Goal: Information Seeking & Learning: Learn about a topic

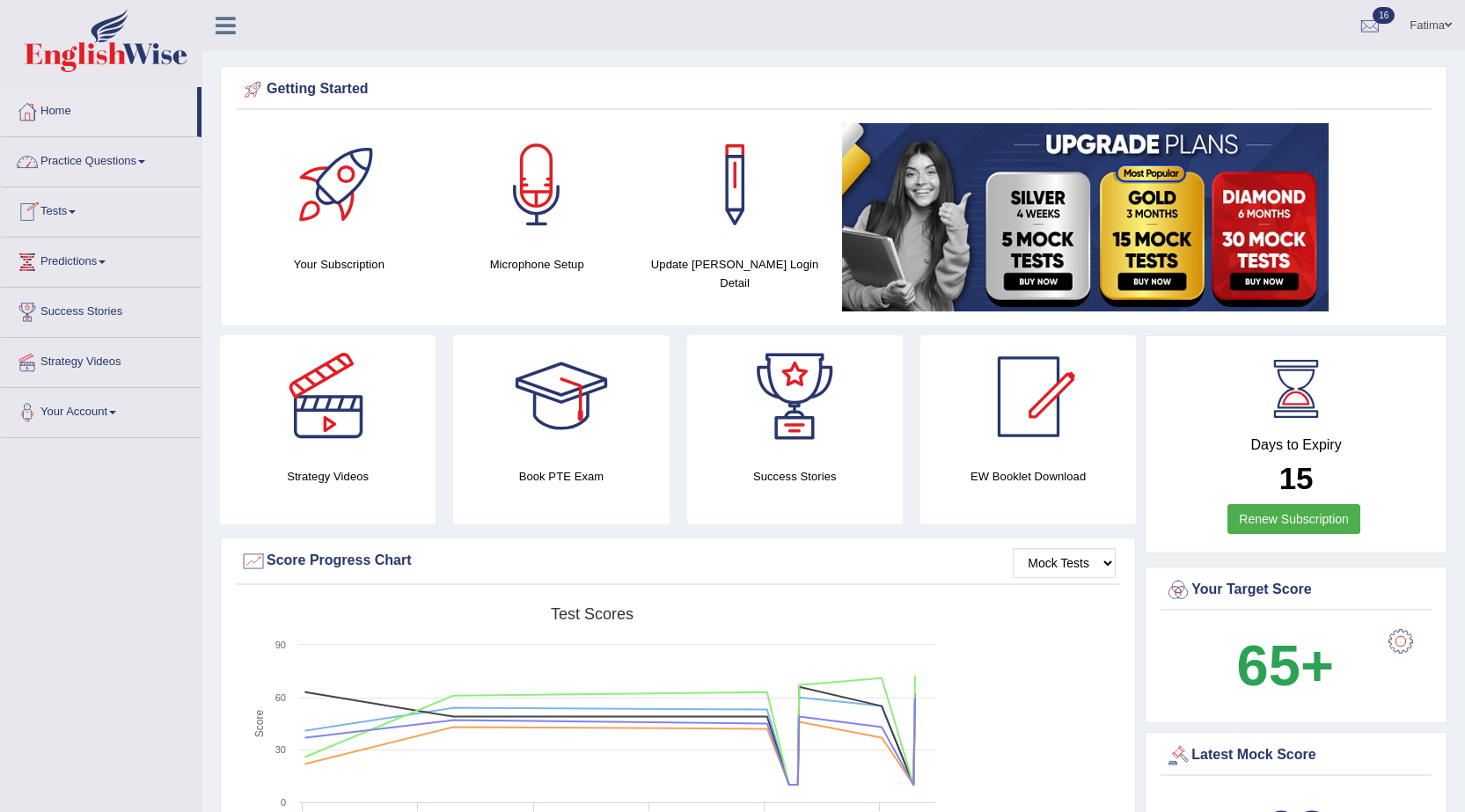
click at [66, 221] on link "Tests" at bounding box center [101, 209] width 201 height 44
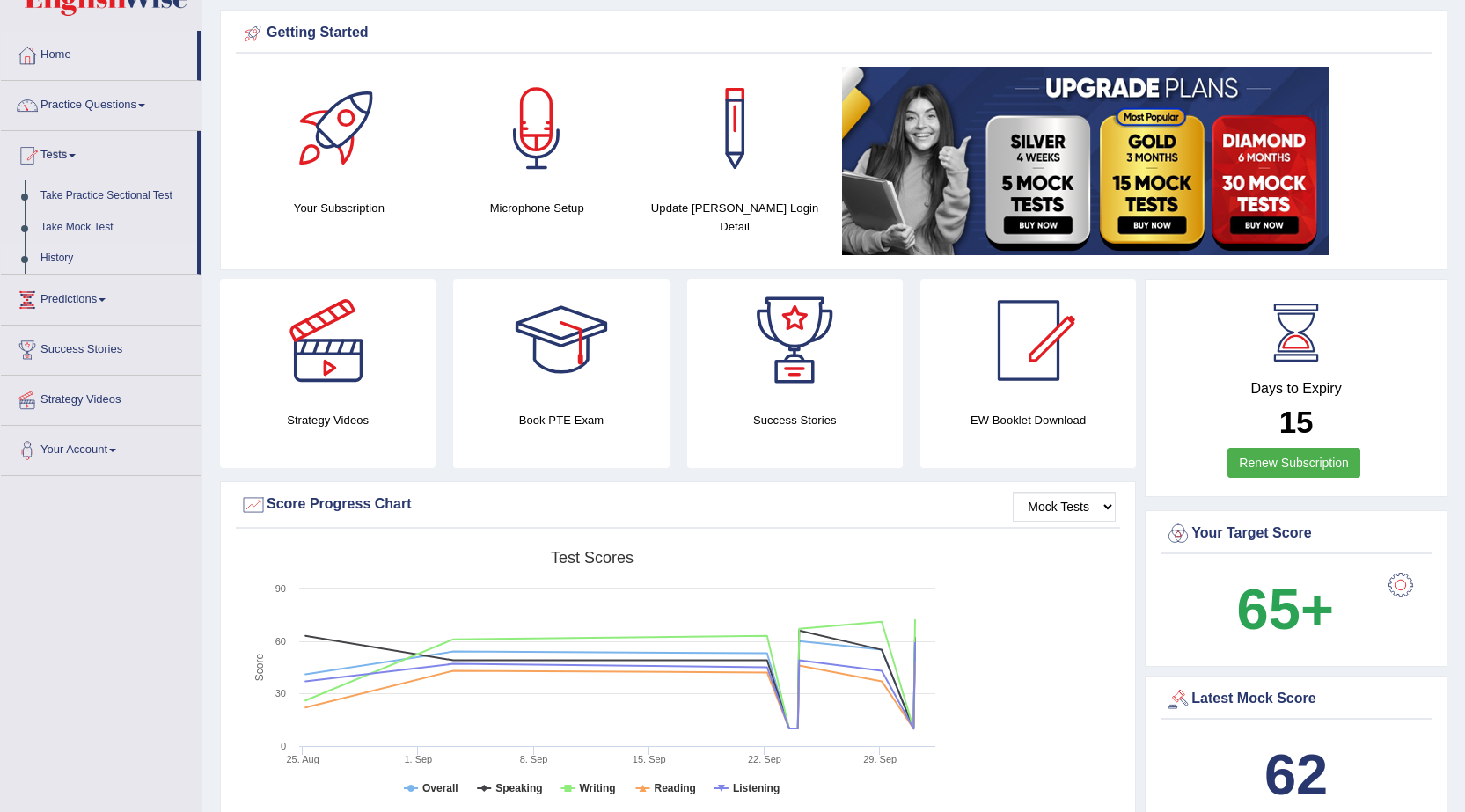
scroll to position [88, 0]
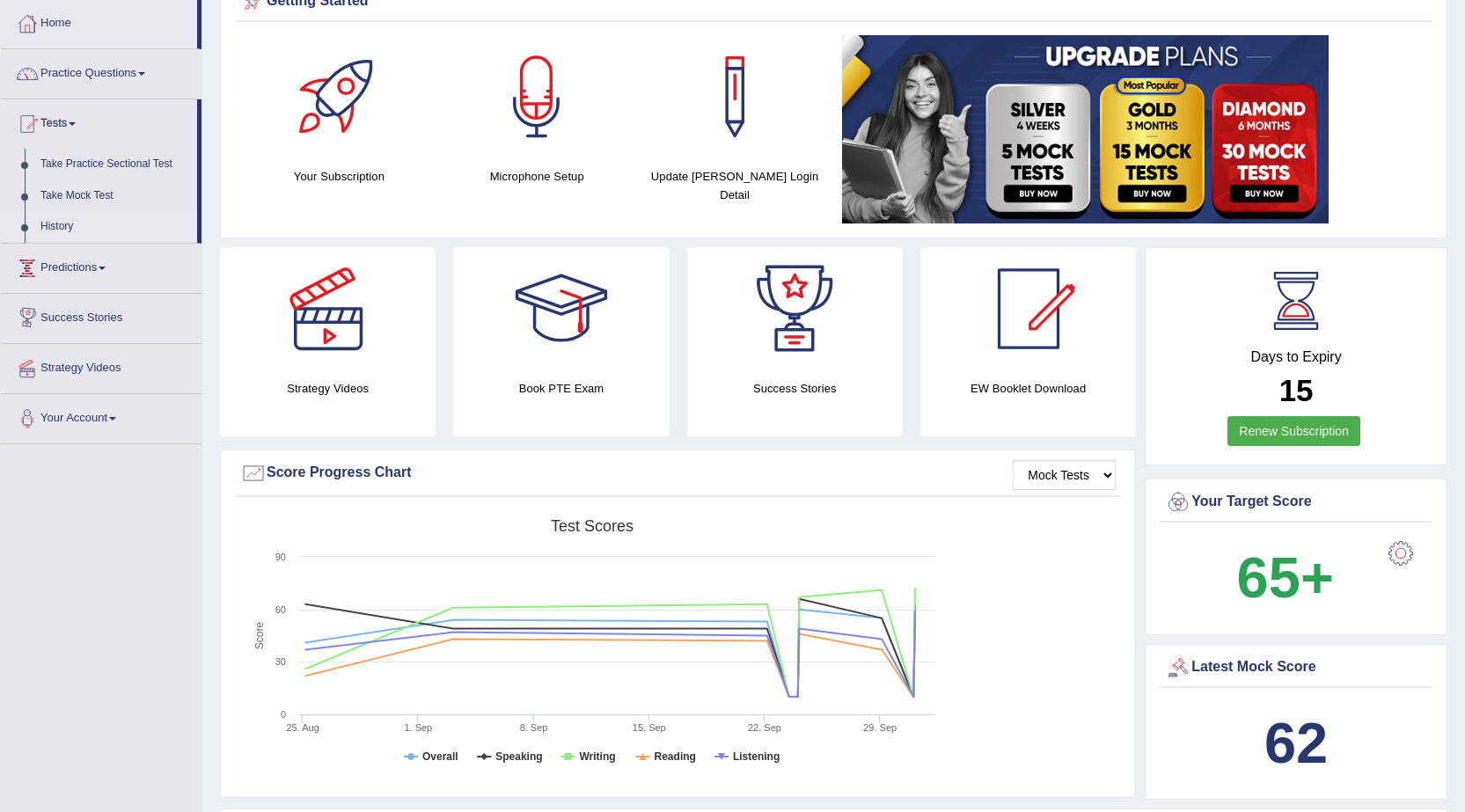
click at [41, 214] on link "History" at bounding box center [115, 227] width 165 height 31
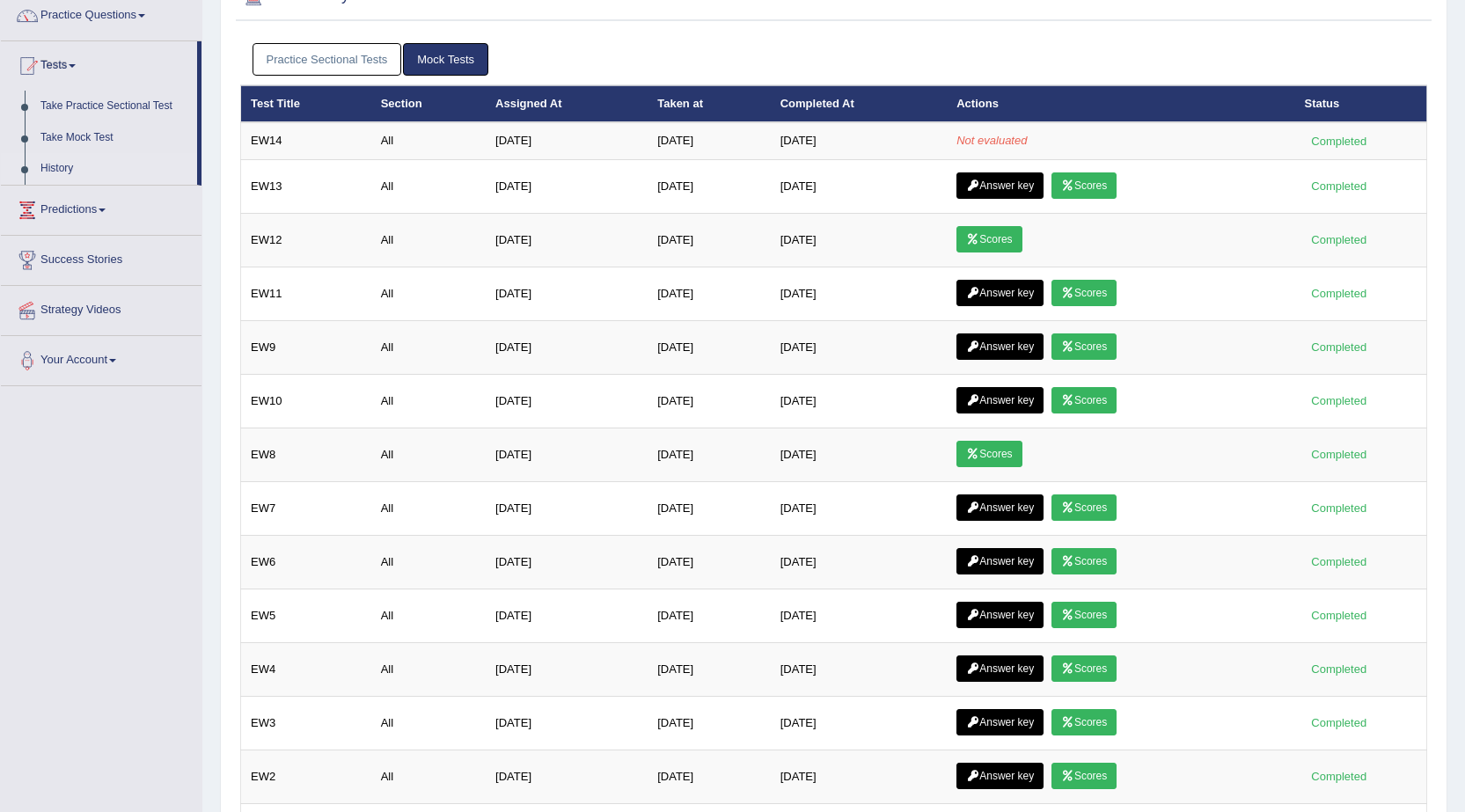
scroll to position [88, 0]
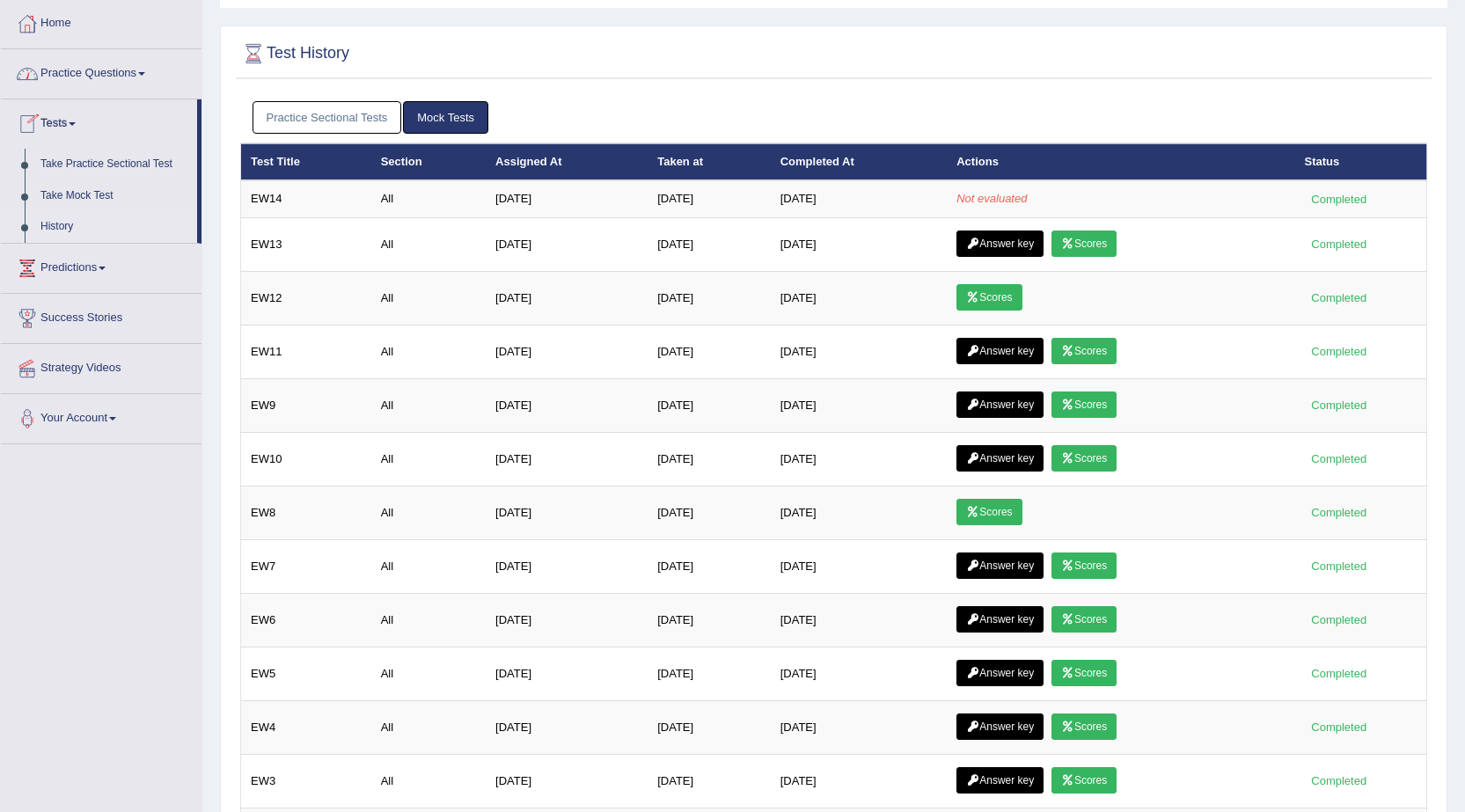
click at [131, 63] on link "Practice Questions" at bounding box center [101, 71] width 201 height 44
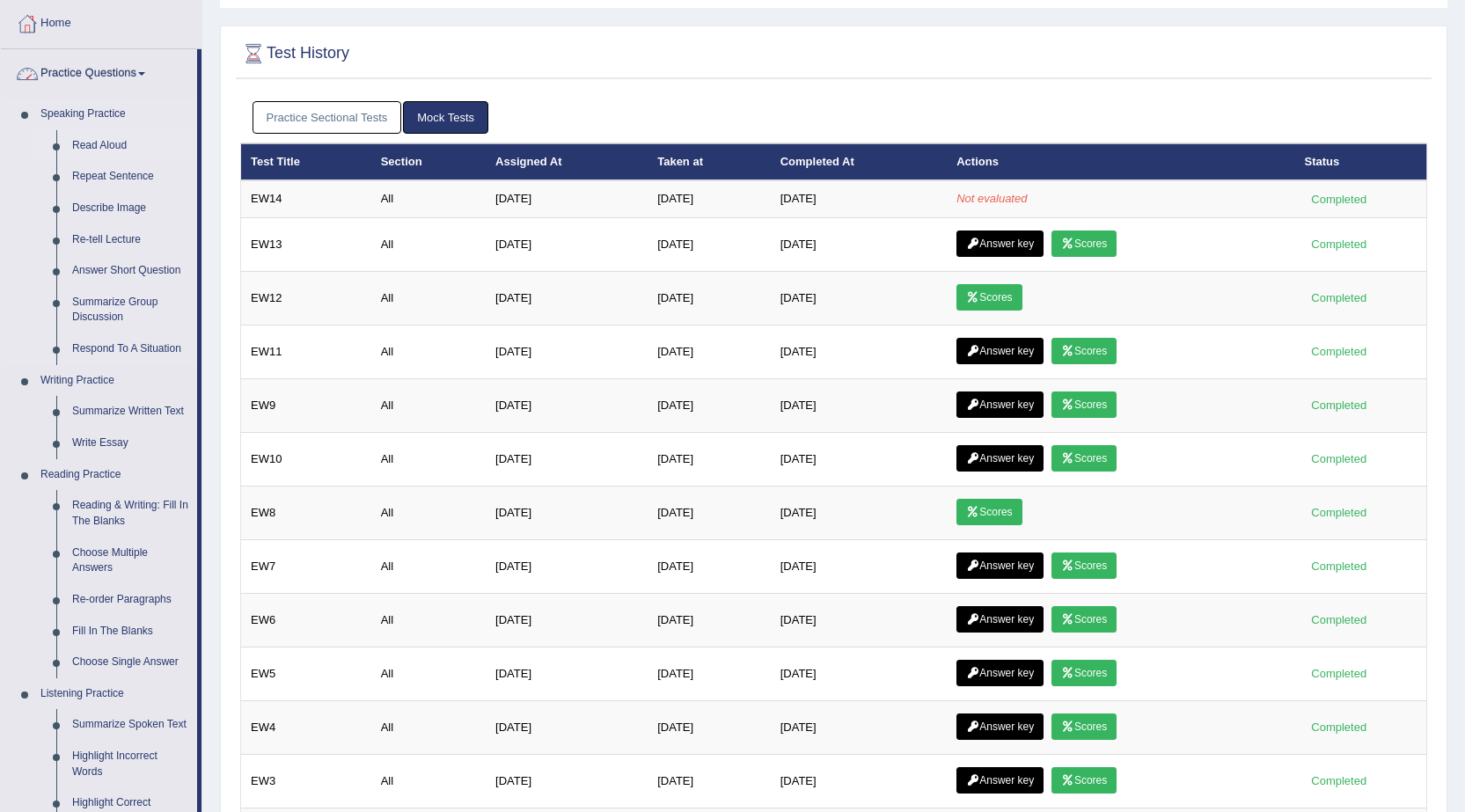
click at [118, 142] on link "Read Aloud" at bounding box center [131, 146] width 133 height 31
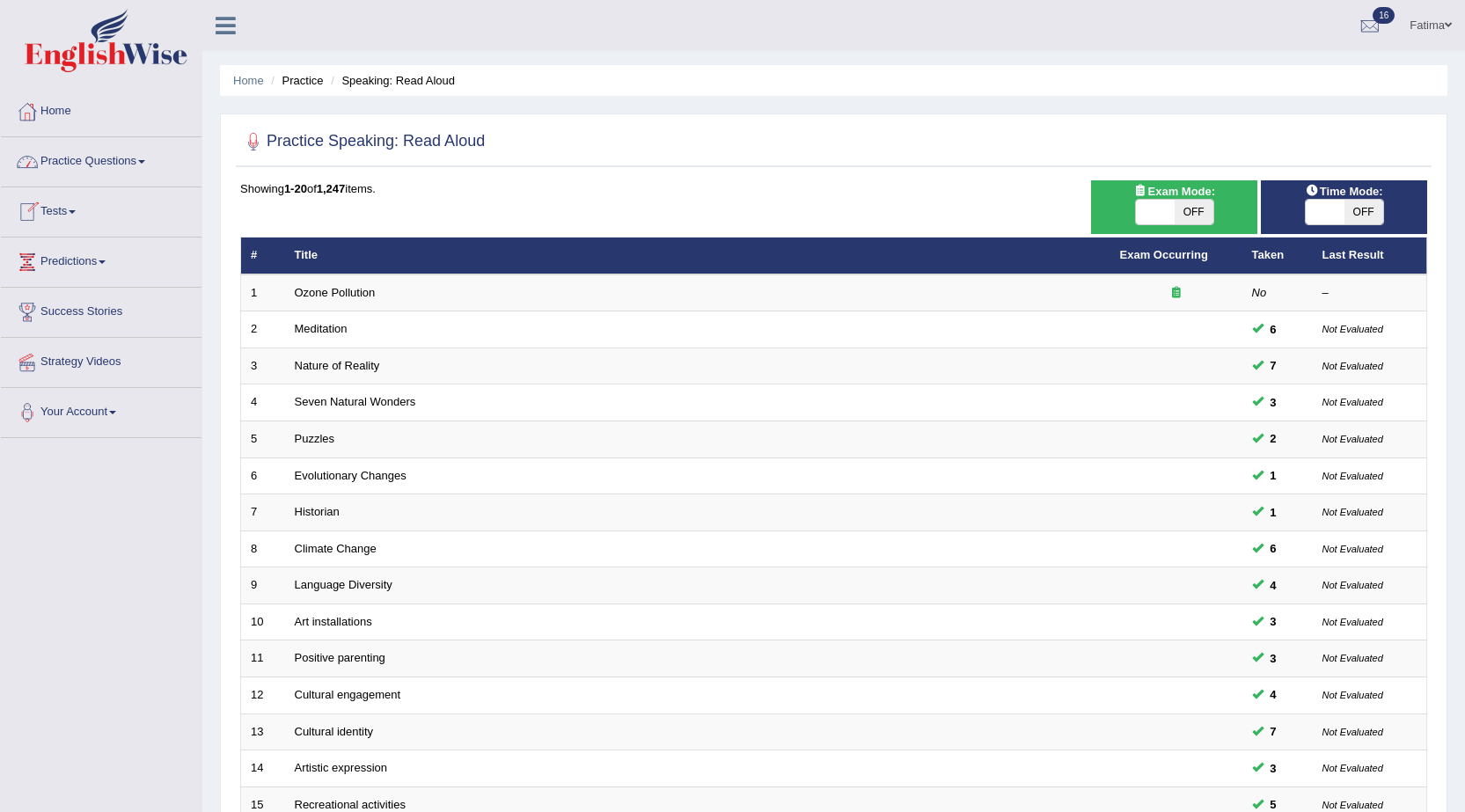
click at [99, 159] on link "Practice Questions" at bounding box center [101, 159] width 201 height 44
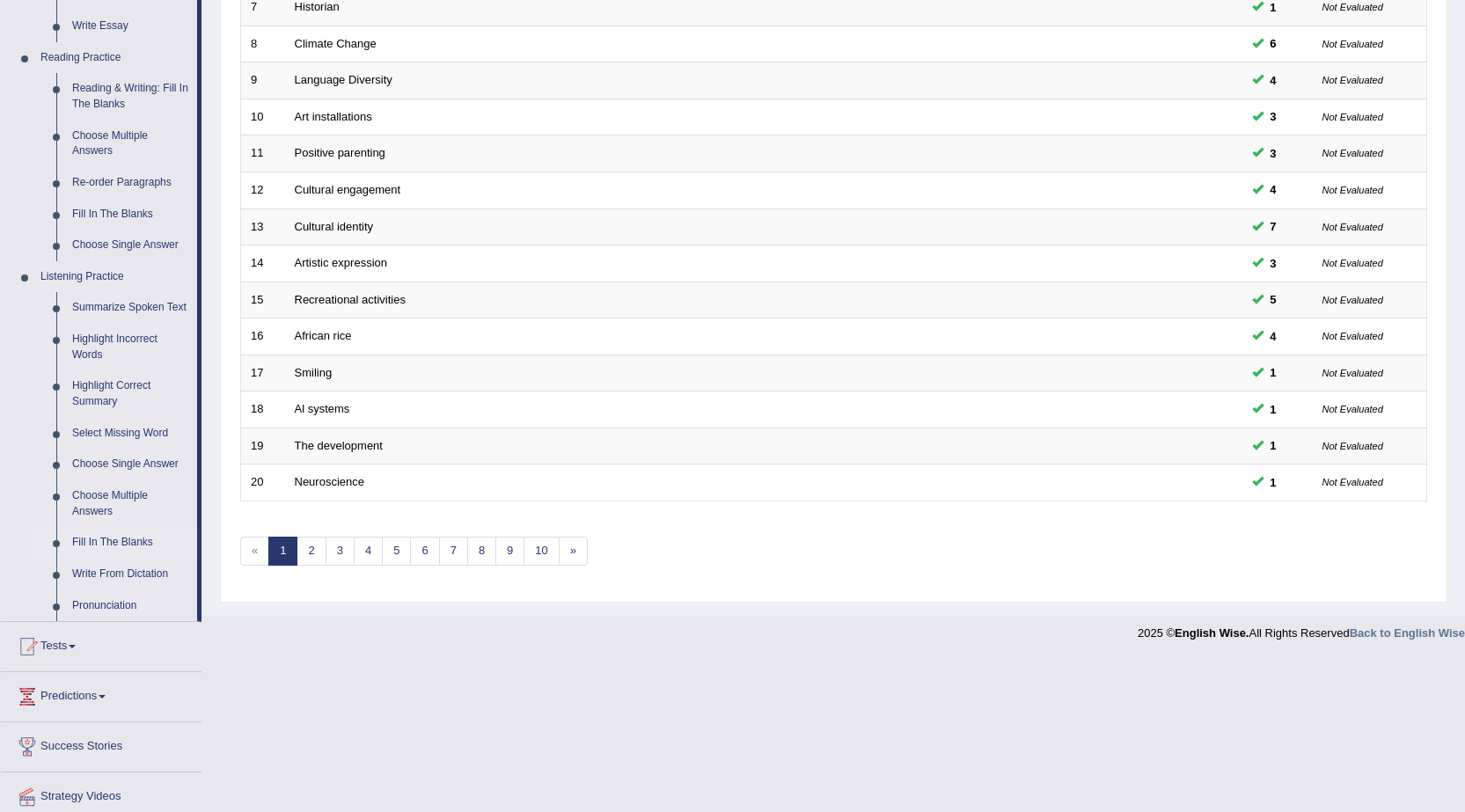
scroll to position [478, 0]
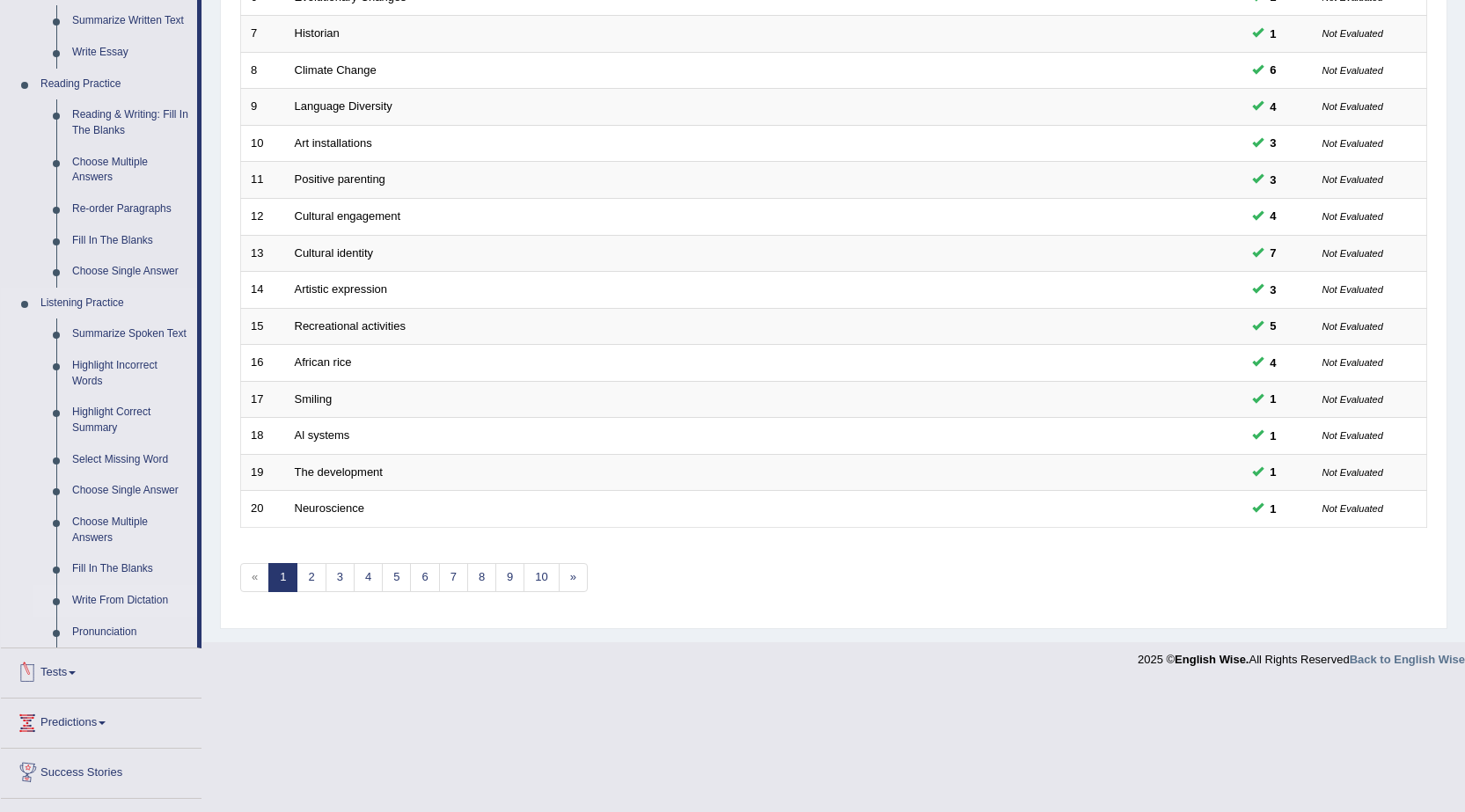
click at [130, 605] on link "Write From Dictation" at bounding box center [131, 600] width 133 height 31
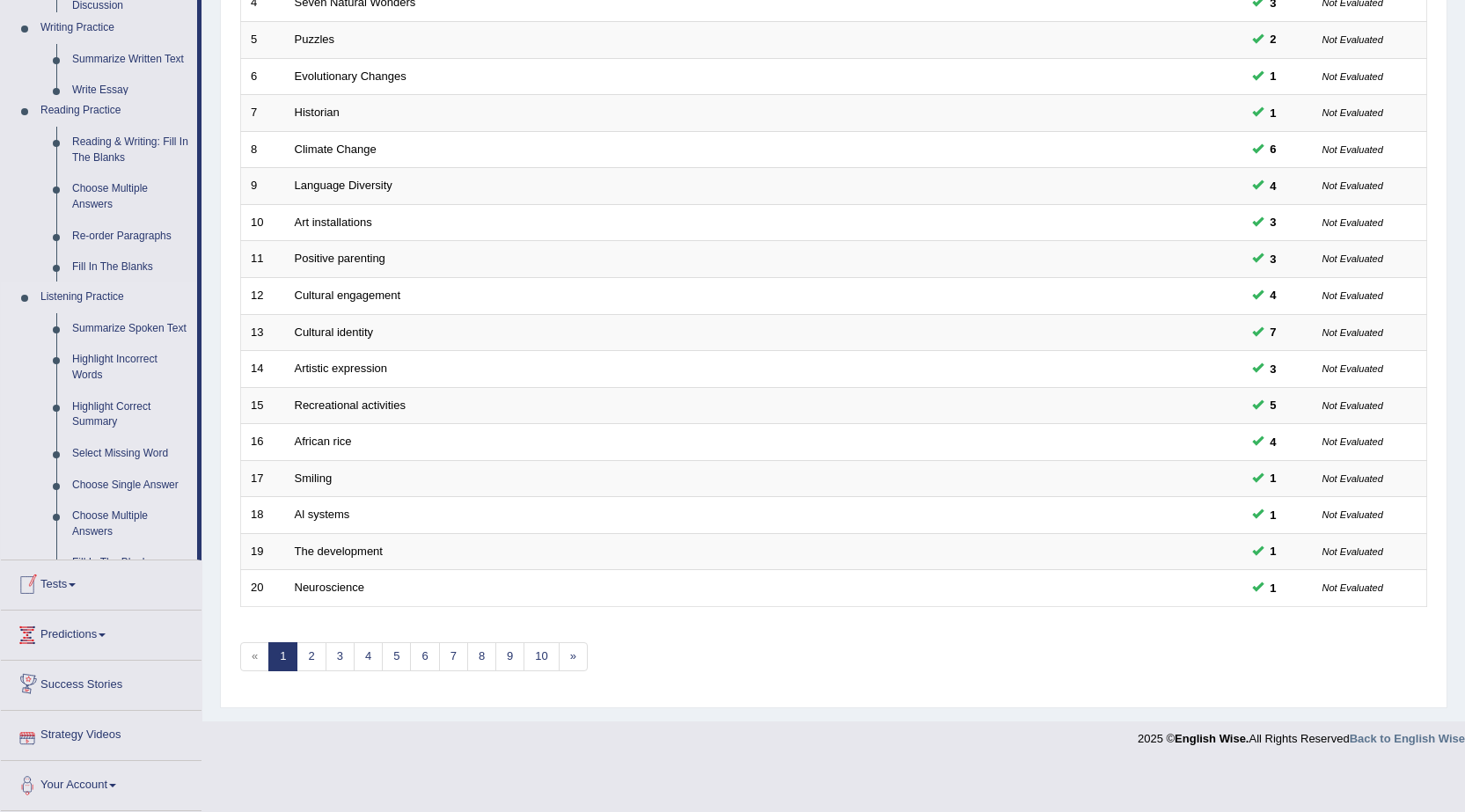
scroll to position [353, 0]
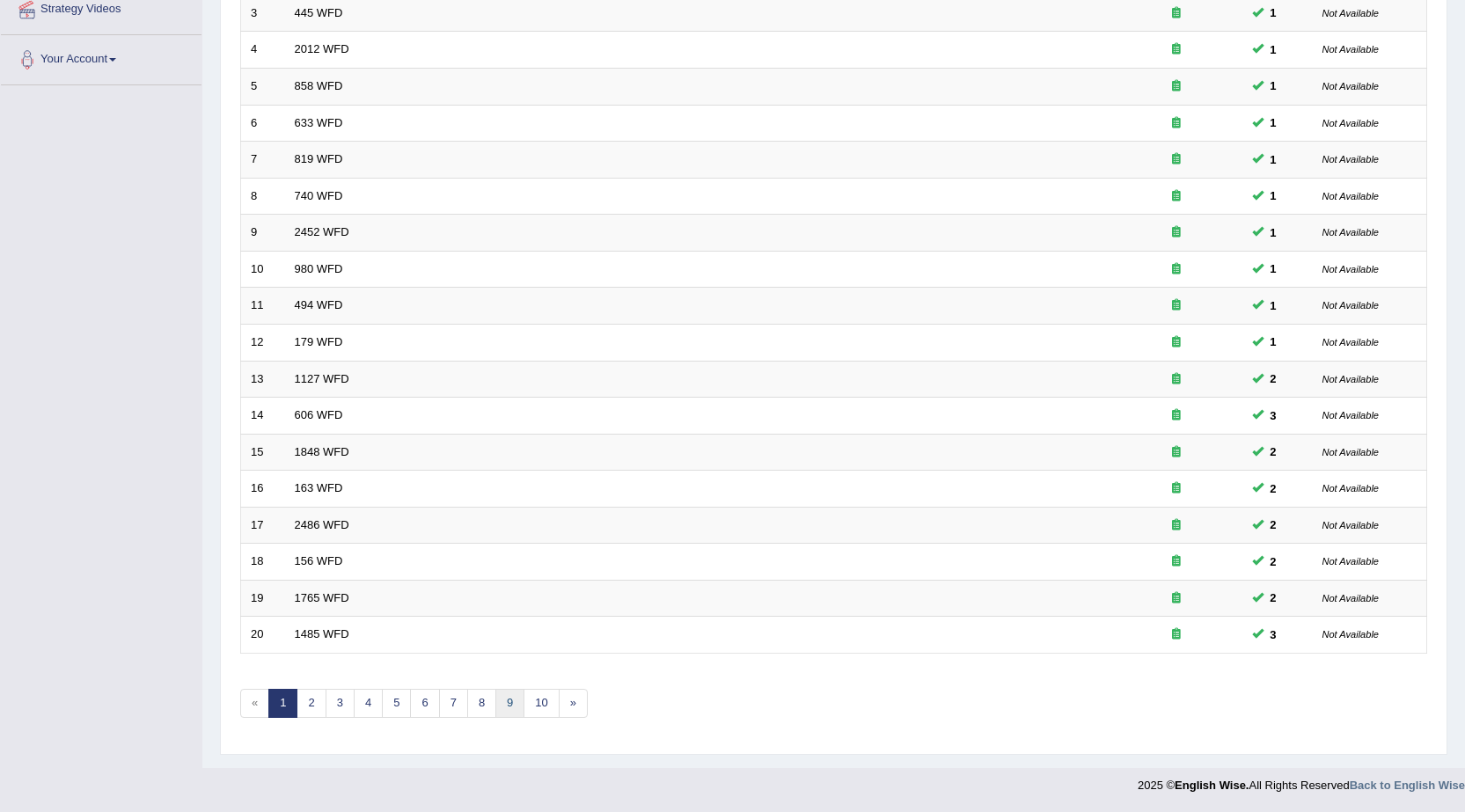
click at [504, 706] on link "9" at bounding box center [511, 703] width 29 height 29
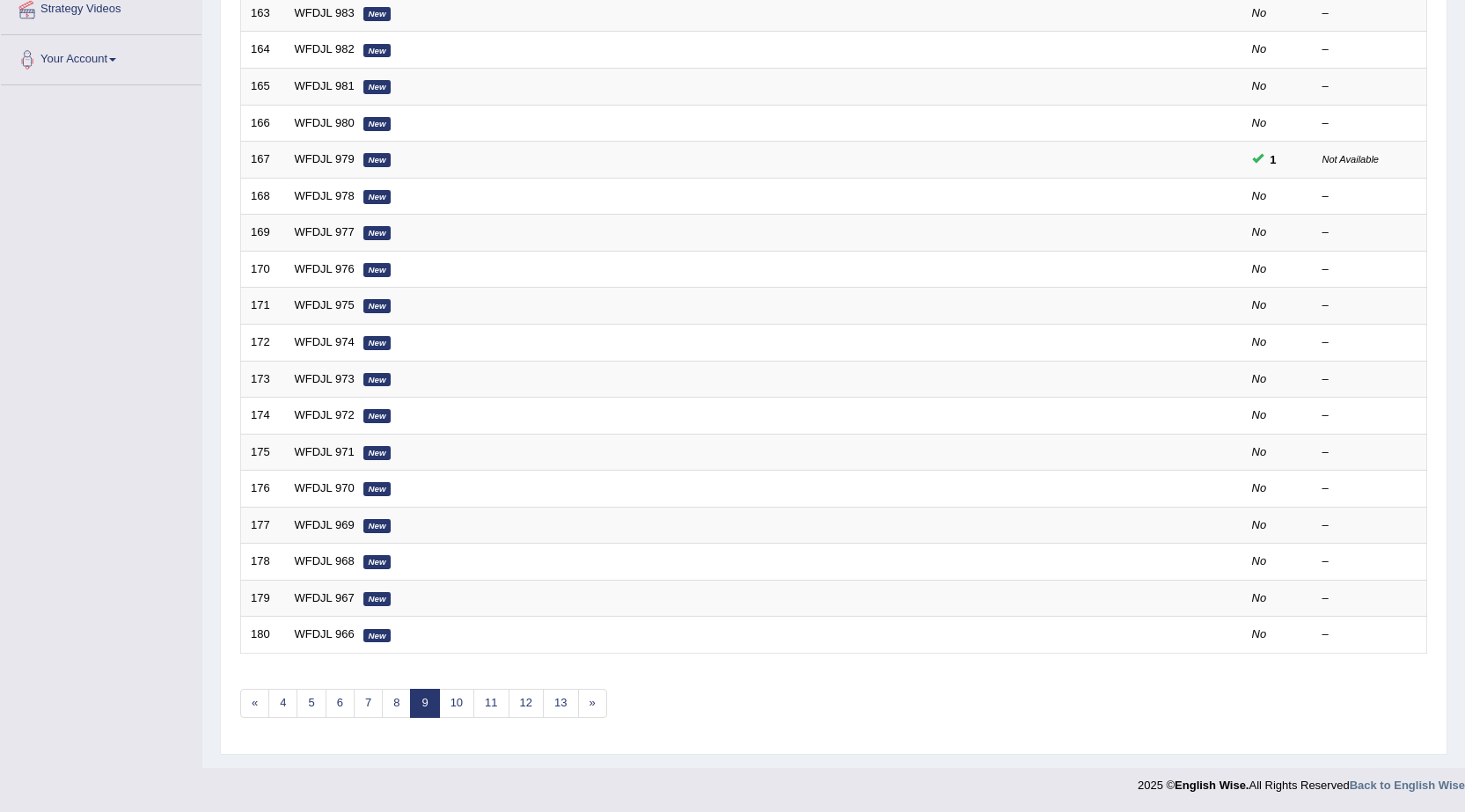
scroll to position [353, 0]
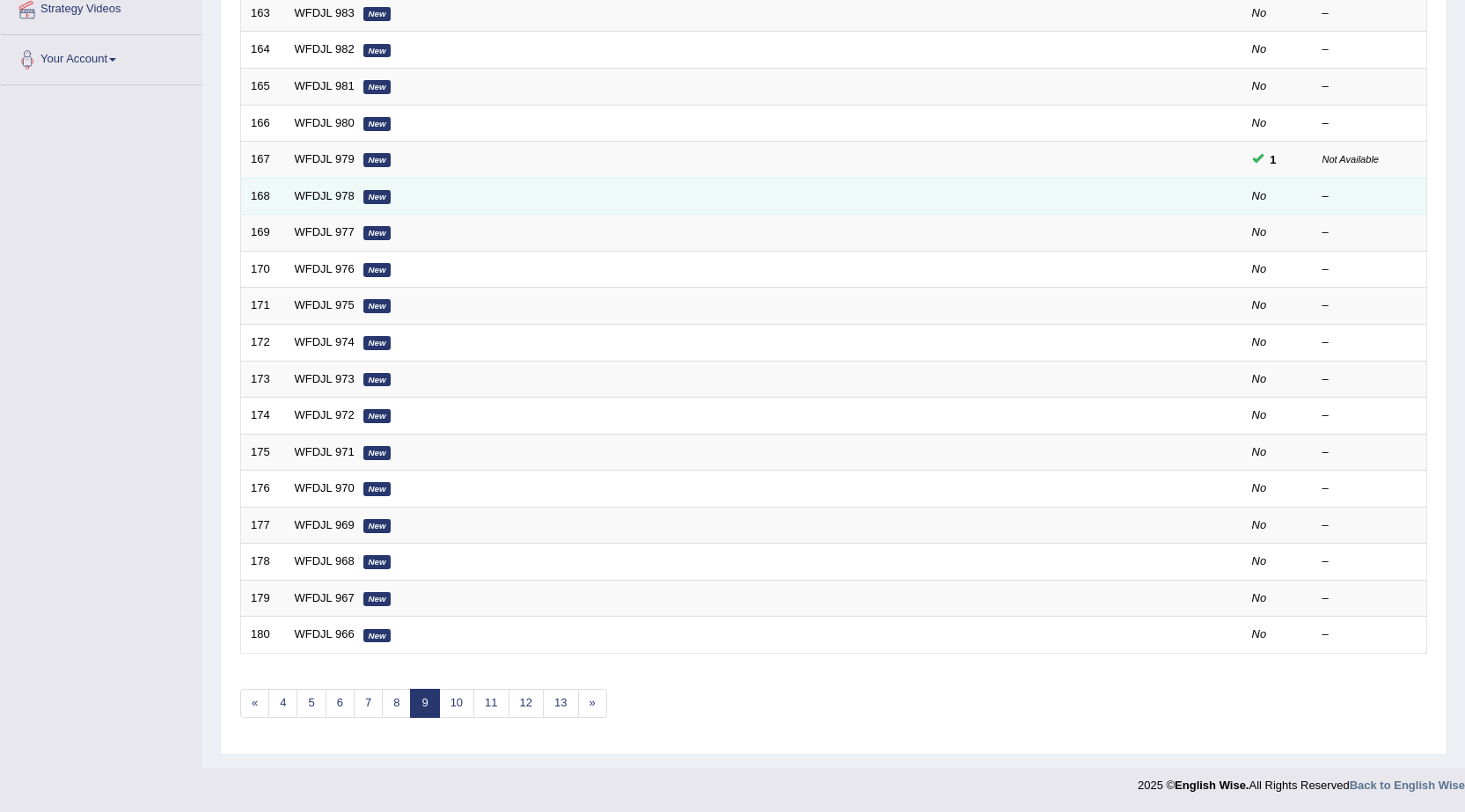
click at [297, 187] on td "WFDJL 978 New" at bounding box center [698, 196] width 825 height 37
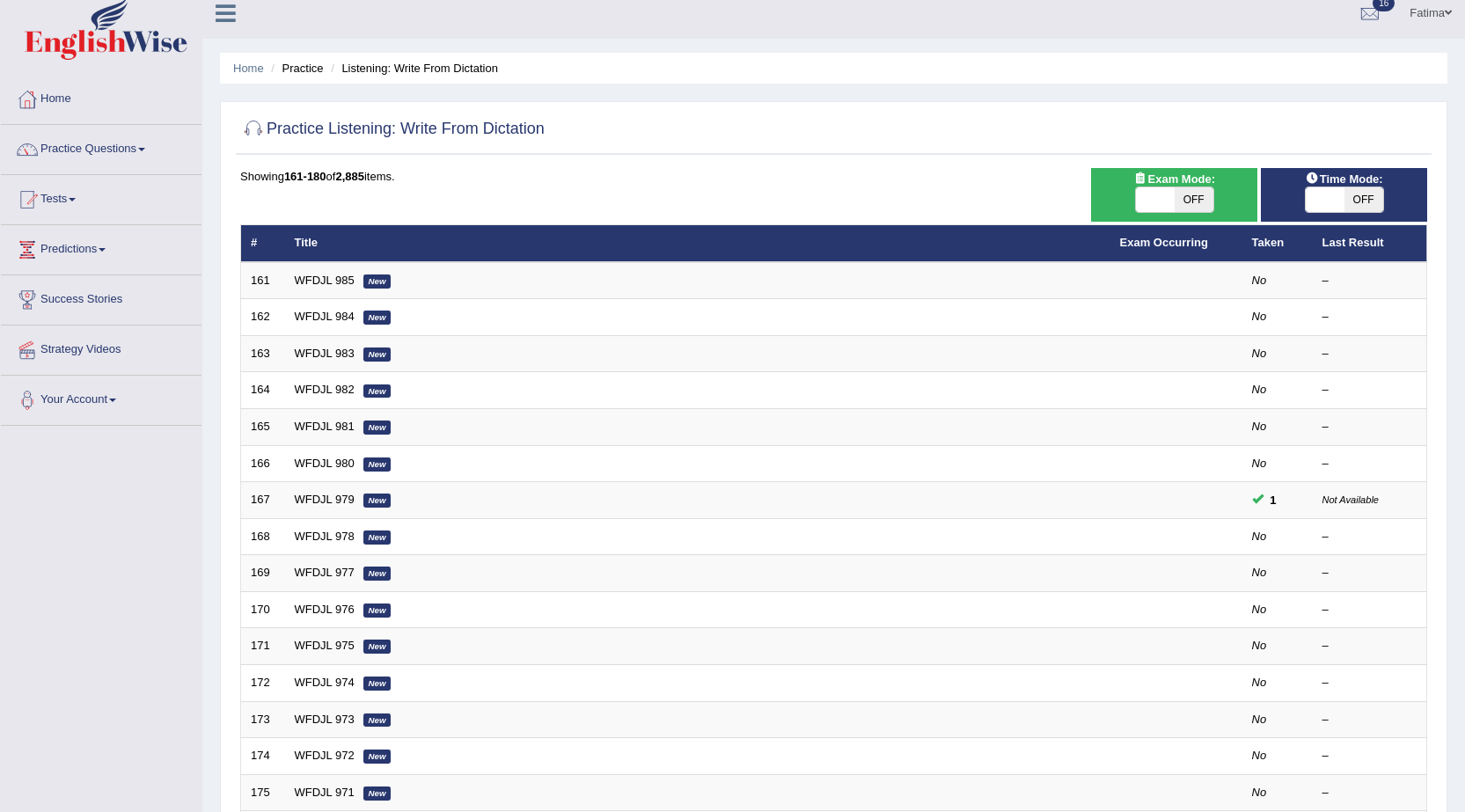
scroll to position [0, 0]
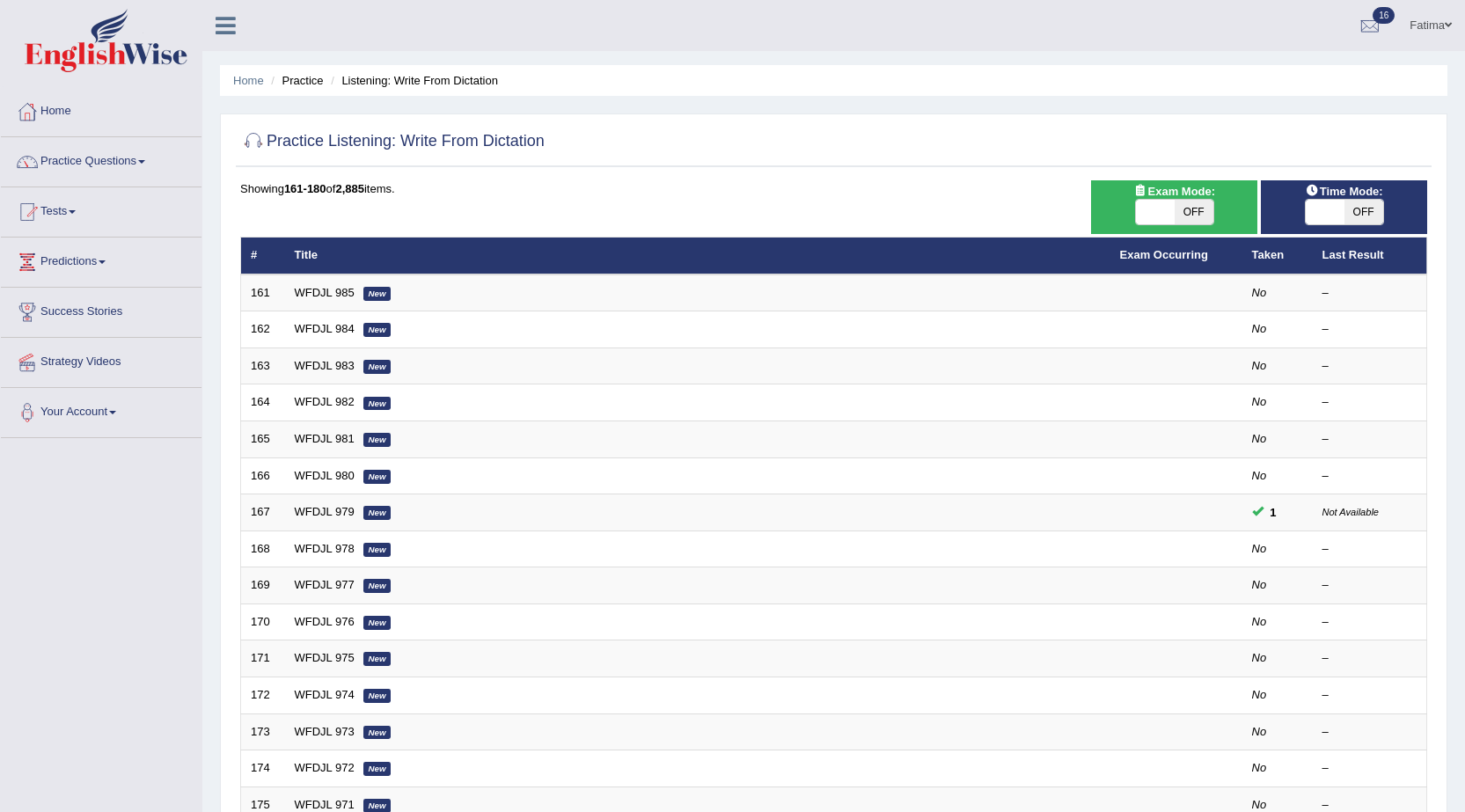
click at [1192, 224] on span "OFF" at bounding box center [1195, 212] width 39 height 24
checkbox input "true"
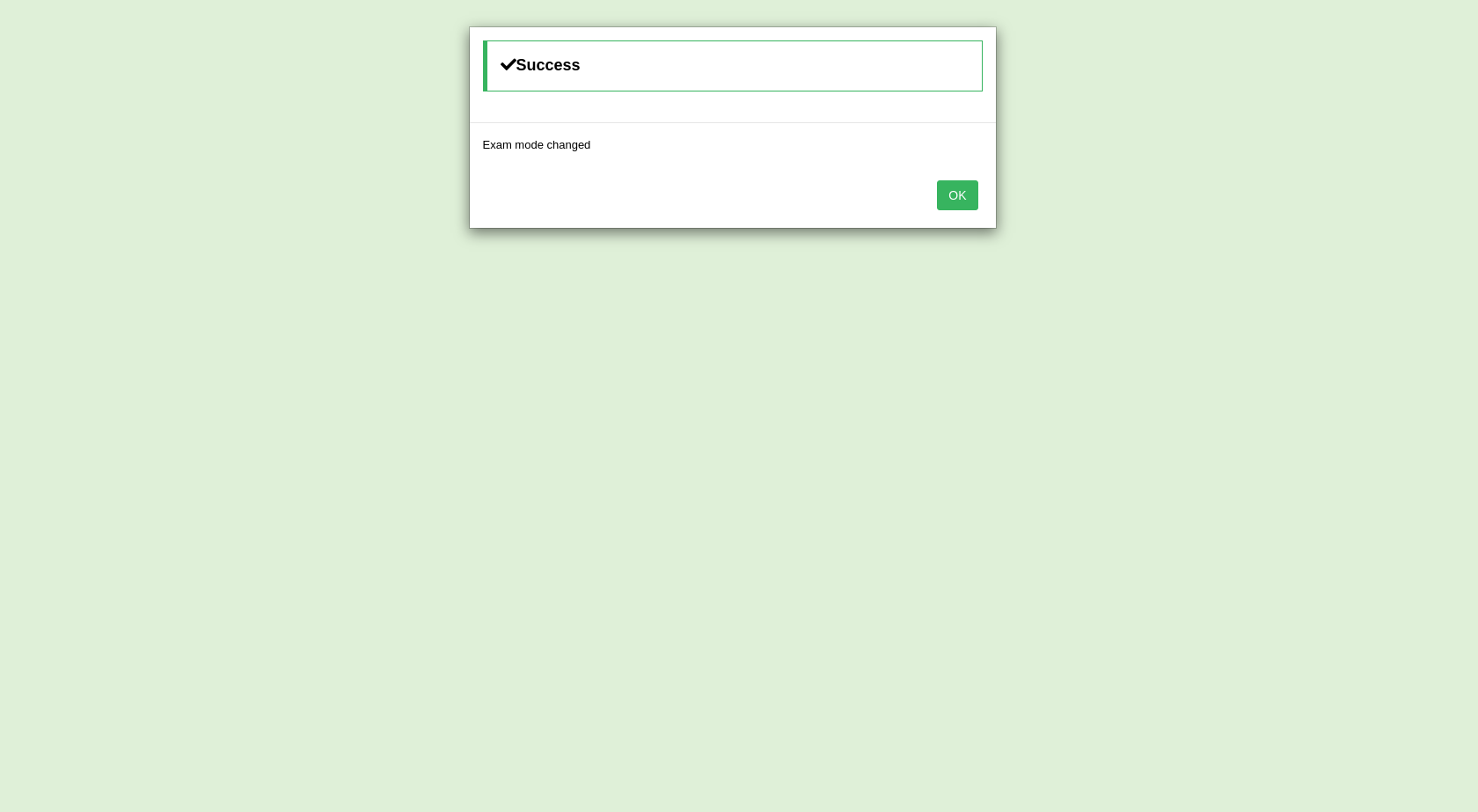
click at [942, 191] on button "OK" at bounding box center [956, 195] width 40 height 30
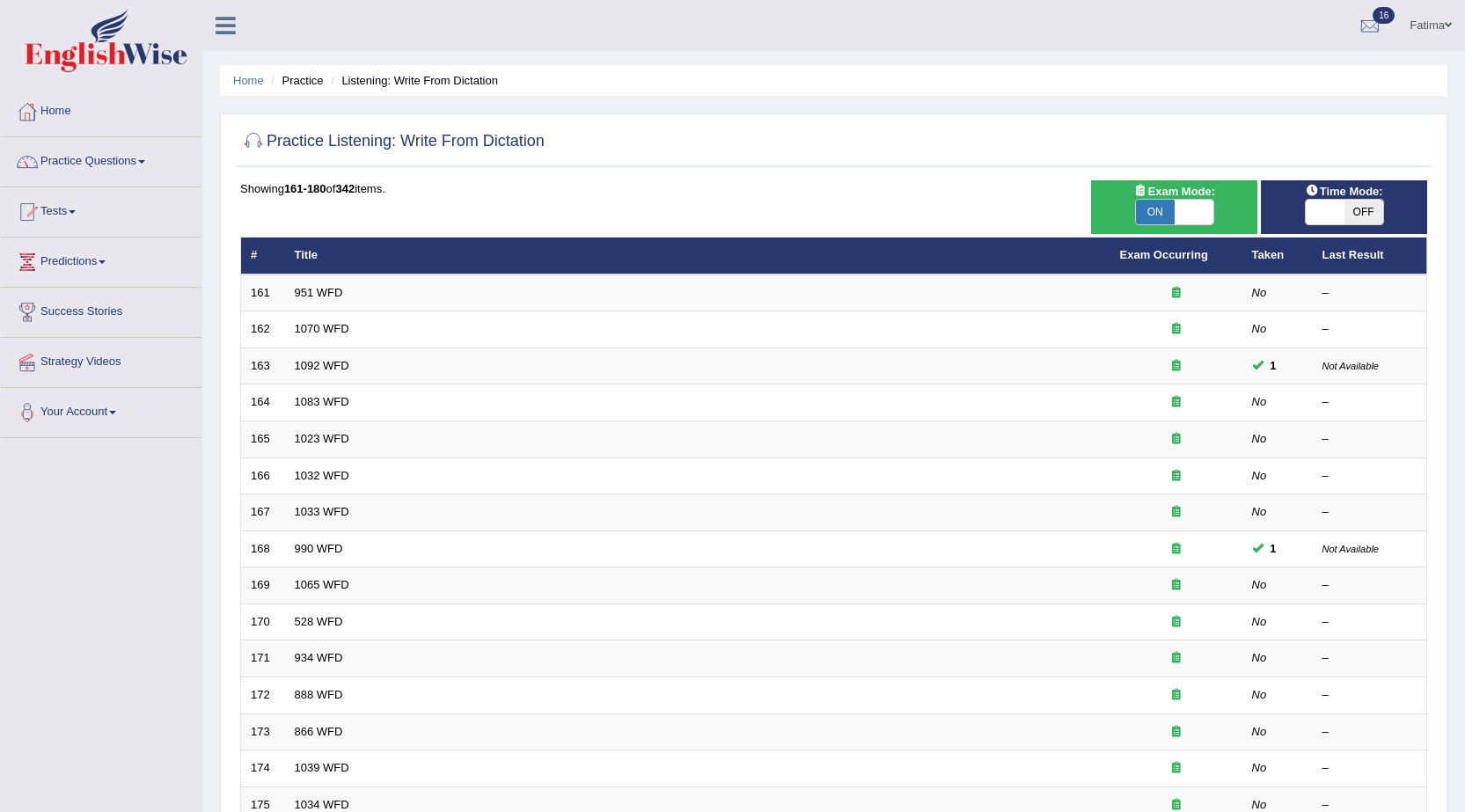
click at [1368, 210] on span "OFF" at bounding box center [1364, 212] width 39 height 24
checkbox input "true"
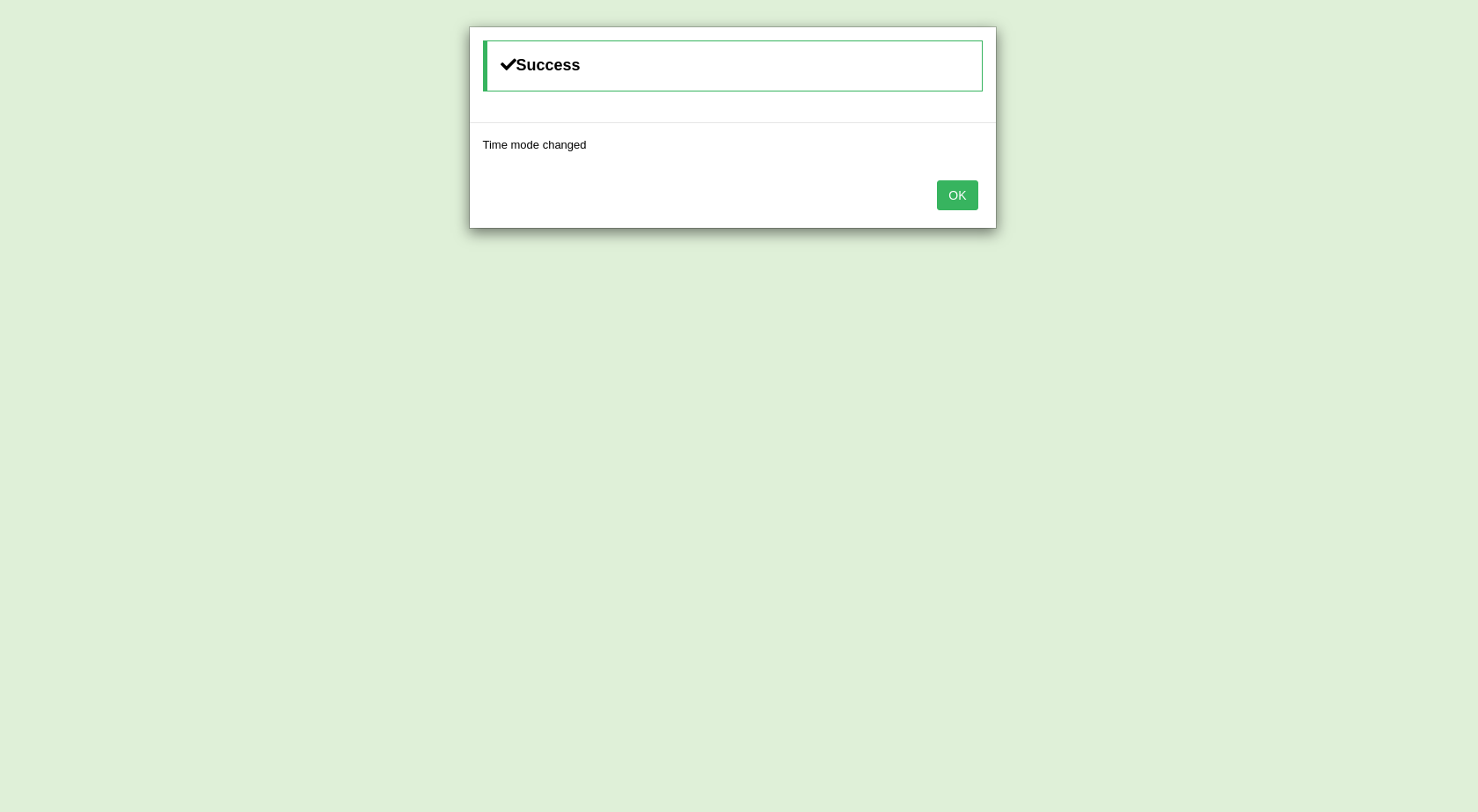
click at [973, 199] on button "OK" at bounding box center [956, 195] width 40 height 30
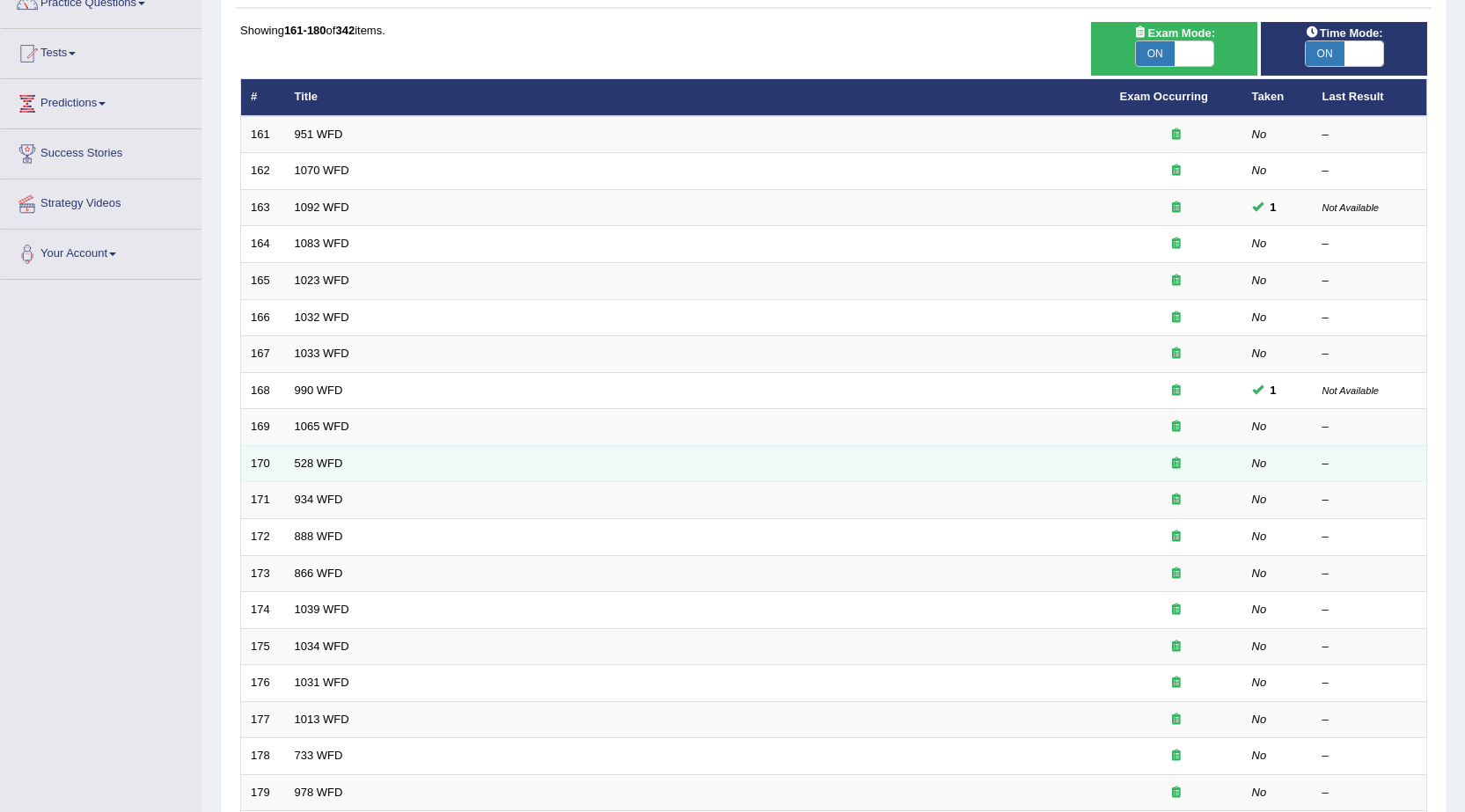
scroll to position [353, 0]
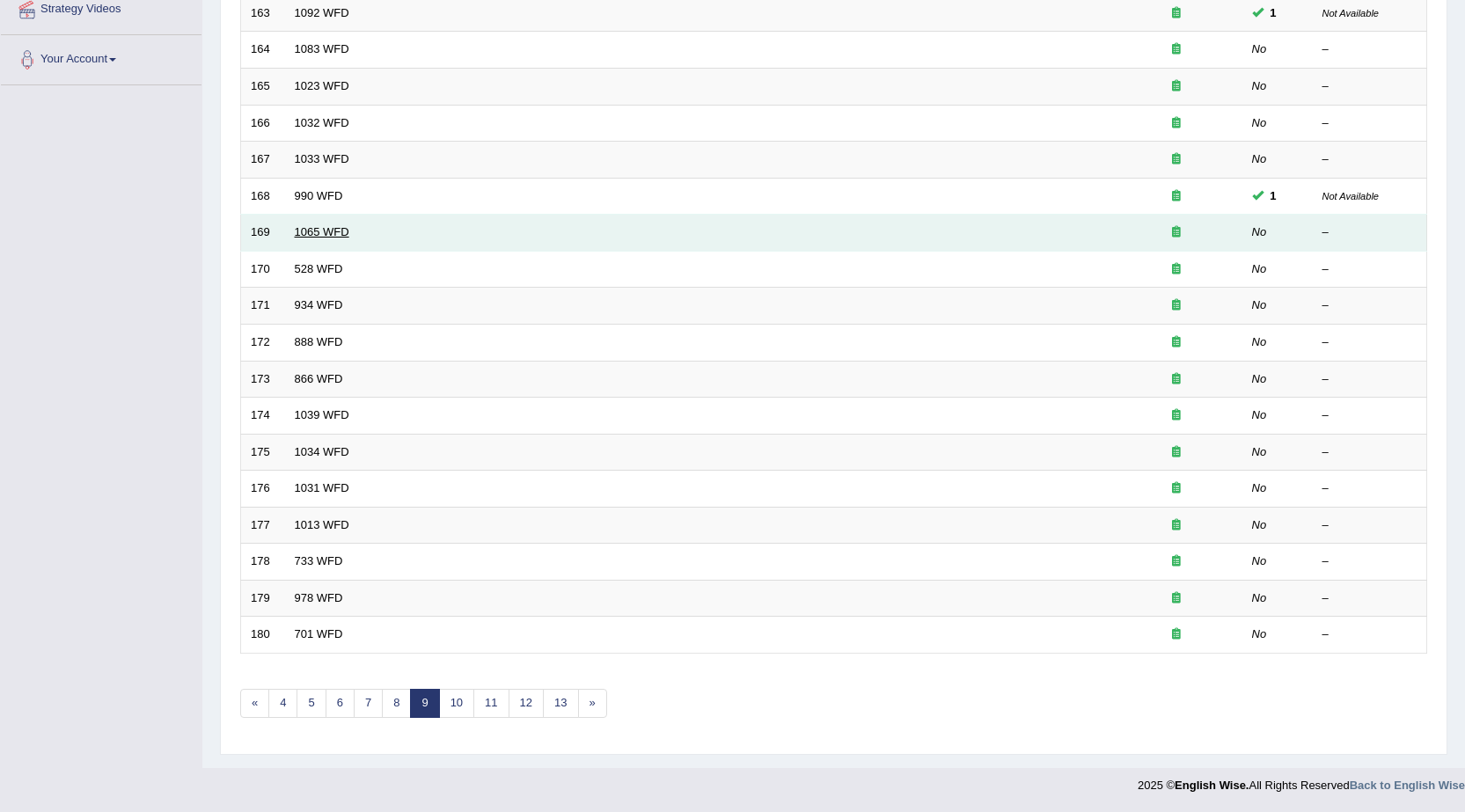
click at [300, 231] on link "1065 WFD" at bounding box center [322, 231] width 55 height 13
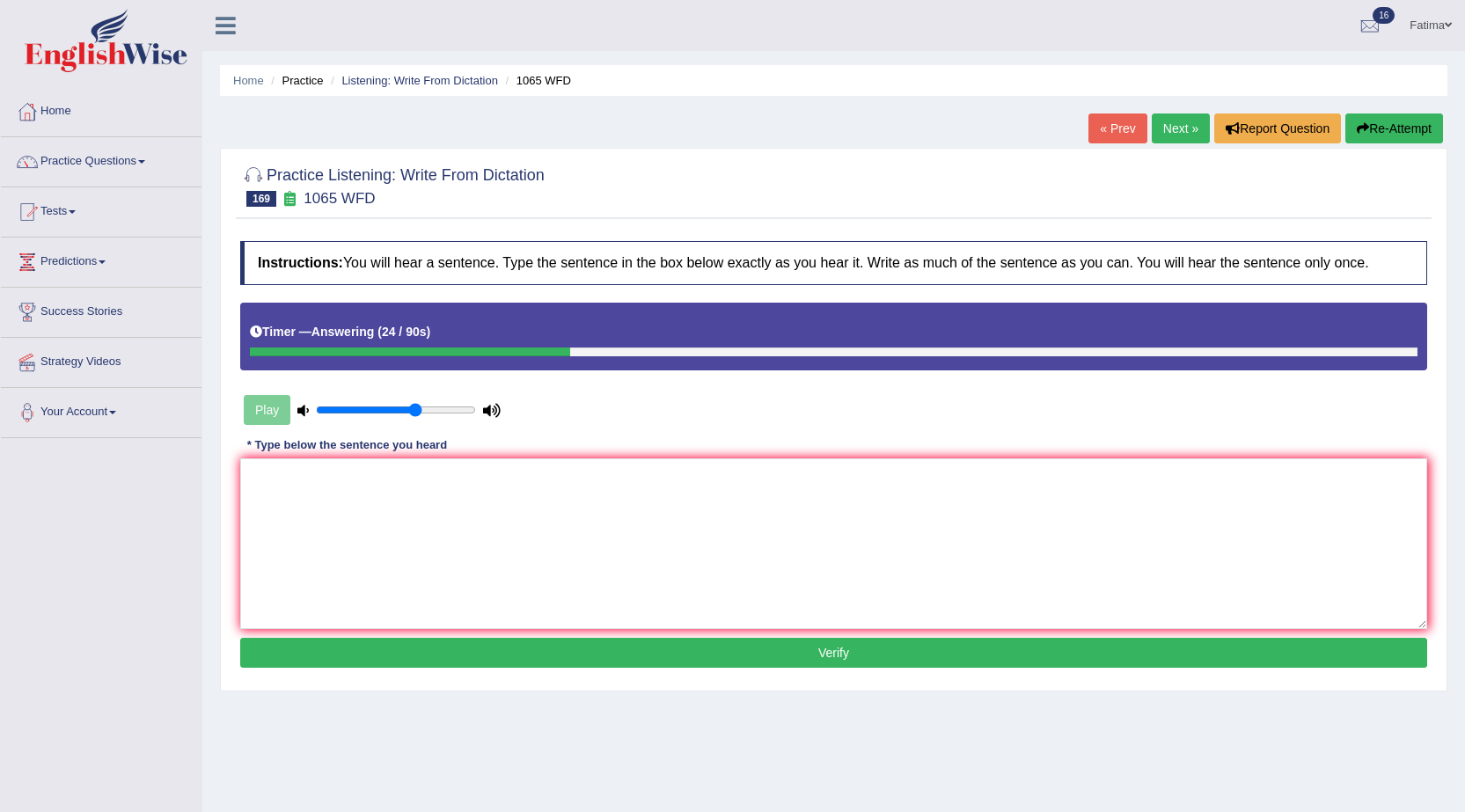
click at [1167, 136] on link "Next »" at bounding box center [1180, 128] width 58 height 30
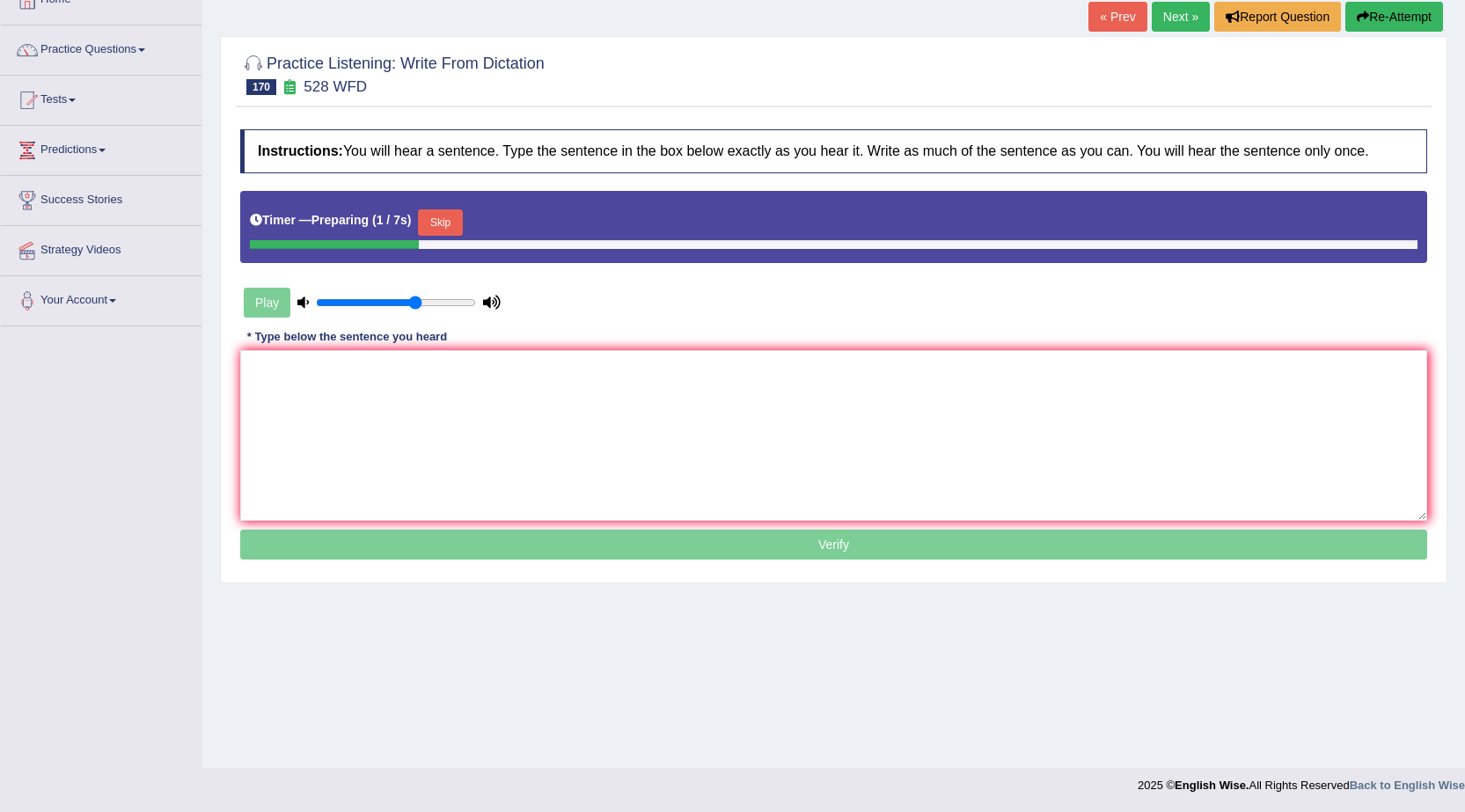
click at [442, 215] on button "Skip" at bounding box center [440, 222] width 44 height 26
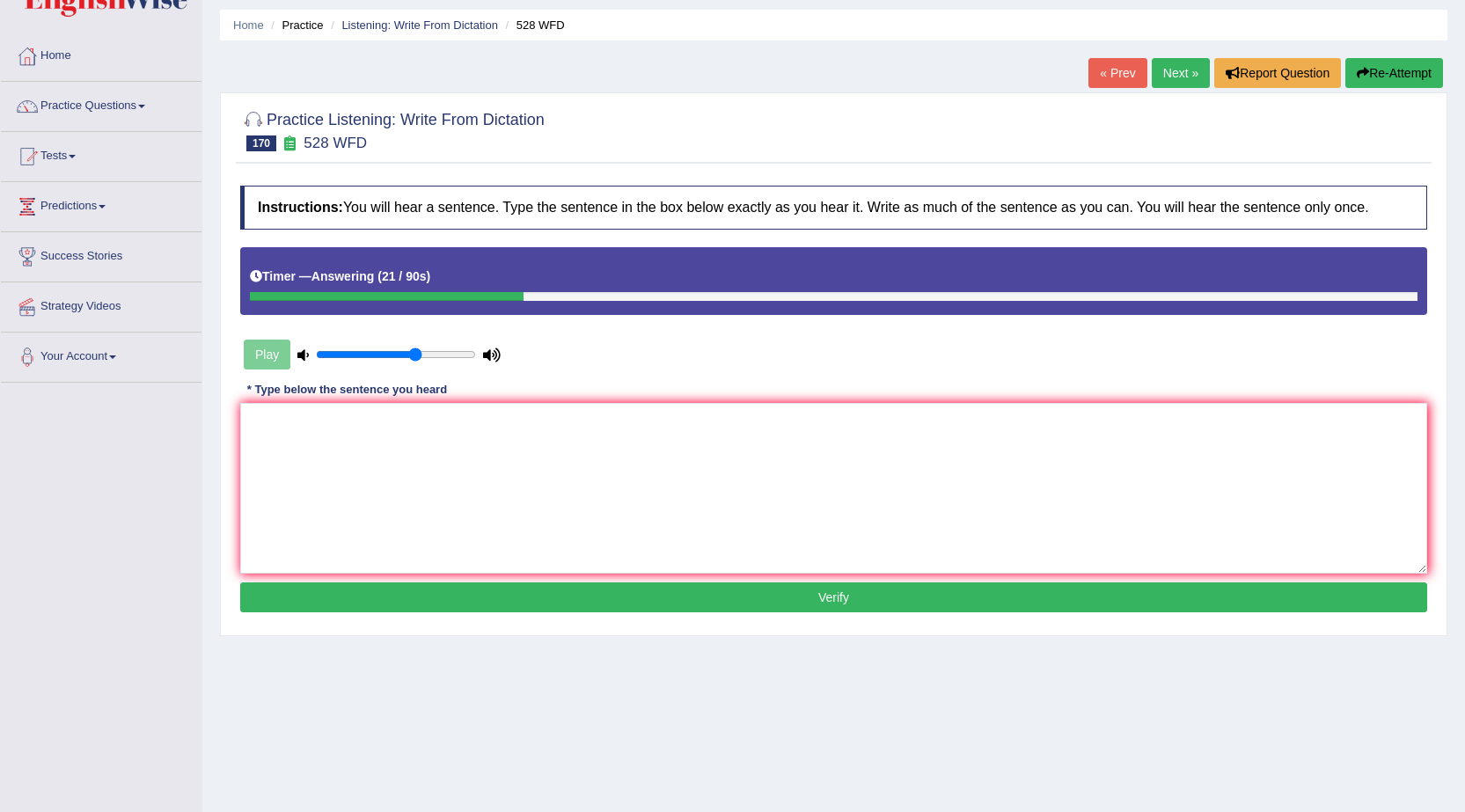
scroll to position [24, 0]
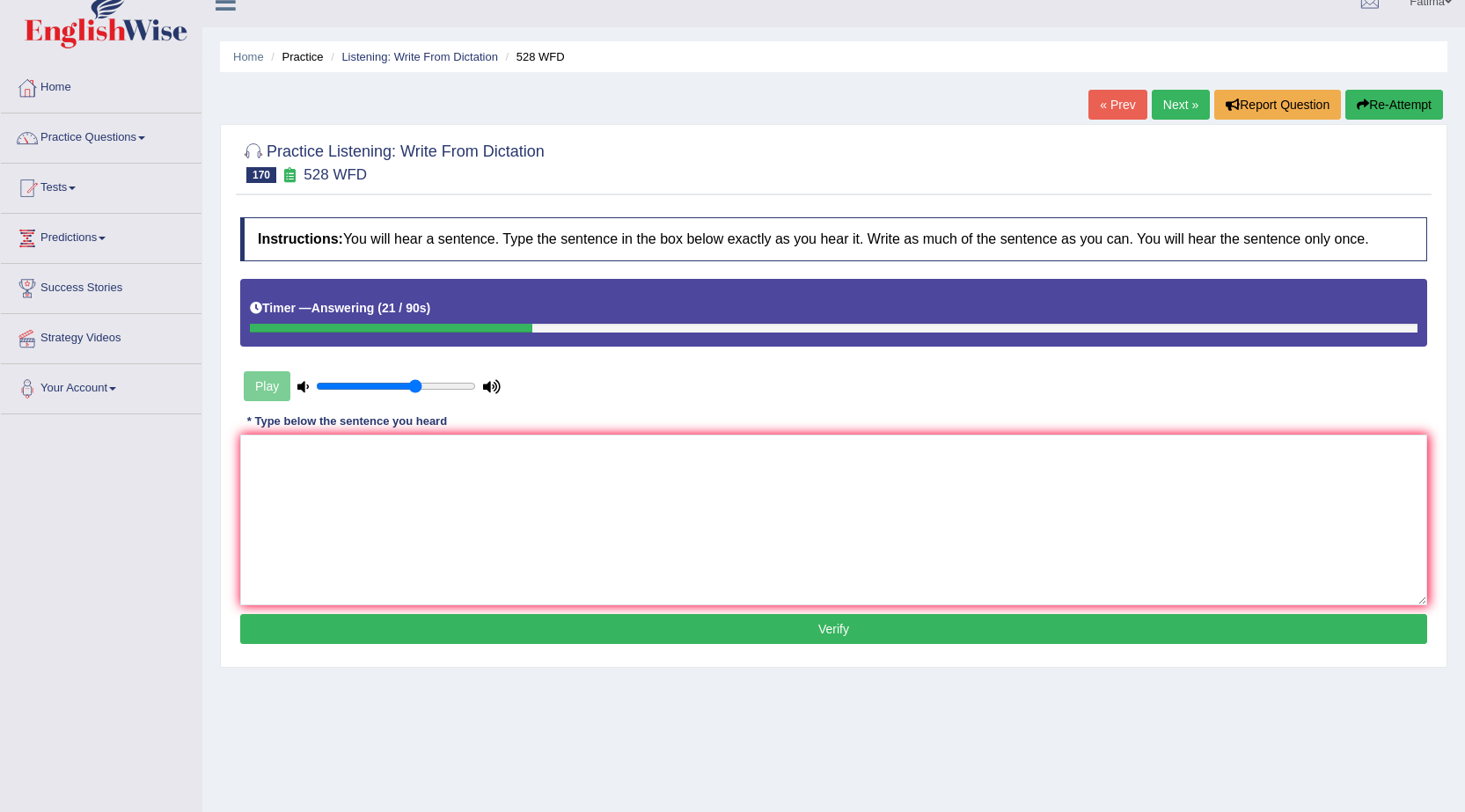
click at [1385, 99] on button "Re-Attempt" at bounding box center [1394, 105] width 98 height 30
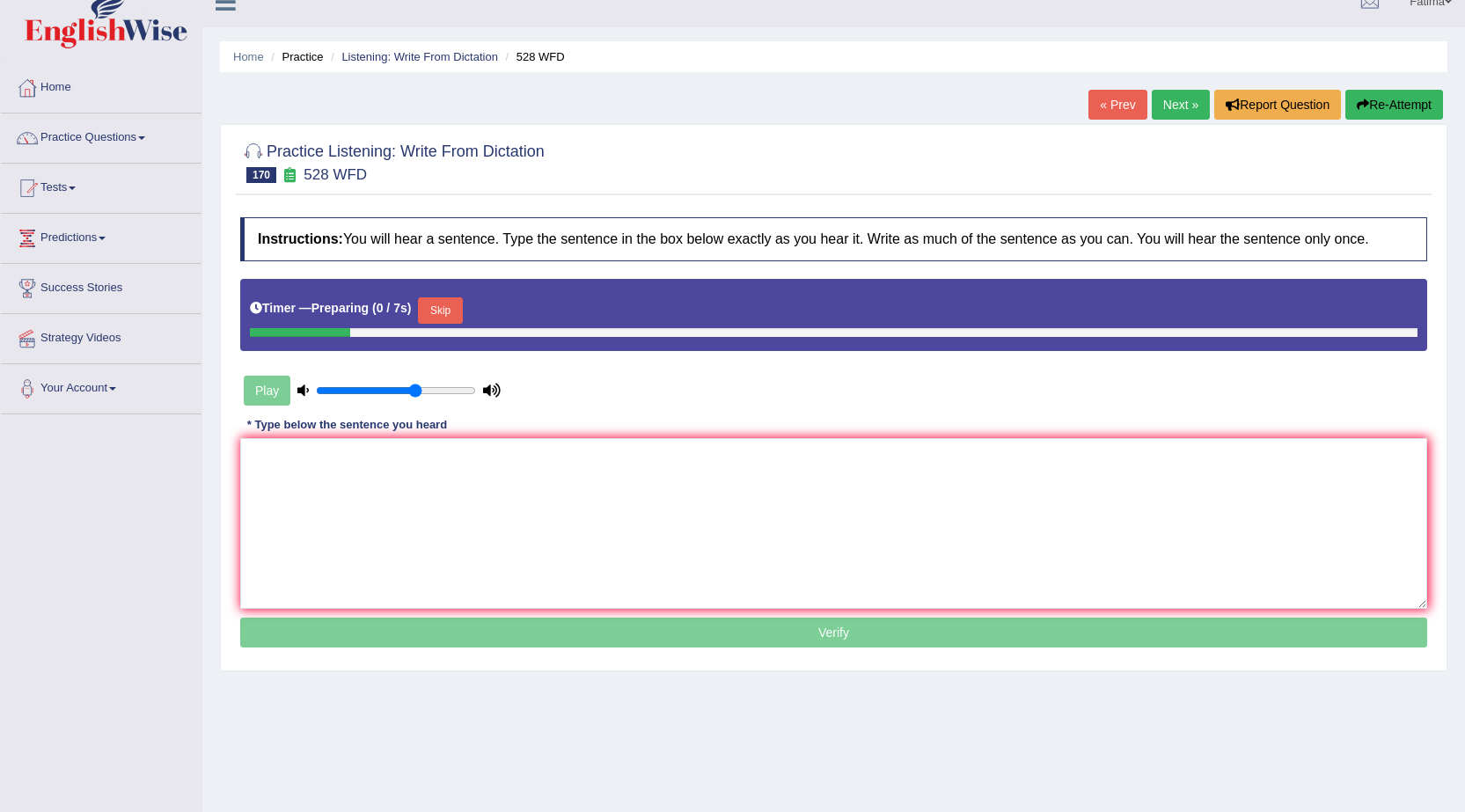
click at [451, 319] on button "Skip" at bounding box center [440, 310] width 44 height 26
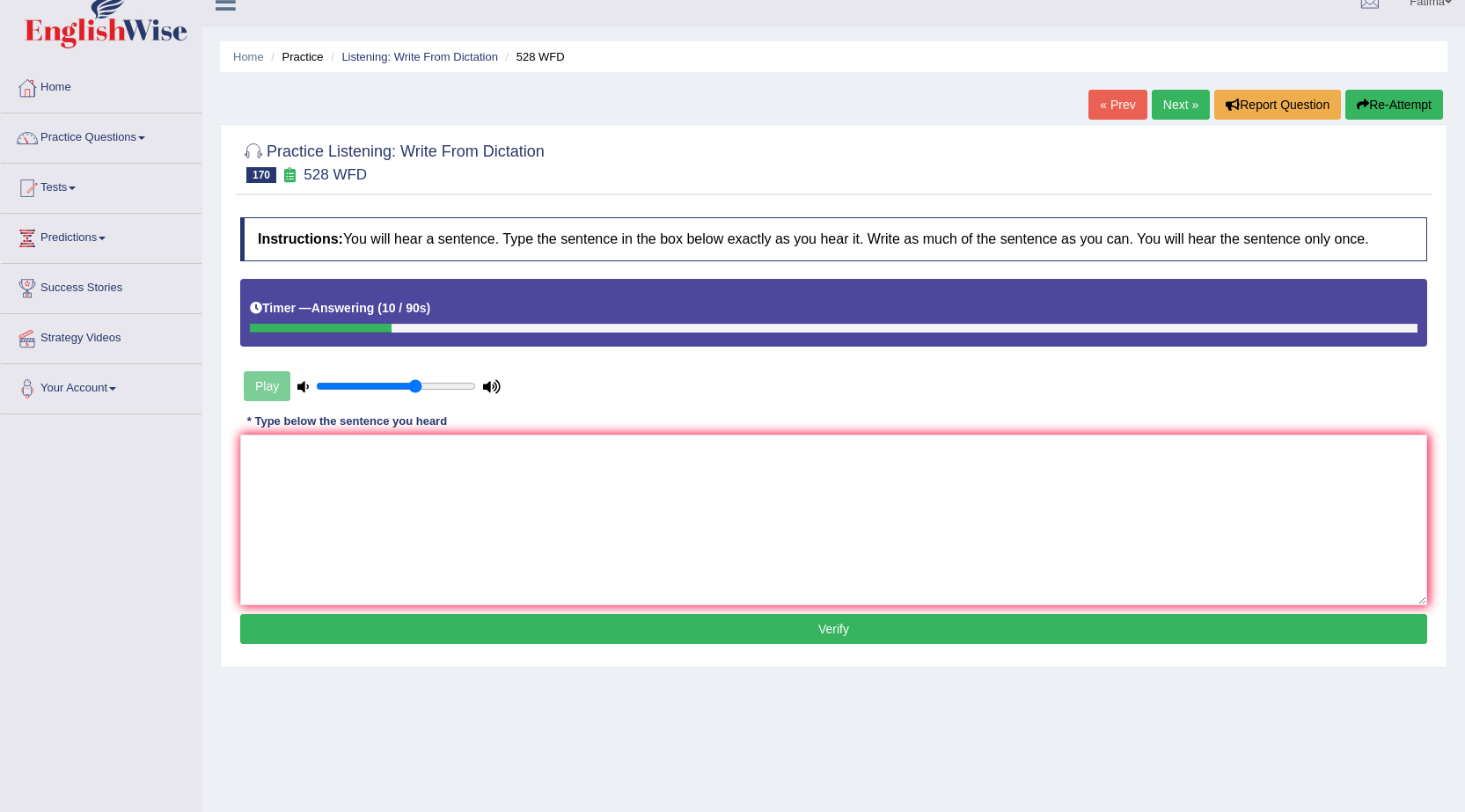
click at [1170, 107] on link "Next »" at bounding box center [1180, 105] width 58 height 30
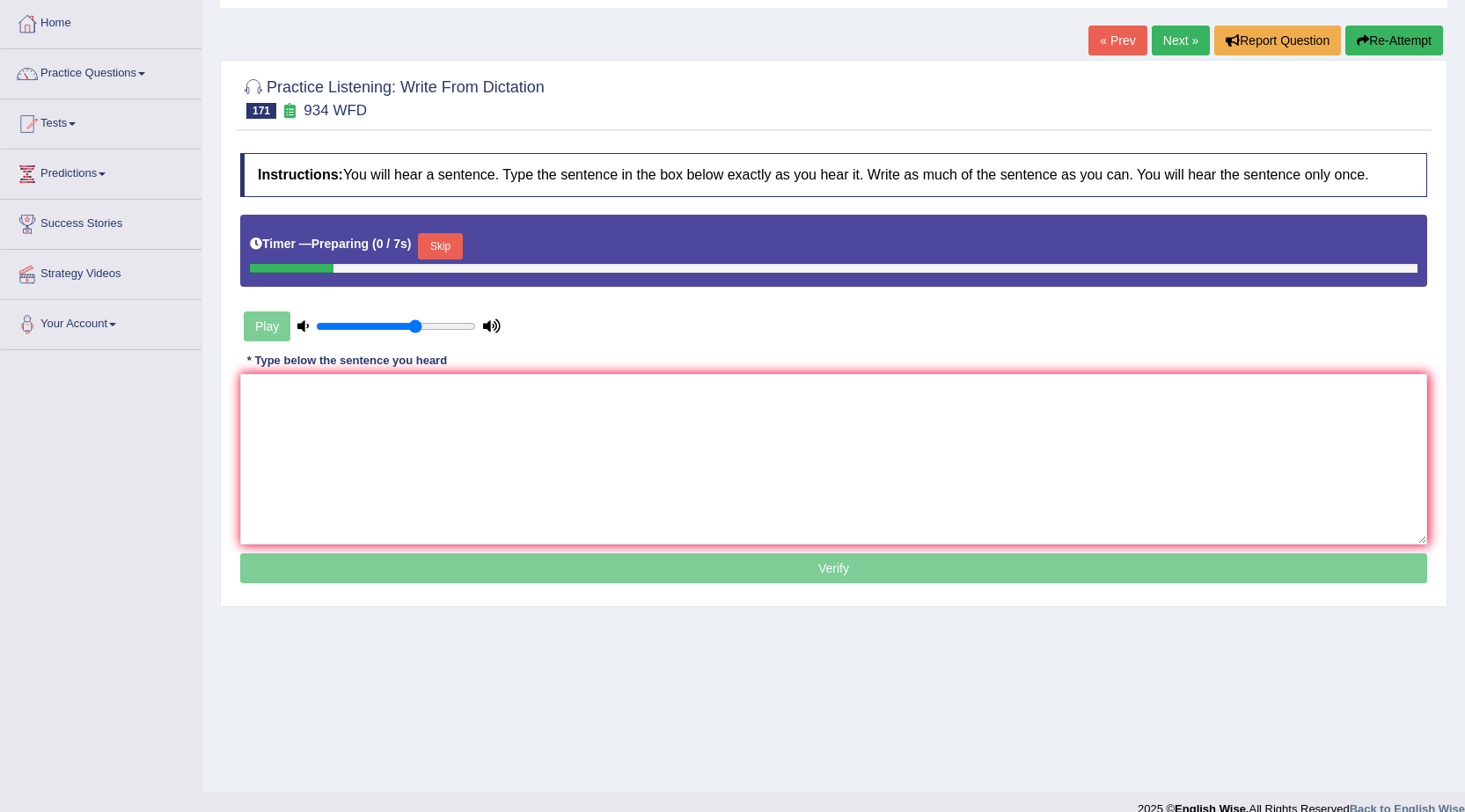
scroll to position [88, 0]
click at [441, 248] on button "Skip" at bounding box center [440, 246] width 44 height 26
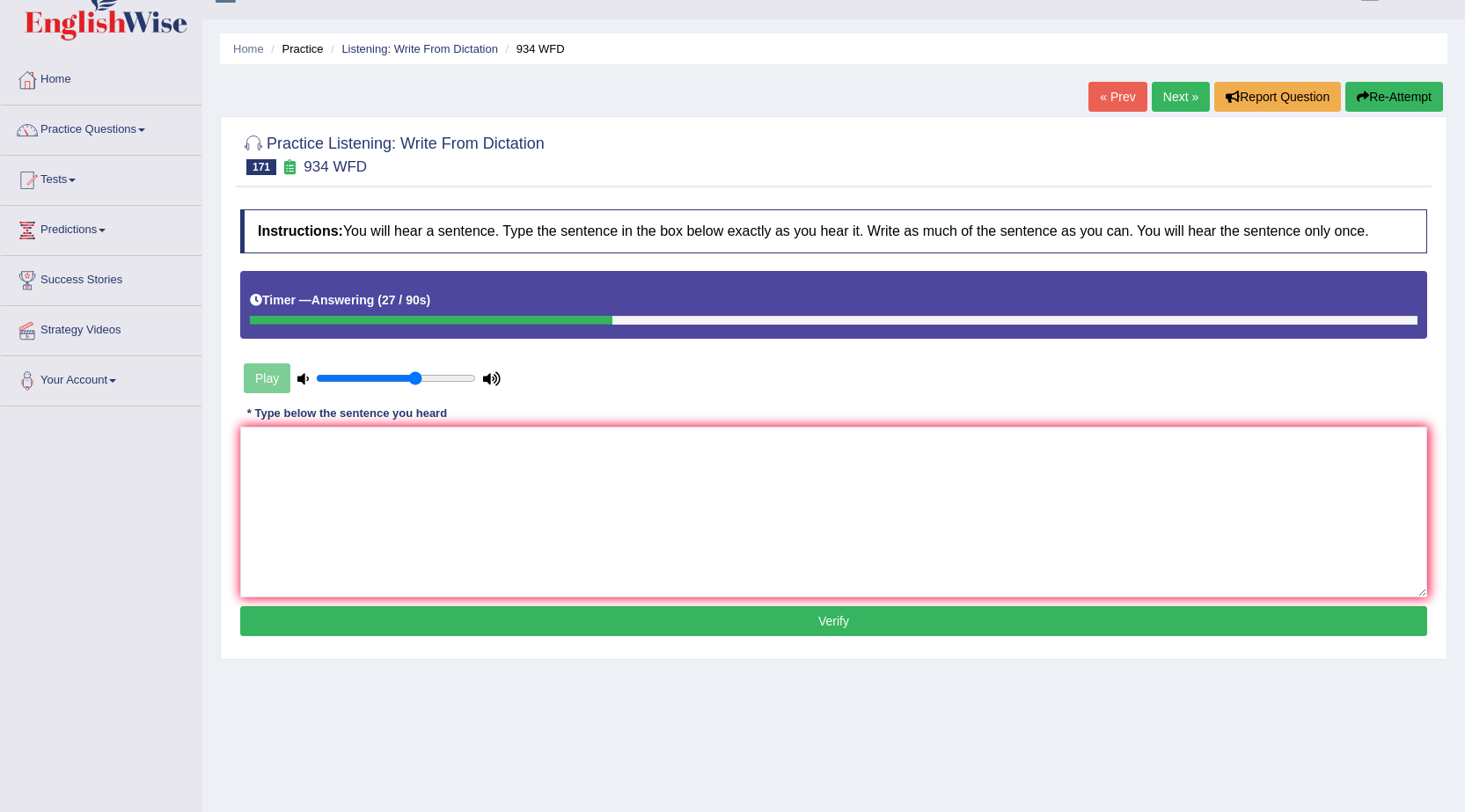
scroll to position [0, 0]
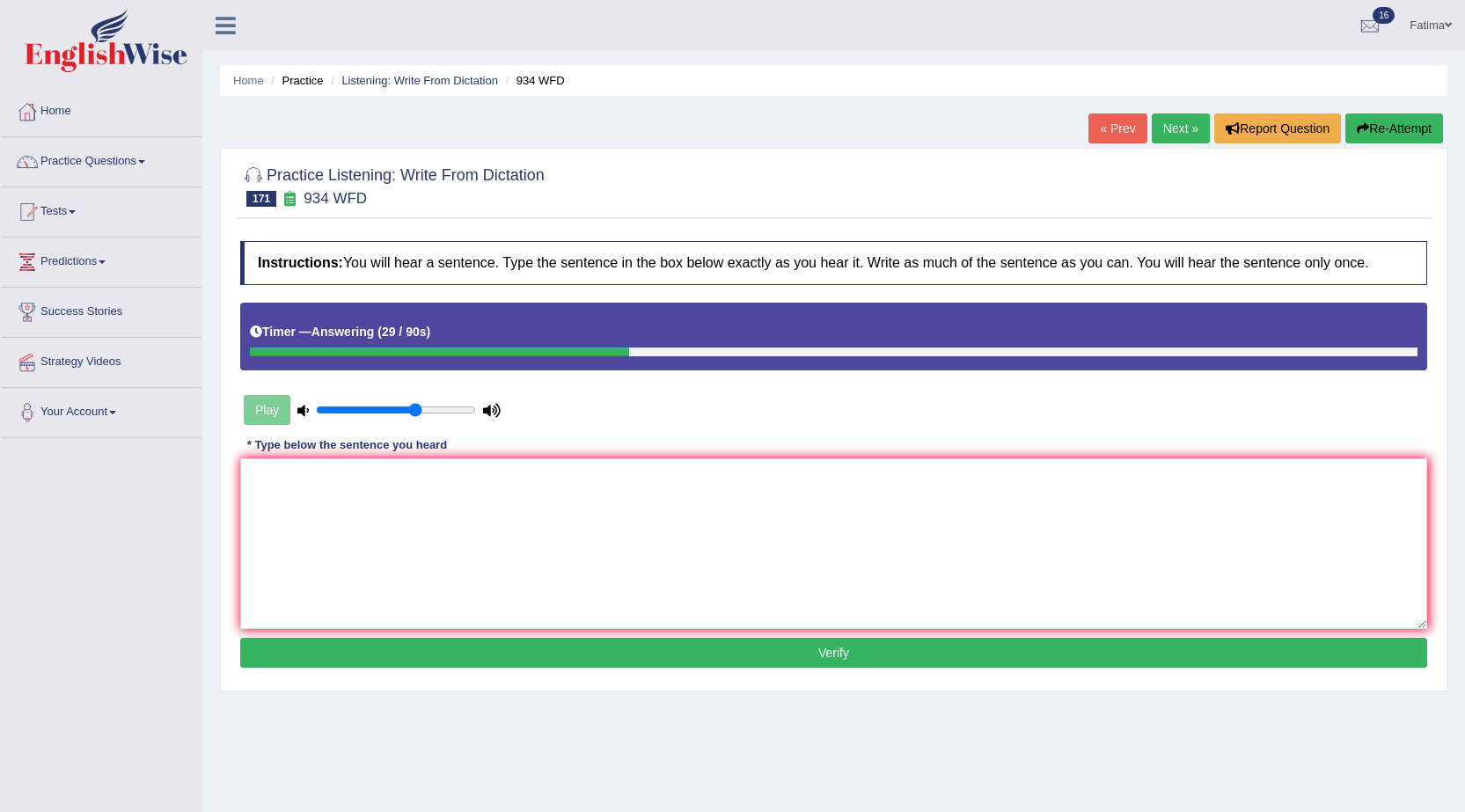
click at [1151, 138] on link "Next »" at bounding box center [1180, 128] width 58 height 30
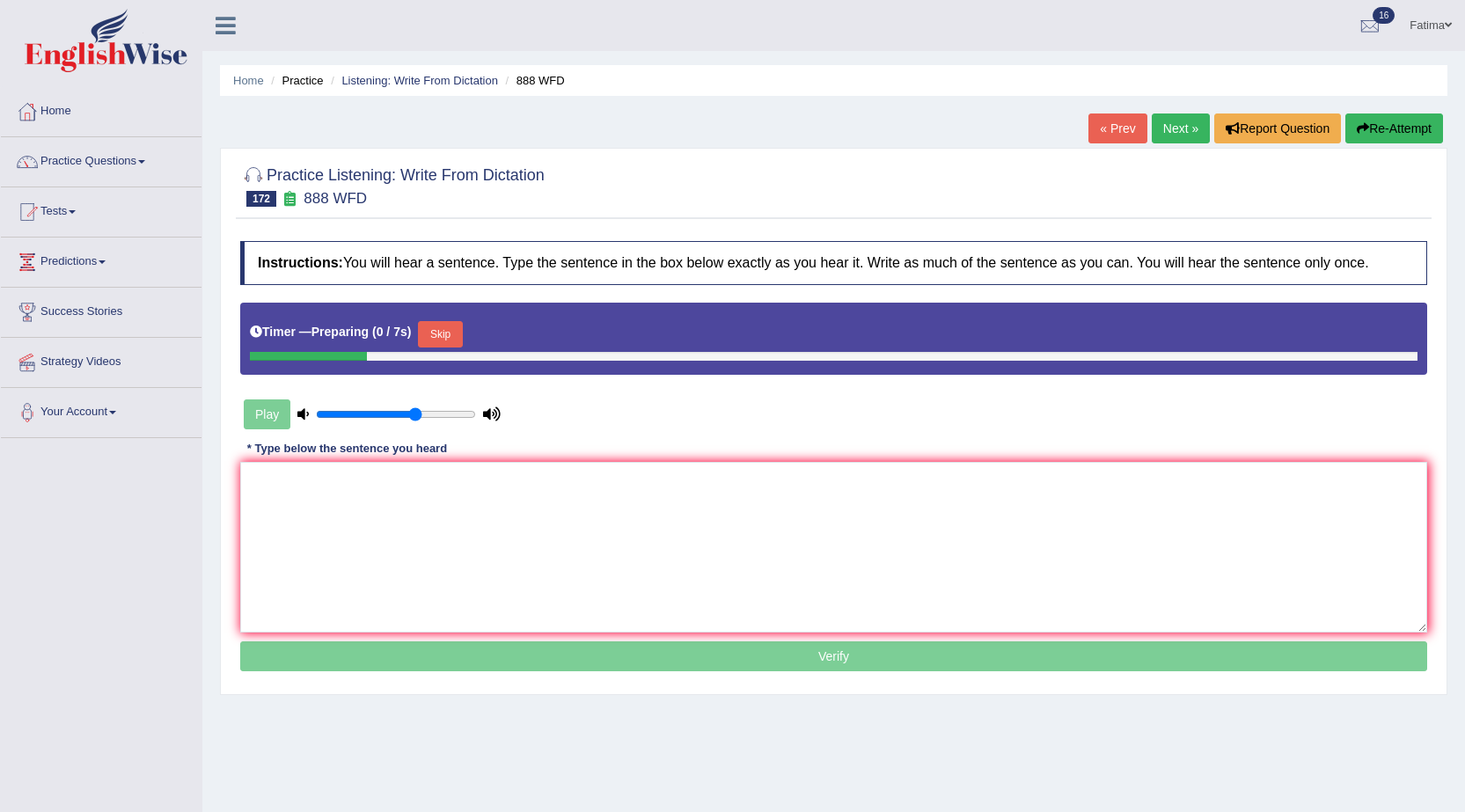
scroll to position [112, 0]
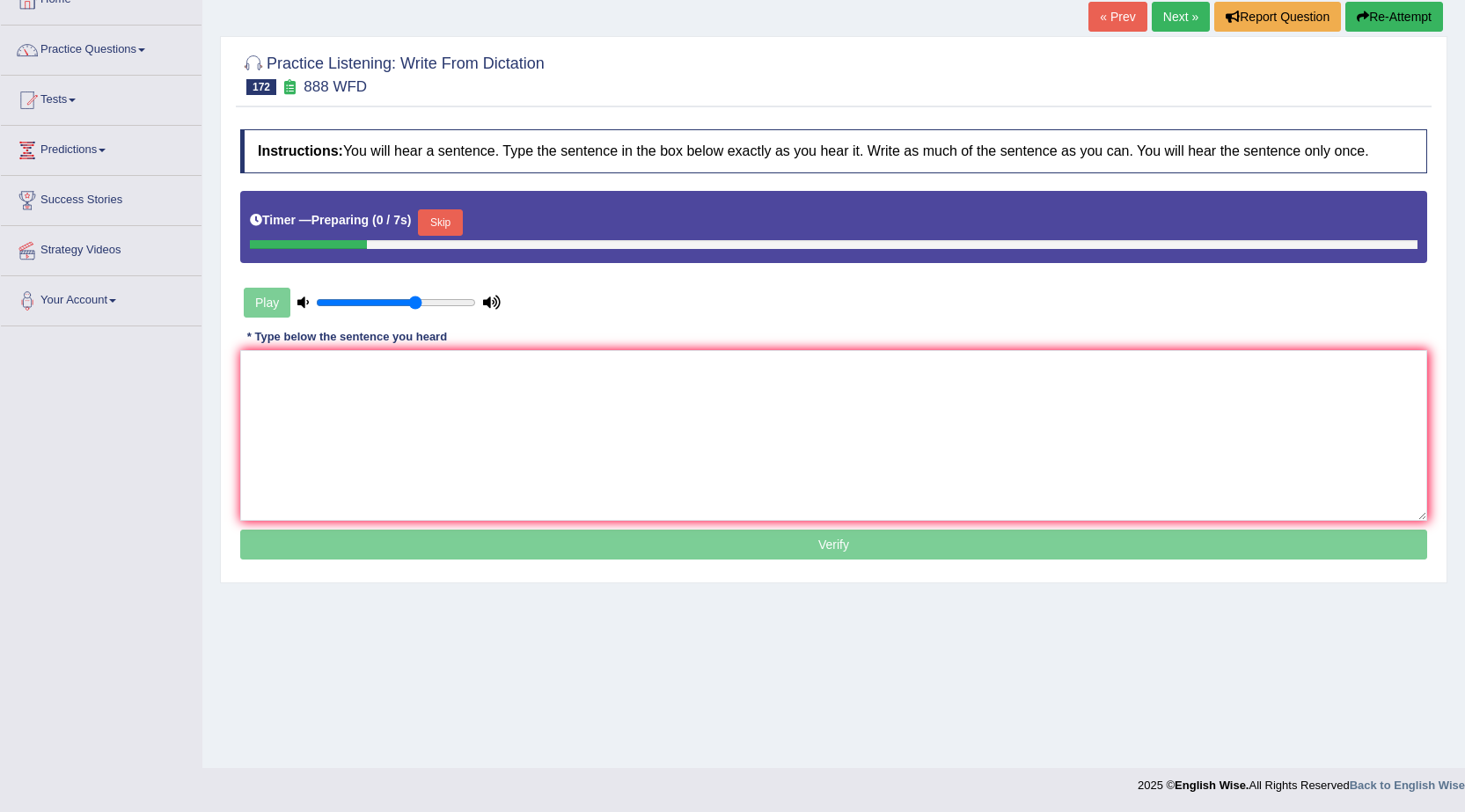
click at [444, 220] on button "Skip" at bounding box center [440, 222] width 44 height 26
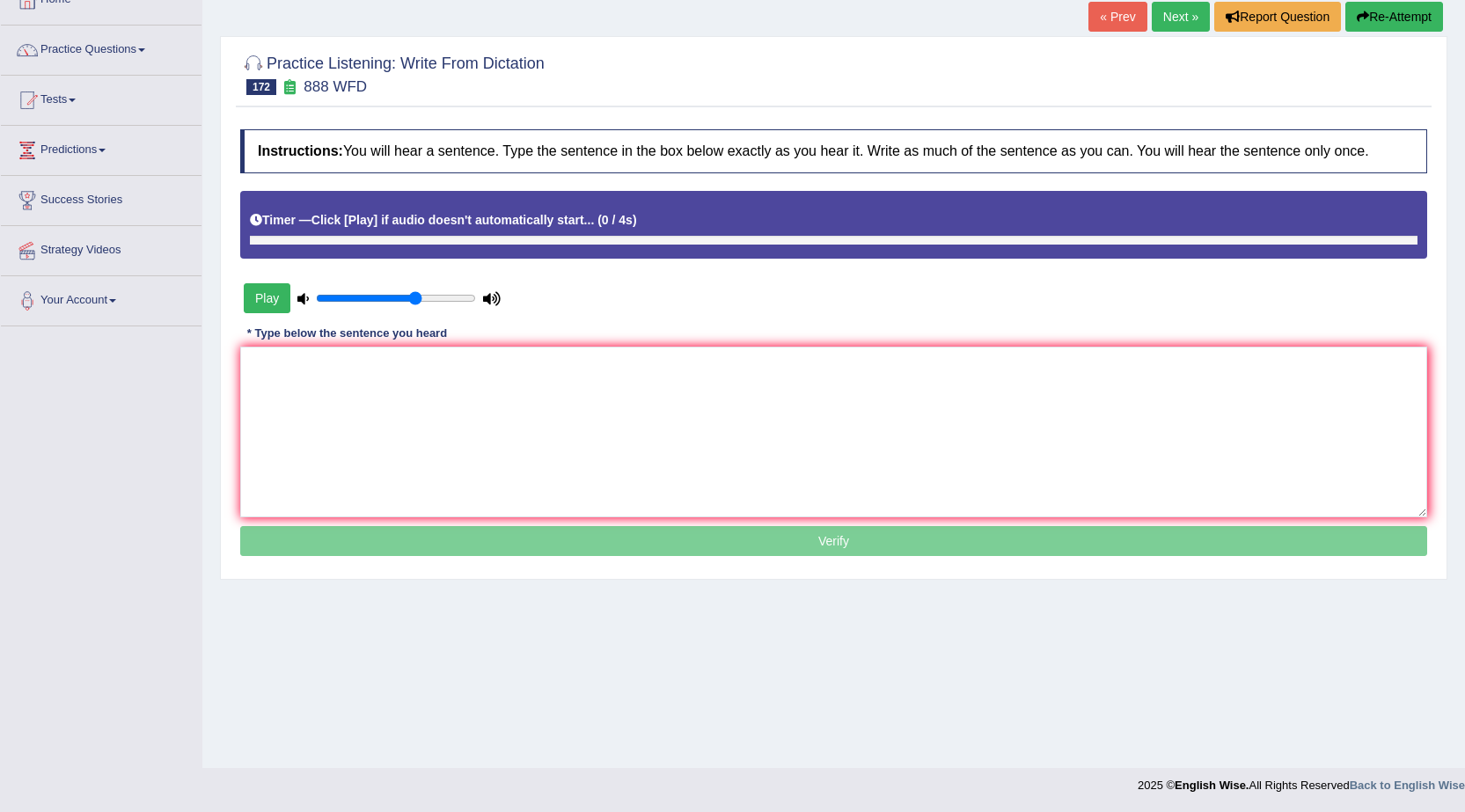
scroll to position [0, 0]
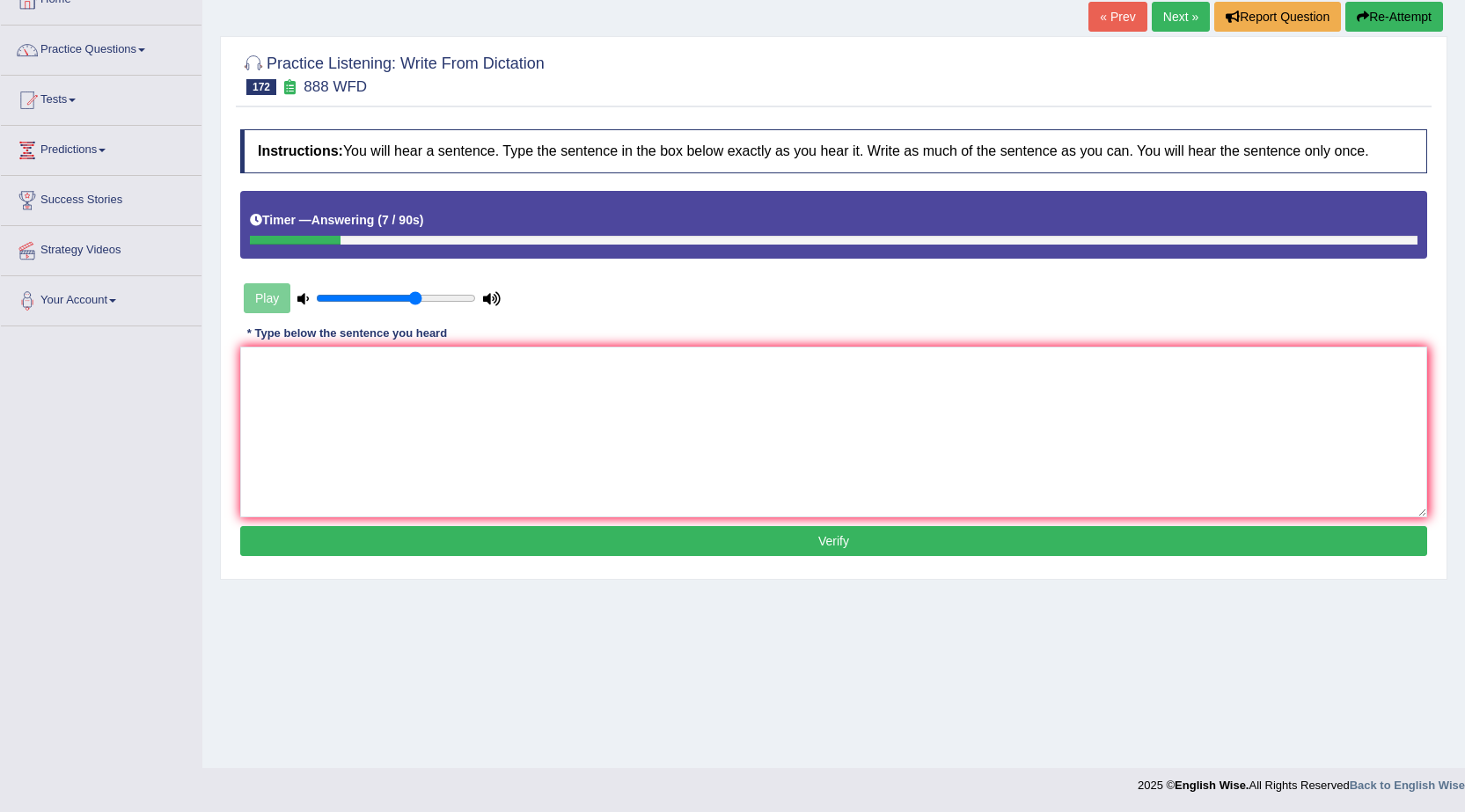
click at [1395, 27] on button "Re-Attempt" at bounding box center [1394, 17] width 98 height 30
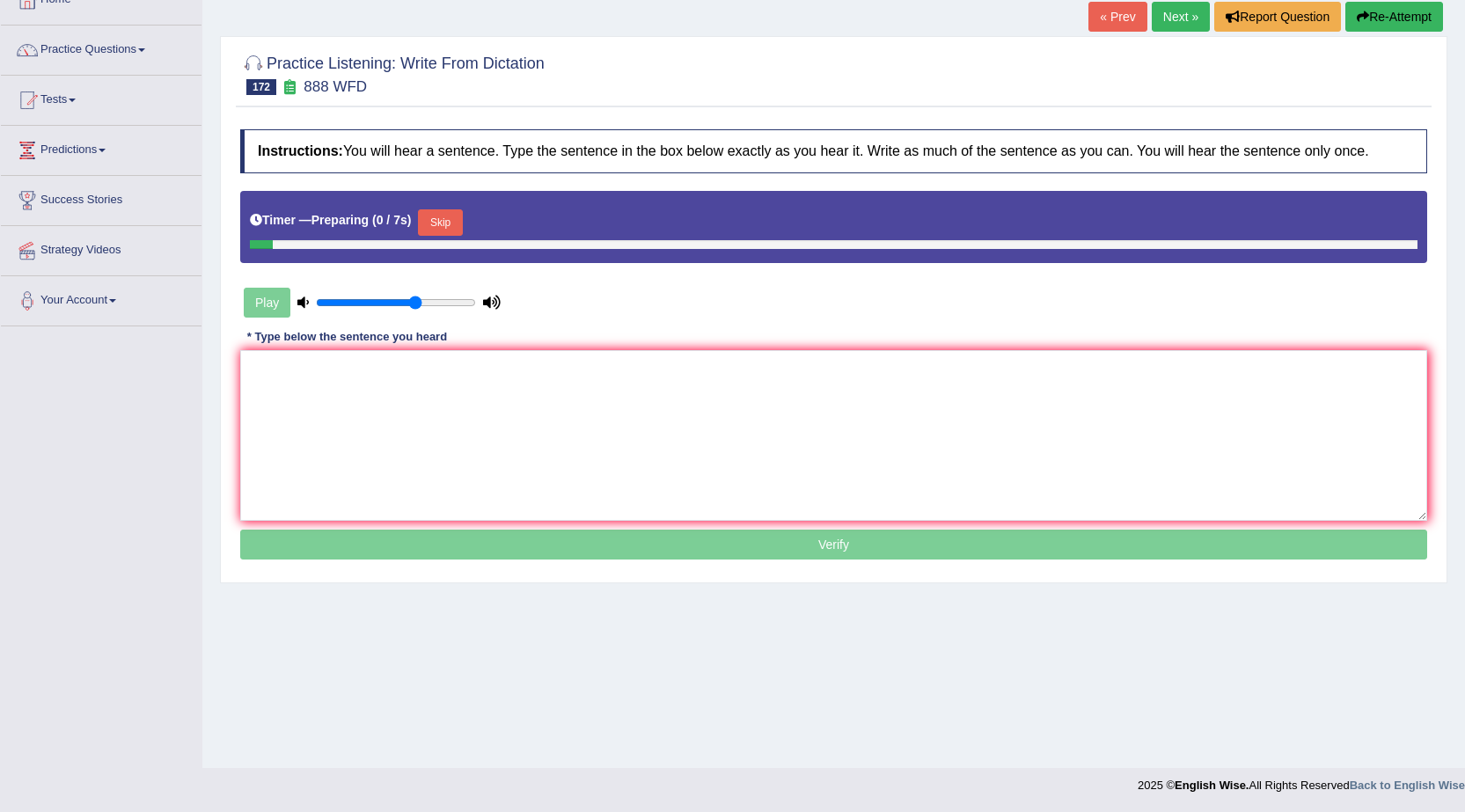
scroll to position [112, 0]
click at [436, 223] on button "Skip" at bounding box center [440, 222] width 44 height 26
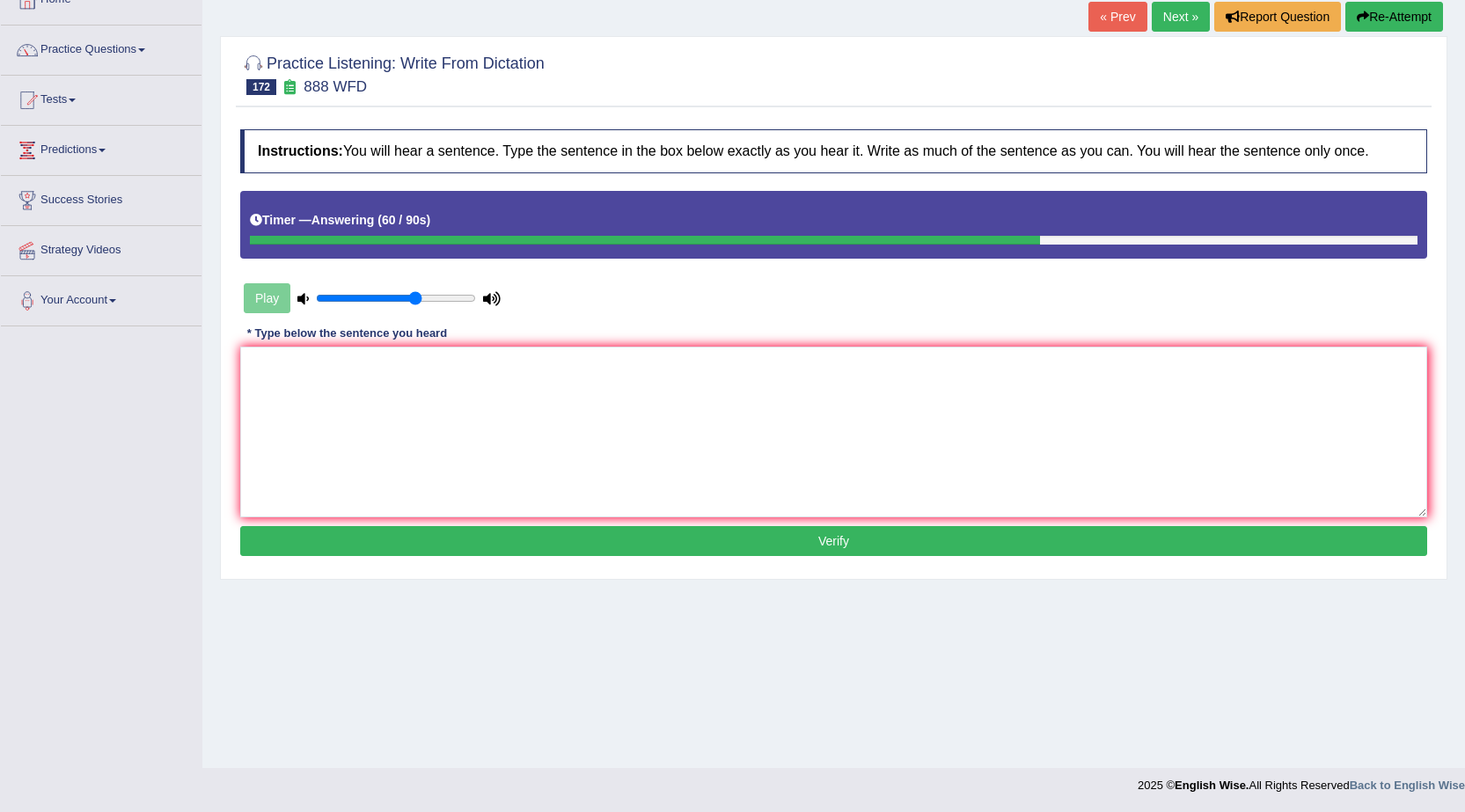
click at [1403, 17] on button "Re-Attempt" at bounding box center [1394, 17] width 98 height 30
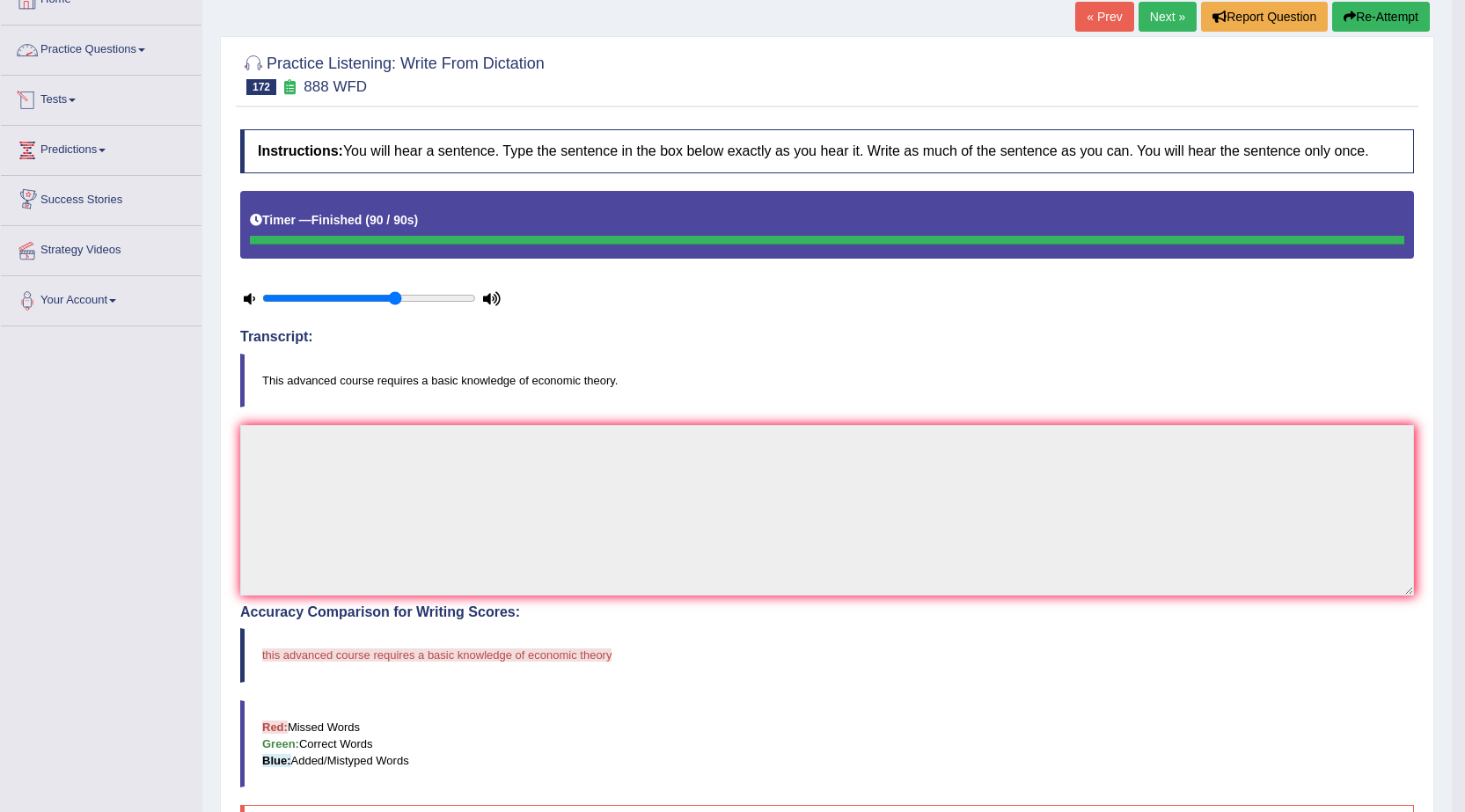
click at [52, 113] on link "Tests" at bounding box center [101, 97] width 201 height 44
click at [61, 204] on link "History" at bounding box center [115, 203] width 165 height 31
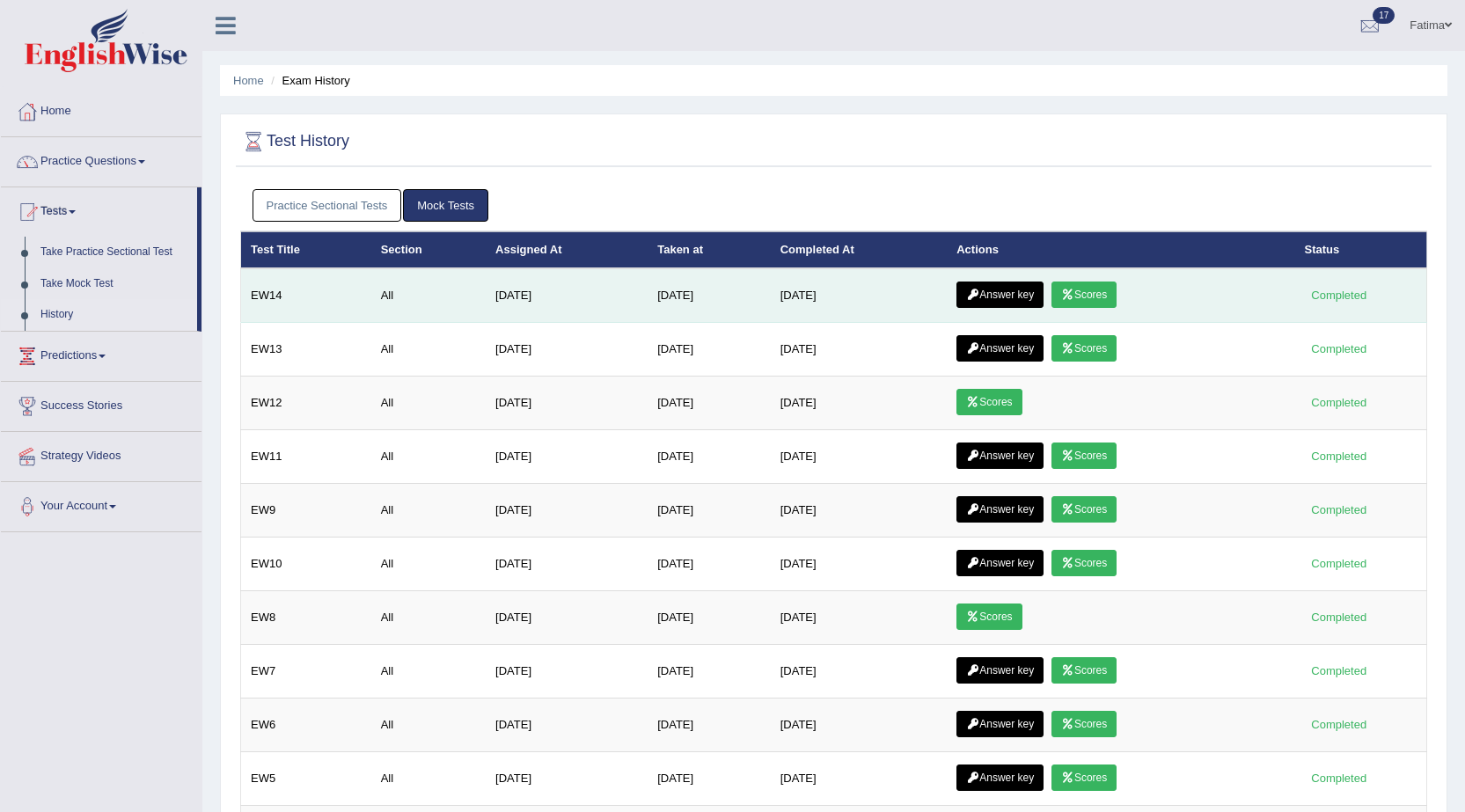
click at [1096, 284] on link "Scores" at bounding box center [1084, 294] width 65 height 26
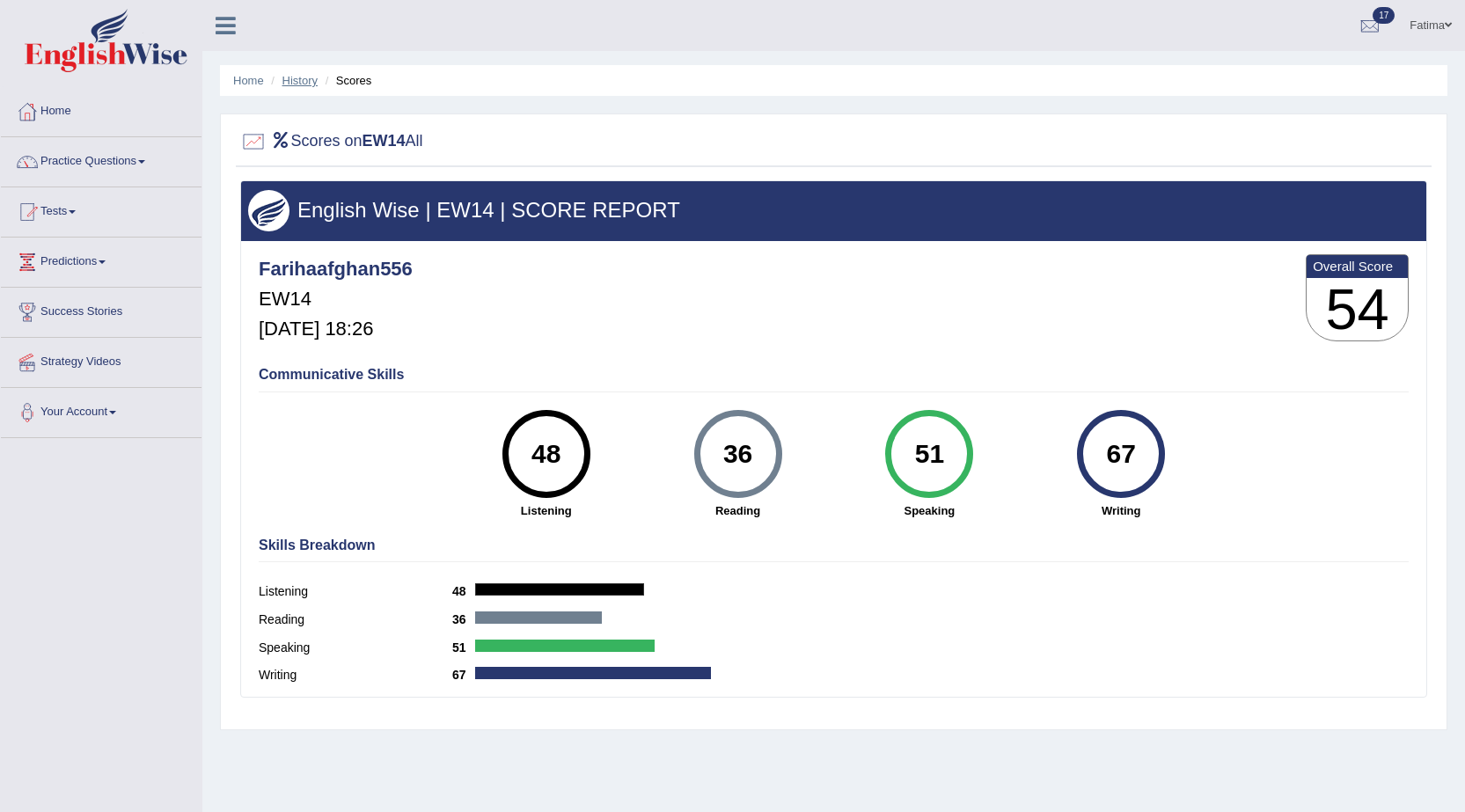
click at [307, 81] on link "History" at bounding box center [300, 79] width 35 height 13
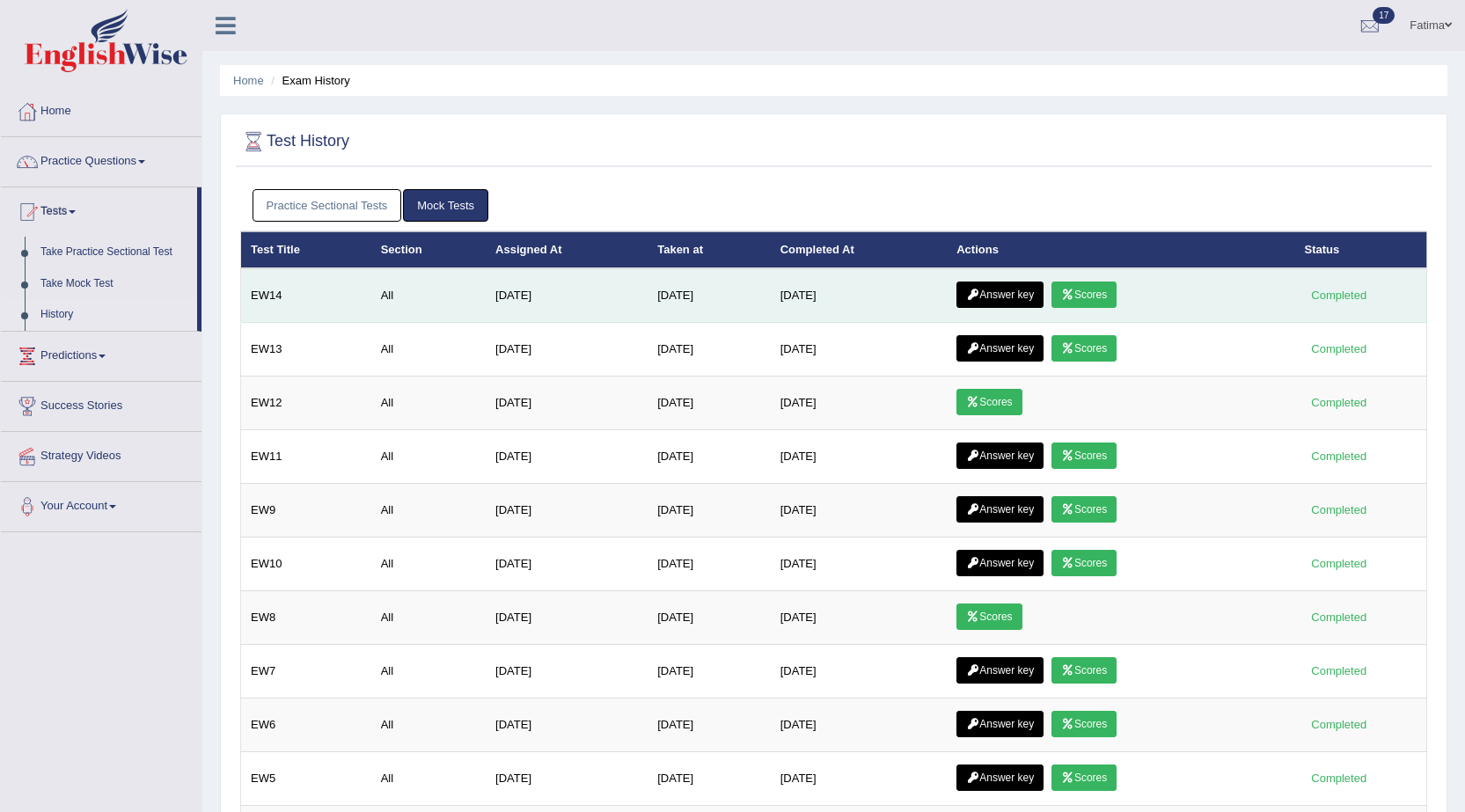
click at [1007, 292] on link "Answer key" at bounding box center [1000, 294] width 87 height 26
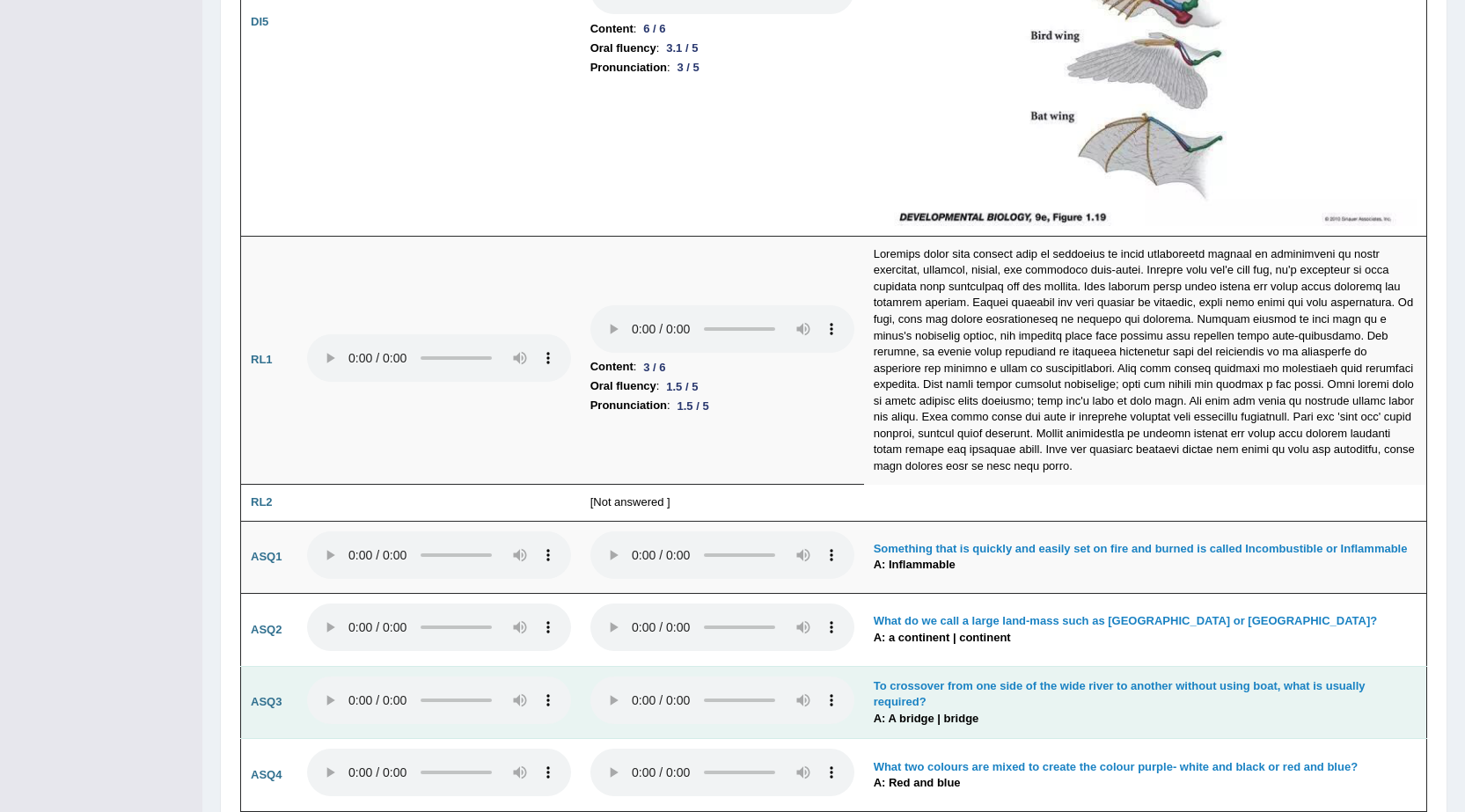
scroll to position [3958, 0]
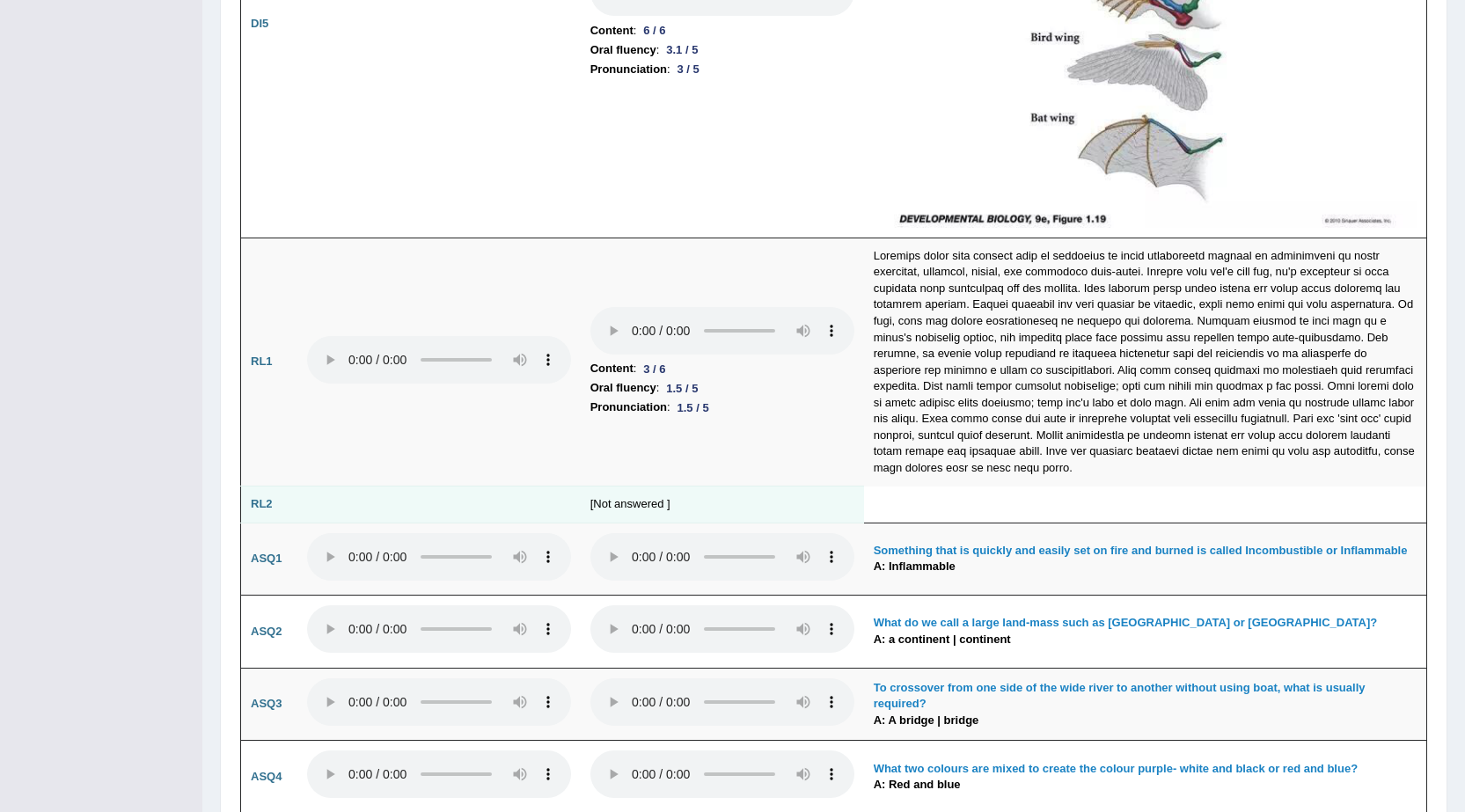
click at [595, 507] on td "[Not answered ]" at bounding box center [722, 505] width 283 height 37
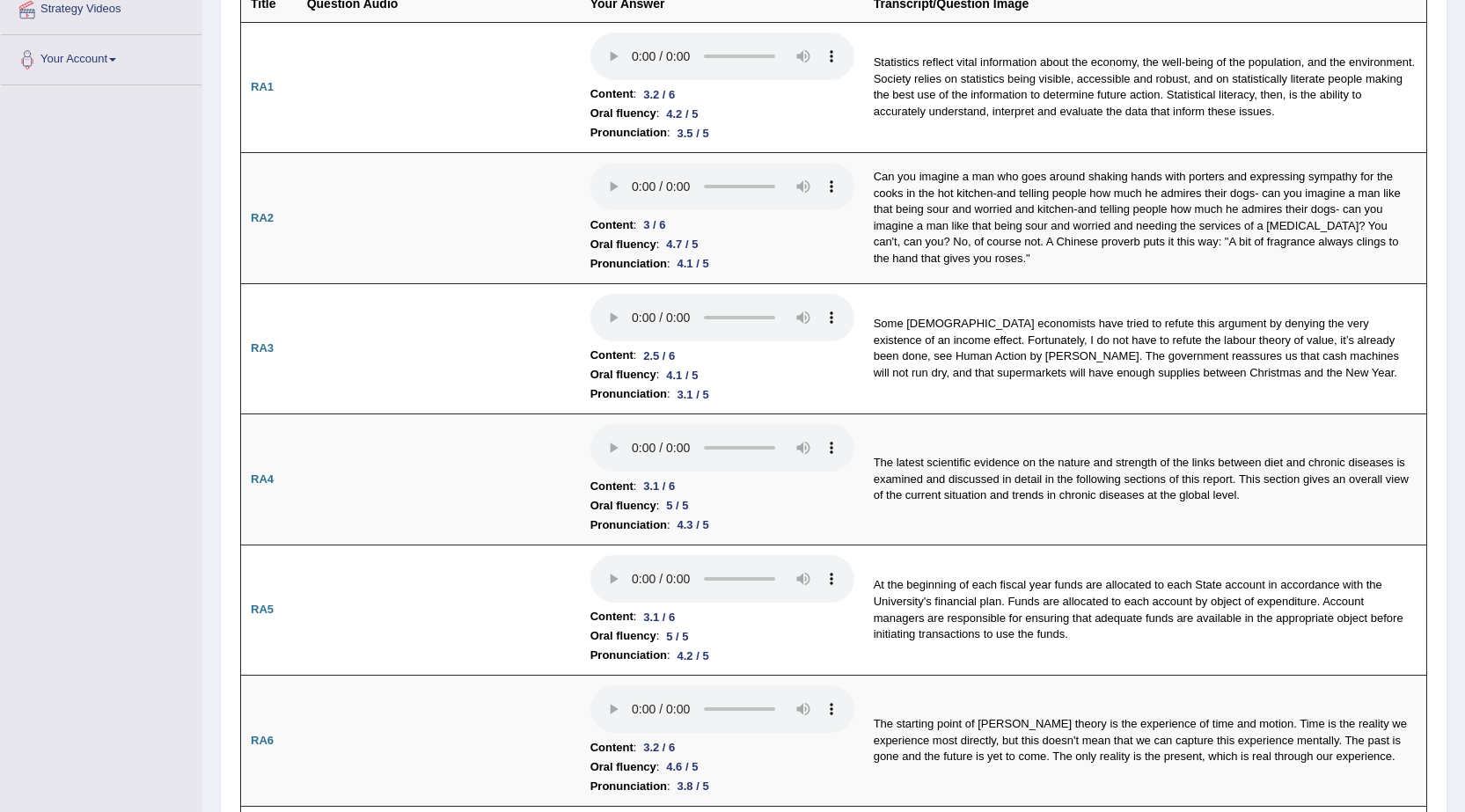
scroll to position [0, 0]
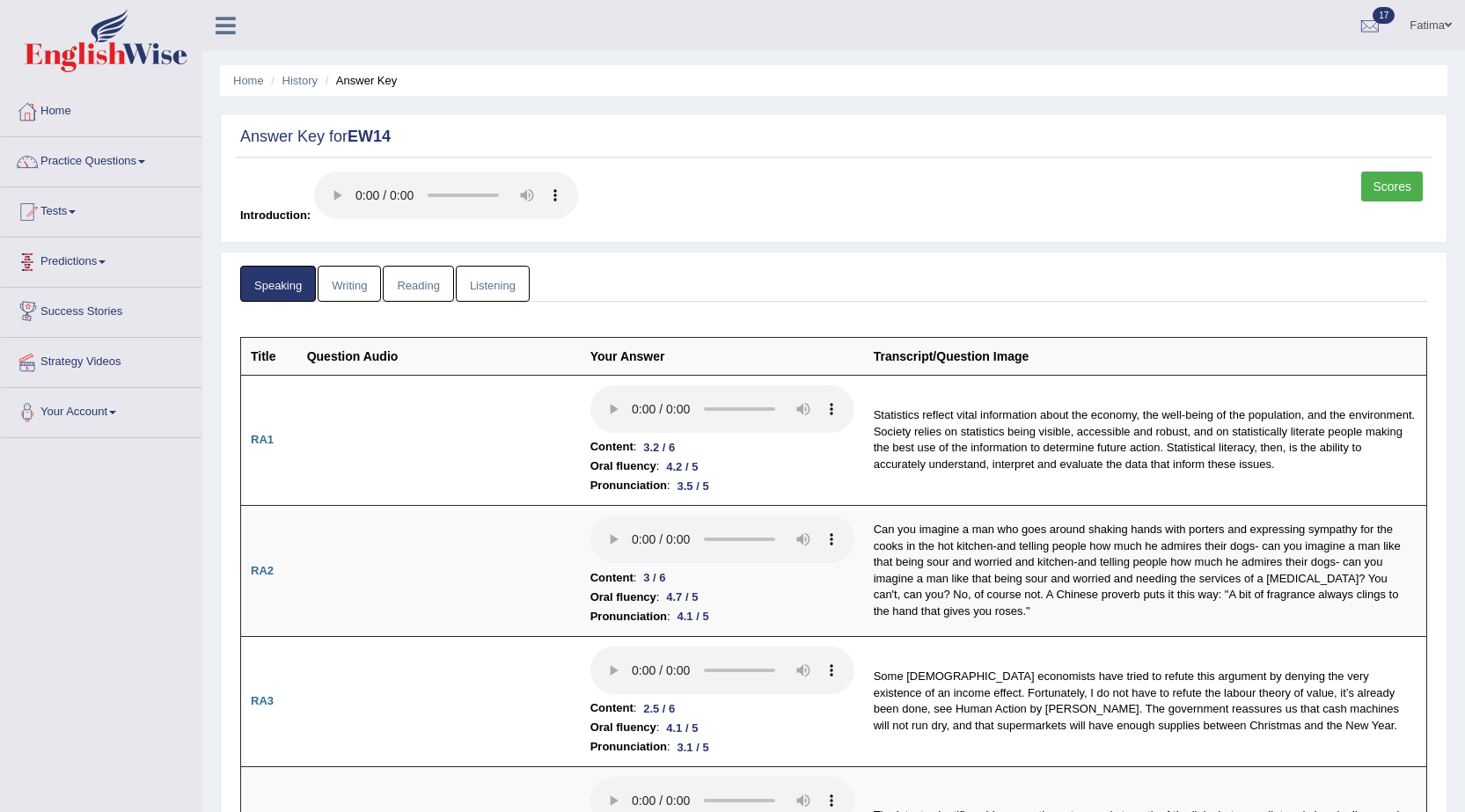
click at [362, 288] on link "Writing" at bounding box center [349, 283] width 64 height 36
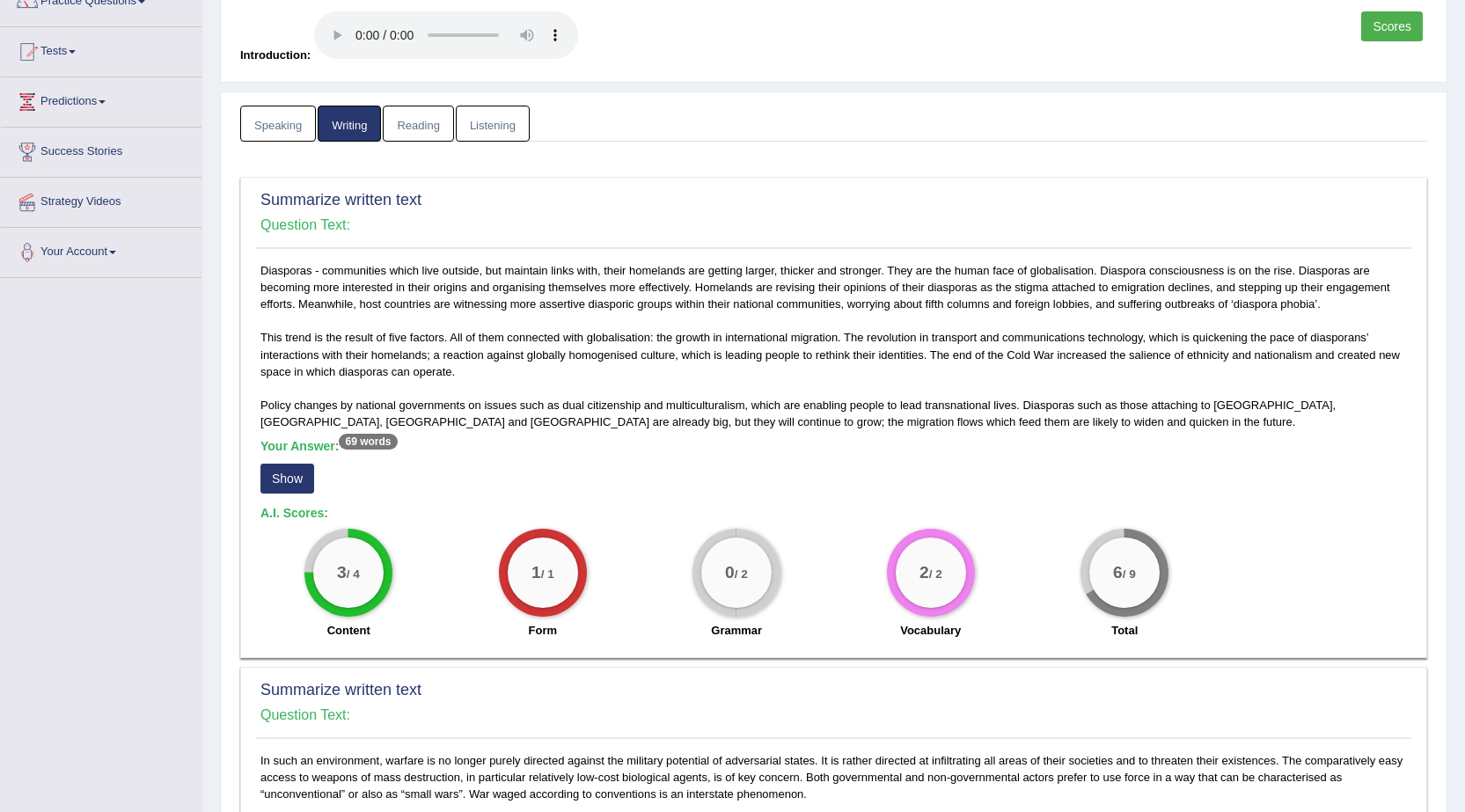
scroll to position [528, 0]
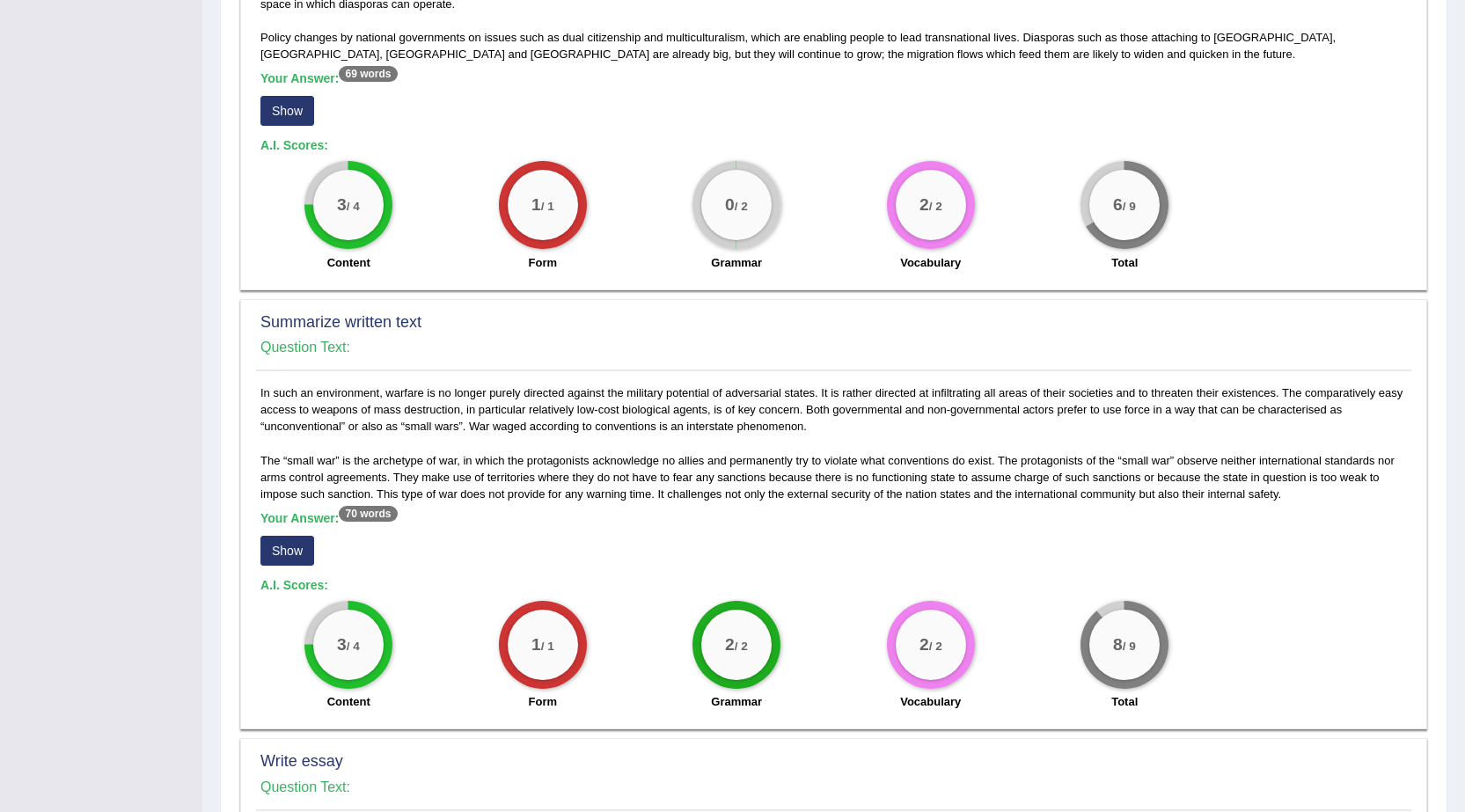
click at [369, 73] on sup "69 words" at bounding box center [367, 73] width 58 height 16
click at [290, 119] on button "Show" at bounding box center [287, 111] width 54 height 30
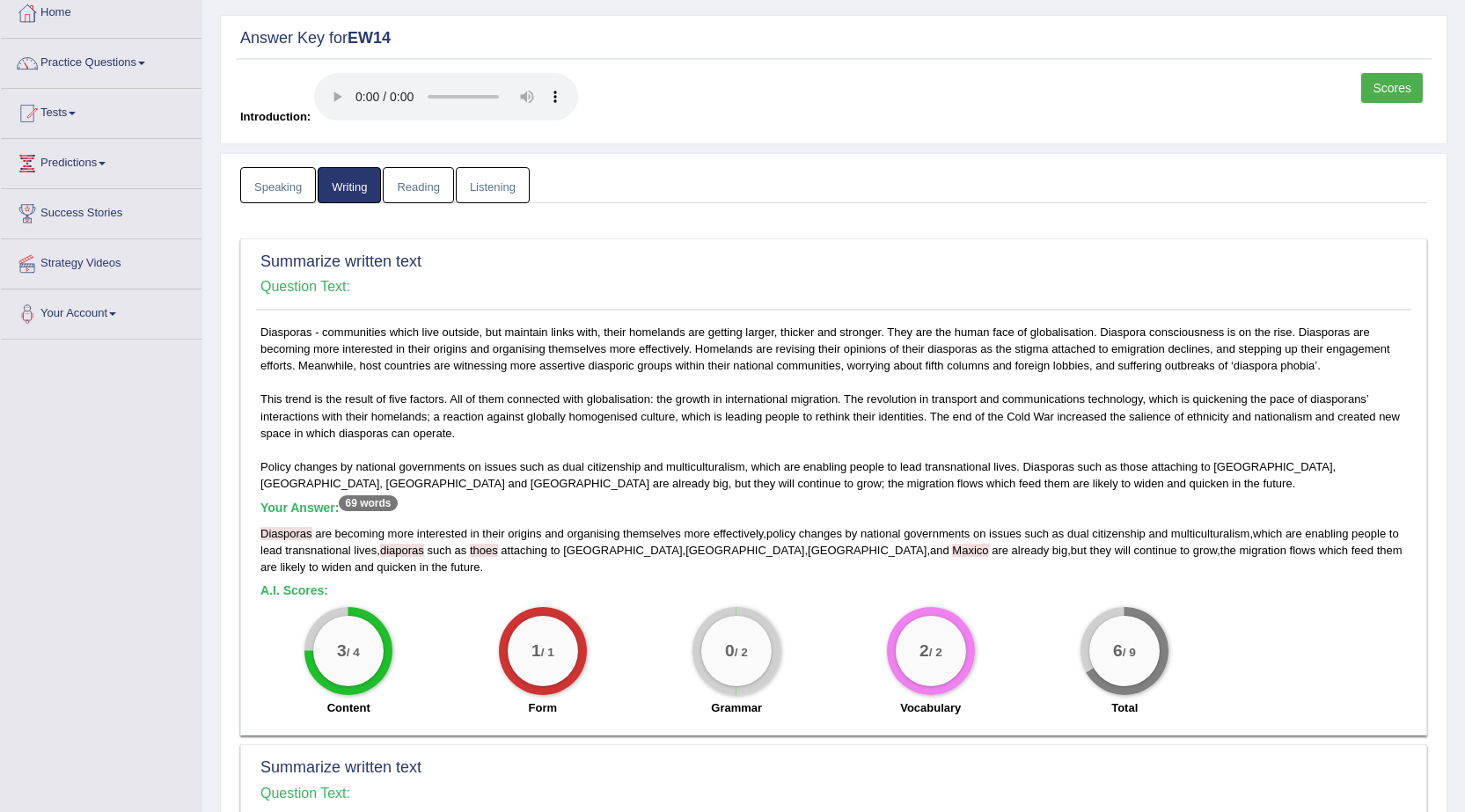
scroll to position [0, 0]
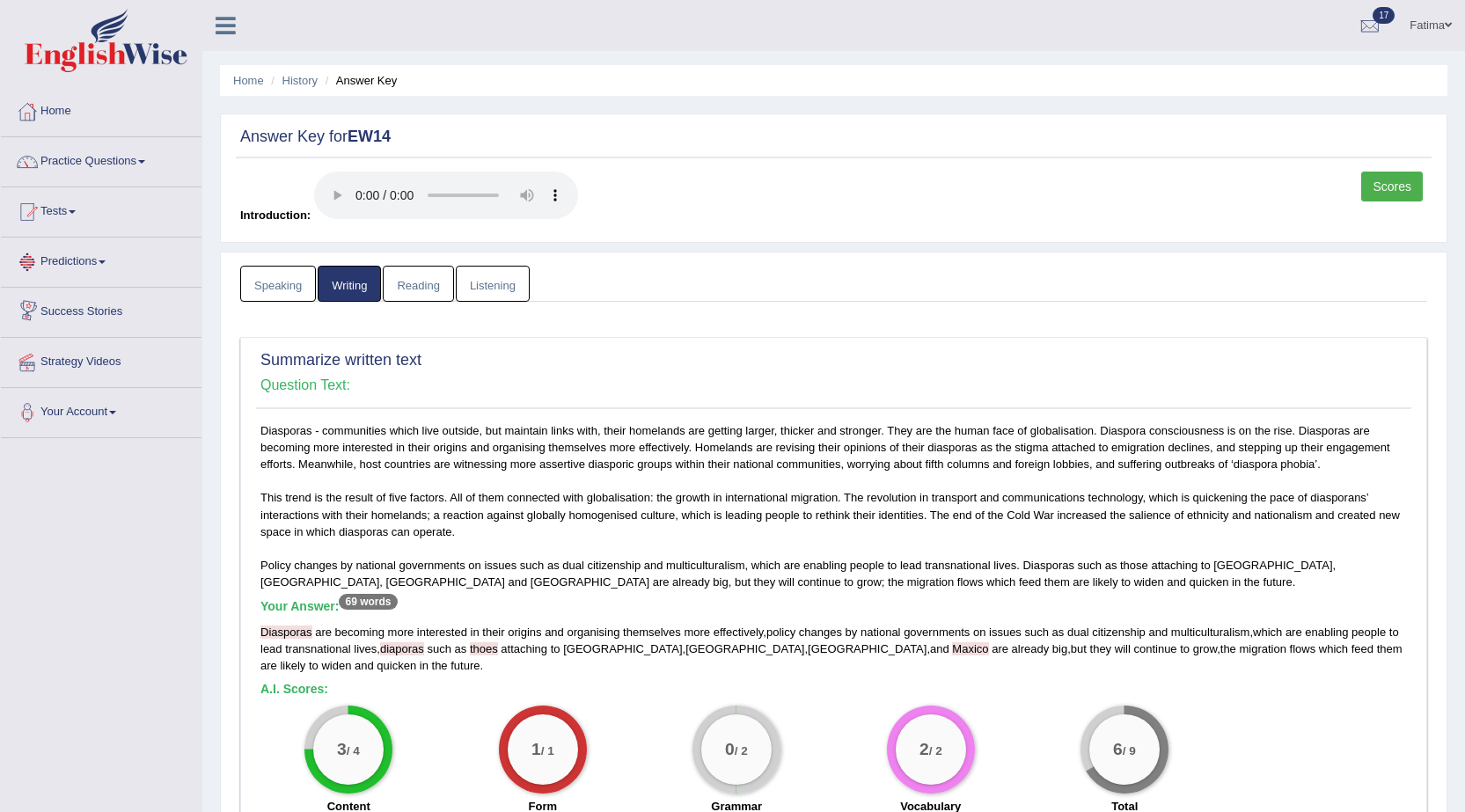
click at [294, 296] on link "Speaking" at bounding box center [277, 283] width 75 height 36
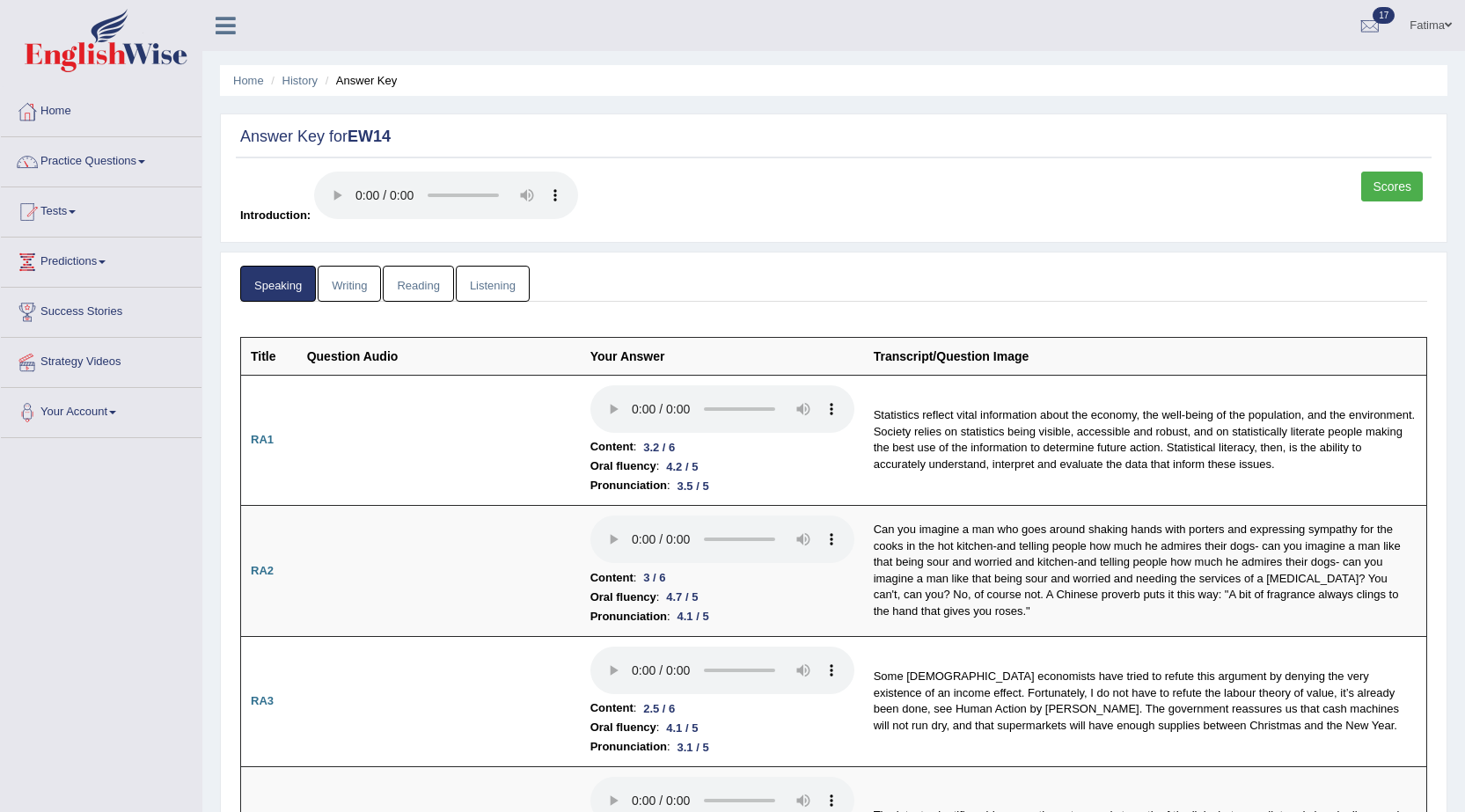
click at [486, 288] on link "Listening" at bounding box center [492, 283] width 73 height 36
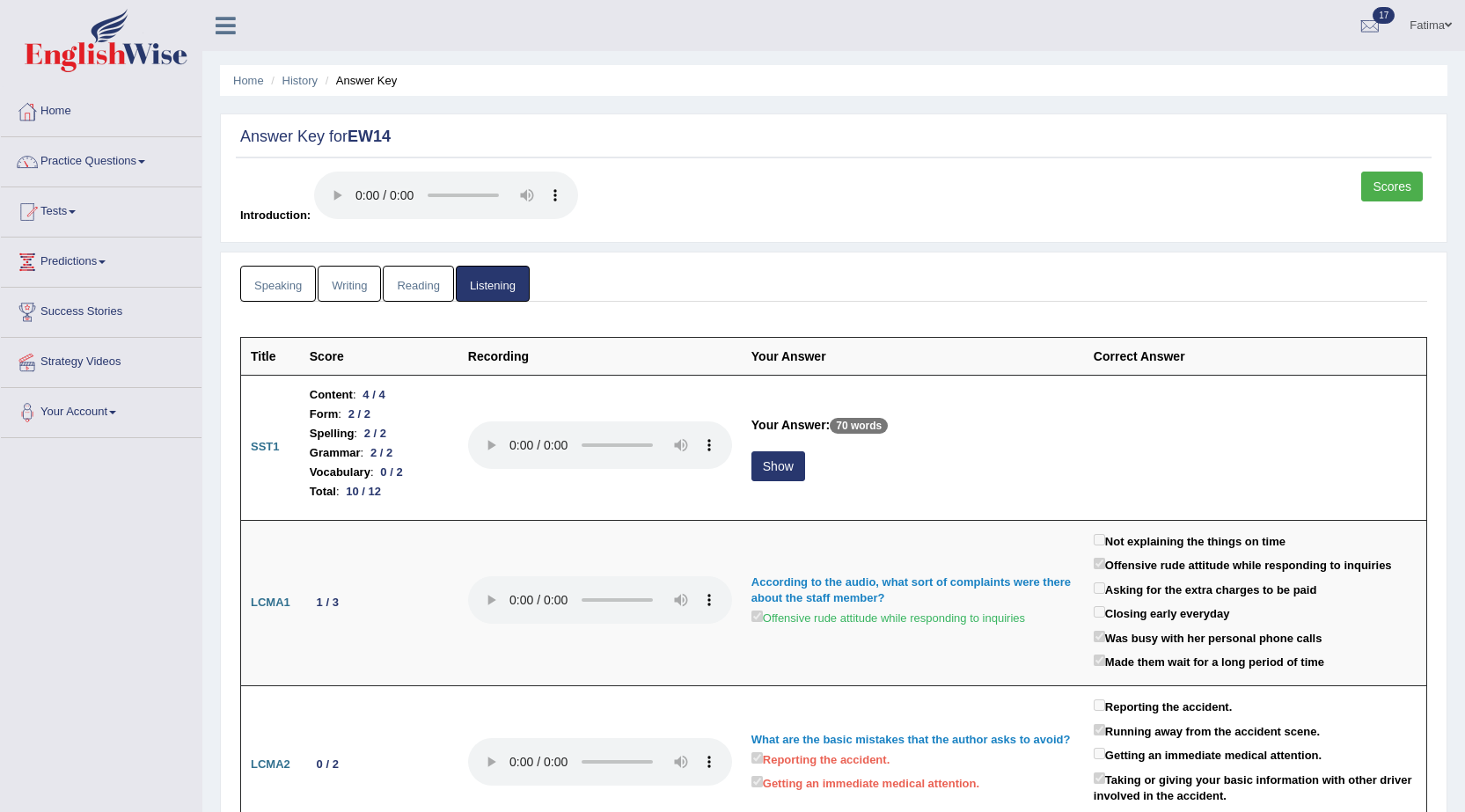
click at [341, 282] on link "Writing" at bounding box center [349, 283] width 64 height 36
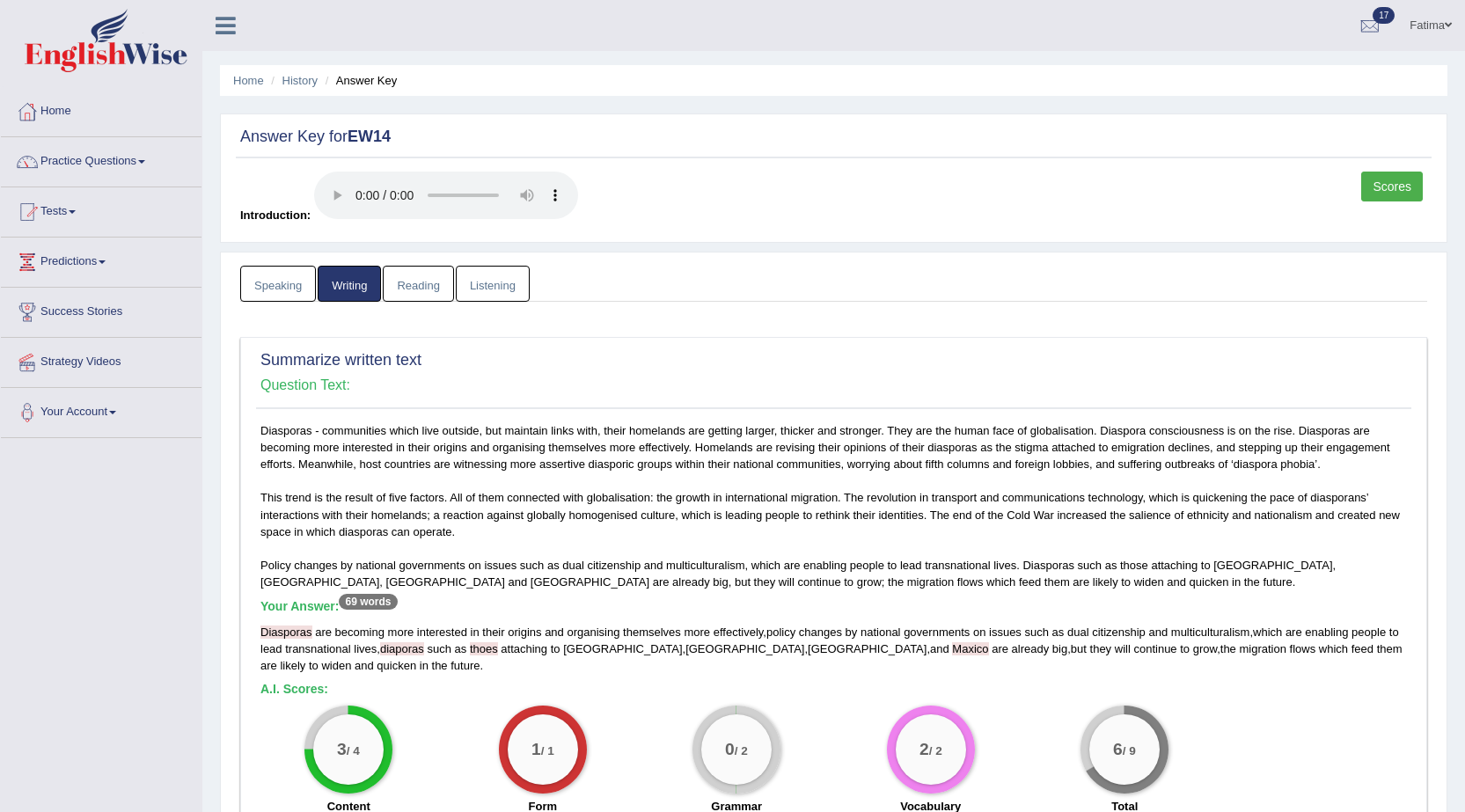
click at [398, 289] on link "Reading" at bounding box center [418, 283] width 71 height 36
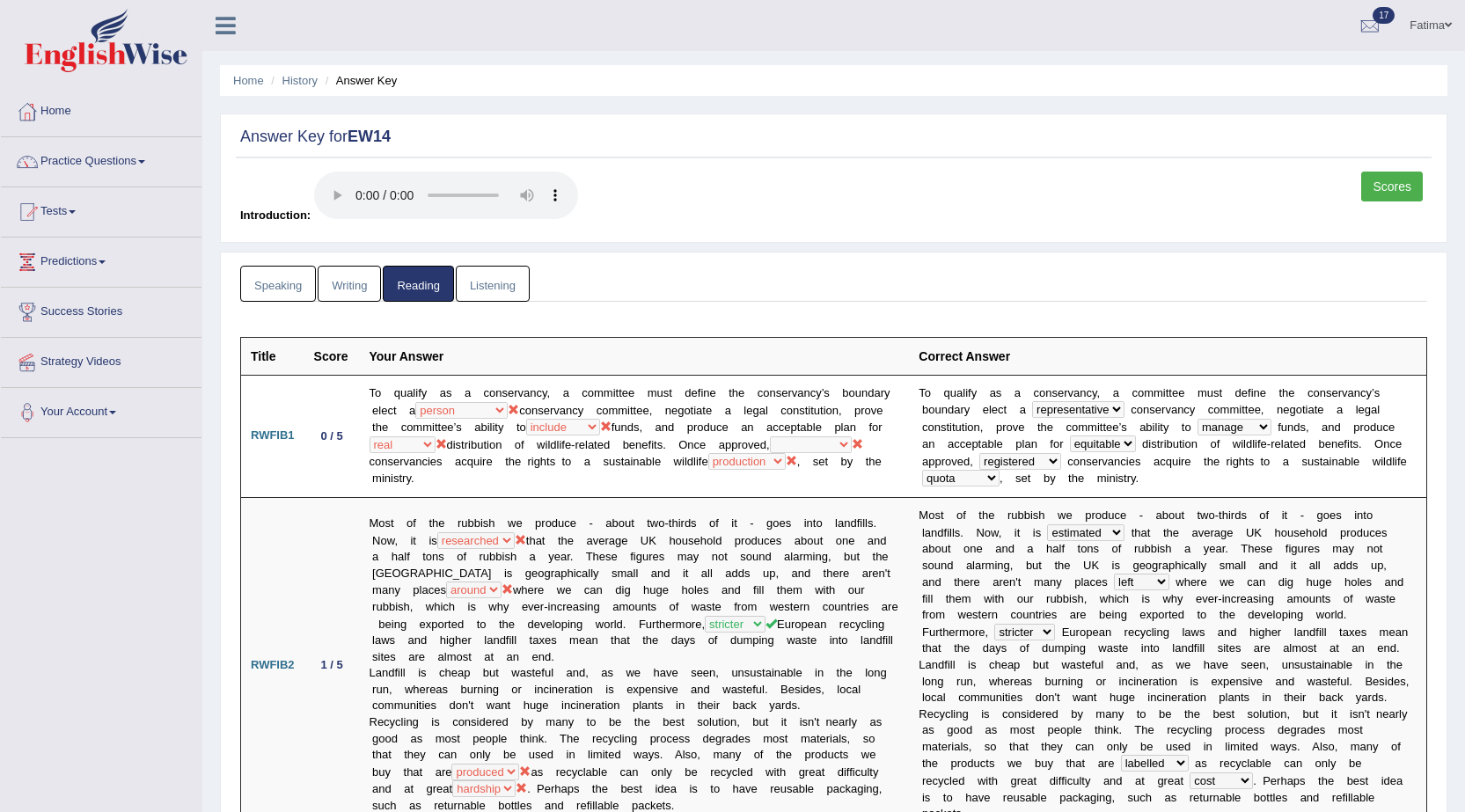
click at [492, 298] on link "Listening" at bounding box center [492, 283] width 73 height 36
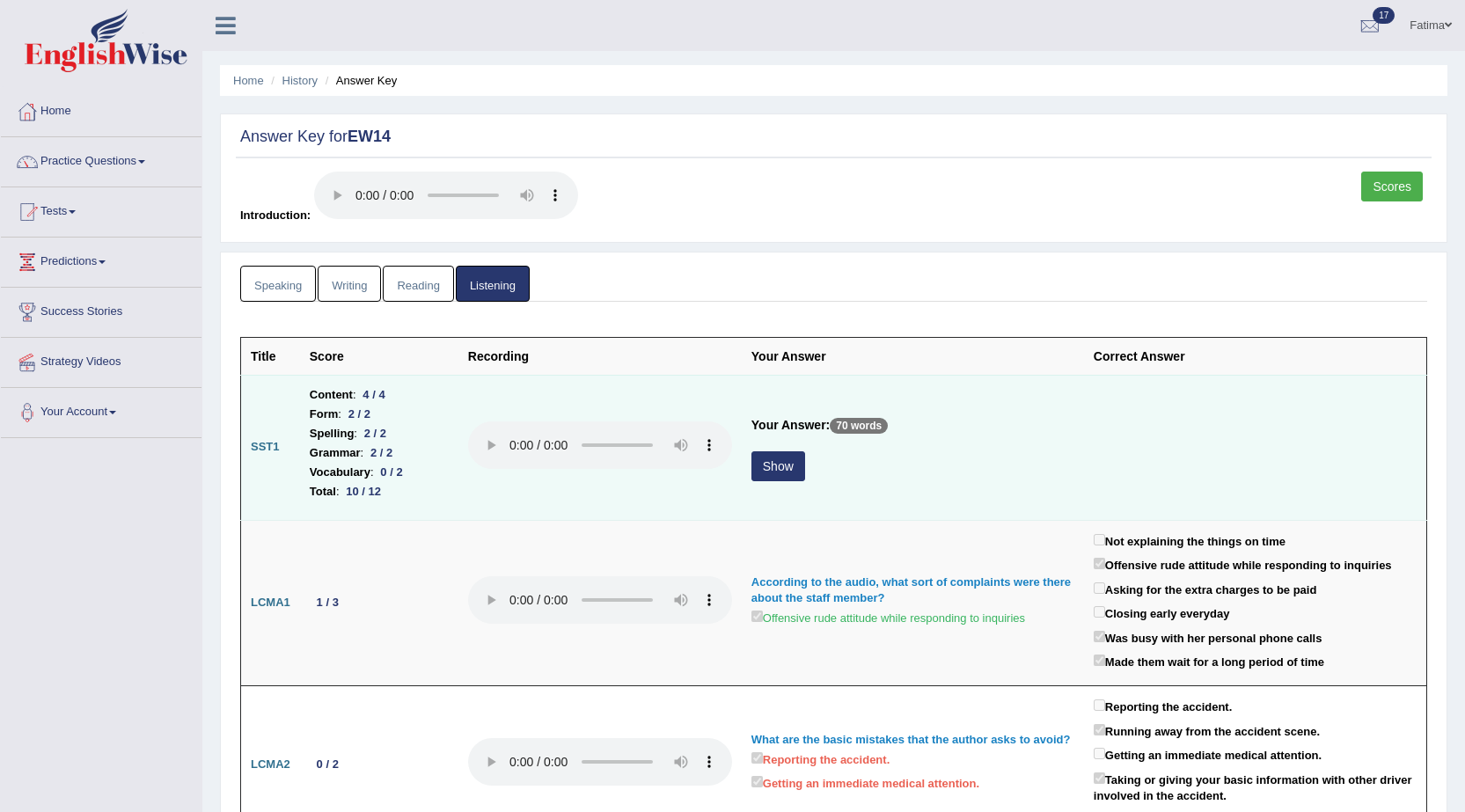
scroll to position [88, 0]
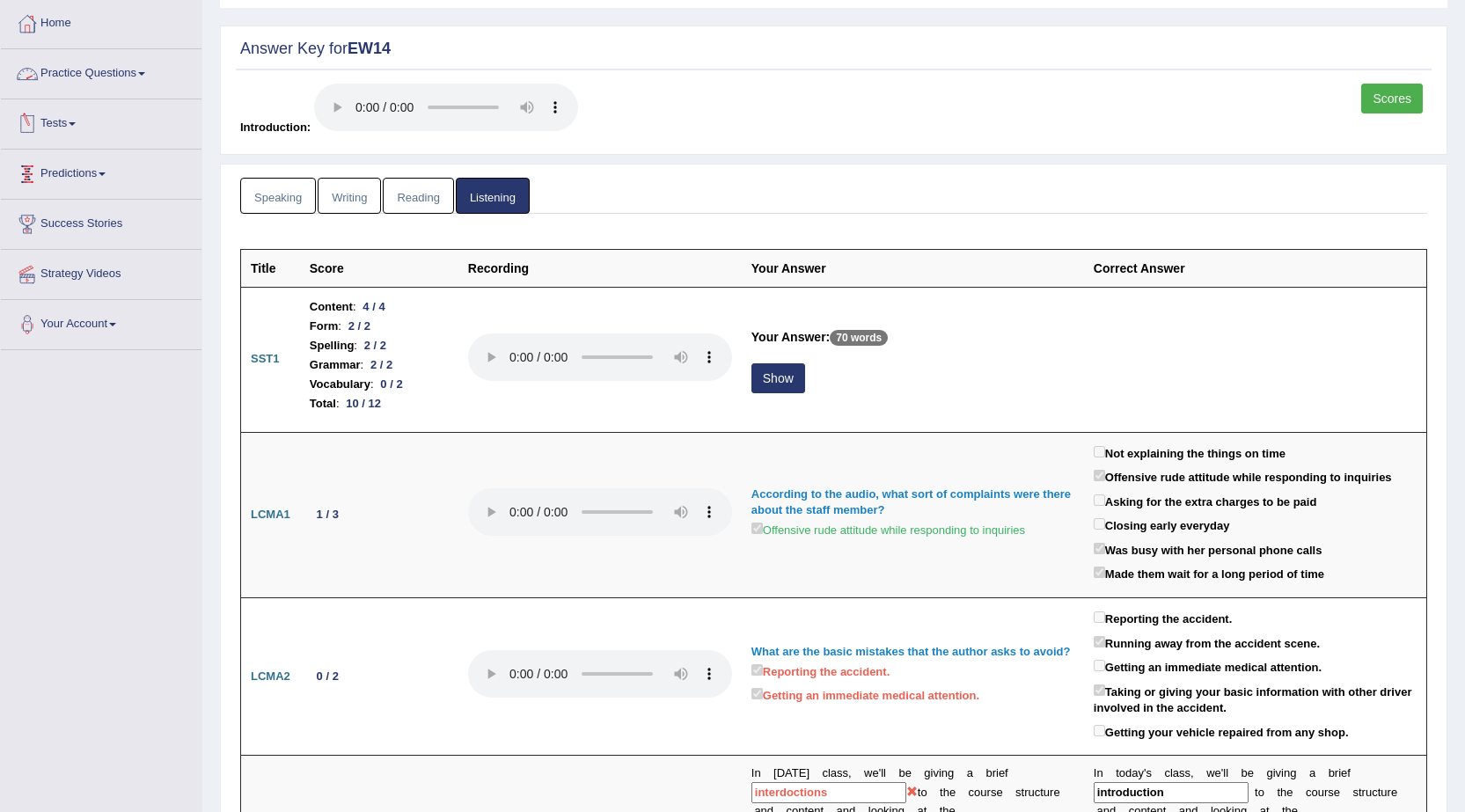
click at [57, 111] on link "Tests" at bounding box center [101, 120] width 201 height 44
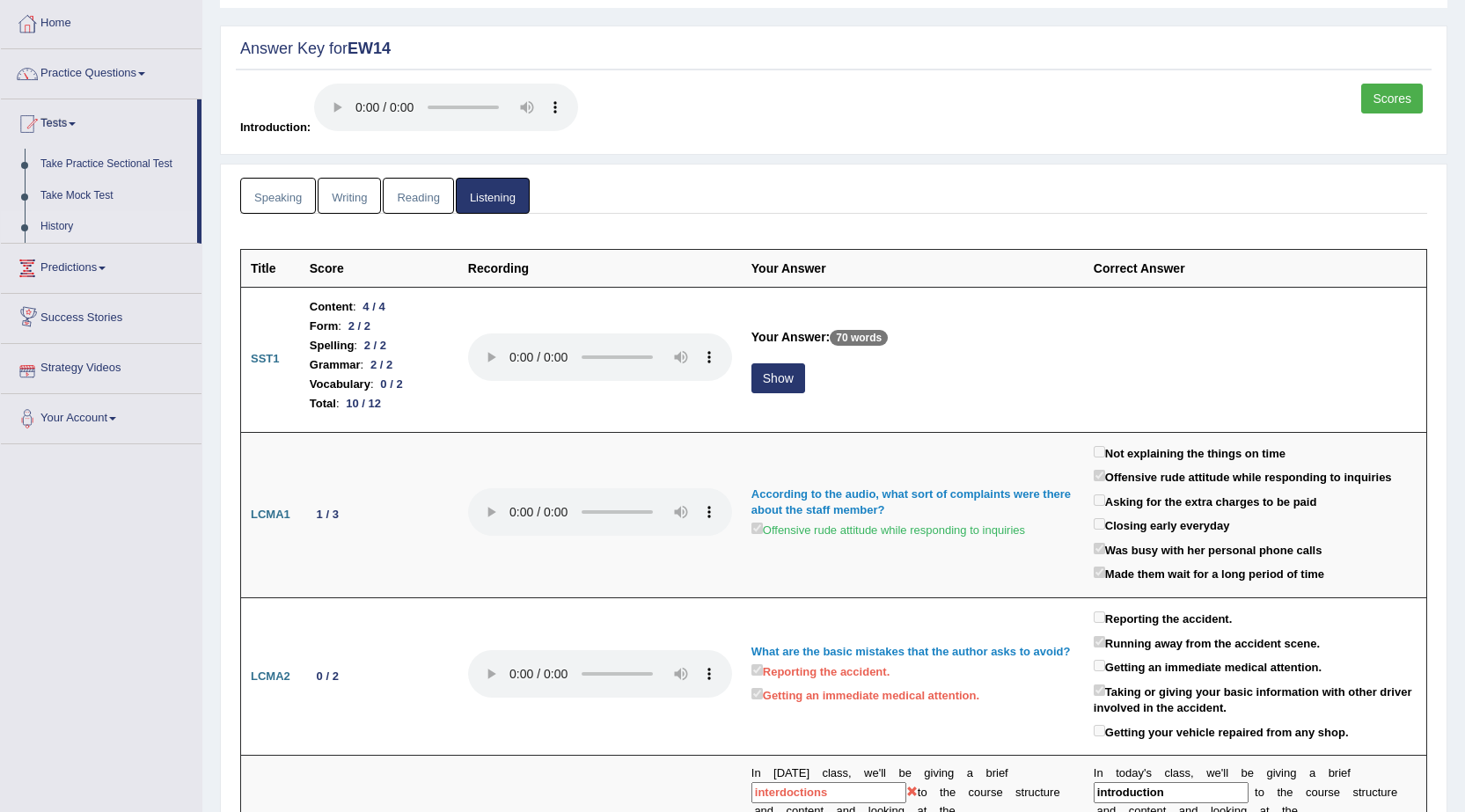
click at [53, 228] on link "History" at bounding box center [115, 227] width 165 height 31
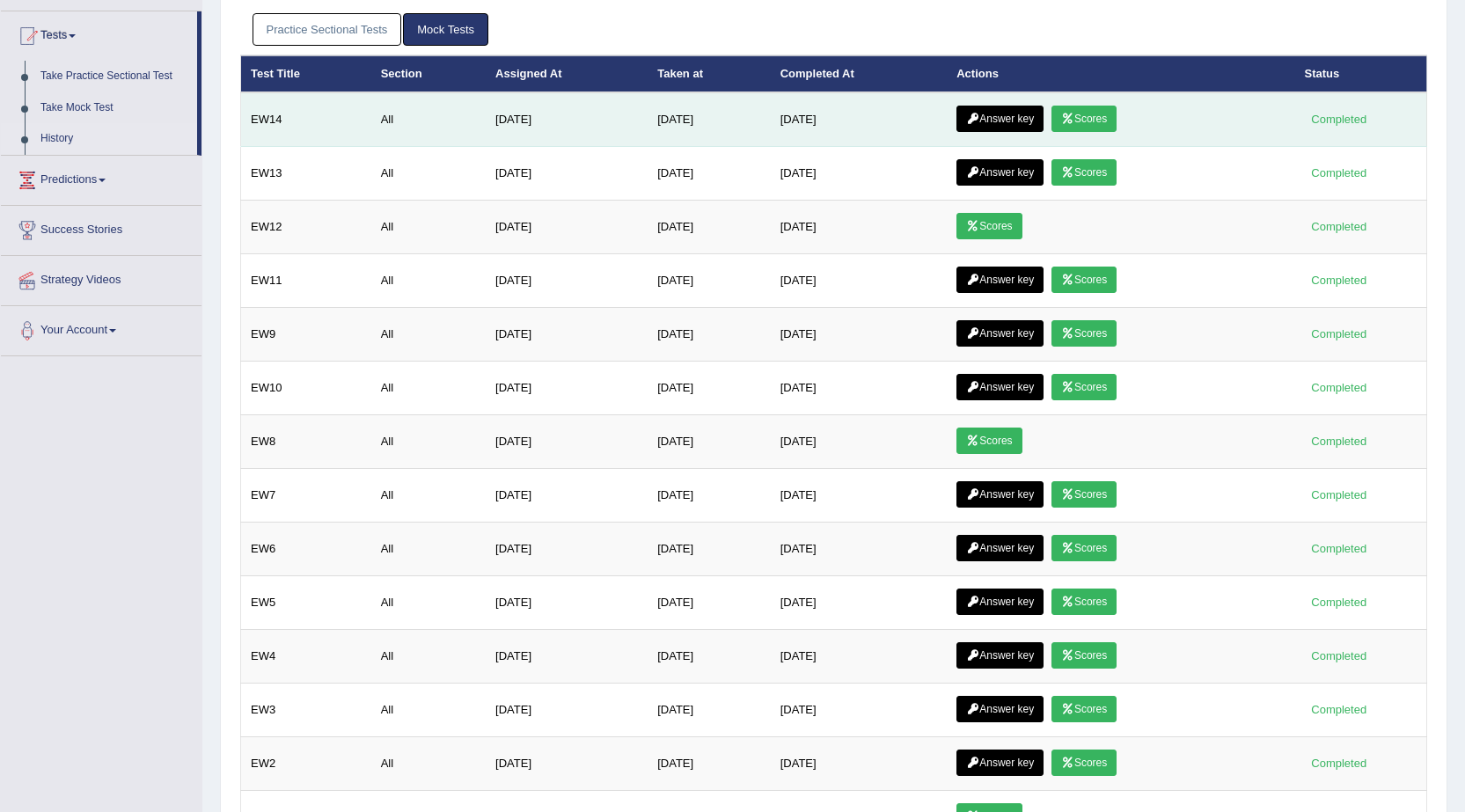
scroll to position [176, 0]
click at [1102, 125] on link "Scores" at bounding box center [1084, 119] width 65 height 26
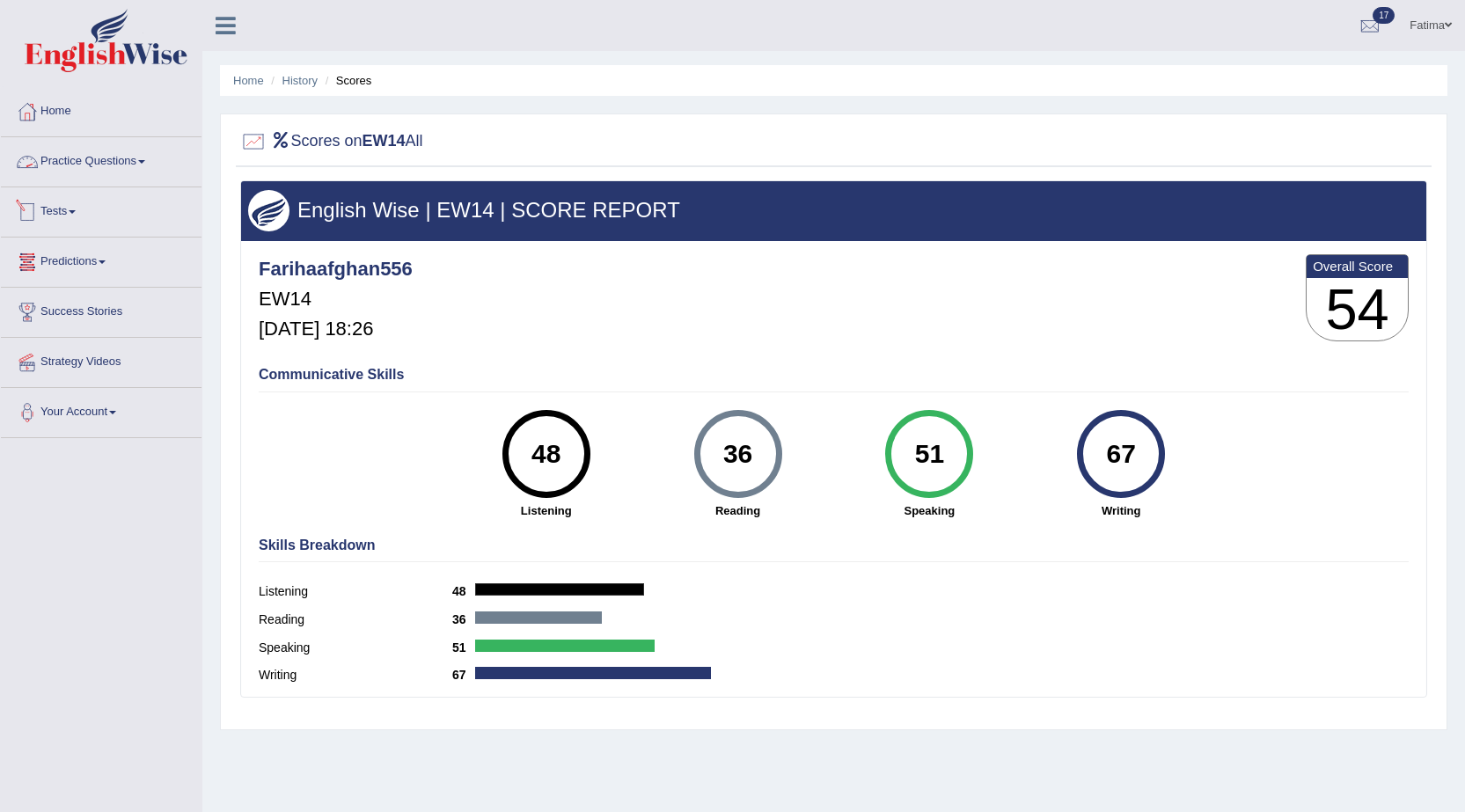
click at [114, 173] on link "Practice Questions" at bounding box center [101, 159] width 201 height 44
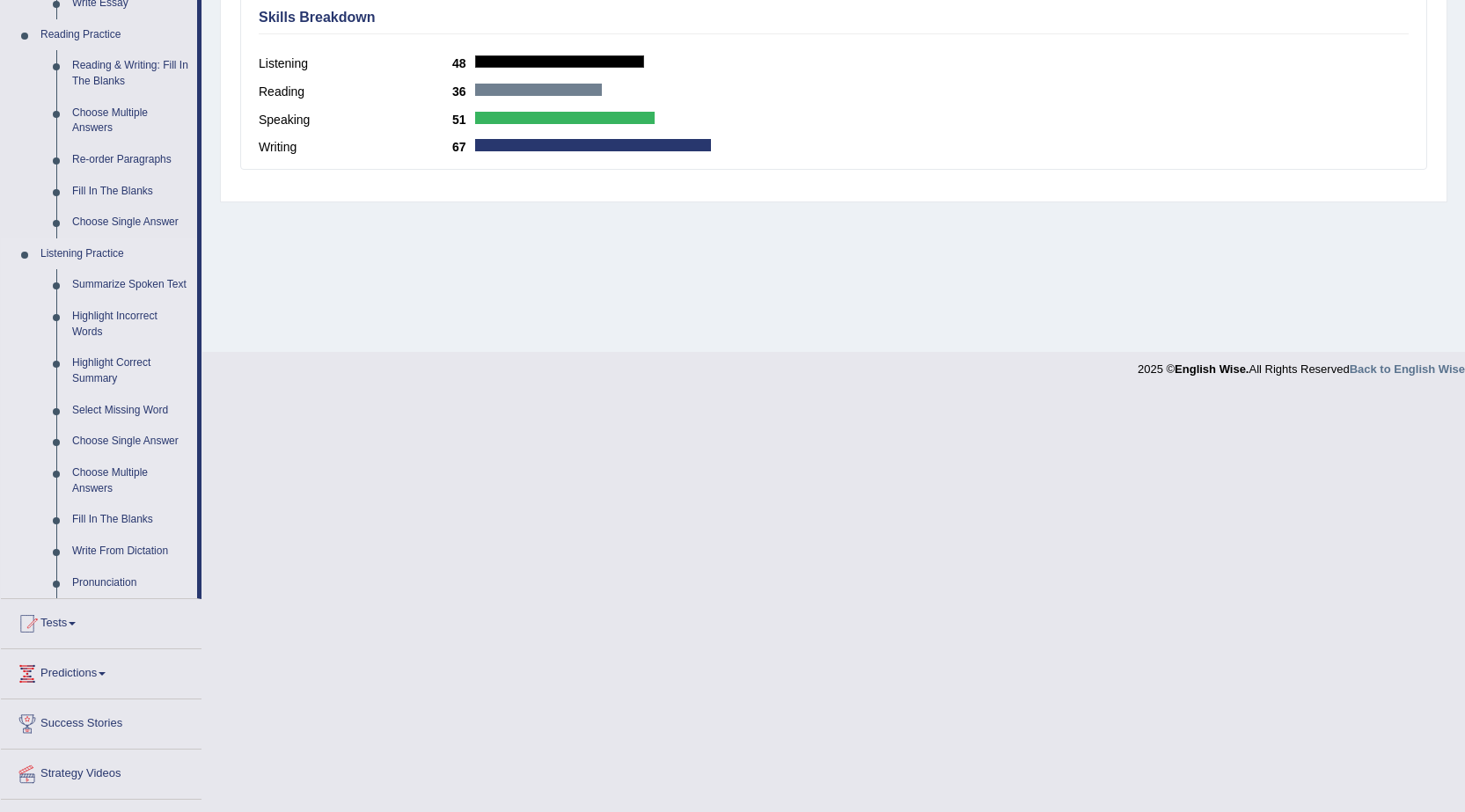
scroll to position [440, 0]
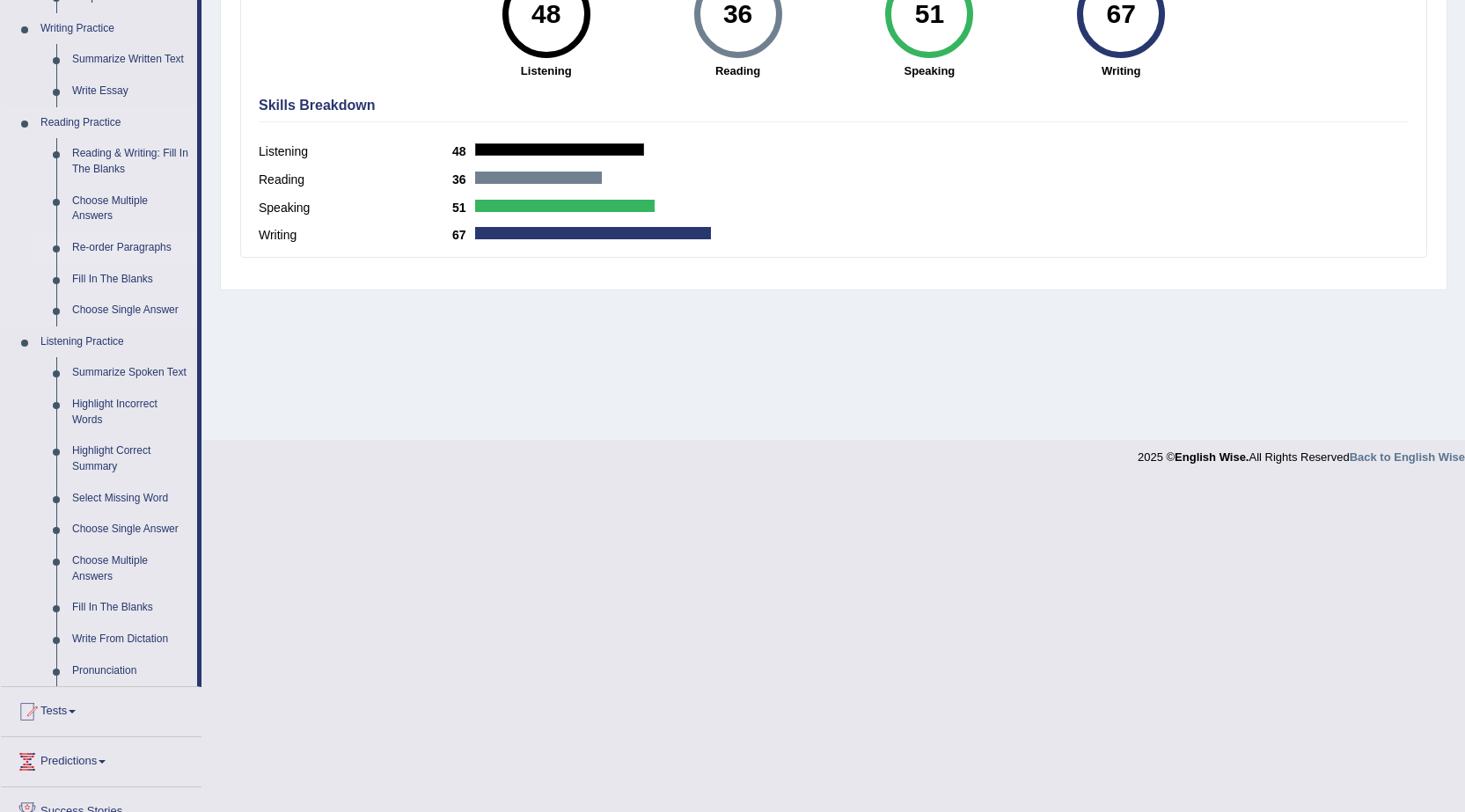
click at [150, 247] on link "Re-order Paragraphs" at bounding box center [131, 248] width 133 height 31
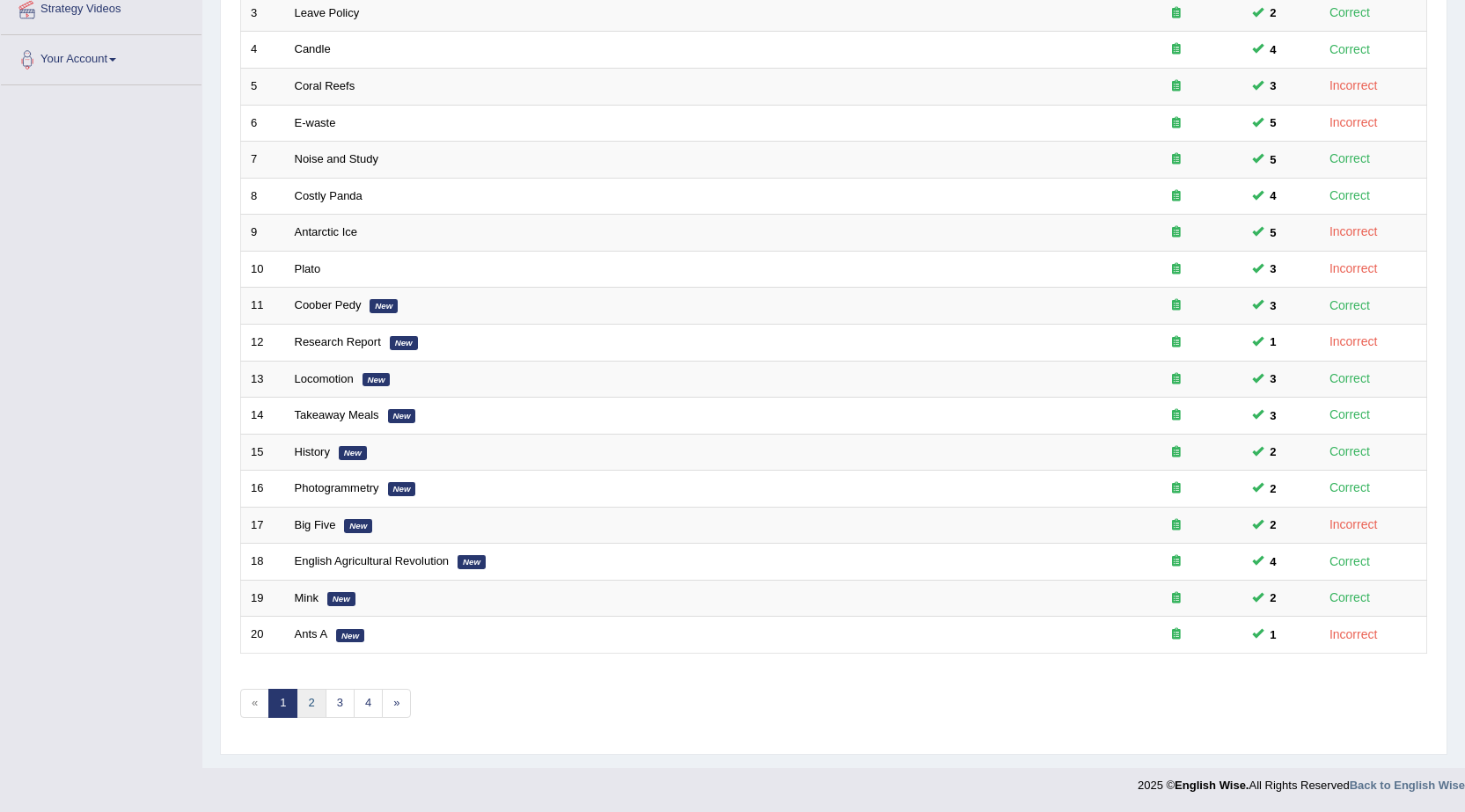
click at [314, 710] on link "2" at bounding box center [312, 703] width 29 height 29
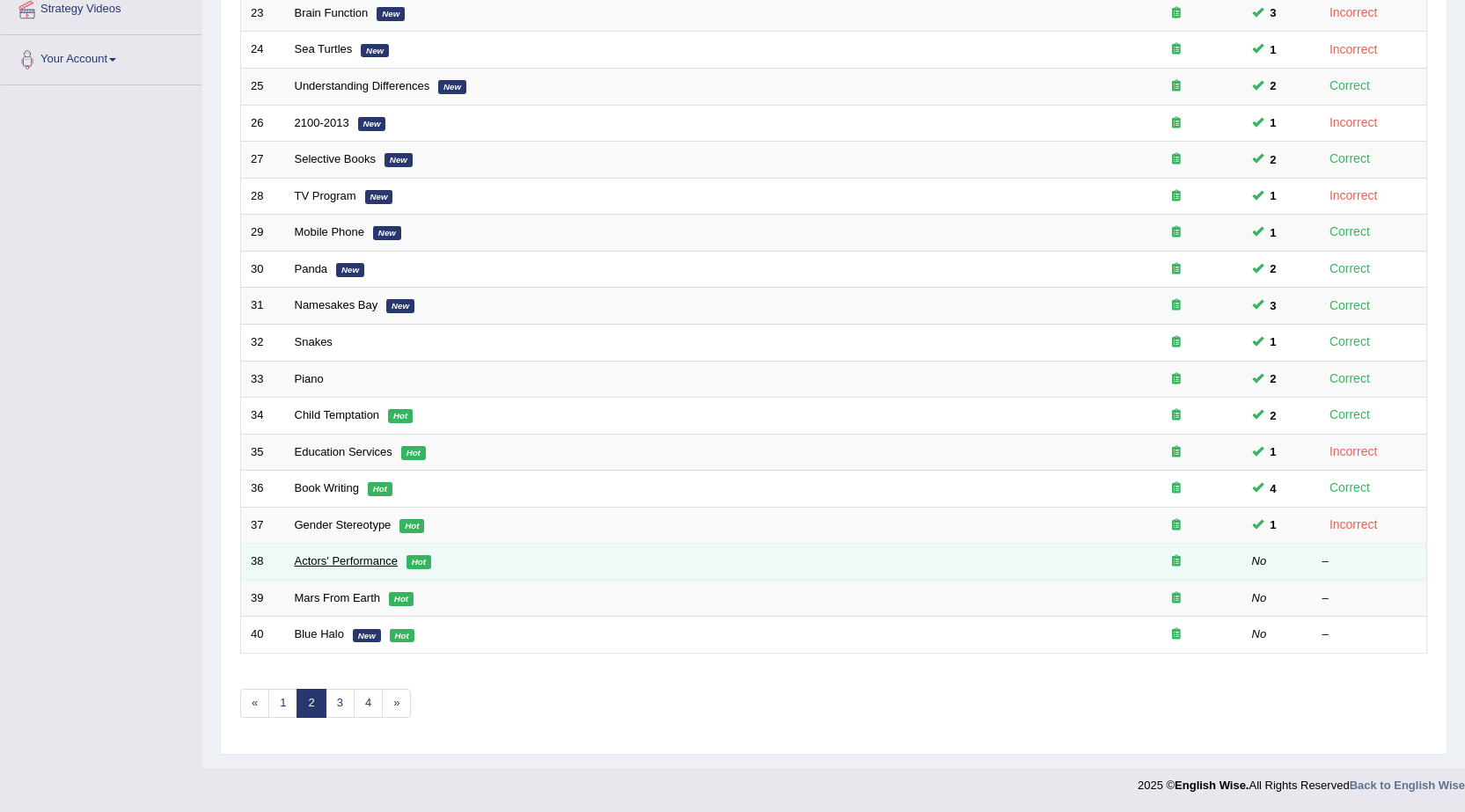
click at [344, 559] on link "Actors' Performance" at bounding box center [346, 560] width 103 height 13
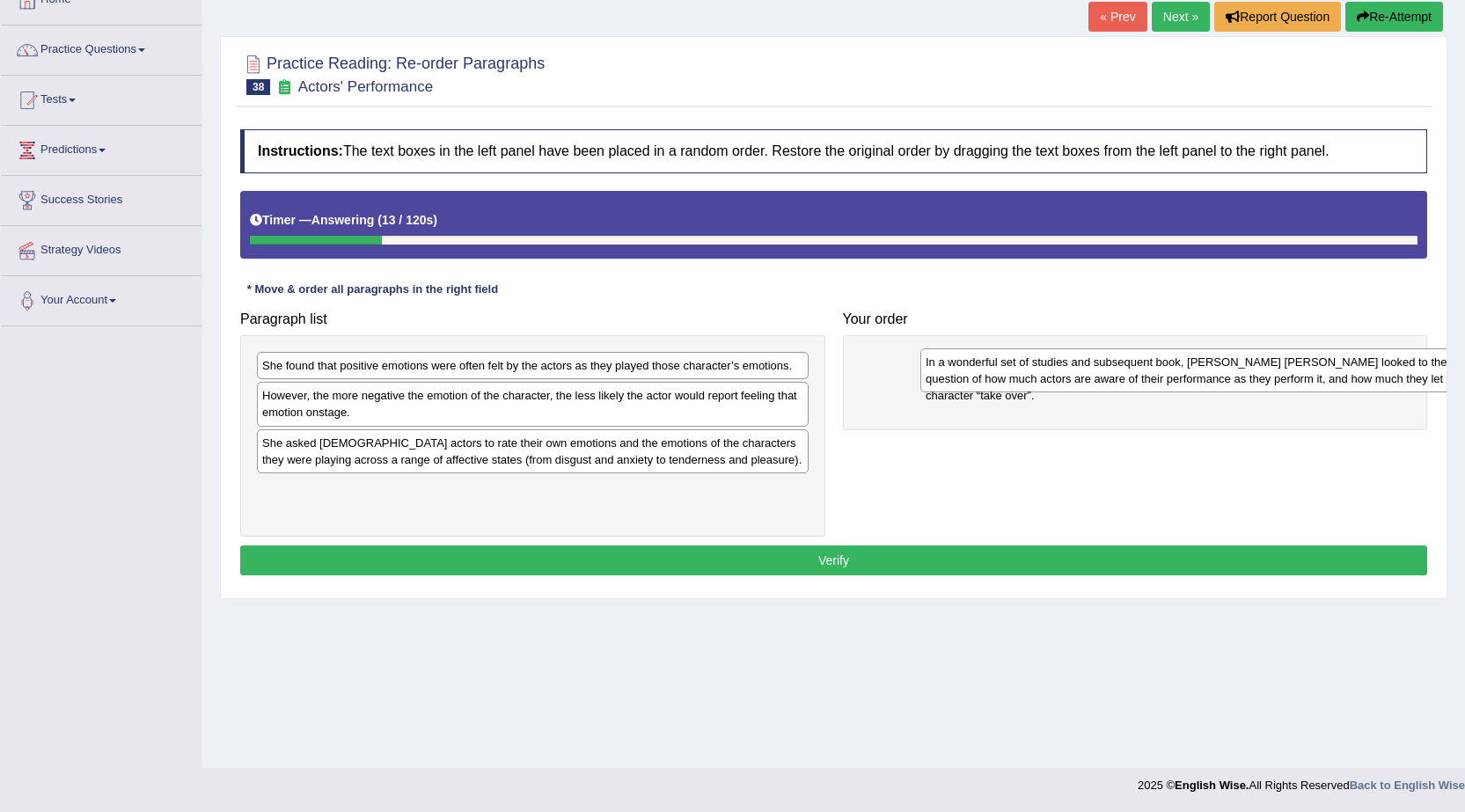
drag, startPoint x: 546, startPoint y: 391, endPoint x: 1209, endPoint y: 387, distance: 663.0
click at [1209, 387] on div "In a wonderful set of studies and subsequent book, Elly A. Konijn looked to the…" at bounding box center [1196, 370] width 552 height 44
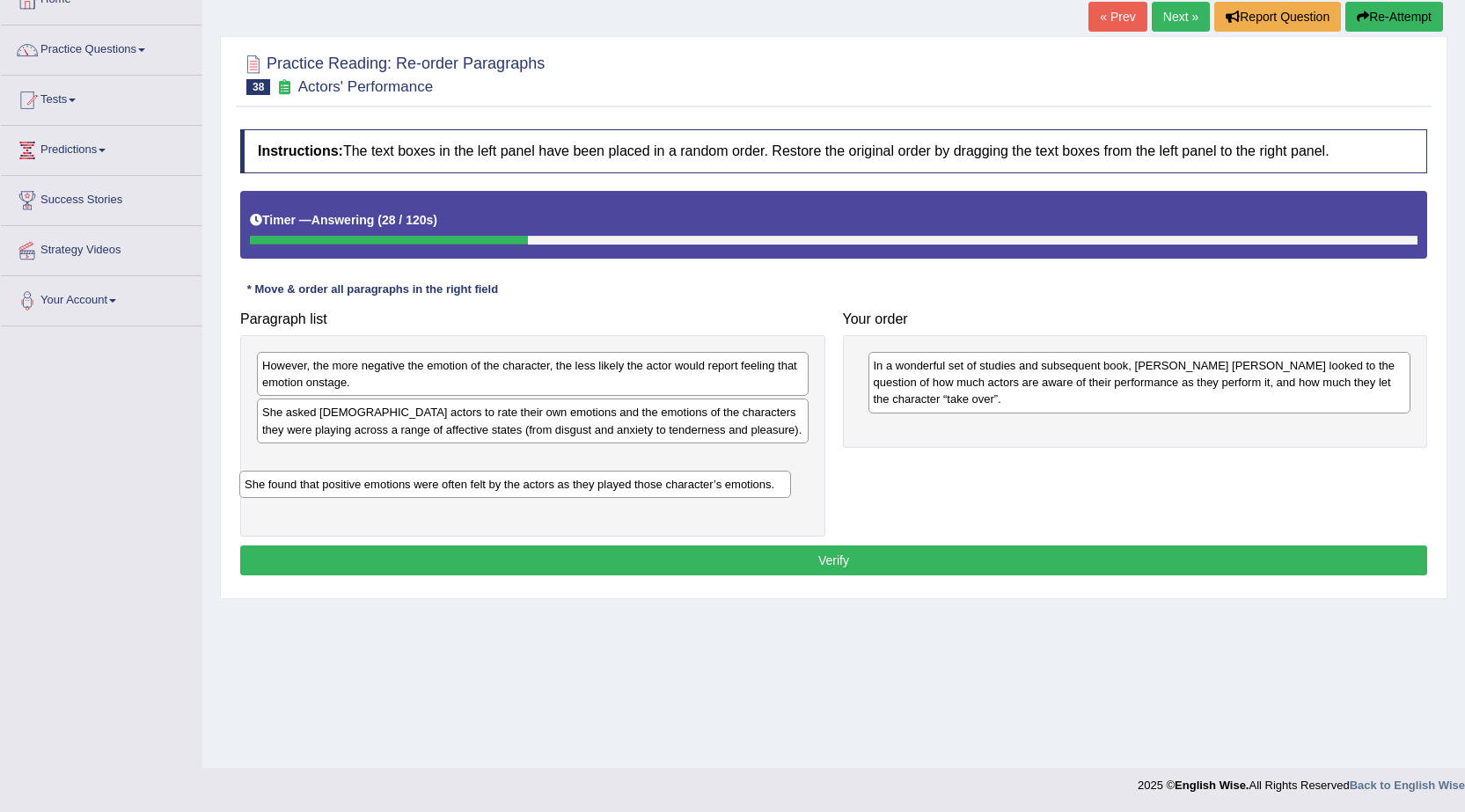
drag, startPoint x: 458, startPoint y: 366, endPoint x: 439, endPoint y: 480, distance: 115.6
click at [439, 483] on div "She found that positive emotions were often felt by the actors as they played t…" at bounding box center [514, 484] width 552 height 27
drag, startPoint x: 542, startPoint y: 445, endPoint x: 542, endPoint y: 470, distance: 25.0
click at [542, 471] on div "She found that positive emotions were often felt by the actors as they played t…" at bounding box center [532, 485] width 552 height 27
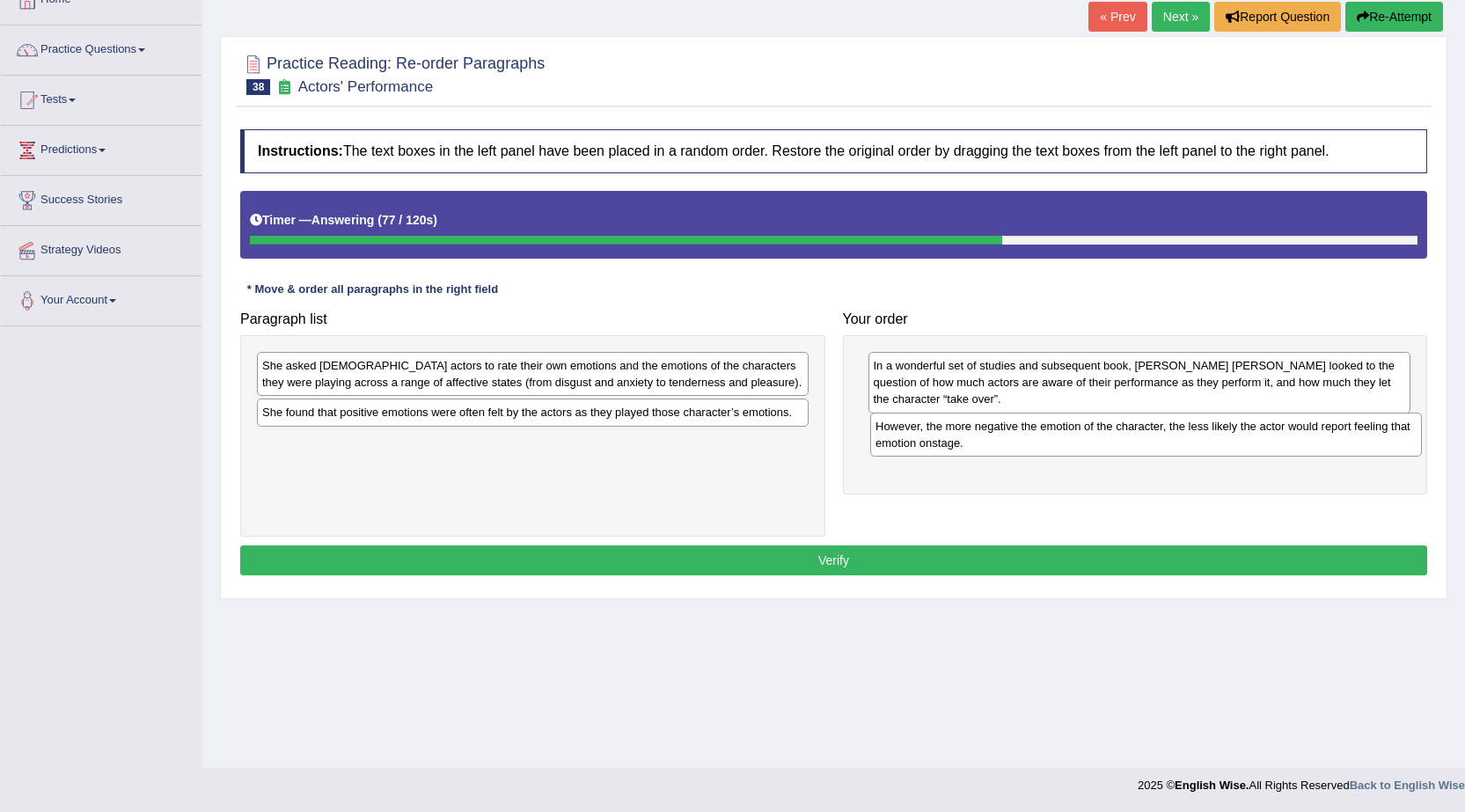
drag, startPoint x: 575, startPoint y: 395, endPoint x: 1189, endPoint y: 455, distance: 616.9
click at [1189, 455] on div "However, the more negative the emotion of the character, the less likely the ac…" at bounding box center [1146, 434] width 552 height 44
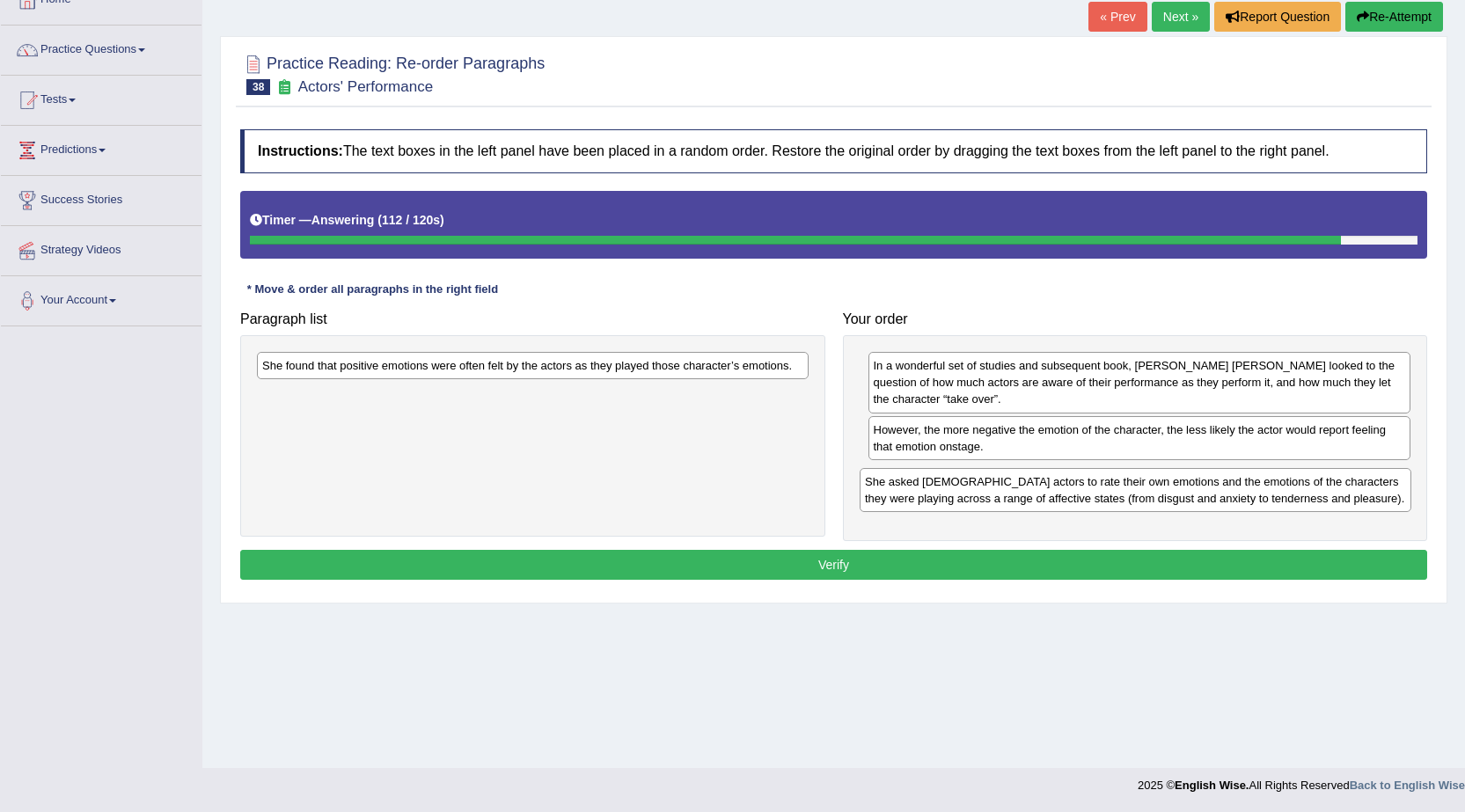
drag, startPoint x: 541, startPoint y: 384, endPoint x: 1144, endPoint y: 501, distance: 614.2
click at [1144, 501] on div "She asked [DEMOGRAPHIC_DATA] actors to rate their own emotions and the emotions…" at bounding box center [1135, 490] width 552 height 44
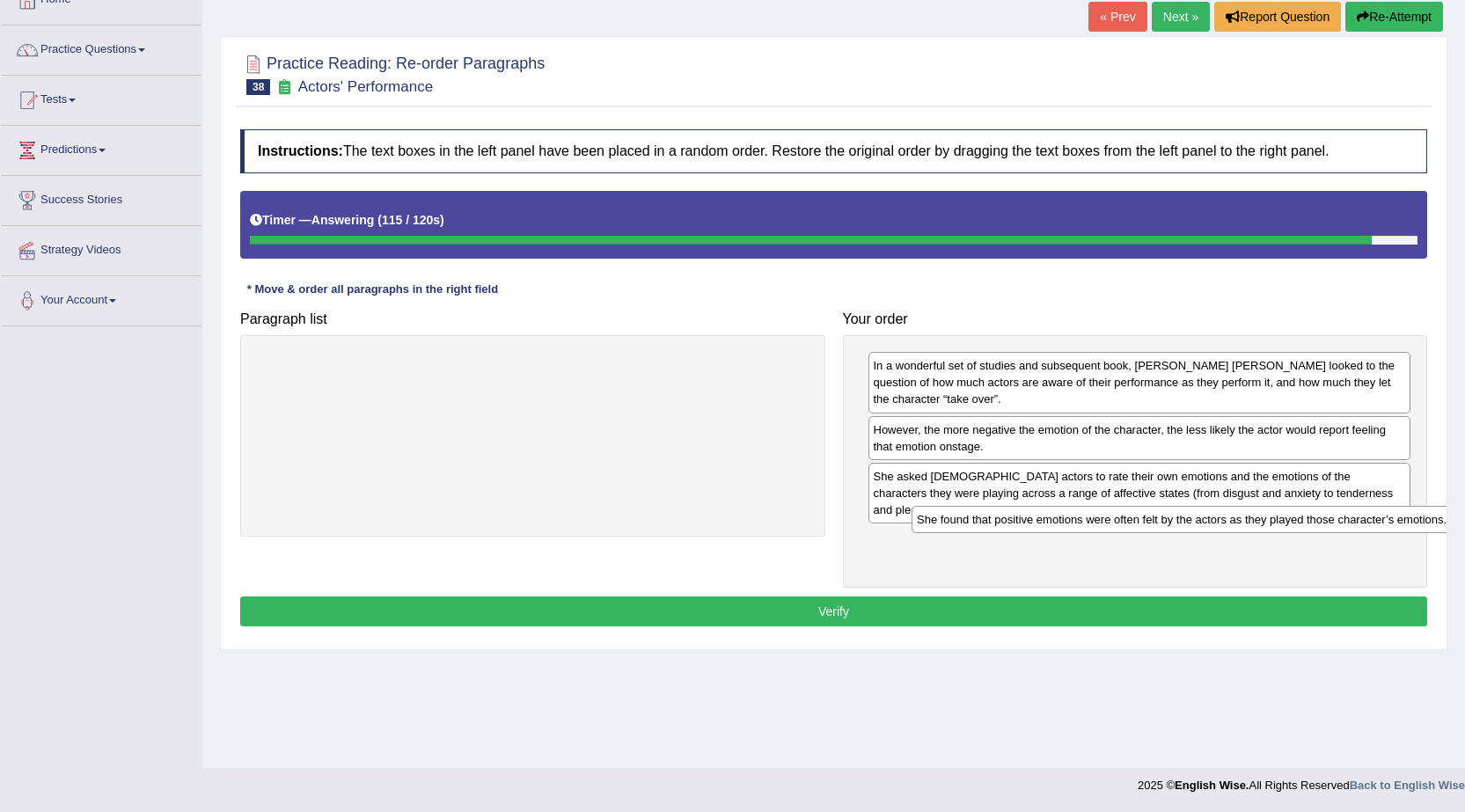
drag, startPoint x: 542, startPoint y: 369, endPoint x: 1196, endPoint y: 523, distance: 671.9
click at [1196, 523] on div "She found that positive emotions were often felt by the actors as they played t…" at bounding box center [1187, 519] width 552 height 27
click at [806, 597] on button "Verify" at bounding box center [833, 611] width 1187 height 30
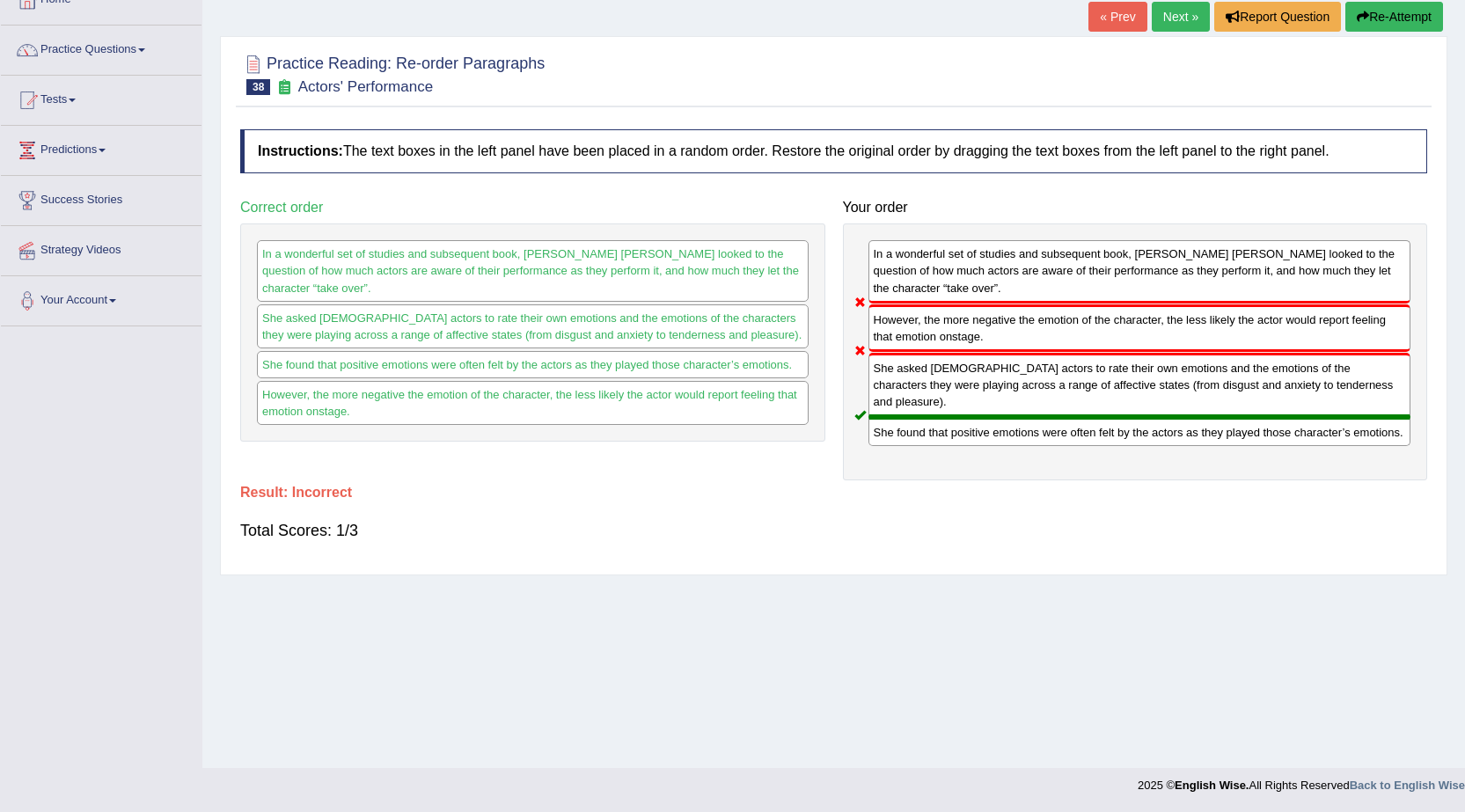
click at [1371, 18] on button "Re-Attempt" at bounding box center [1394, 17] width 98 height 30
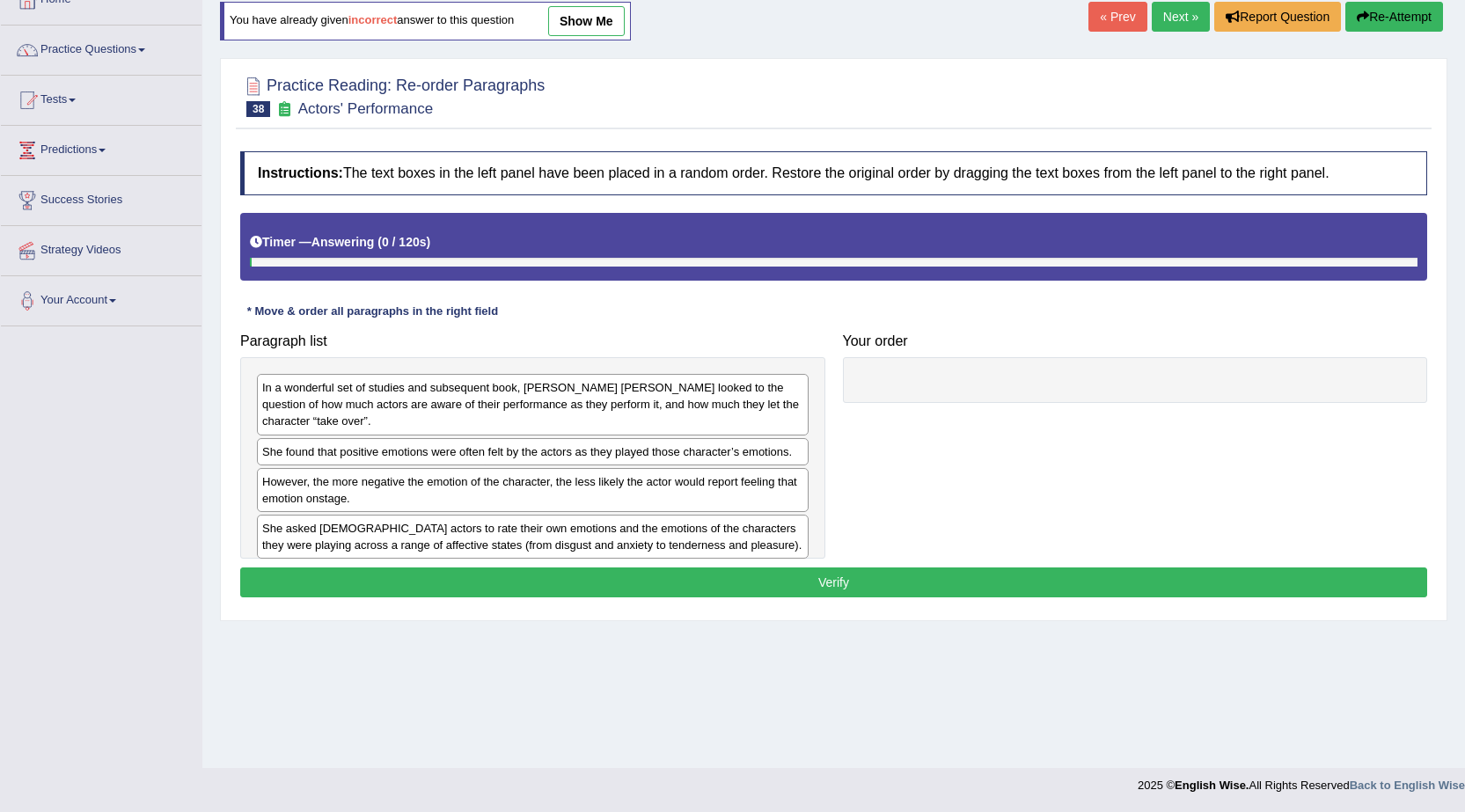
scroll to position [112, 0]
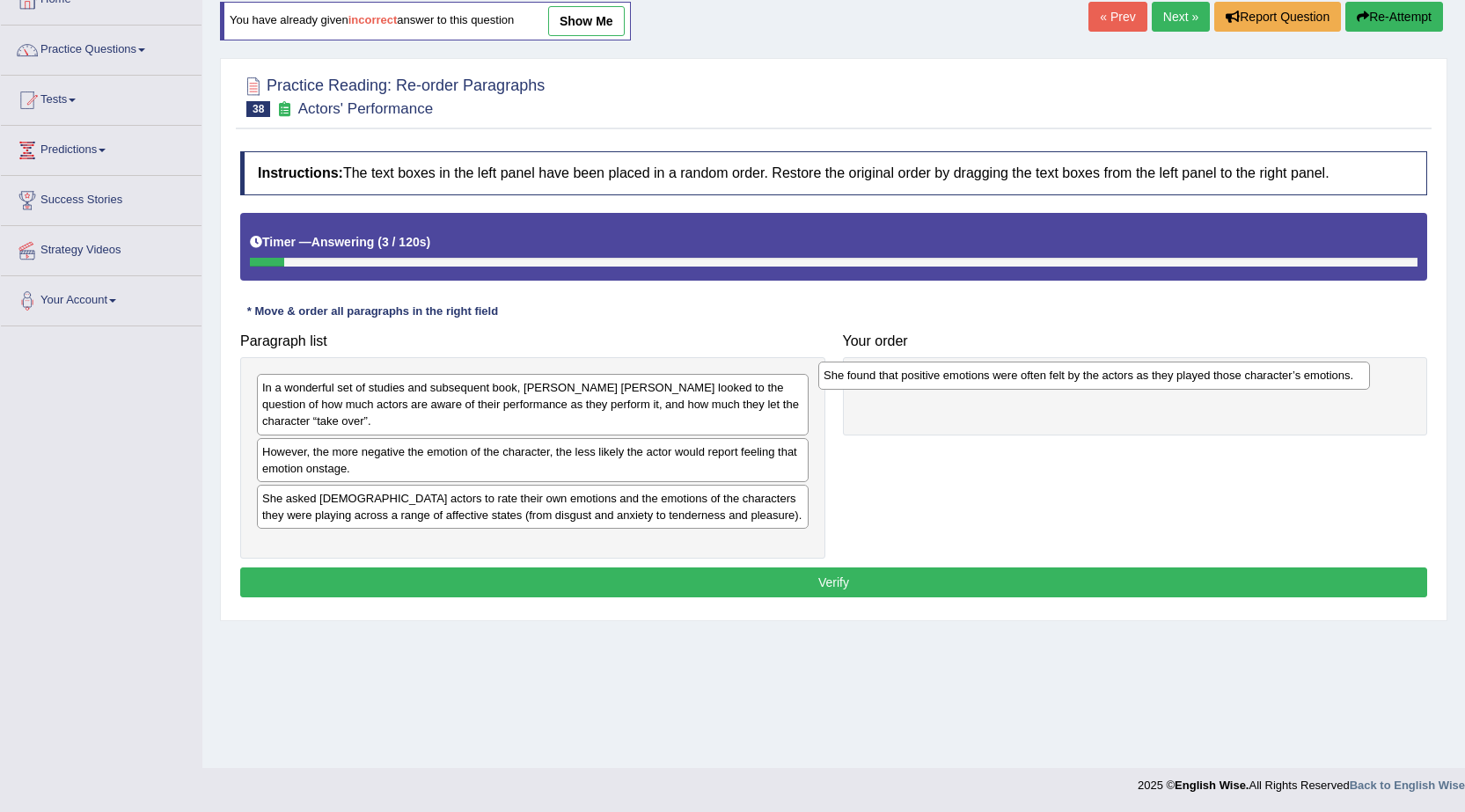
drag, startPoint x: 433, startPoint y: 442, endPoint x: 1006, endPoint y: 375, distance: 576.9
click at [1005, 375] on div "She found that positive emotions were often felt by the actors as they played t…" at bounding box center [1094, 375] width 552 height 27
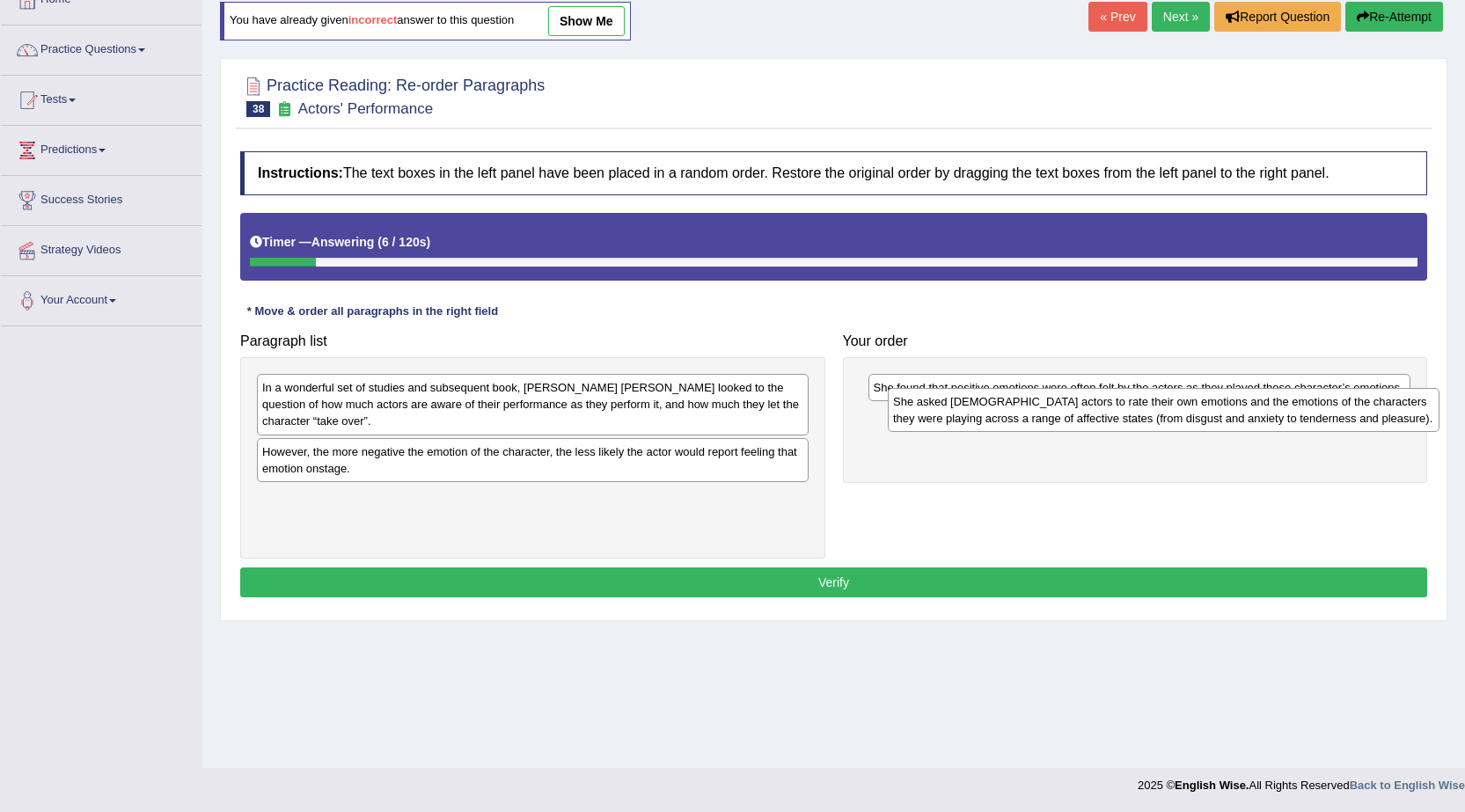
drag, startPoint x: 340, startPoint y: 502, endPoint x: 968, endPoint y: 423, distance: 632.9
click at [968, 423] on div "She asked [DEMOGRAPHIC_DATA] actors to rate their own emotions and the emotions…" at bounding box center [1163, 409] width 552 height 44
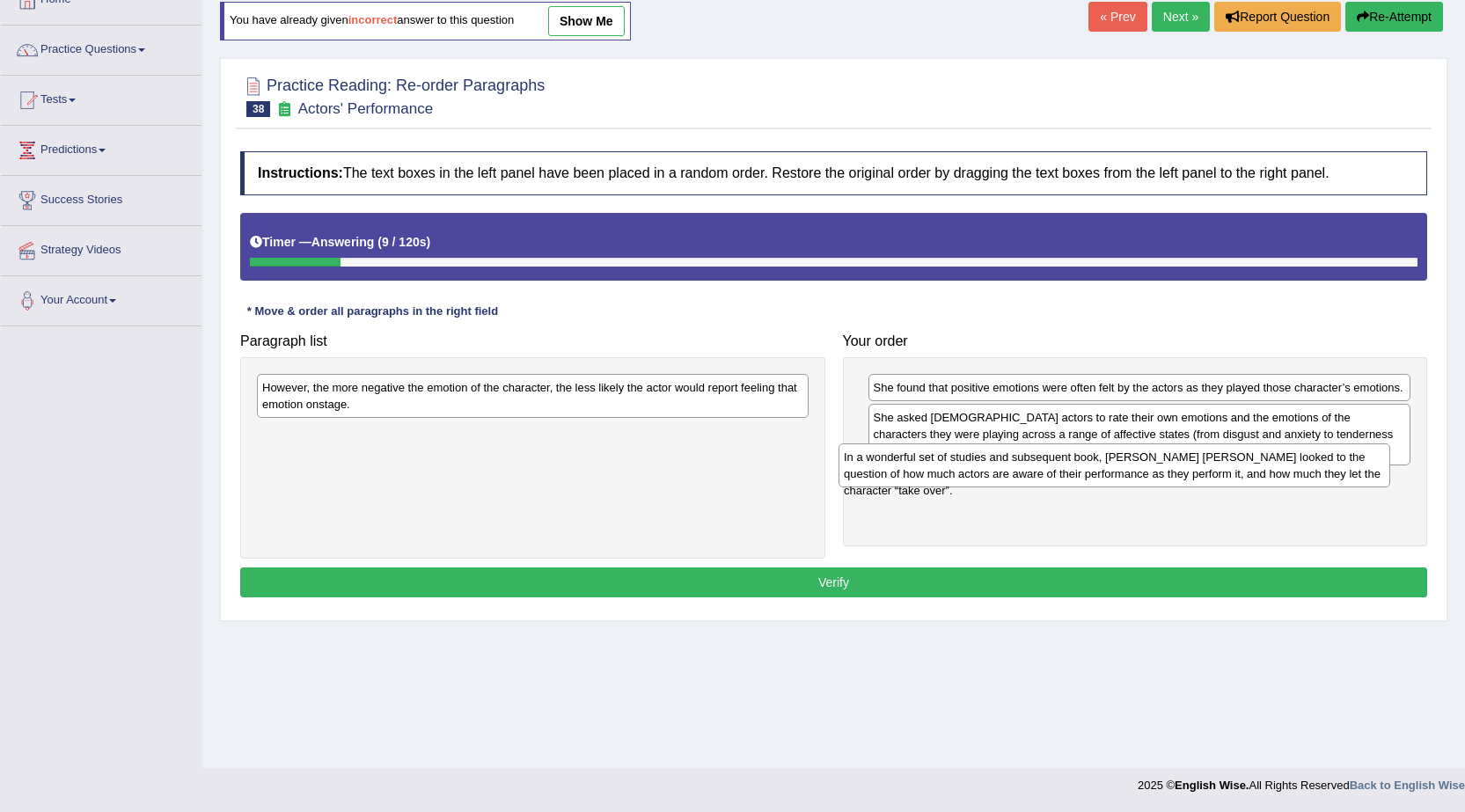
drag, startPoint x: 443, startPoint y: 411, endPoint x: 1024, endPoint y: 481, distance: 585.2
click at [1024, 481] on div "In a wonderful set of studies and subsequent book, [PERSON_NAME] [PERSON_NAME] …" at bounding box center [1114, 465] width 552 height 44
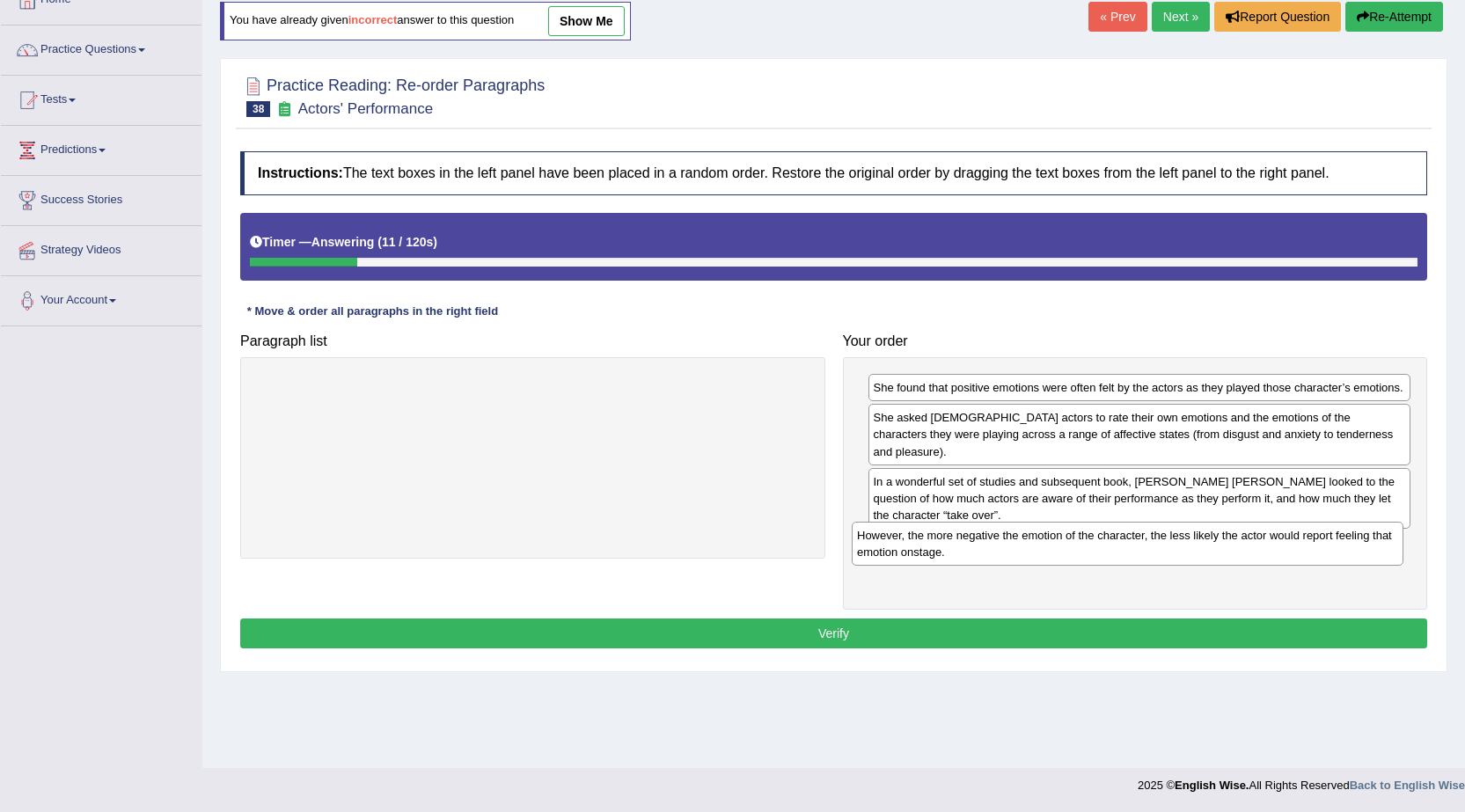
drag, startPoint x: 562, startPoint y: 398, endPoint x: 1157, endPoint y: 546, distance: 613.1
click at [1157, 546] on div "However, the more negative the emotion of the character, the less likely the ac…" at bounding box center [1127, 543] width 552 height 44
click at [780, 624] on button "Verify" at bounding box center [833, 633] width 1187 height 30
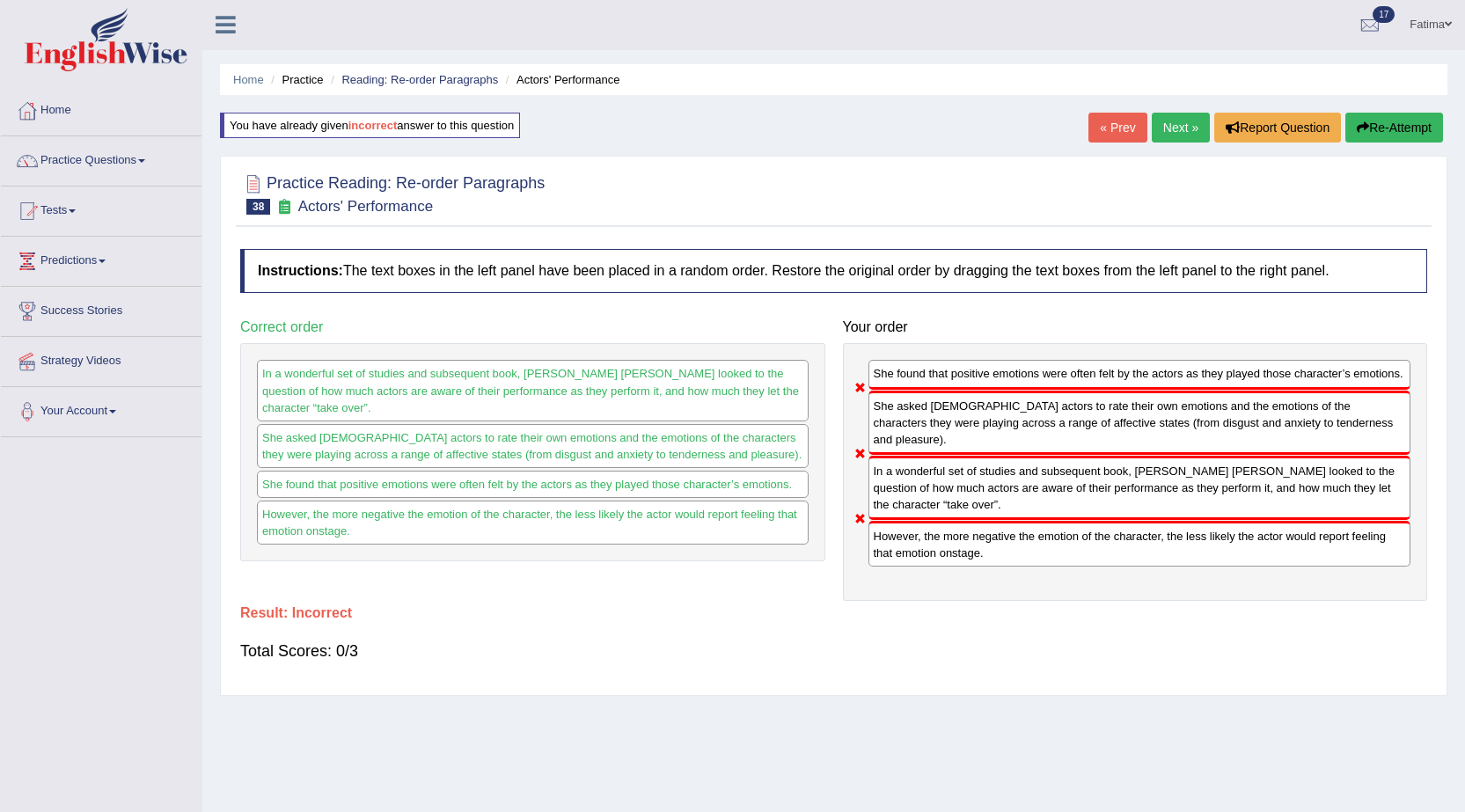
scroll to position [0, 0]
click at [1371, 142] on button "Re-Attempt" at bounding box center [1394, 128] width 98 height 30
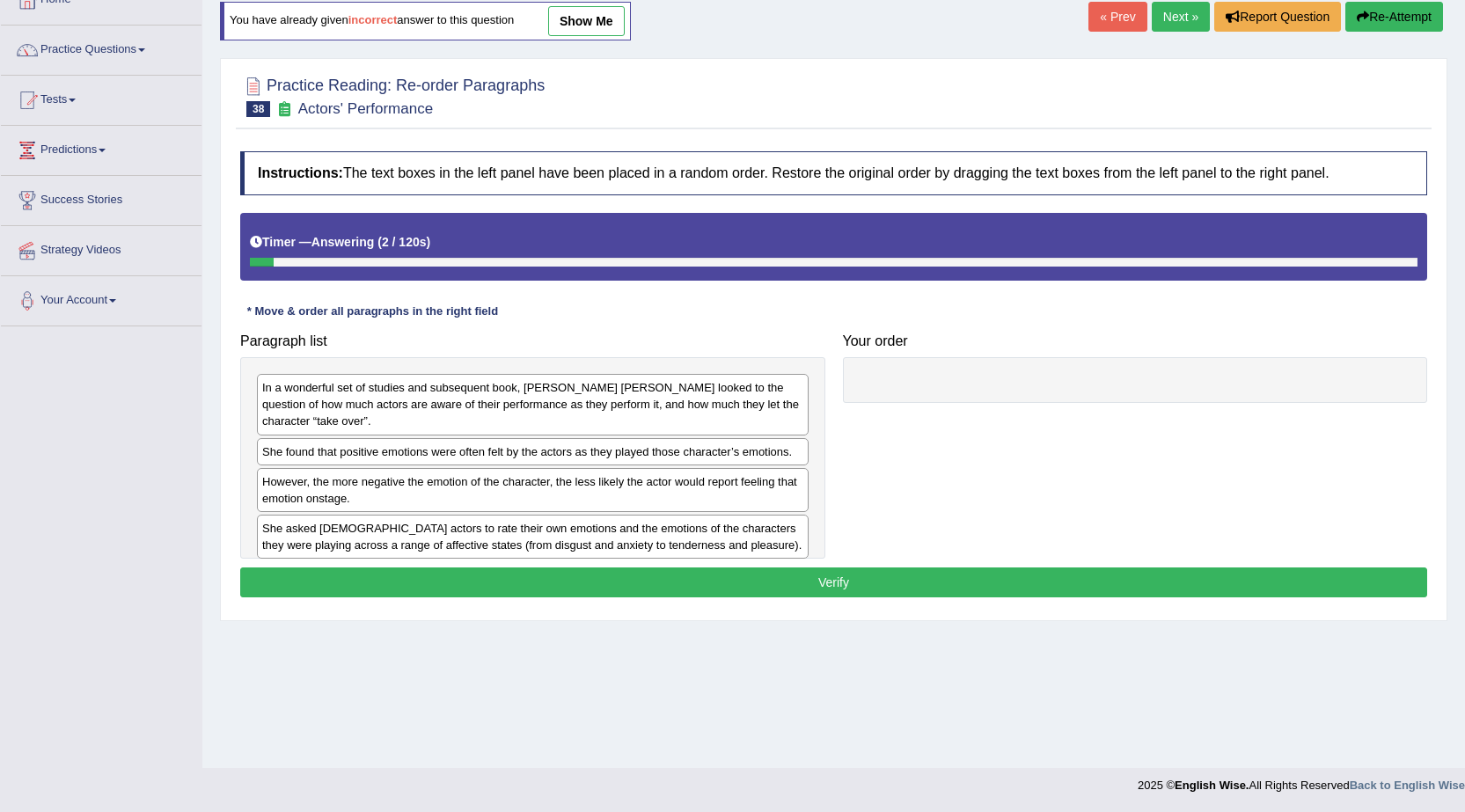
click at [353, 527] on div "She asked [DEMOGRAPHIC_DATA] actors to rate their own emotions and the emotions…" at bounding box center [532, 536] width 552 height 44
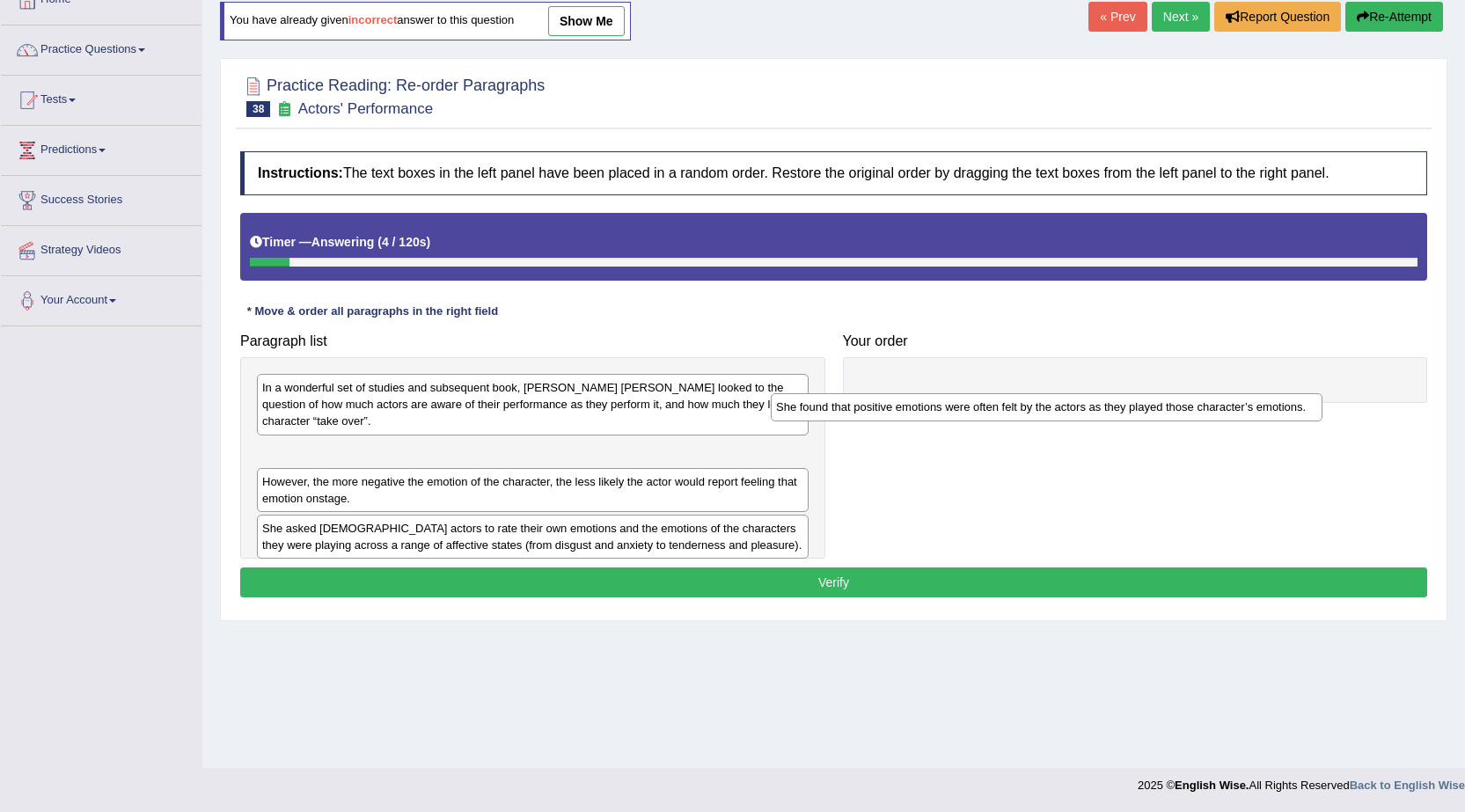
drag, startPoint x: 409, startPoint y: 437, endPoint x: 991, endPoint y: 379, distance: 584.9
click at [960, 393] on div "She found that positive emotions were often felt by the actors as they played t…" at bounding box center [1047, 406] width 552 height 27
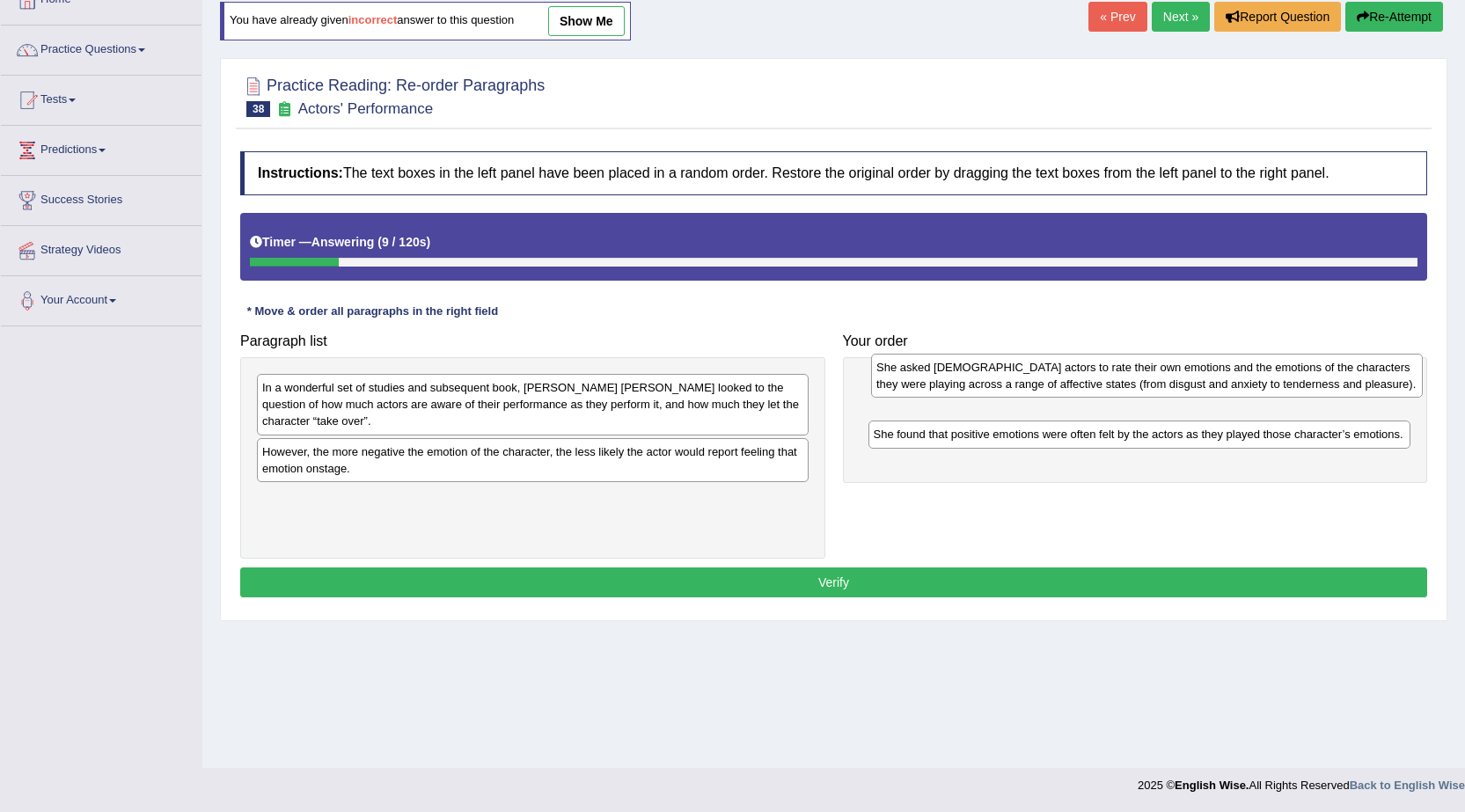
drag, startPoint x: 562, startPoint y: 507, endPoint x: 1176, endPoint y: 393, distance: 624.5
click at [1176, 393] on div "She asked [DEMOGRAPHIC_DATA] actors to rate their own emotions and the emotions…" at bounding box center [1147, 375] width 552 height 44
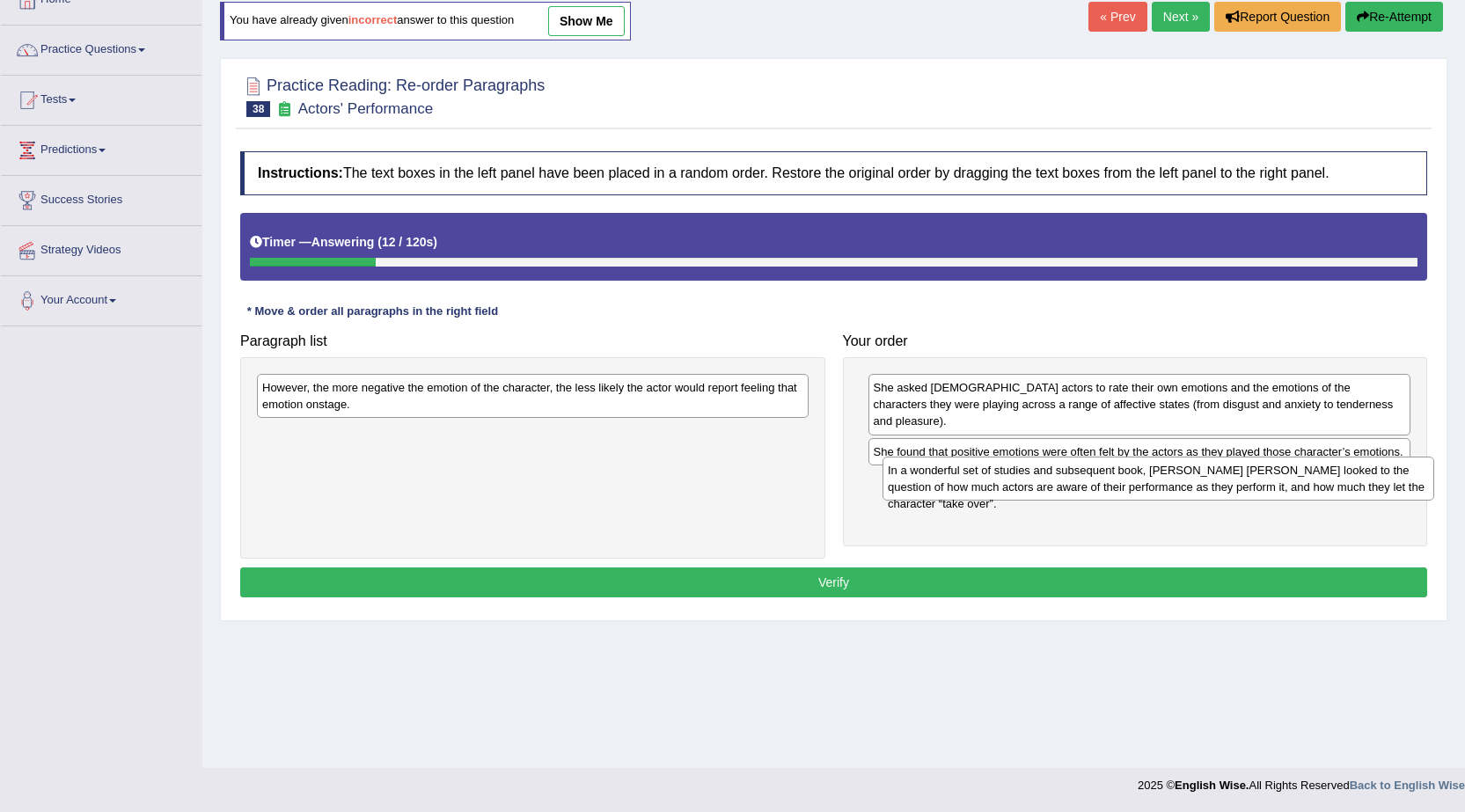
drag, startPoint x: 453, startPoint y: 414, endPoint x: 1078, endPoint y: 495, distance: 630.2
click at [1078, 495] on div "In a wonderful set of studies and subsequent book, [PERSON_NAME] [PERSON_NAME] …" at bounding box center [1158, 478] width 552 height 44
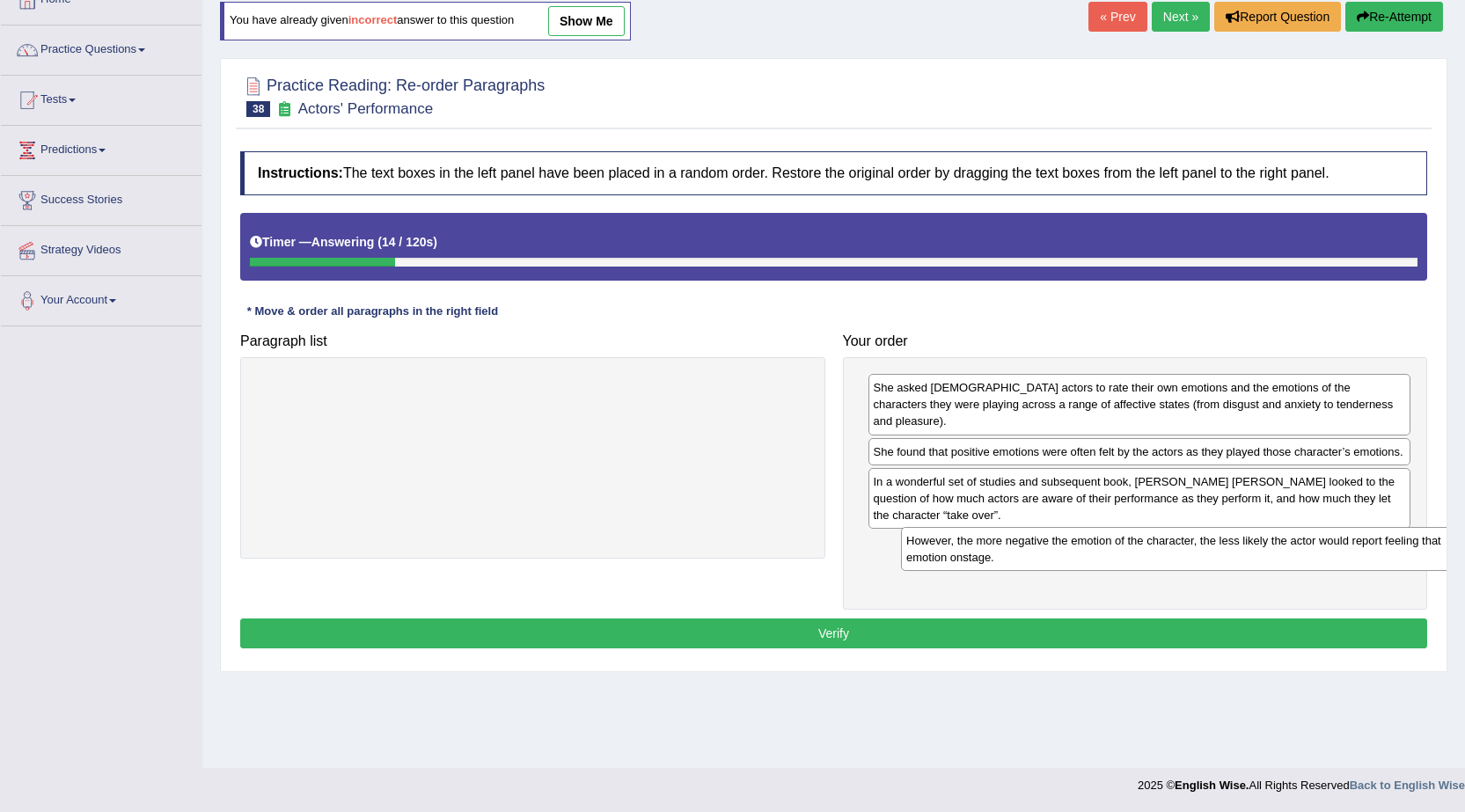
drag, startPoint x: 650, startPoint y: 401, endPoint x: 1294, endPoint y: 553, distance: 661.7
click at [1294, 553] on div "However, the more negative the emotion of the character, the less likely the ac…" at bounding box center [1176, 549] width 552 height 44
click at [780, 618] on button "Verify" at bounding box center [833, 633] width 1187 height 30
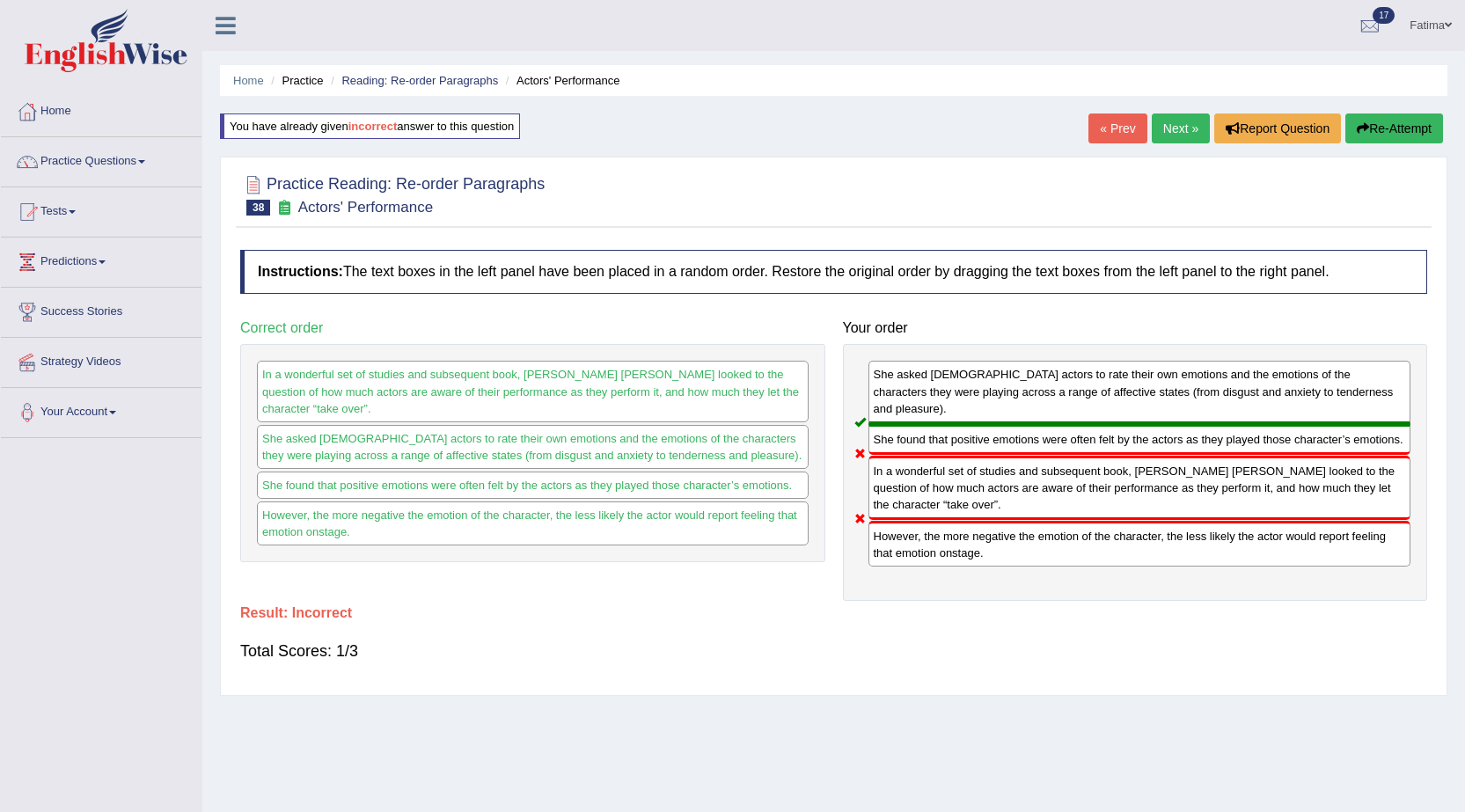
click at [1384, 124] on button "Re-Attempt" at bounding box center [1394, 128] width 98 height 30
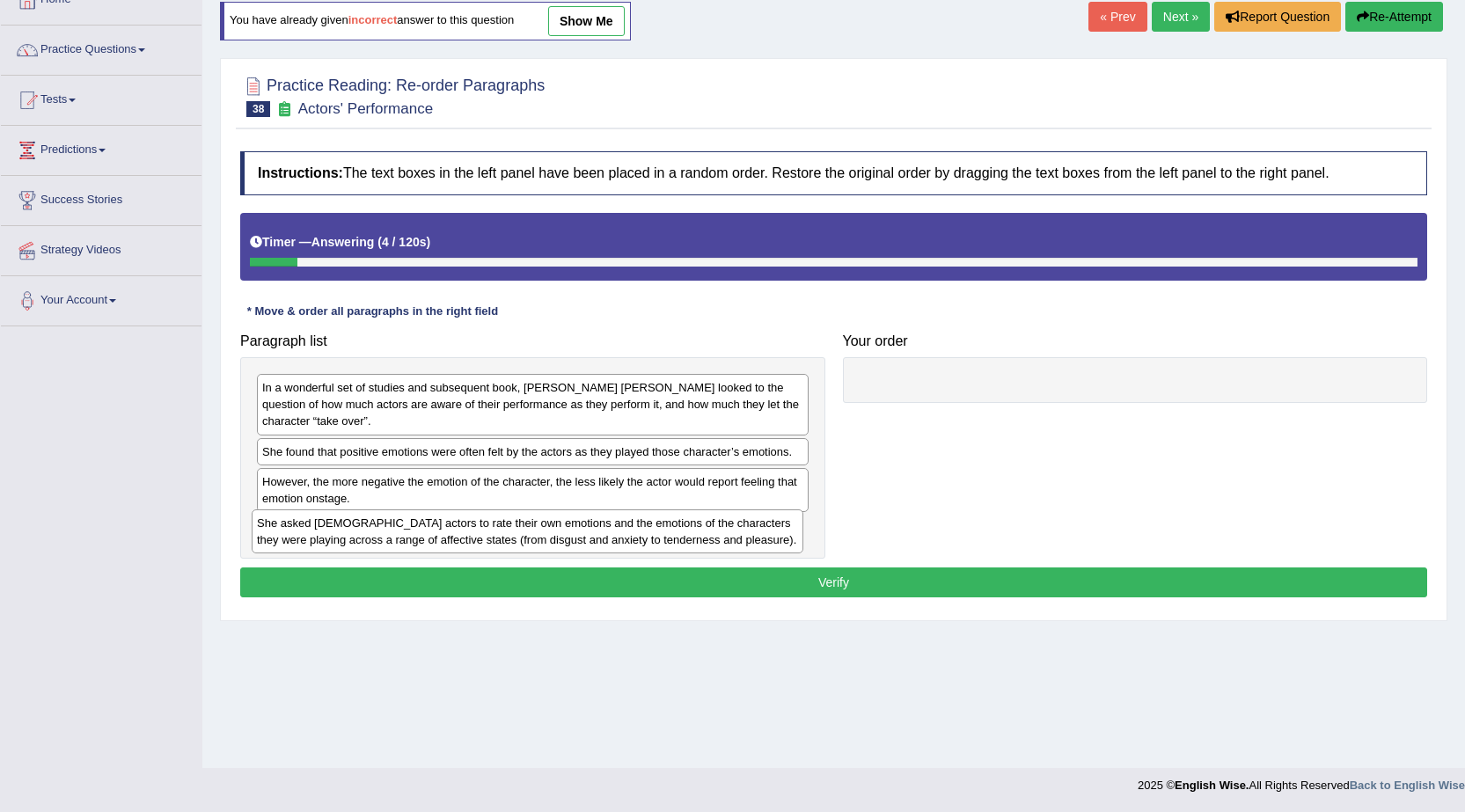
drag, startPoint x: 435, startPoint y: 524, endPoint x: 429, endPoint y: 536, distance: 13.4
click at [429, 536] on div "She asked [DEMOGRAPHIC_DATA] actors to rate their own emotions and the emotions…" at bounding box center [527, 531] width 552 height 44
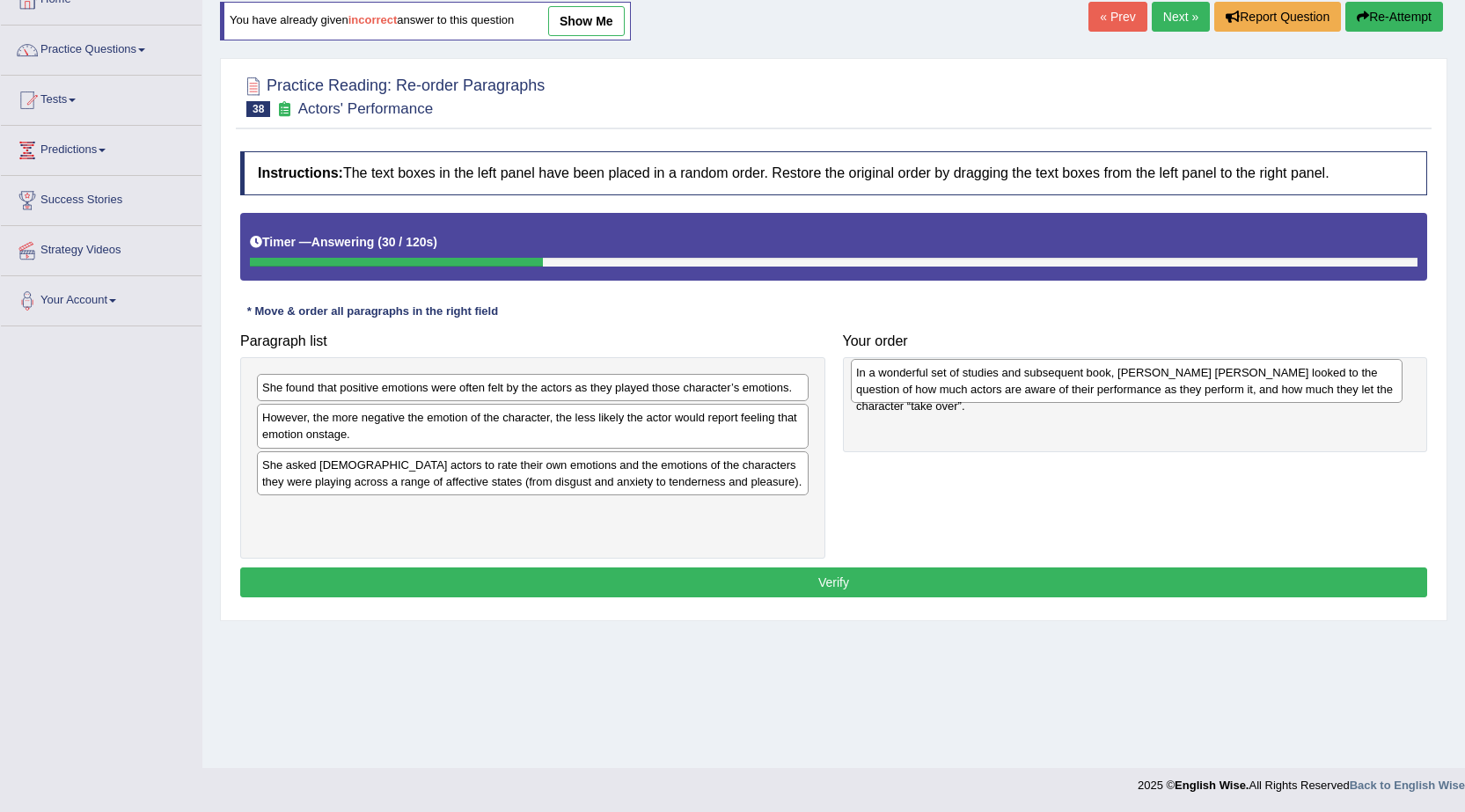
drag, startPoint x: 471, startPoint y: 405, endPoint x: 1065, endPoint y: 390, distance: 594.2
click at [1065, 390] on div "In a wonderful set of studies and subsequent book, [PERSON_NAME] [PERSON_NAME] …" at bounding box center [1126, 380] width 552 height 44
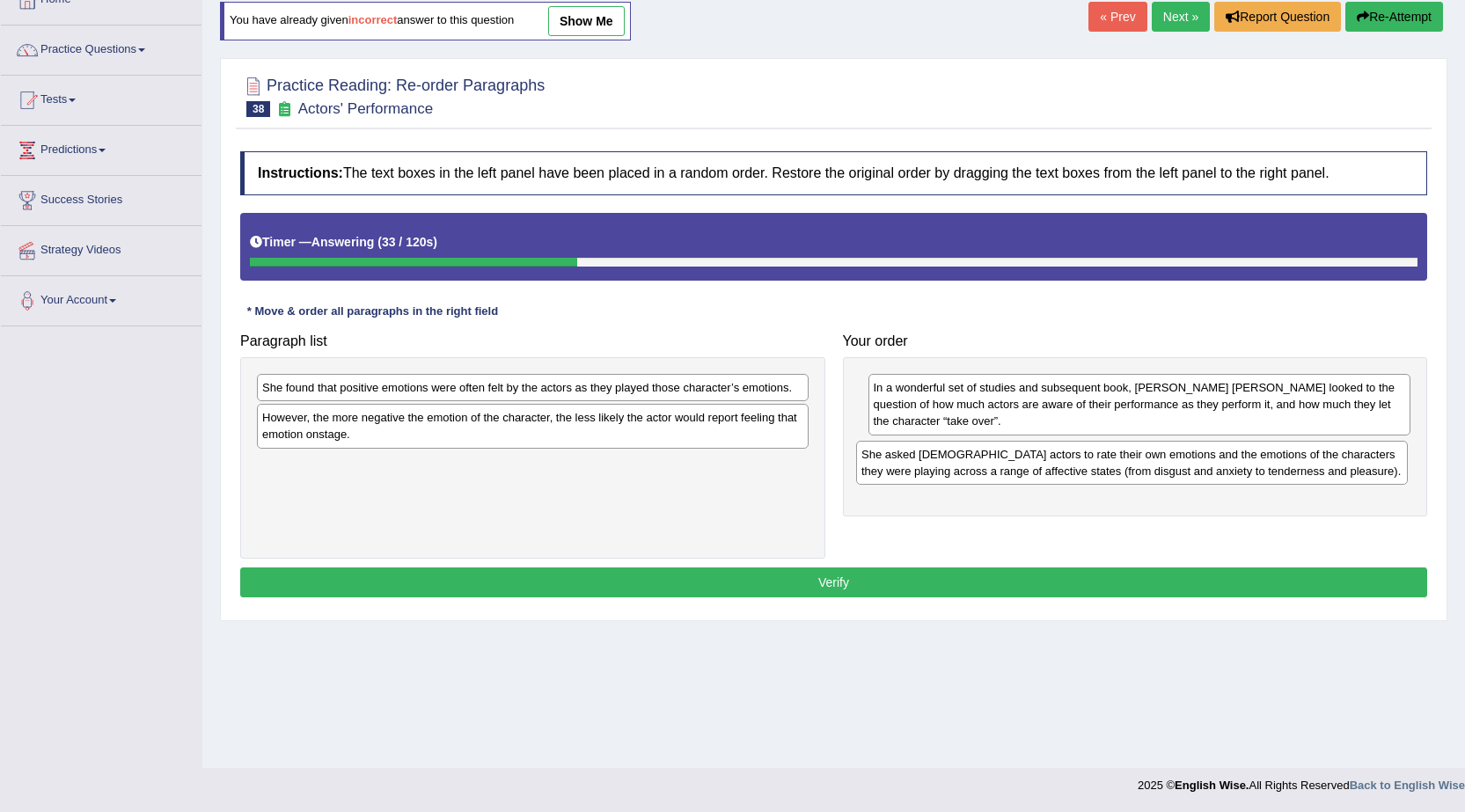
drag, startPoint x: 419, startPoint y: 489, endPoint x: 1019, endPoint y: 478, distance: 600.1
click at [1019, 478] on div "She asked [DEMOGRAPHIC_DATA] actors to rate their own emotions and the emotions…" at bounding box center [1132, 462] width 552 height 44
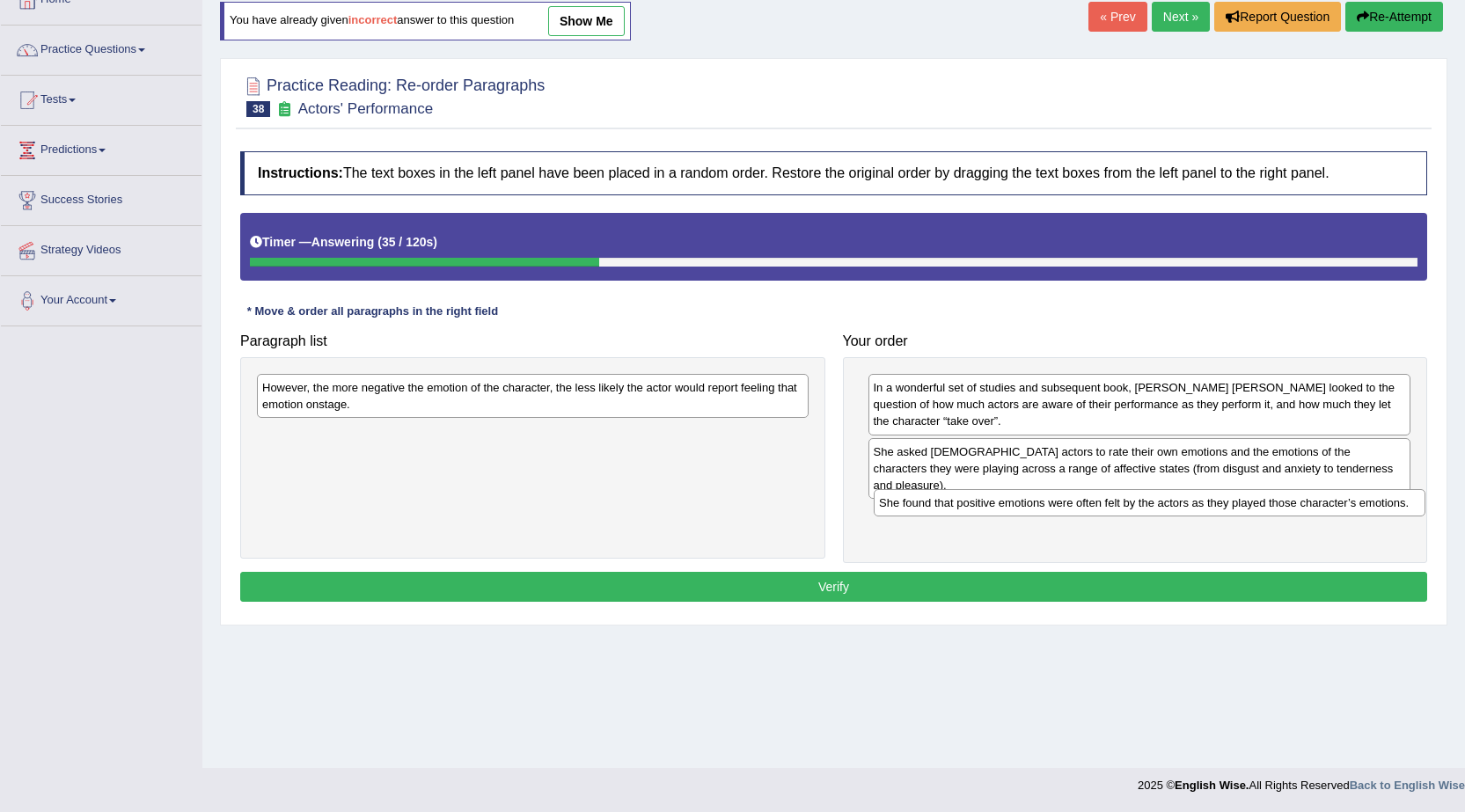
drag, startPoint x: 652, startPoint y: 379, endPoint x: 1269, endPoint y: 495, distance: 627.8
click at [1269, 495] on div "She found that positive emotions were often felt by the actors as they played t…" at bounding box center [1149, 502] width 552 height 27
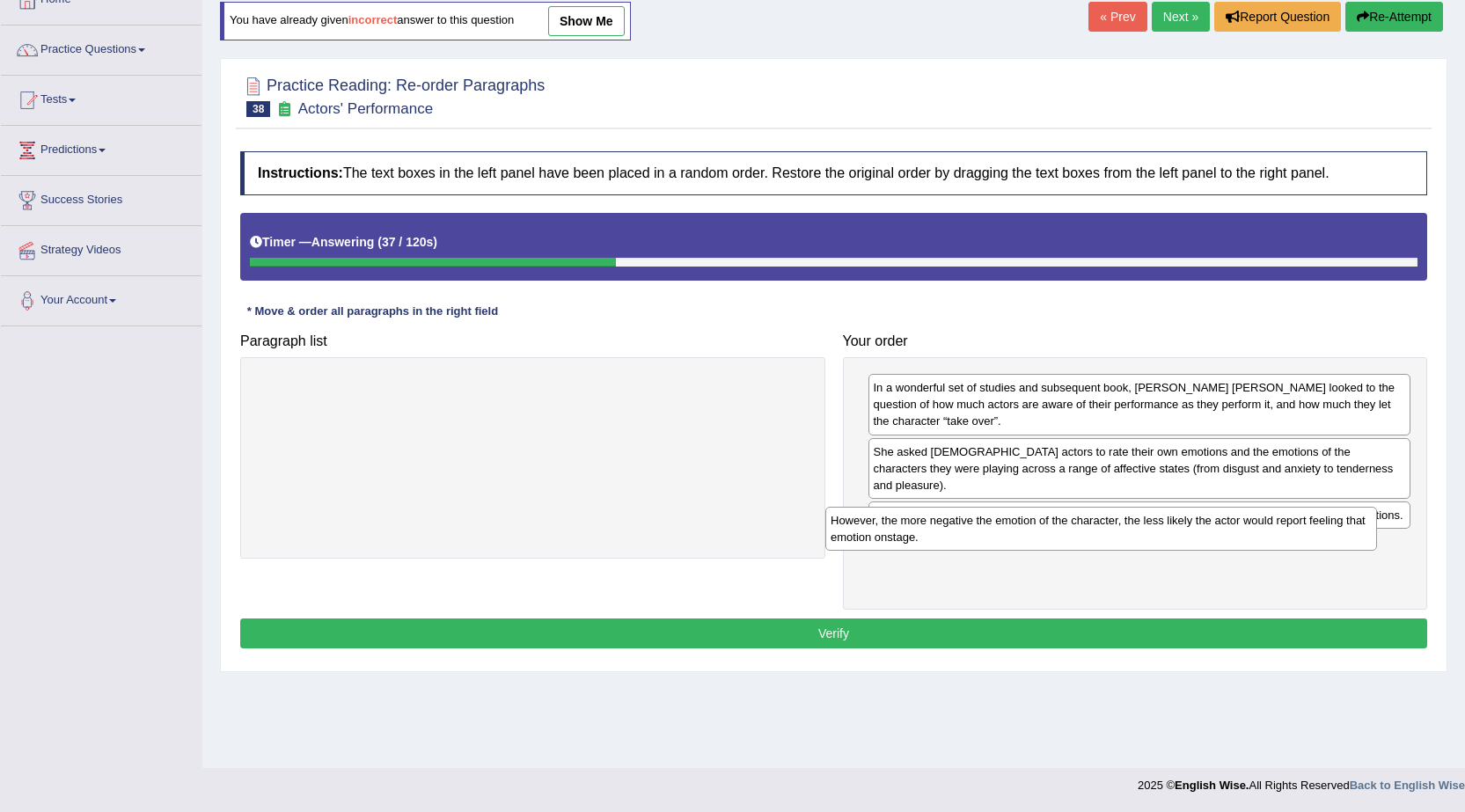
drag, startPoint x: 760, startPoint y: 402, endPoint x: 1345, endPoint y: 531, distance: 599.1
click at [1345, 531] on div "However, the more negative the emotion of the character, the less likely the ac…" at bounding box center [1100, 528] width 552 height 44
click at [806, 623] on button "Verify" at bounding box center [833, 633] width 1187 height 30
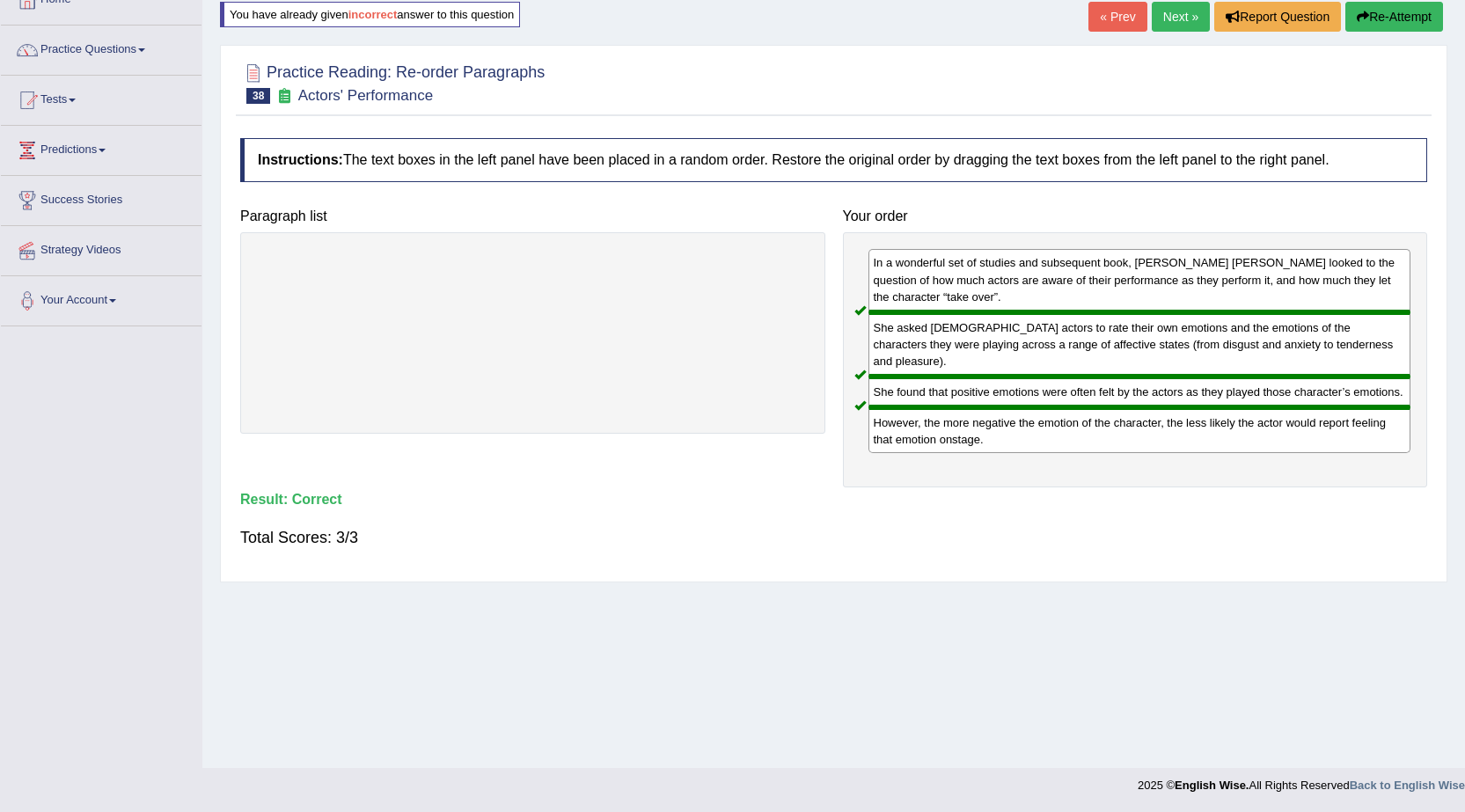
click at [1173, 28] on link "Next »" at bounding box center [1180, 17] width 58 height 30
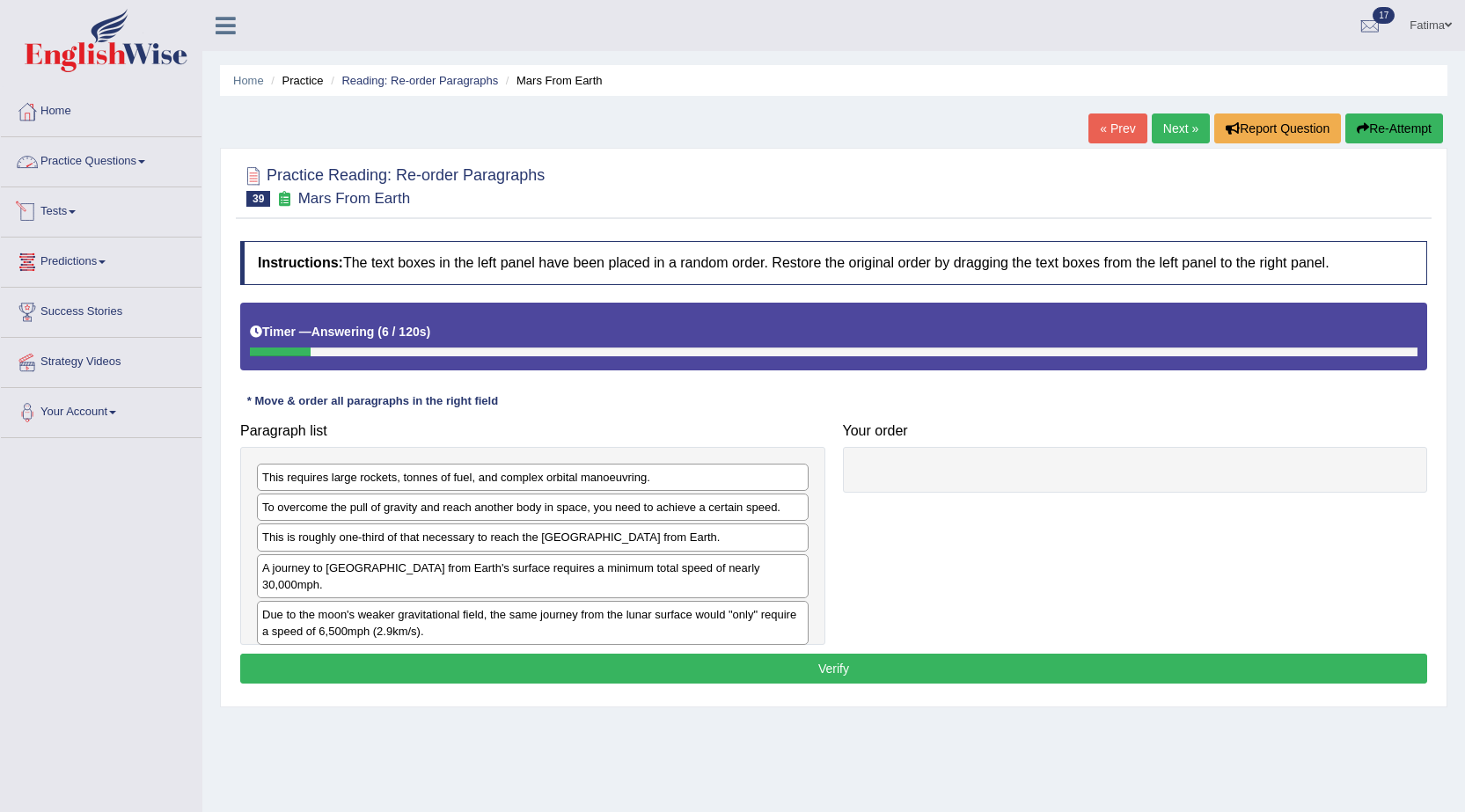
click at [150, 169] on link "Practice Questions" at bounding box center [101, 159] width 201 height 44
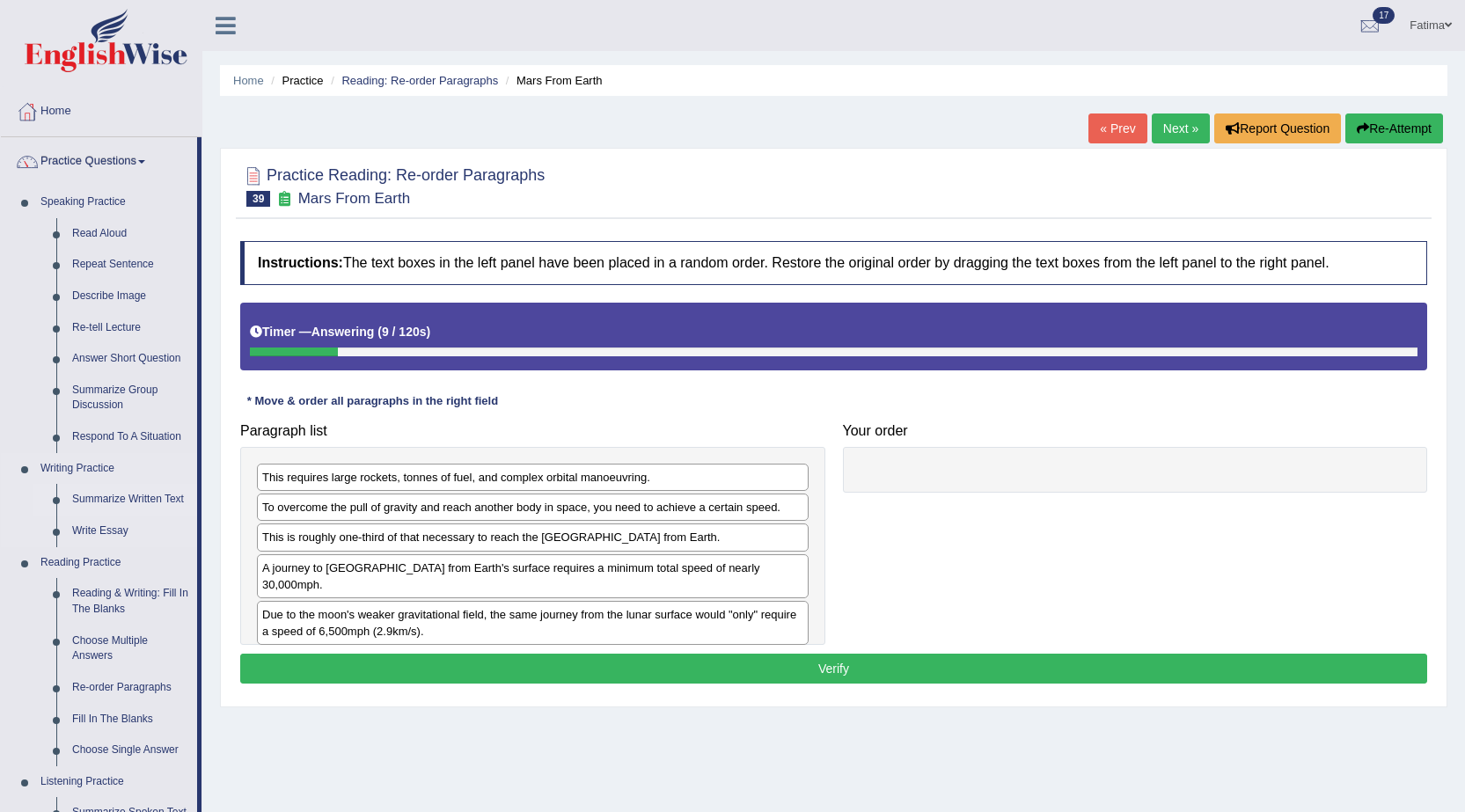
click at [121, 492] on link "Summarize Written Text" at bounding box center [131, 500] width 133 height 31
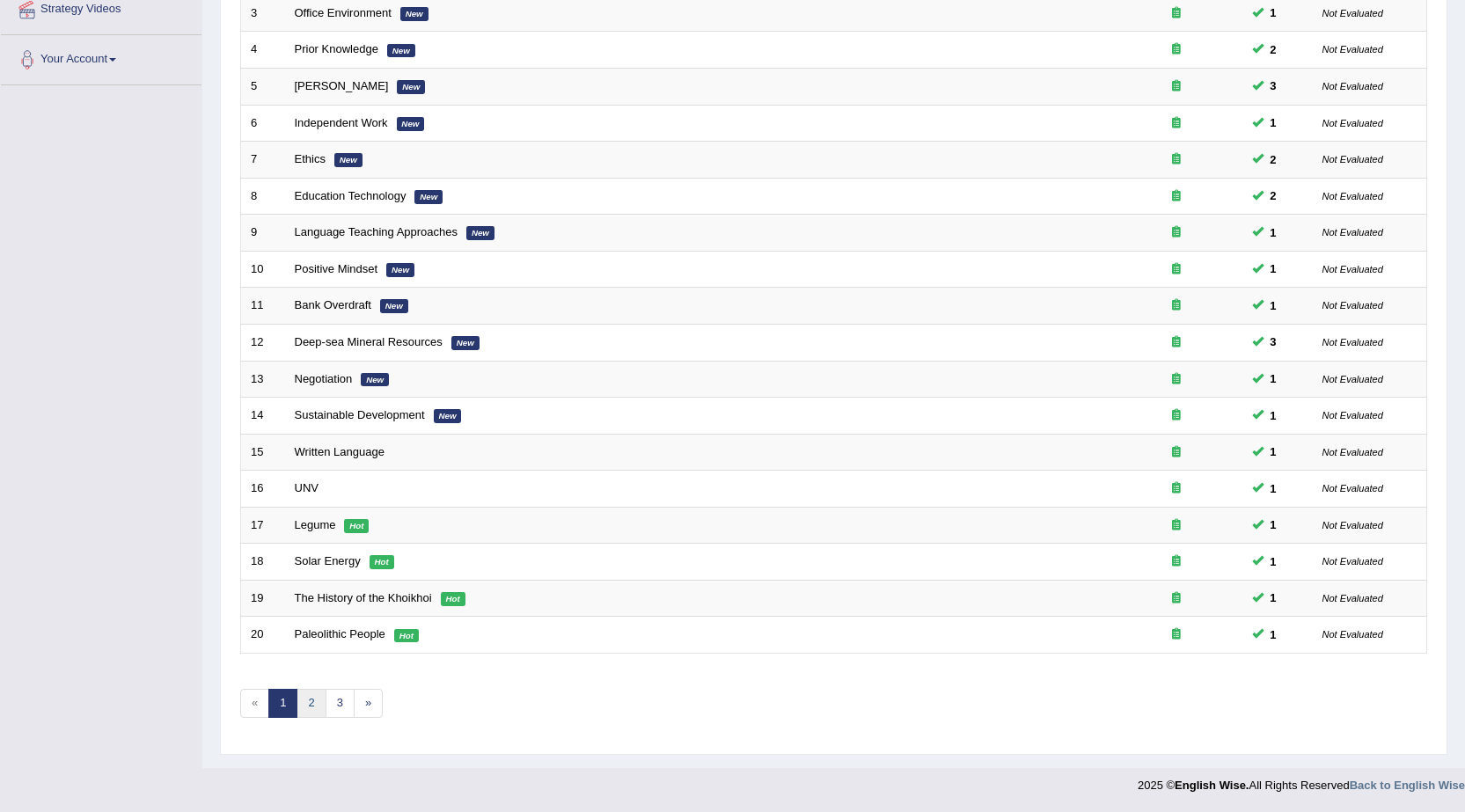
click at [311, 703] on link "2" at bounding box center [312, 703] width 29 height 29
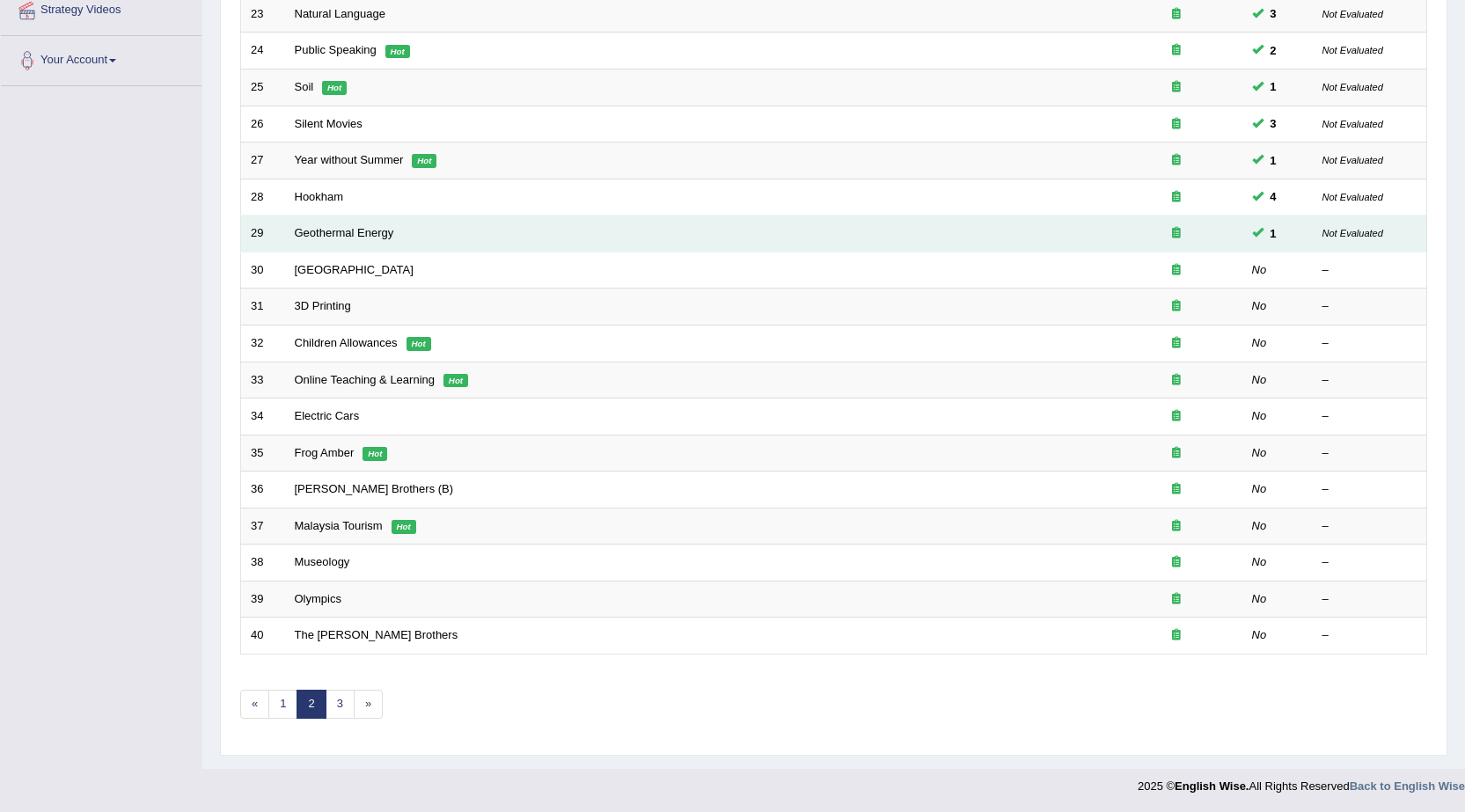
scroll to position [352, 0]
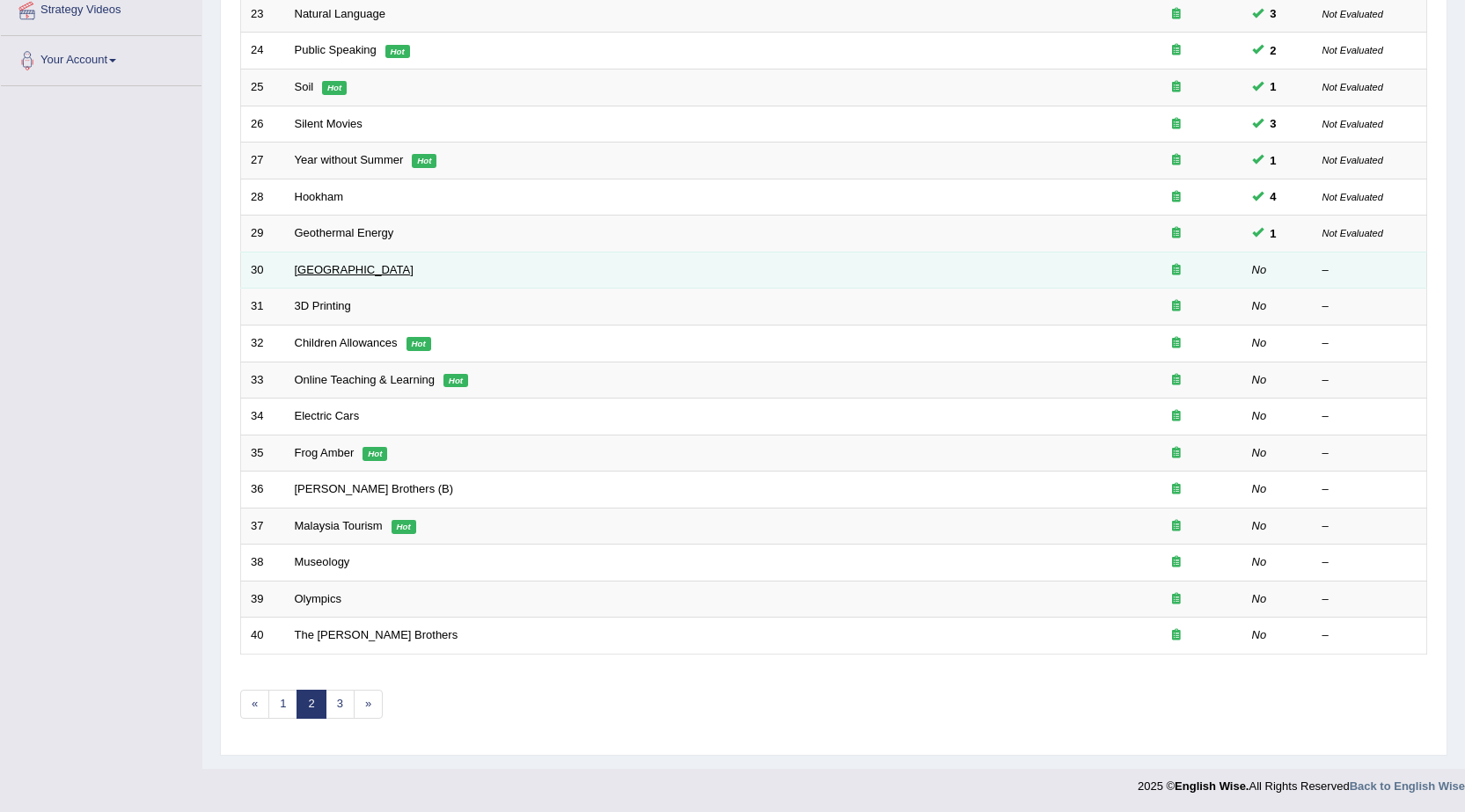
click at [314, 266] on link "South Africa" at bounding box center [354, 268] width 119 height 13
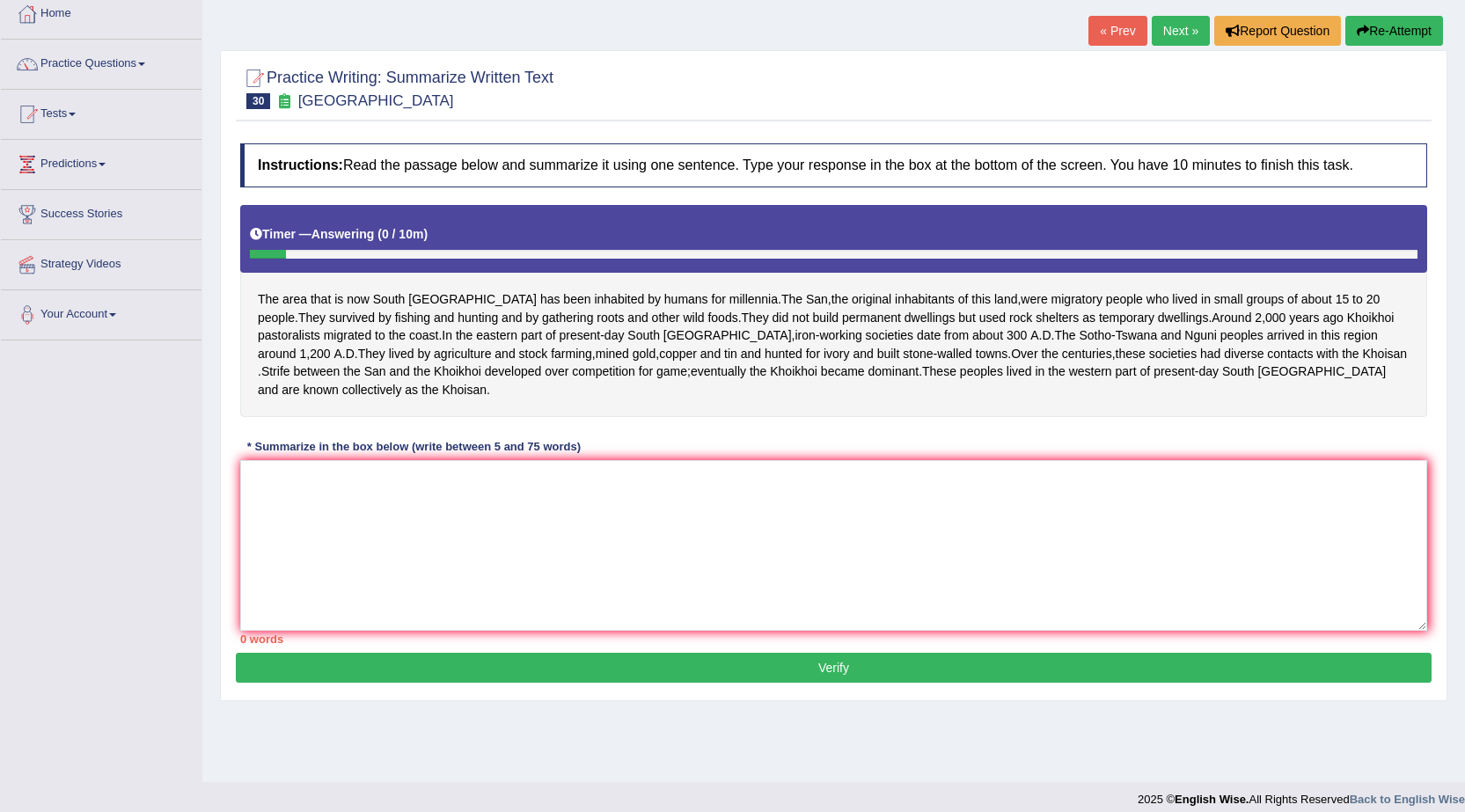
scroll to position [112, 0]
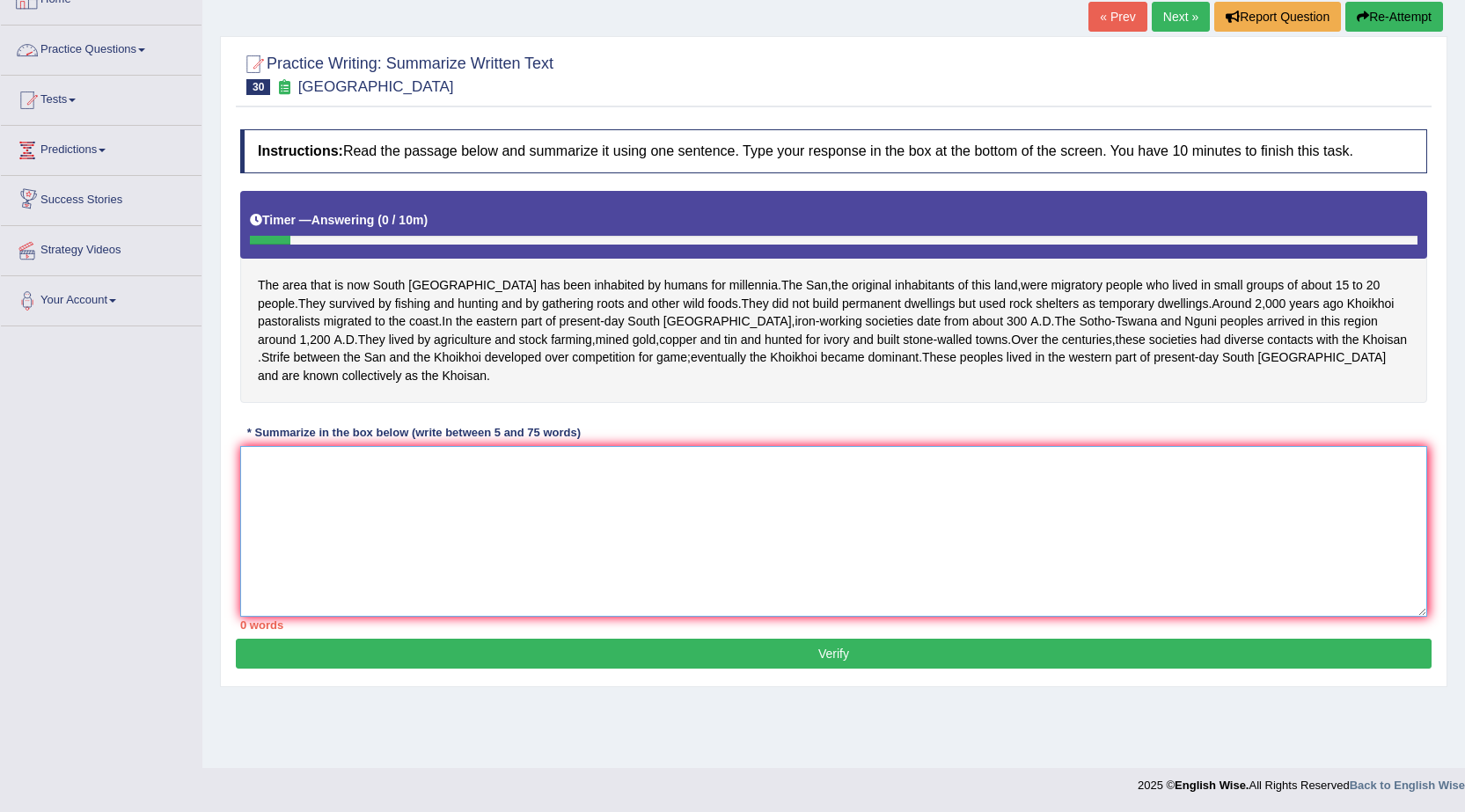
click at [375, 519] on textarea at bounding box center [833, 531] width 1187 height 170
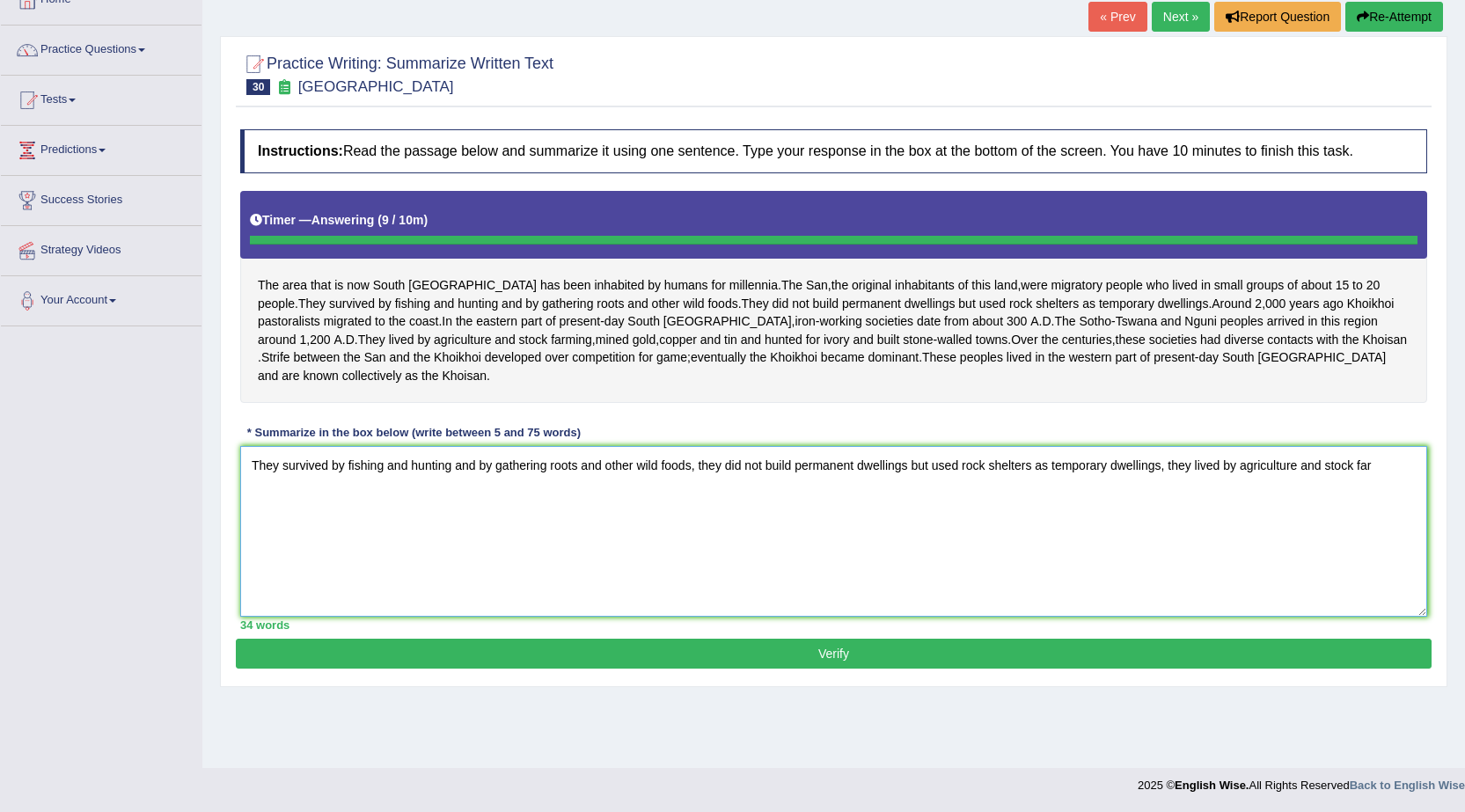
type textarea "They survived by fishing and hunting and by gathering roots and other wild food…"
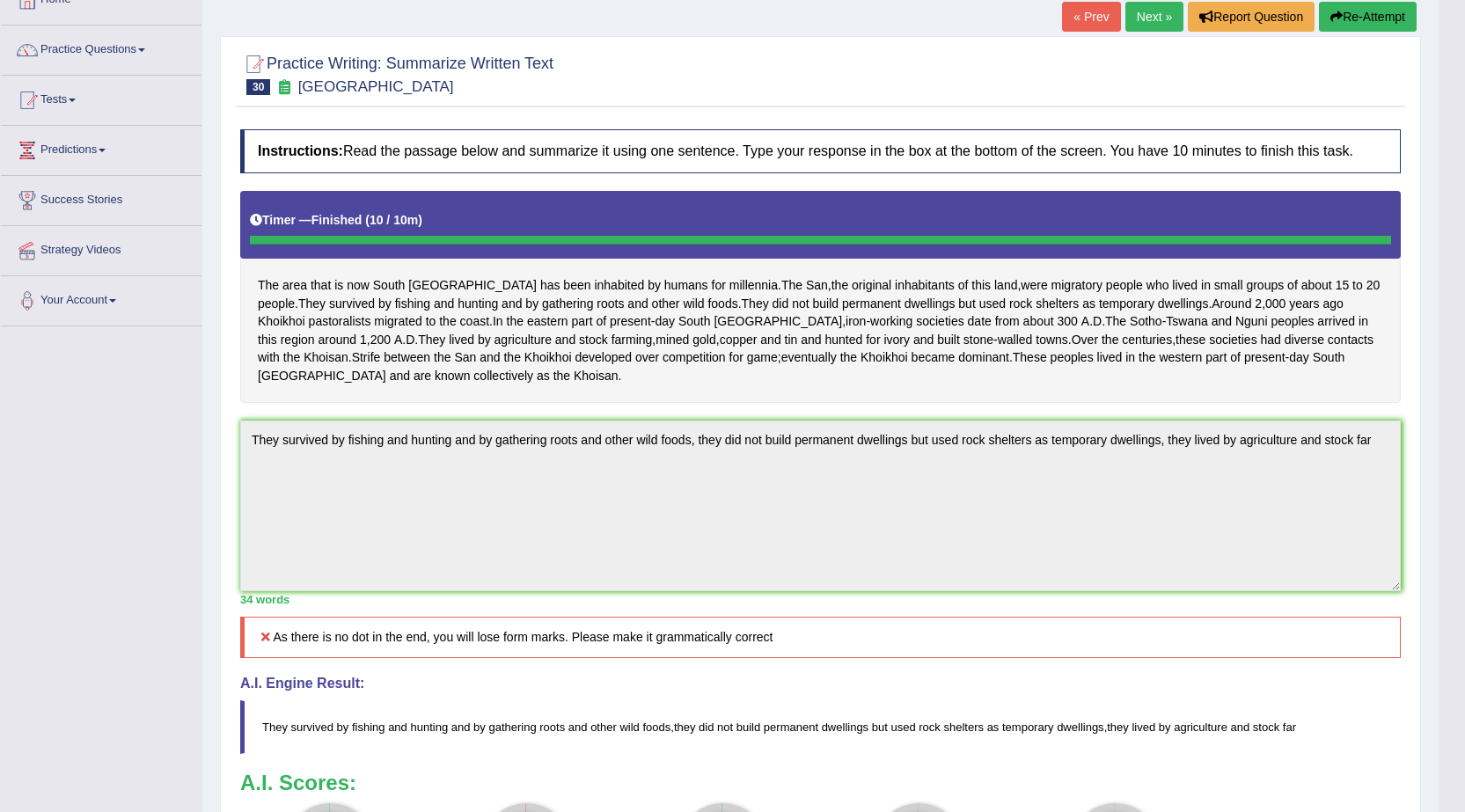
click at [1464, 531] on html "Toggle navigation Home Practice Questions Speaking Practice Read Aloud Repeat S…" at bounding box center [732, 294] width 1465 height 812
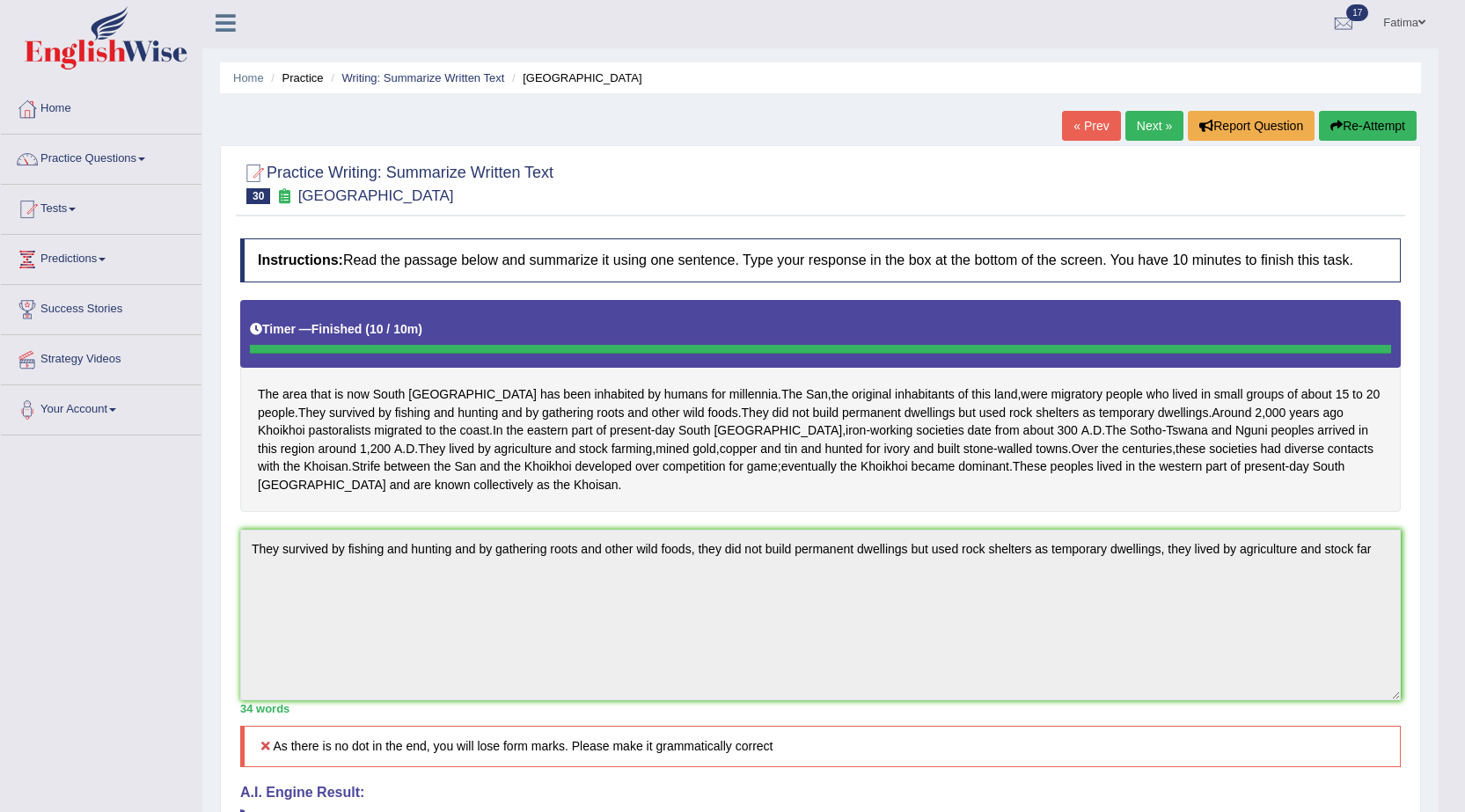
scroll to position [0, 0]
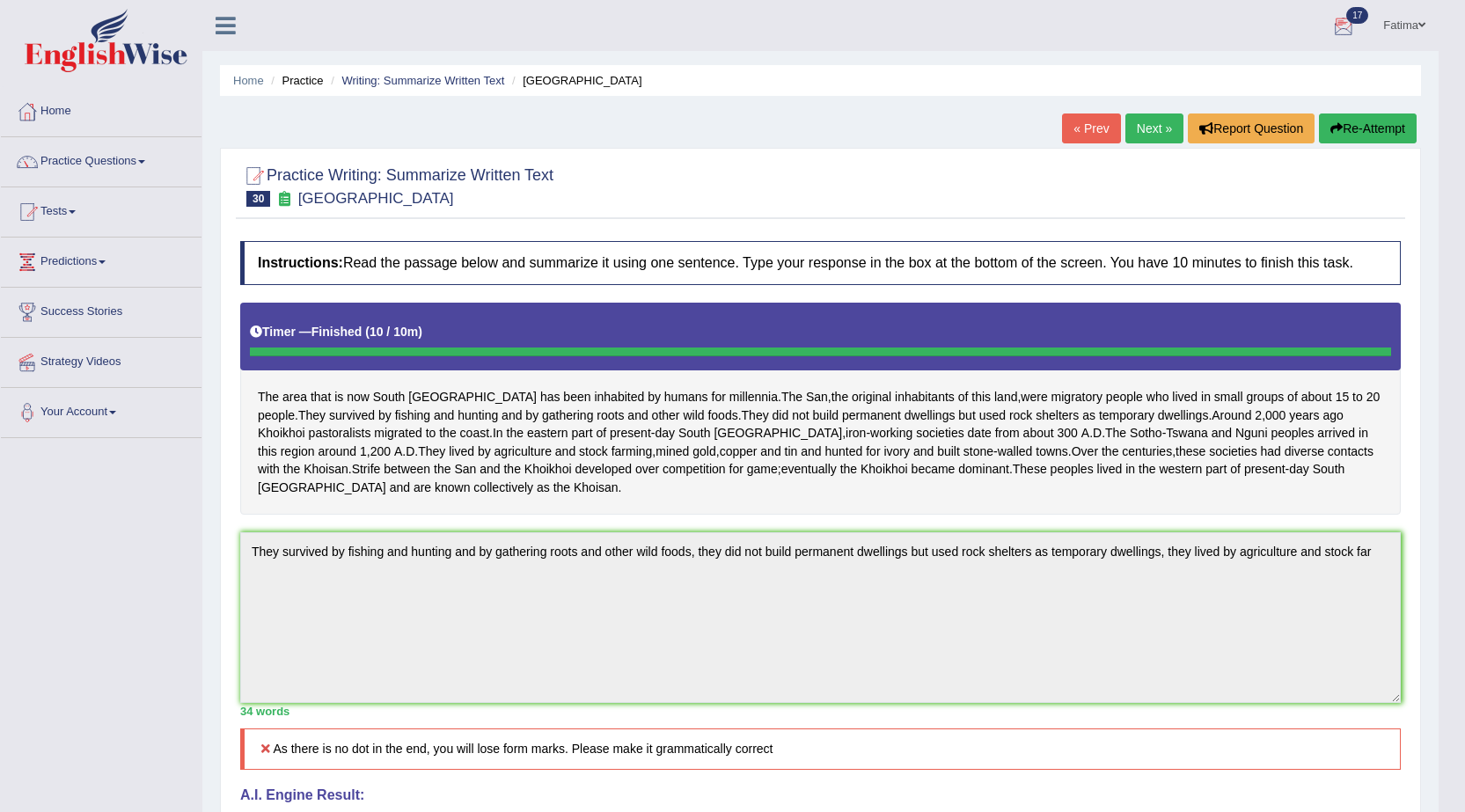
click at [1339, 124] on icon "button" at bounding box center [1337, 128] width 13 height 13
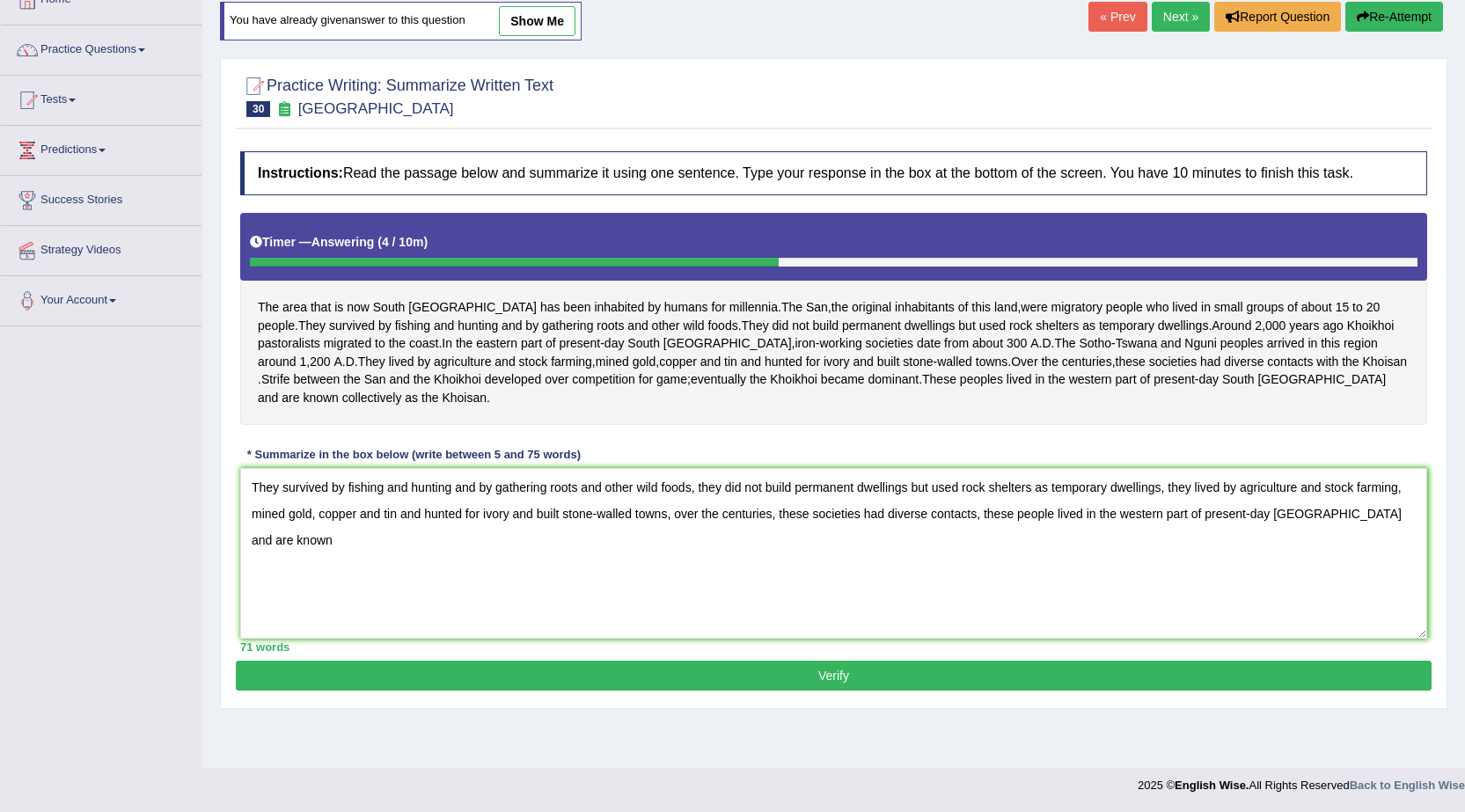
click at [1406, 566] on textarea "They survived by fishing and hunting and by gathering roots and other wild food…" at bounding box center [833, 553] width 1187 height 170
drag, startPoint x: 322, startPoint y: 589, endPoint x: 311, endPoint y: 615, distance: 28.2
click at [323, 589] on textarea "They survived by fishing and hunting and by gathering roots and other wild food…" at bounding box center [833, 553] width 1187 height 170
type textarea "They survived by fishing and hunting and by gathering roots and other wild food…"
click at [408, 691] on button "Verify" at bounding box center [834, 675] width 1196 height 30
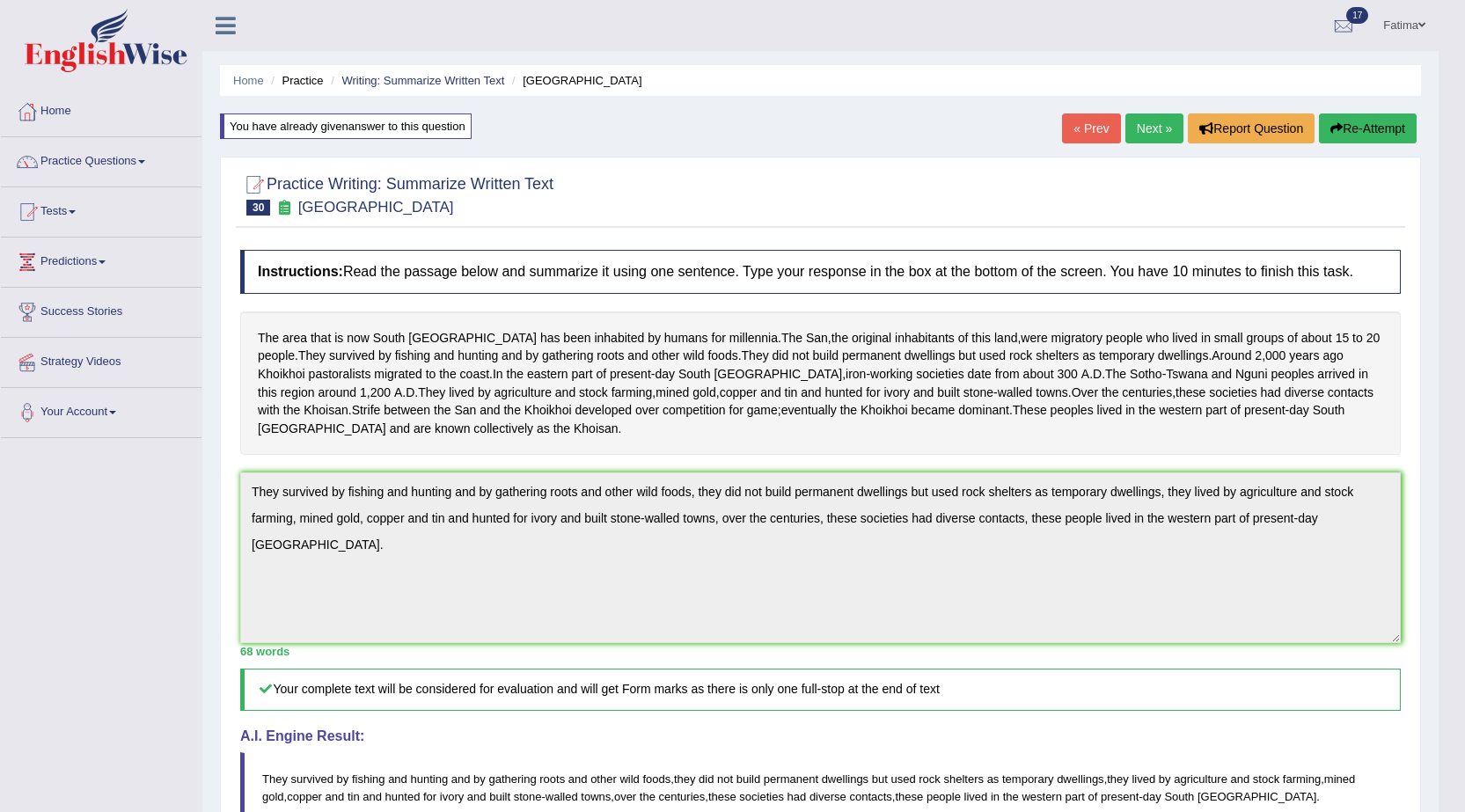
click at [1160, 122] on link "Next »" at bounding box center [1153, 128] width 58 height 30
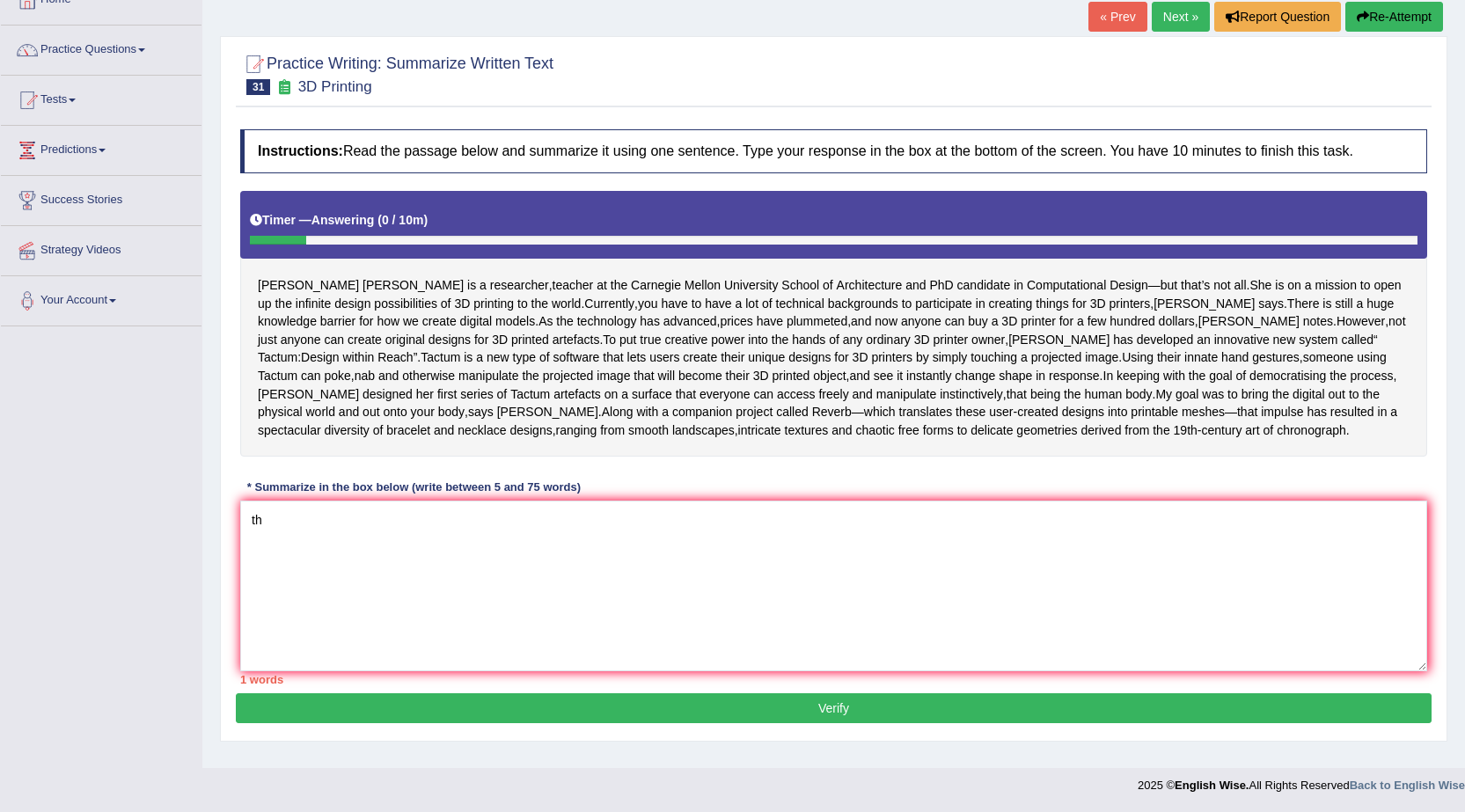
type textarea "t"
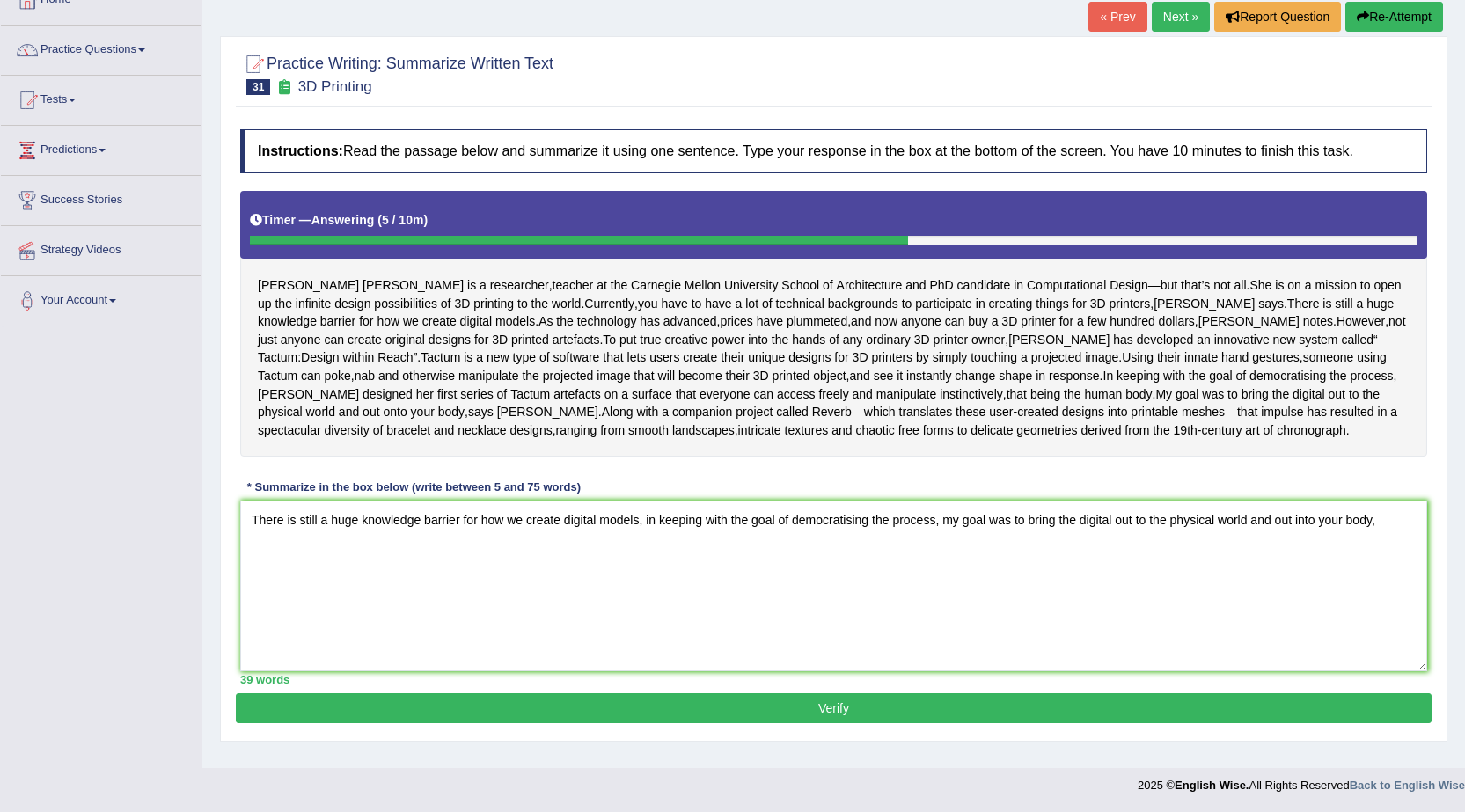
click at [243, 538] on textarea "There is still a huge knowledge barrier for how we create digital models, in ke…" at bounding box center [833, 586] width 1187 height 170
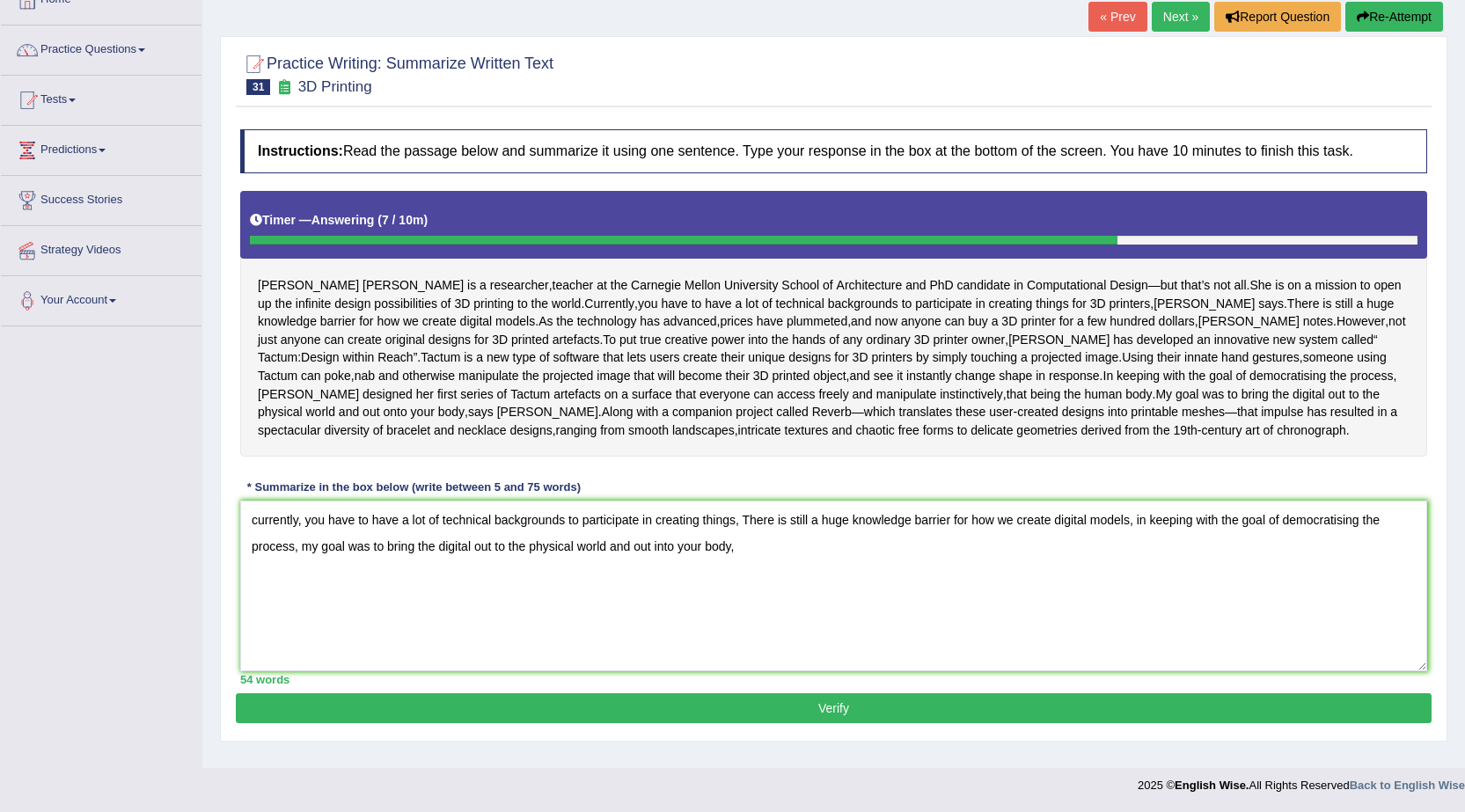
click at [753, 563] on textarea "currently, you have to have a lot of technical backgrounds to participate in cr…" at bounding box center [833, 586] width 1187 height 170
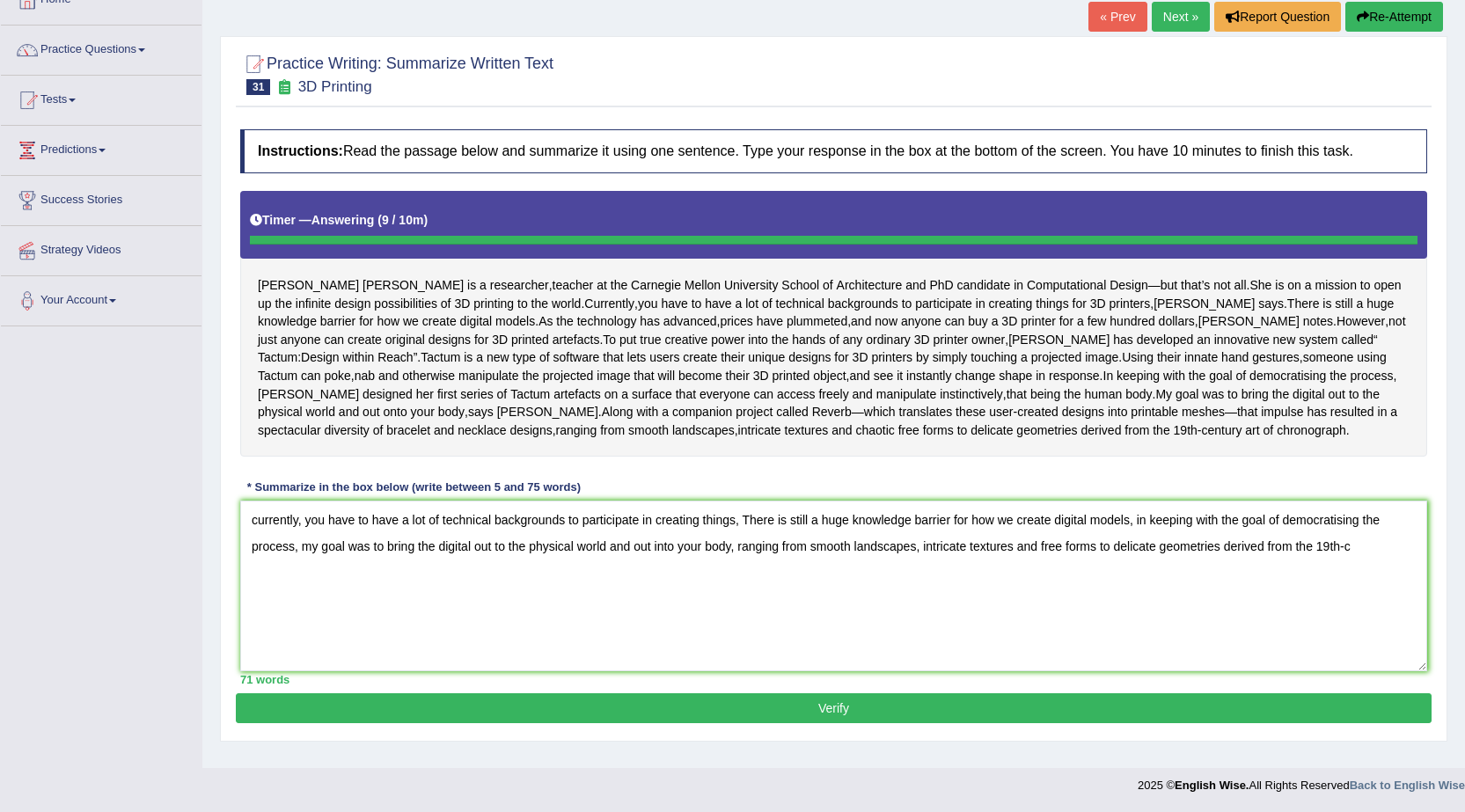
type textarea "currently, you have to have a lot of technical backgrounds to participate in cr…"
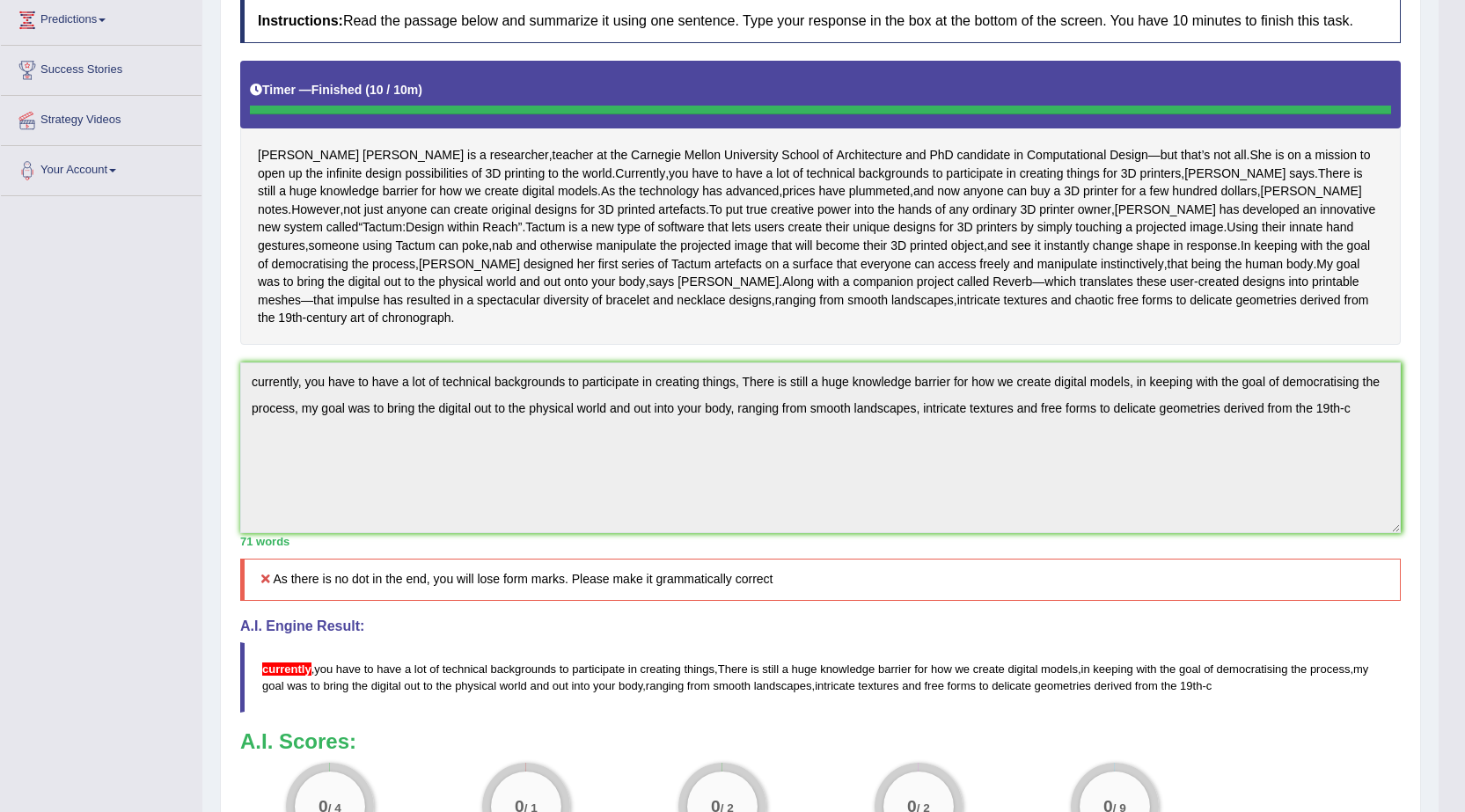
click at [1464, 570] on html "Toggle navigation Home Practice Questions Speaking Practice Read Aloud Repeat S…" at bounding box center [732, 164] width 1465 height 812
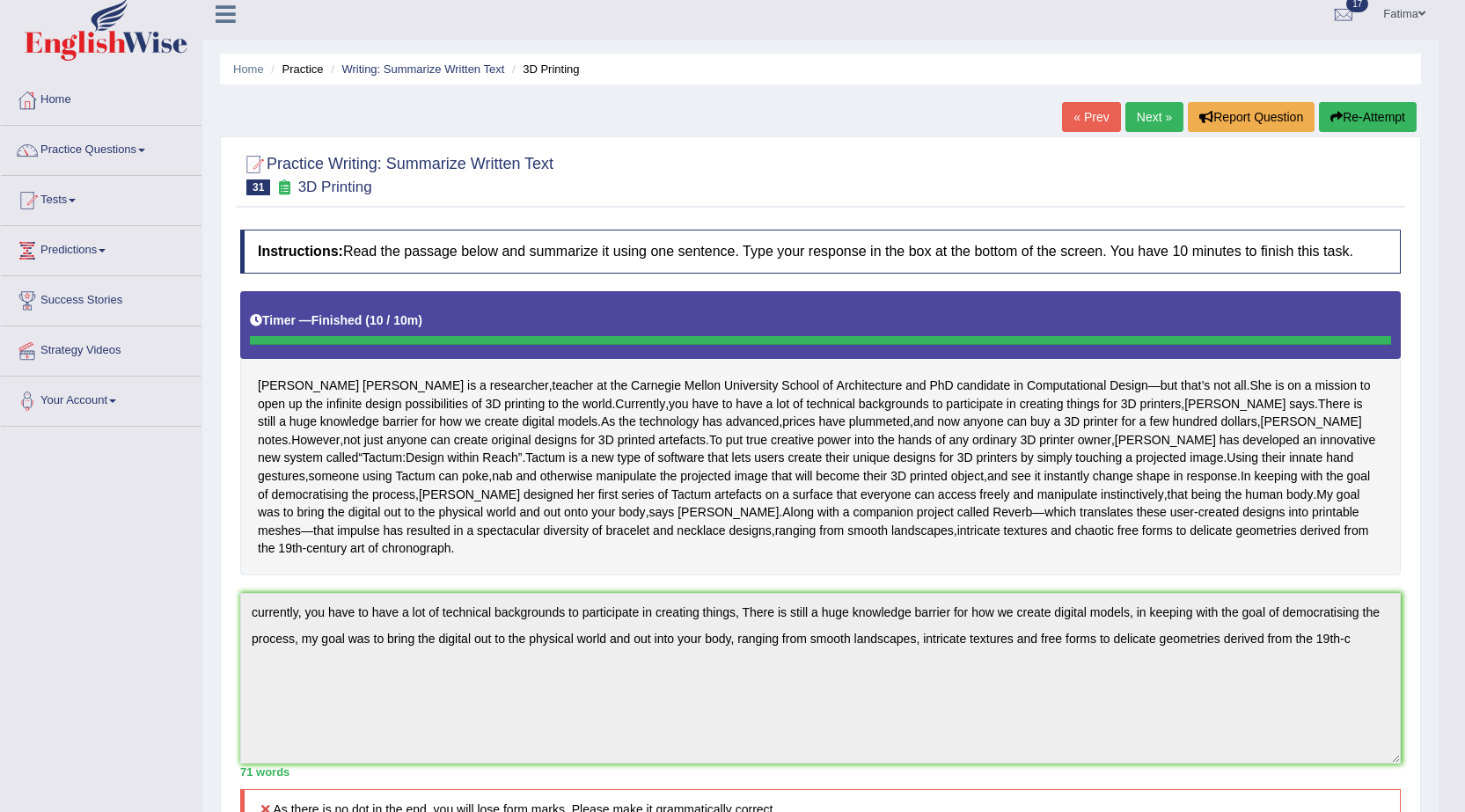
scroll to position [0, 0]
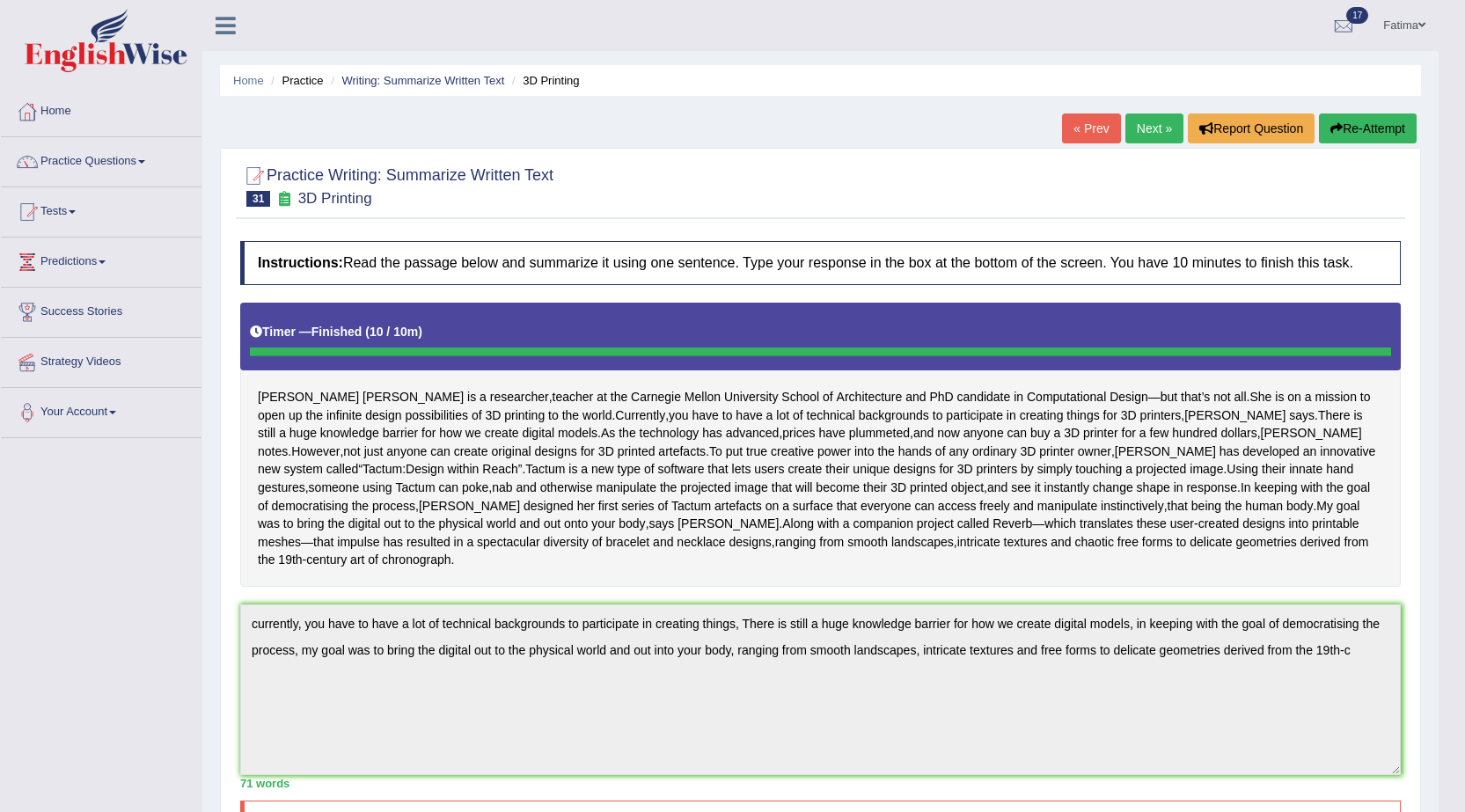
click at [1392, 125] on button "Re-Attempt" at bounding box center [1368, 128] width 98 height 30
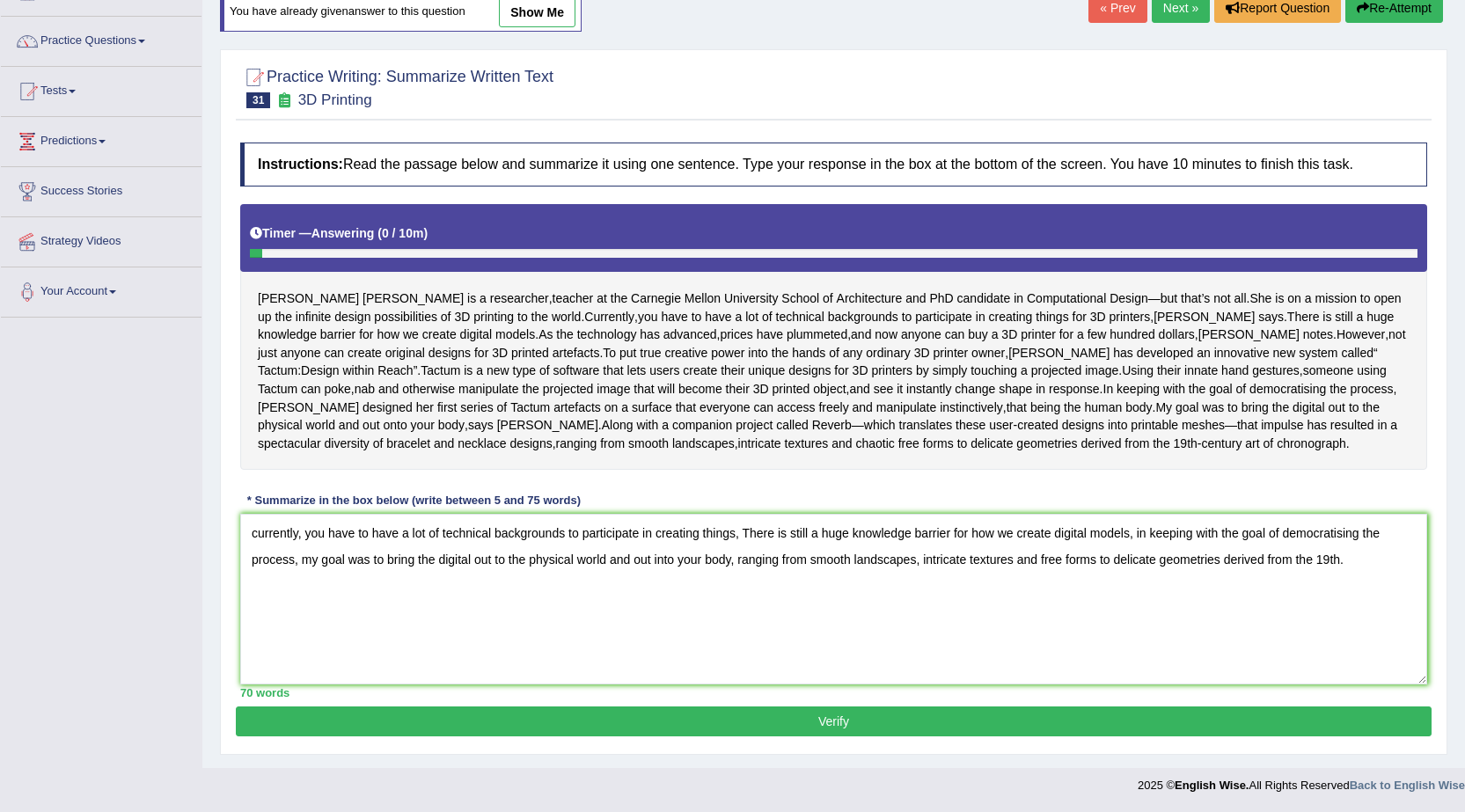
type textarea "currently, you have to have a lot of technical backgrounds to participate in cr…"
click at [519, 728] on button "Verify" at bounding box center [834, 721] width 1196 height 30
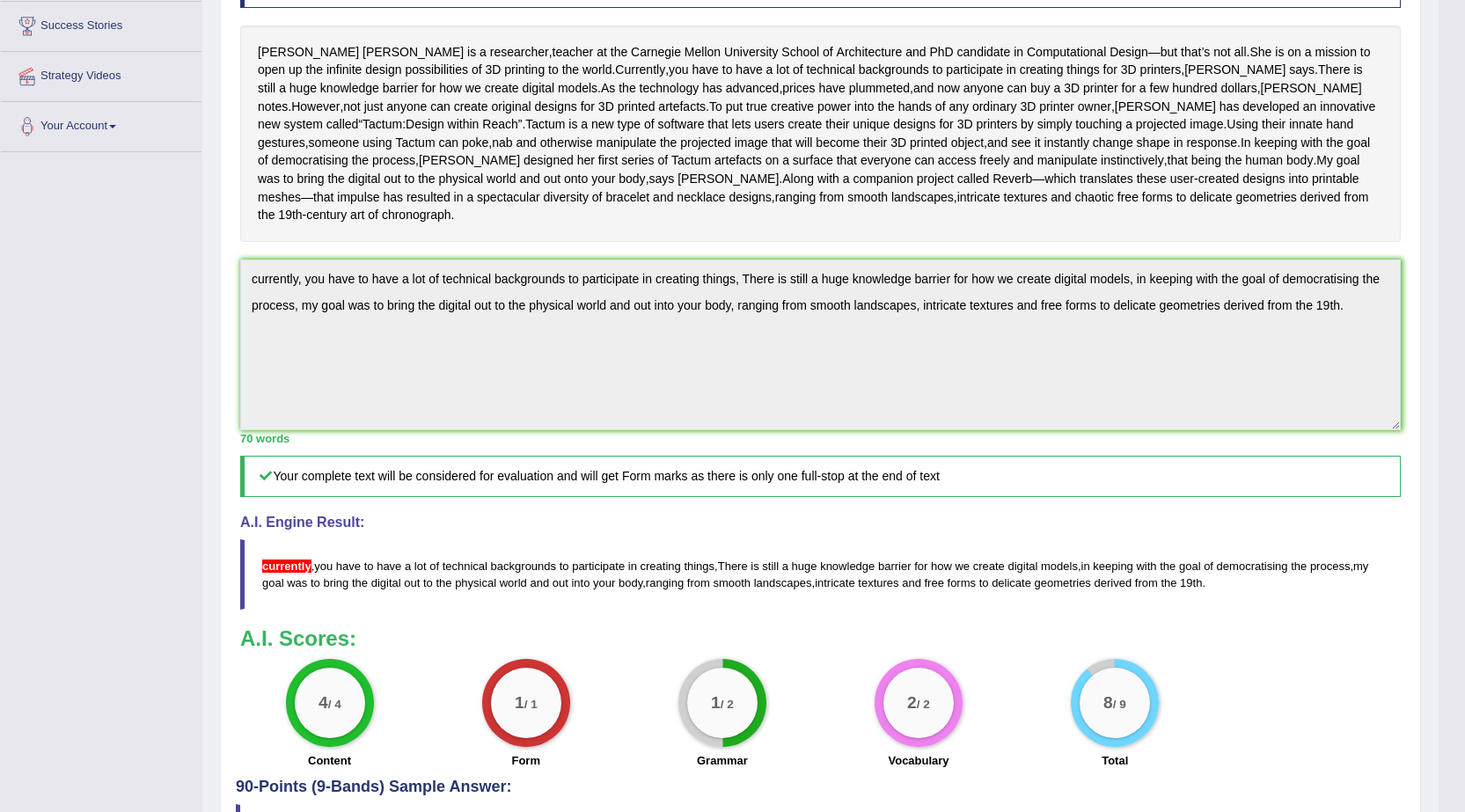
scroll to position [659, 0]
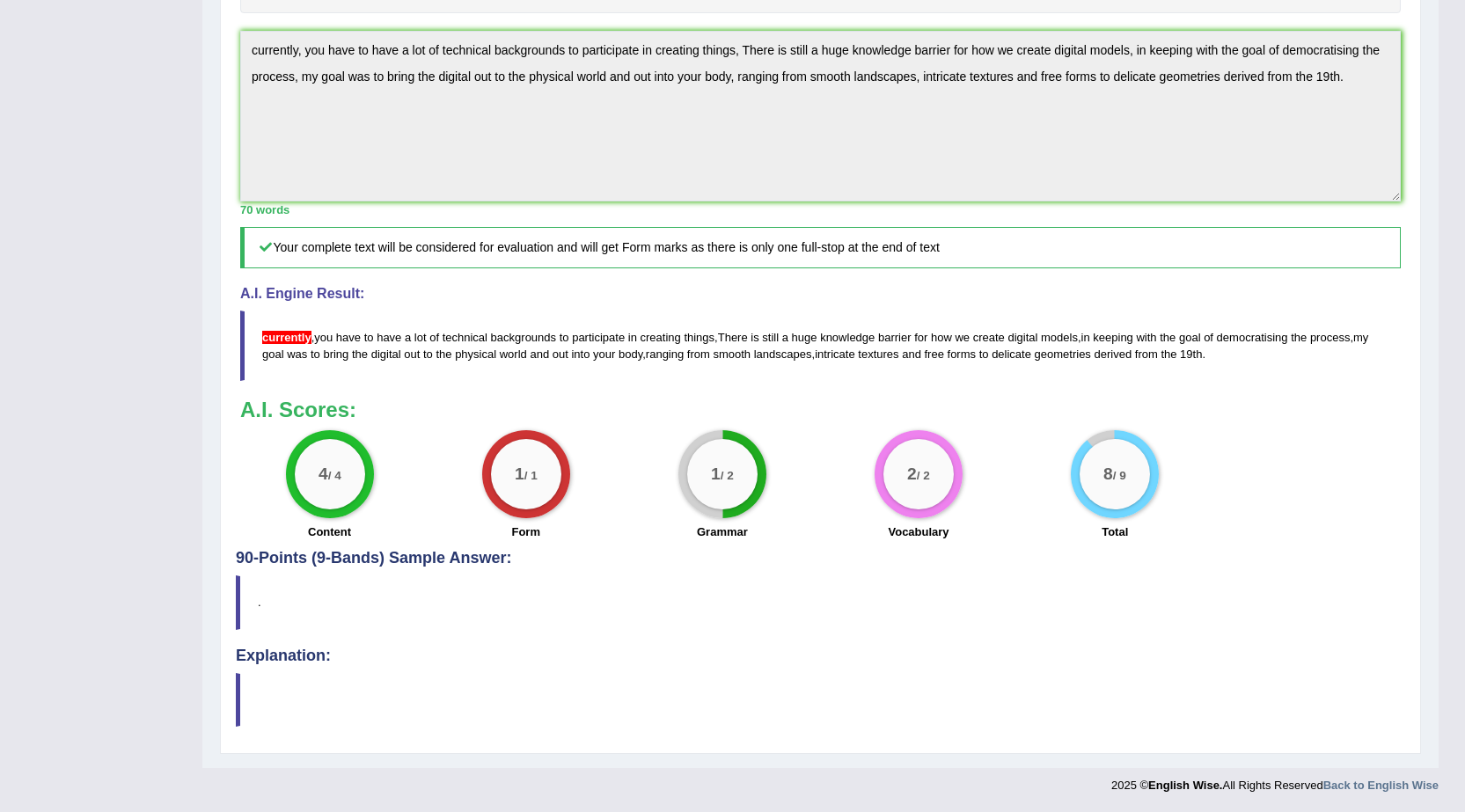
drag, startPoint x: 249, startPoint y: 340, endPoint x: 431, endPoint y: 412, distance: 195.7
click at [431, 412] on div "Instructions: Read the passage below and summarize it using one sentence. Type …" at bounding box center [820, 138] width 1169 height 823
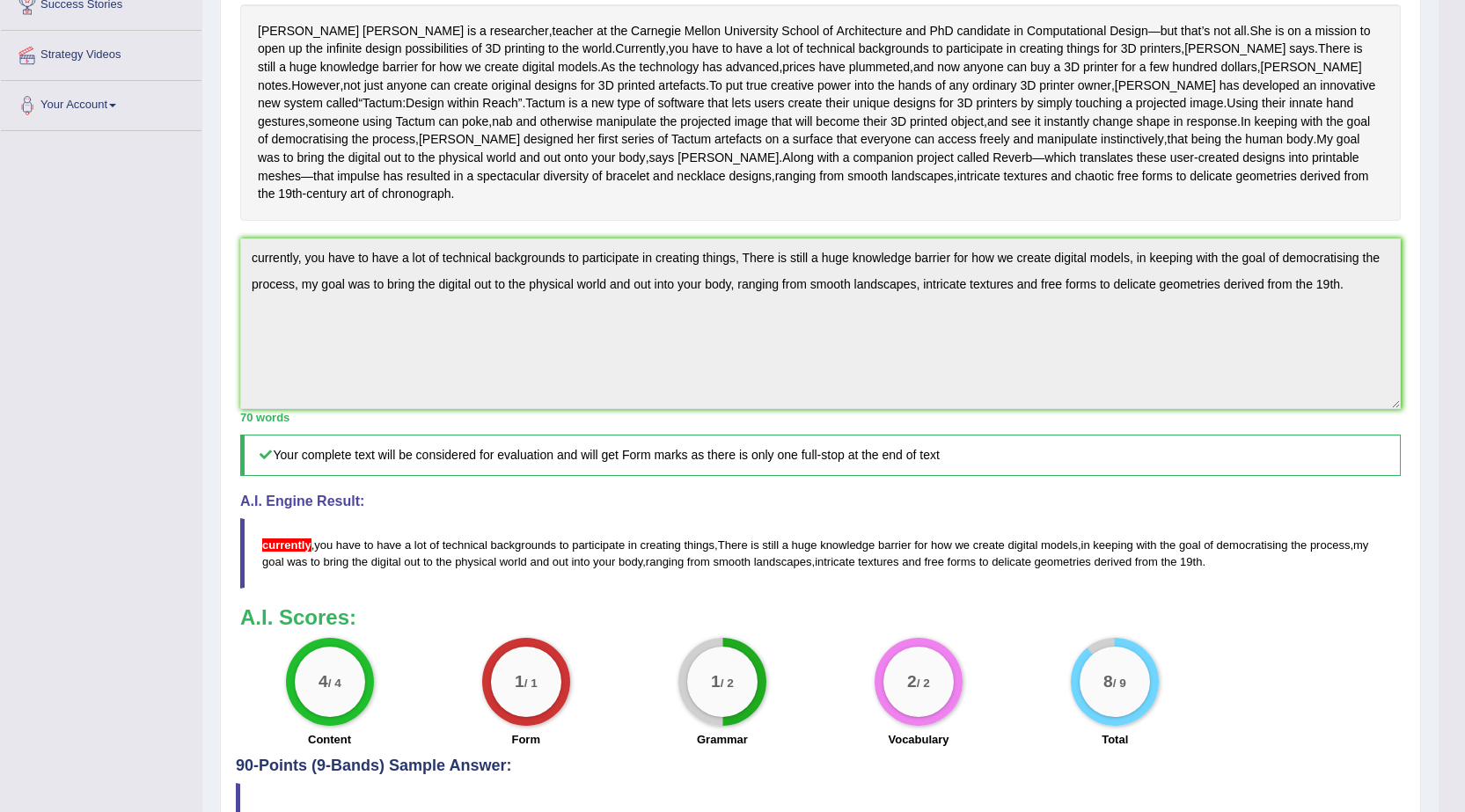
click at [1464, 504] on html "Toggle navigation Home Practice Questions Speaking Practice Read Aloud Repeat S…" at bounding box center [732, 99] width 1465 height 812
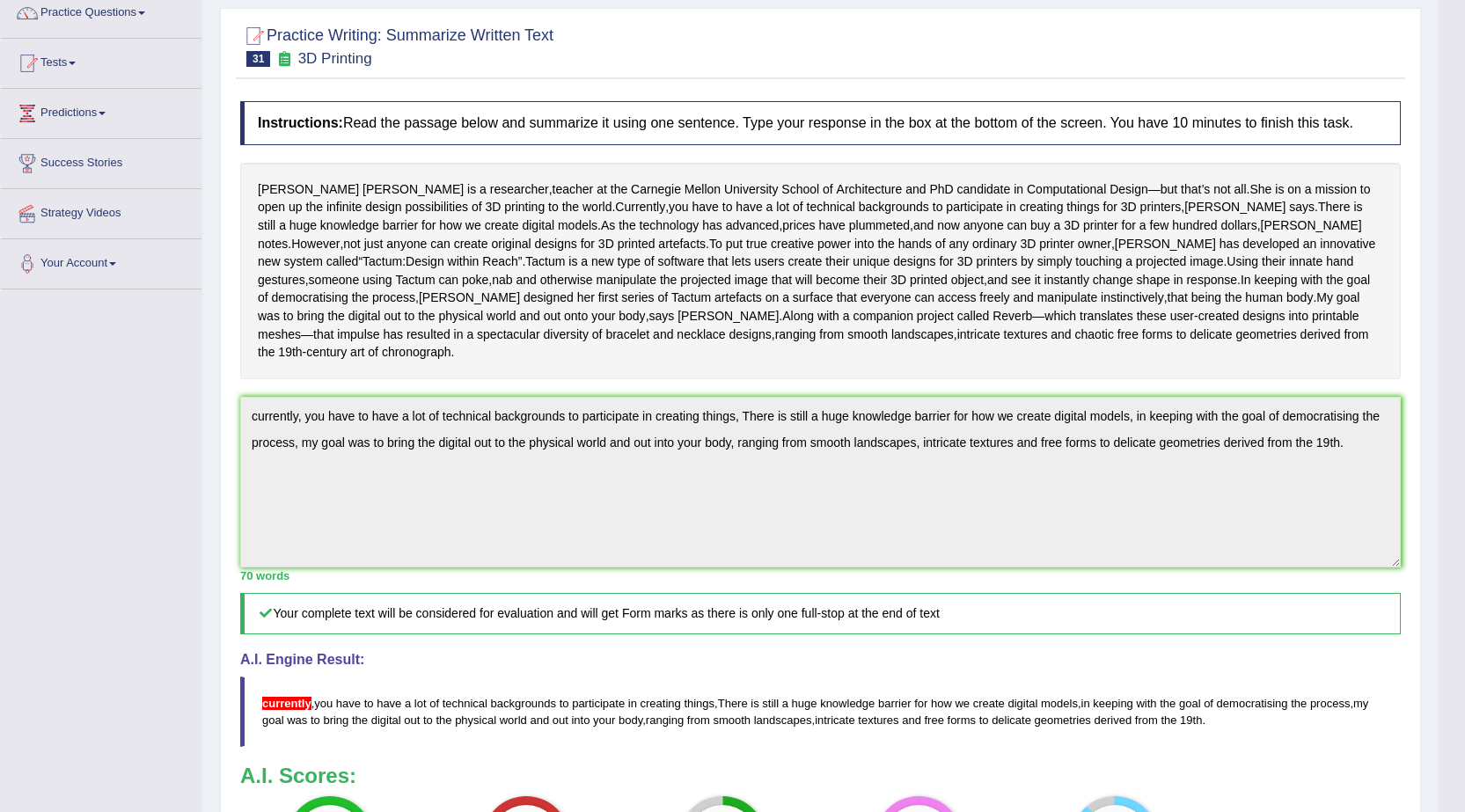
scroll to position [0, 0]
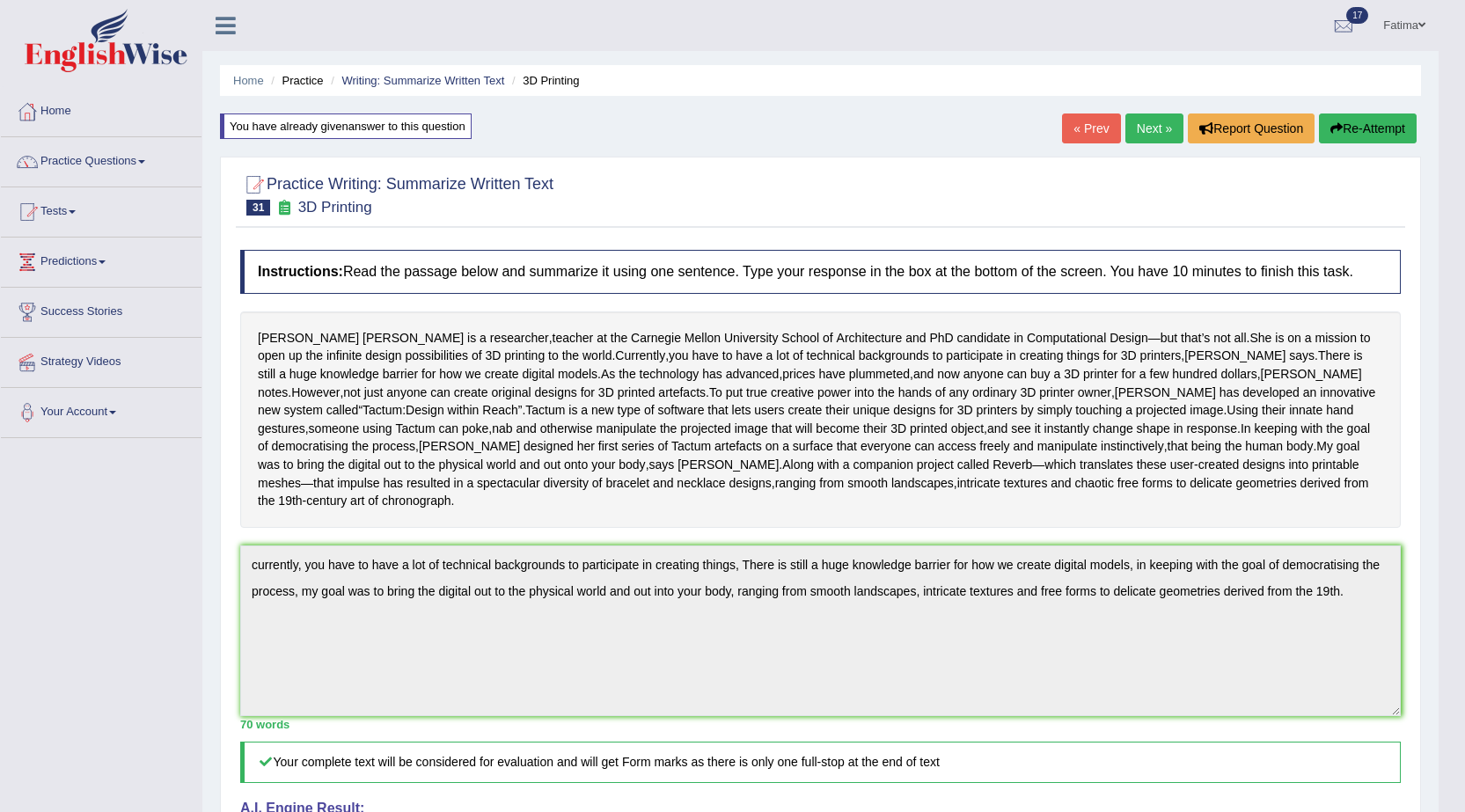
click at [1363, 136] on button "Re-Attempt" at bounding box center [1368, 128] width 98 height 30
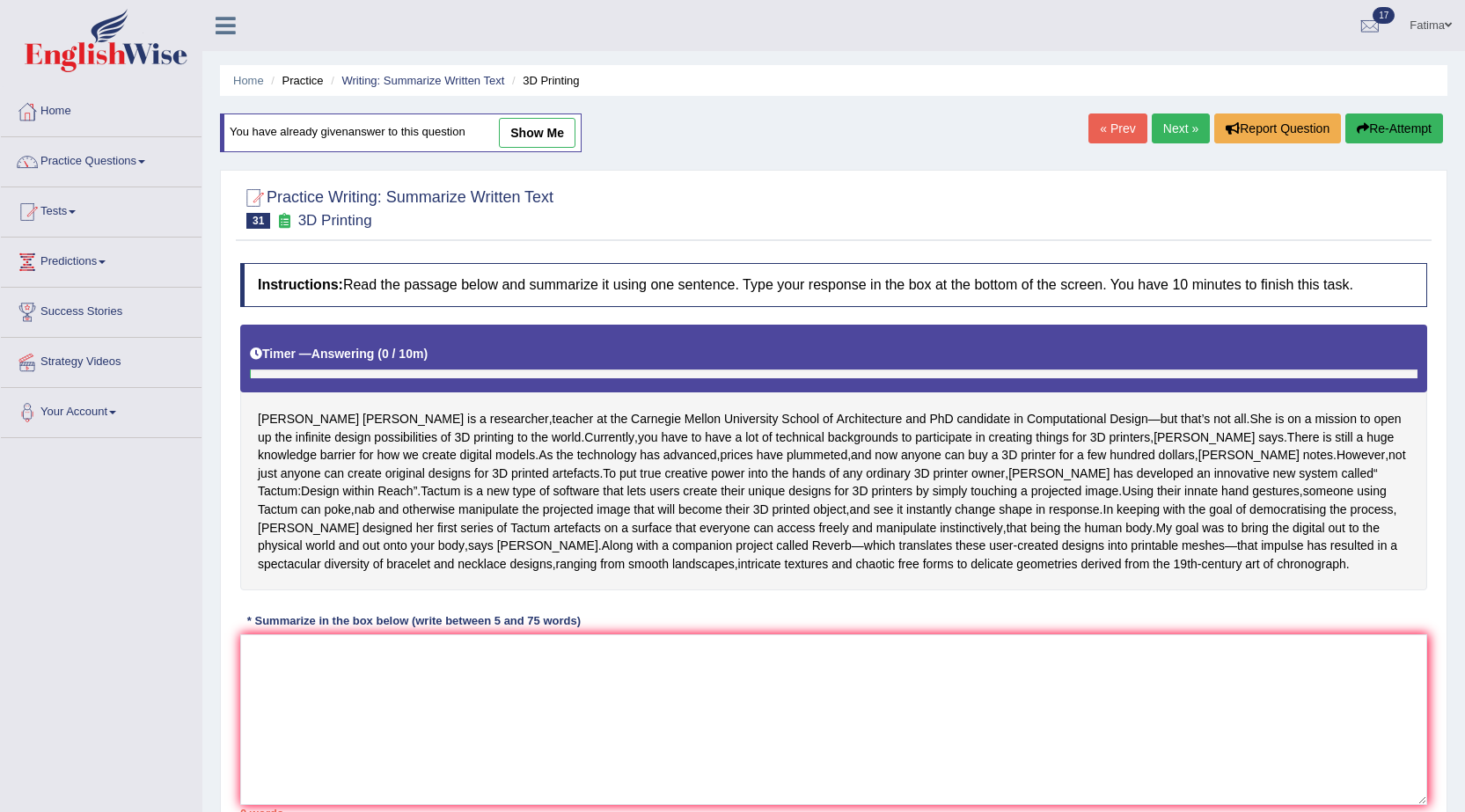
click at [597, 634] on textarea at bounding box center [833, 719] width 1187 height 170
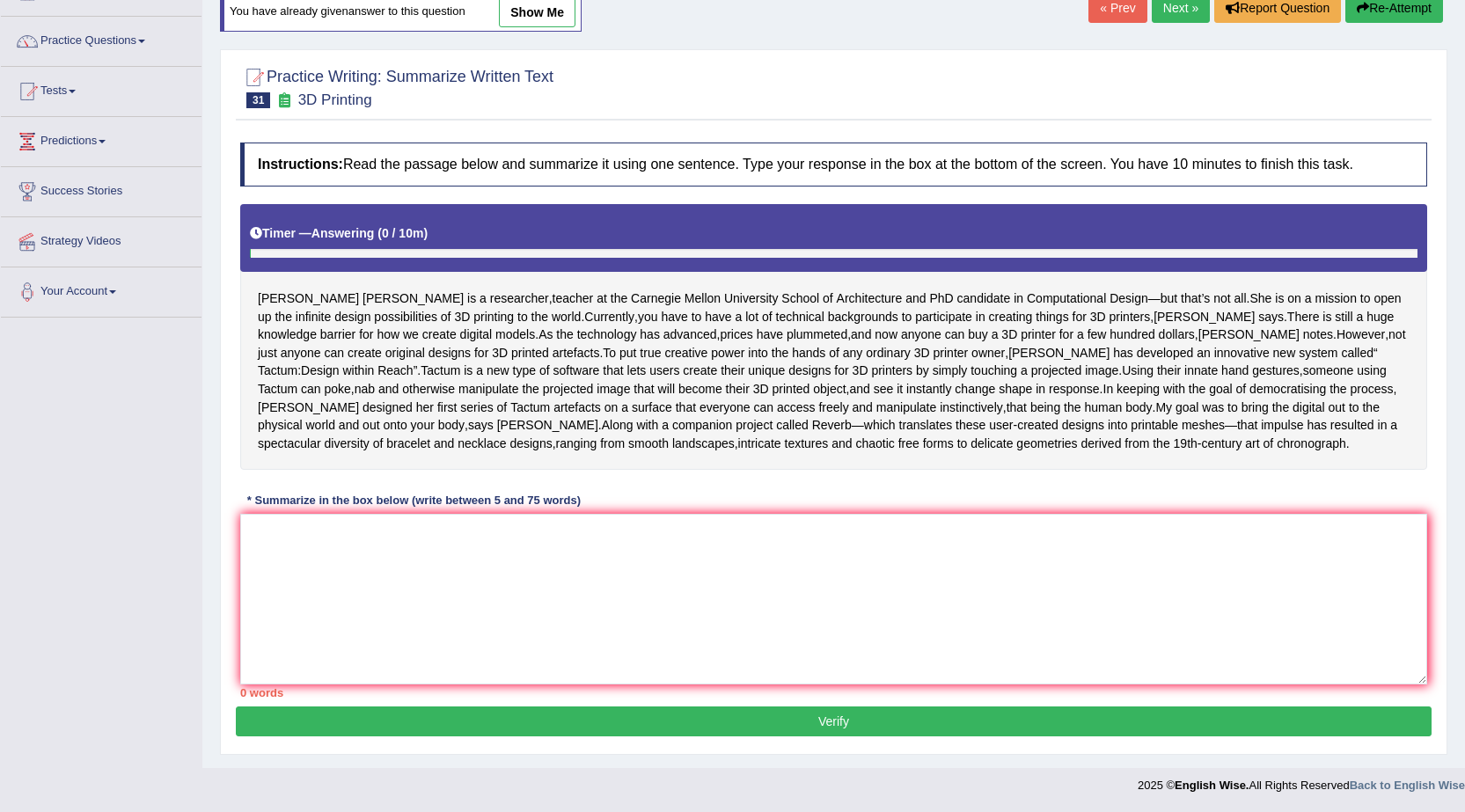
scroll to position [265, 0]
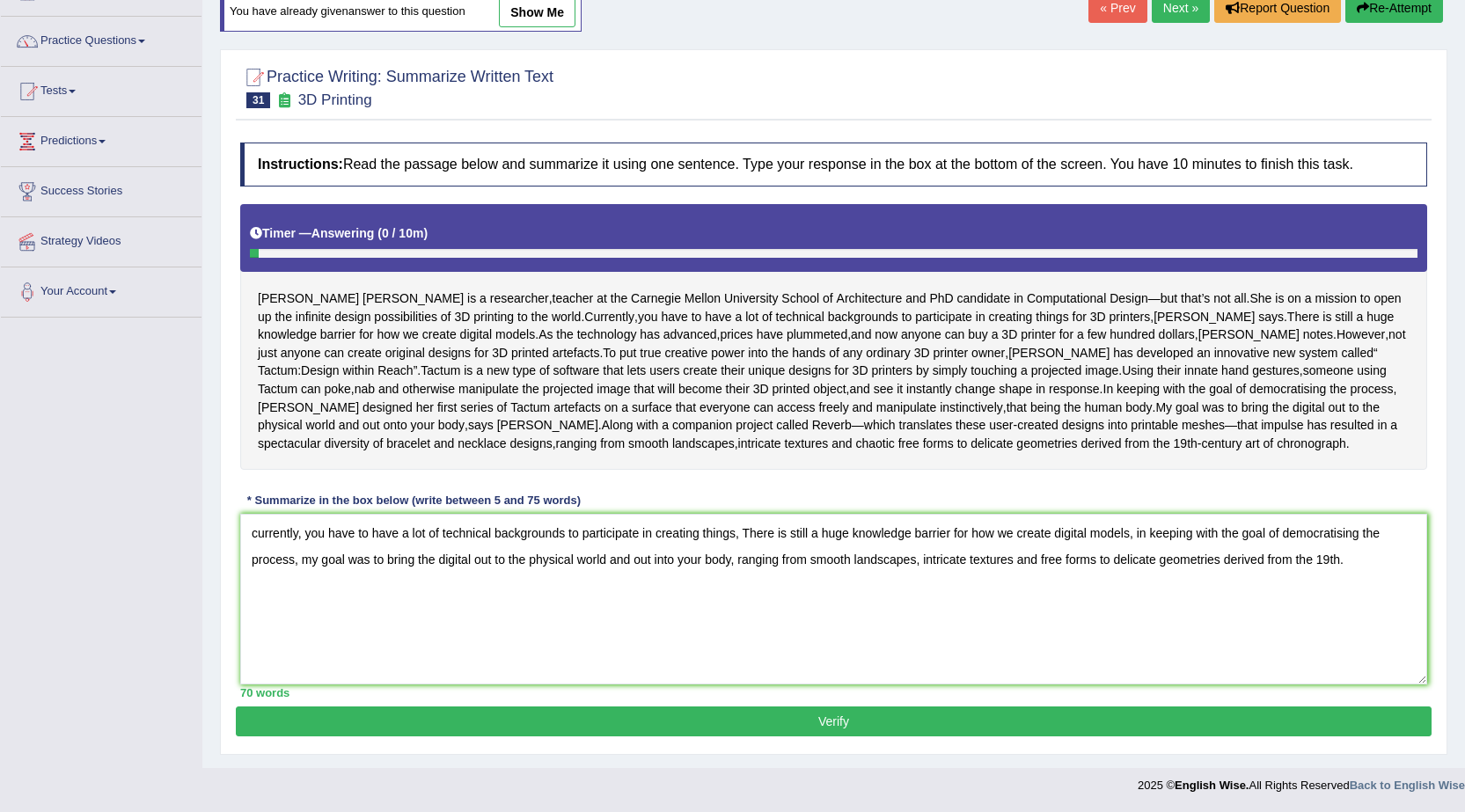
click at [300, 532] on textarea "currently, you have to have a lot of technical backgrounds to participate in cr…" at bounding box center [833, 598] width 1187 height 170
click at [261, 532] on textarea "you have to have a lot of technical backgrounds to participate in creating thin…" at bounding box center [833, 598] width 1187 height 170
type textarea "You have to have a lot of technical backgrounds to participate in creating thin…"
click at [344, 737] on div "Practice Writing: Summarize Written Text 31 3D Printing Instructions: Read the …" at bounding box center [833, 402] width 1228 height 705
click at [353, 724] on button "Verify" at bounding box center [834, 721] width 1196 height 30
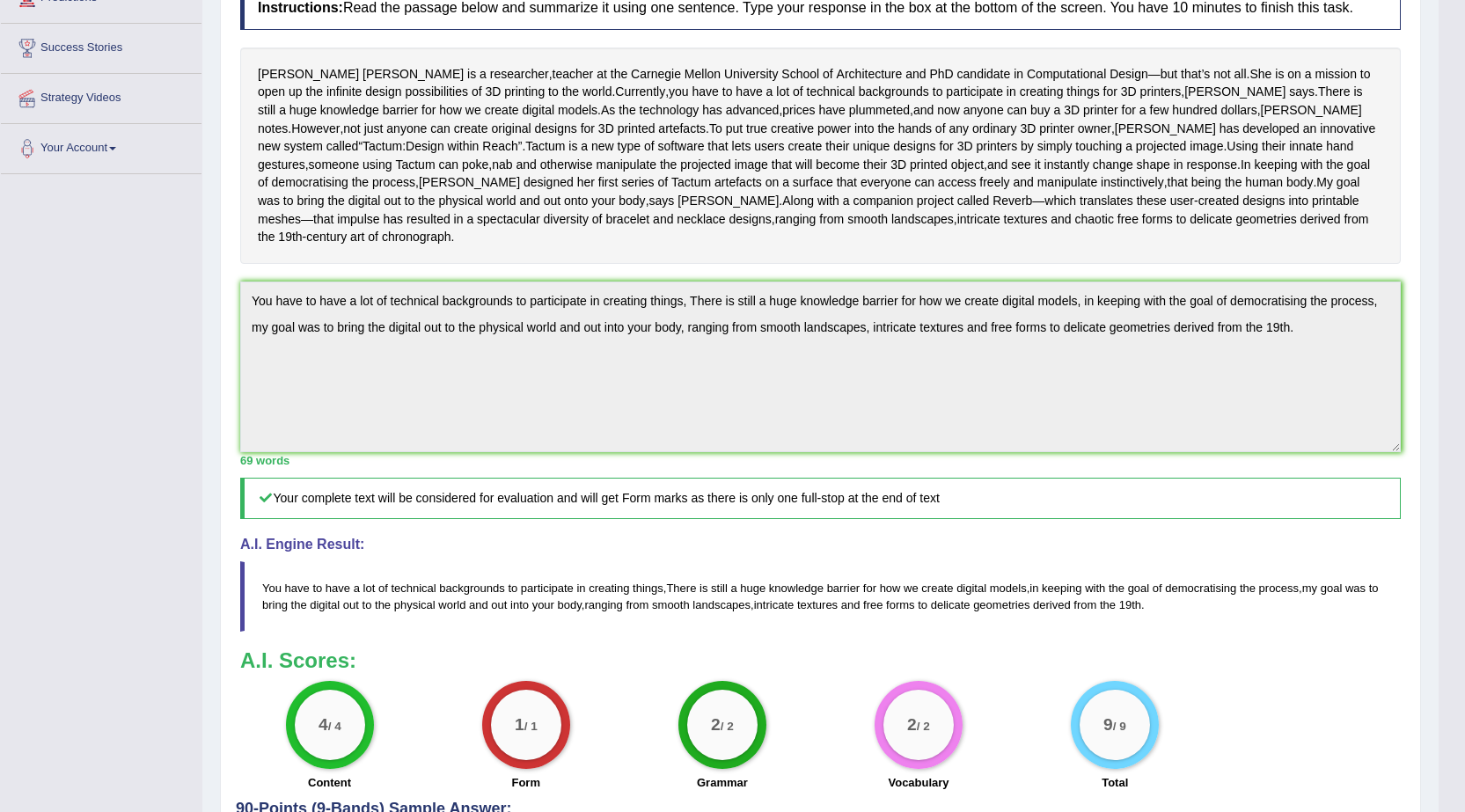
scroll to position [0, 0]
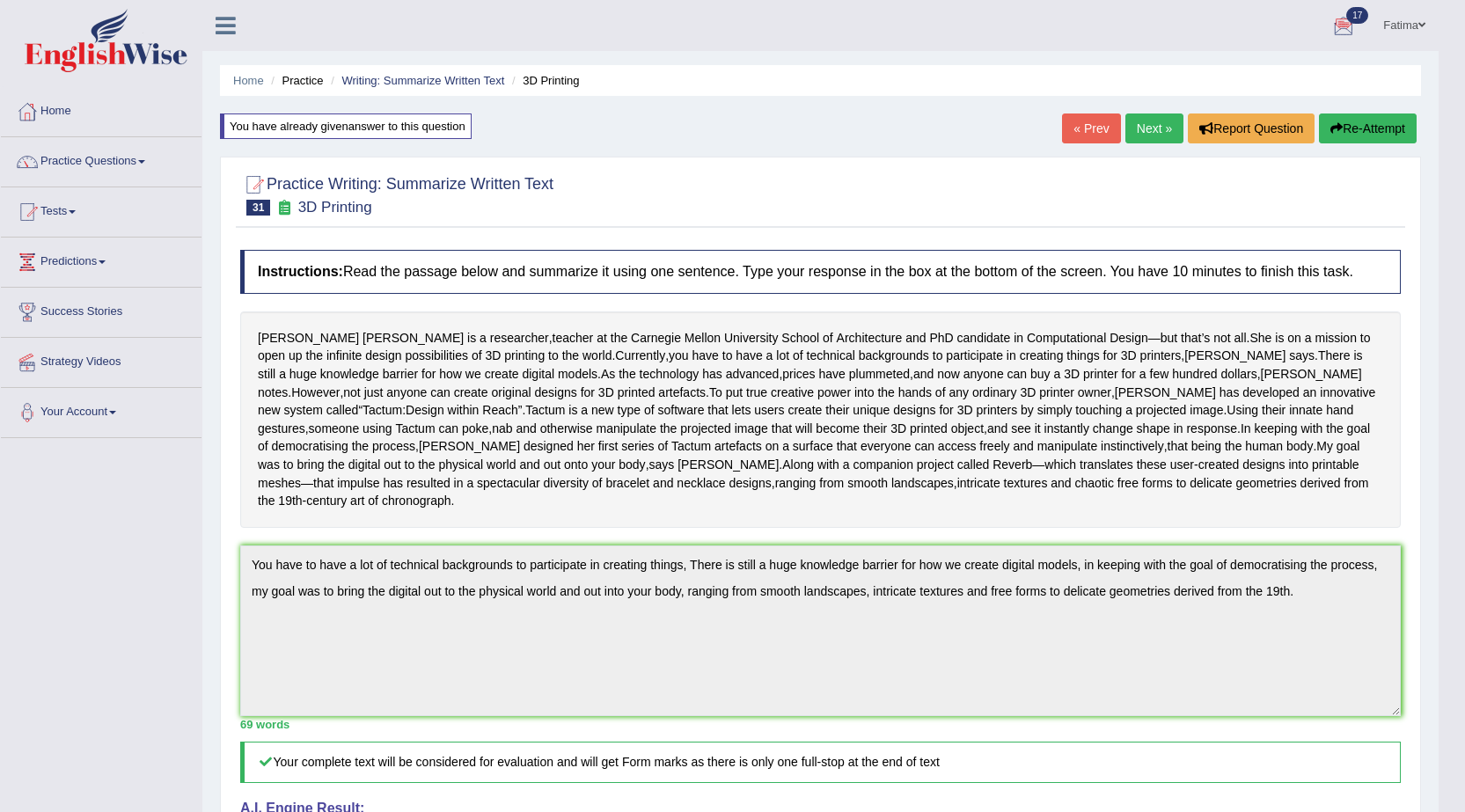
click at [1151, 148] on div "« Prev Next » Report Question Re-Attempt" at bounding box center [1242, 130] width 359 height 34
click at [1151, 133] on link "Next »" at bounding box center [1153, 128] width 58 height 30
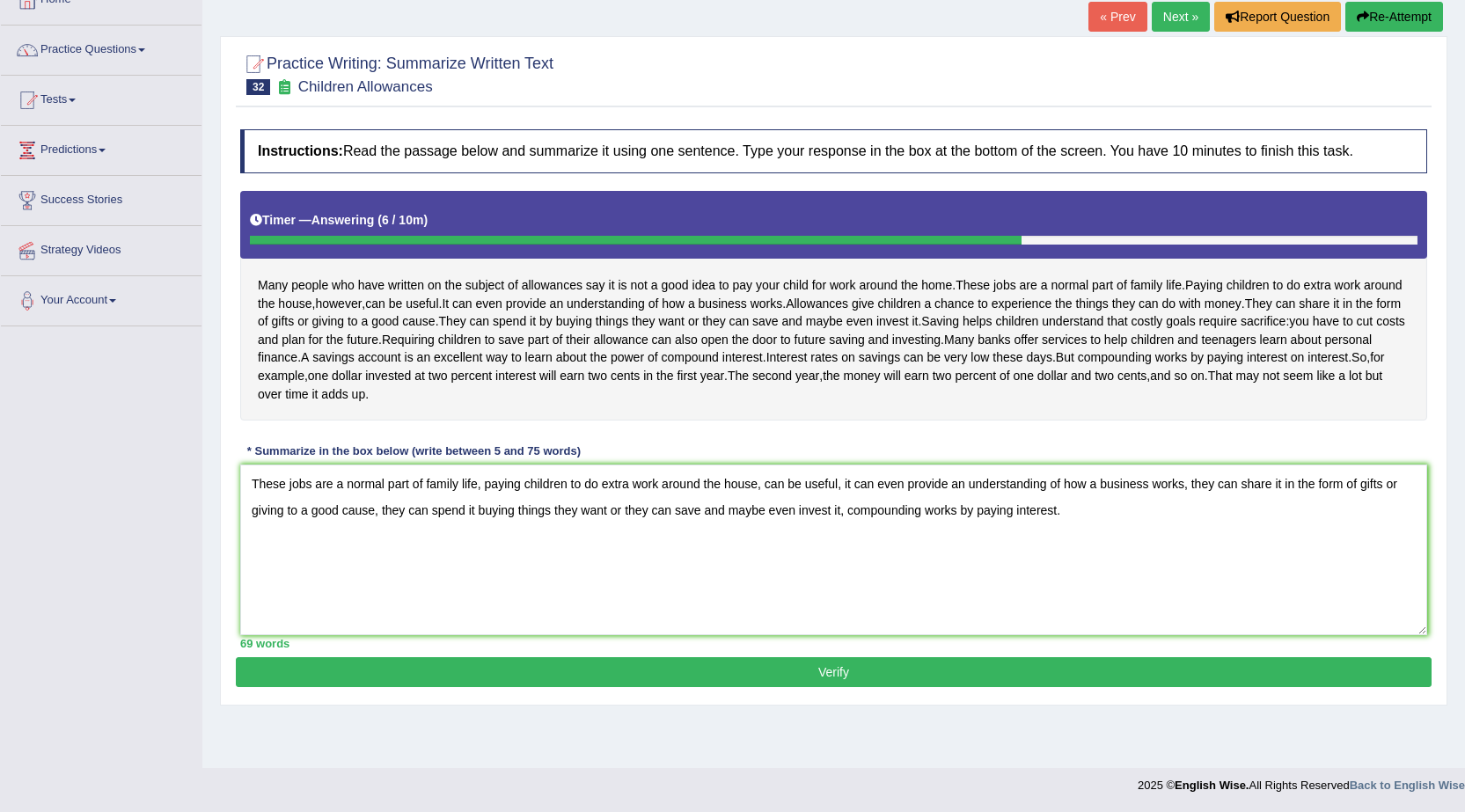
type textarea "These jobs are a normal part of family life, paying children to do extra work a…"
click at [889, 687] on button "Verify" at bounding box center [834, 672] width 1196 height 30
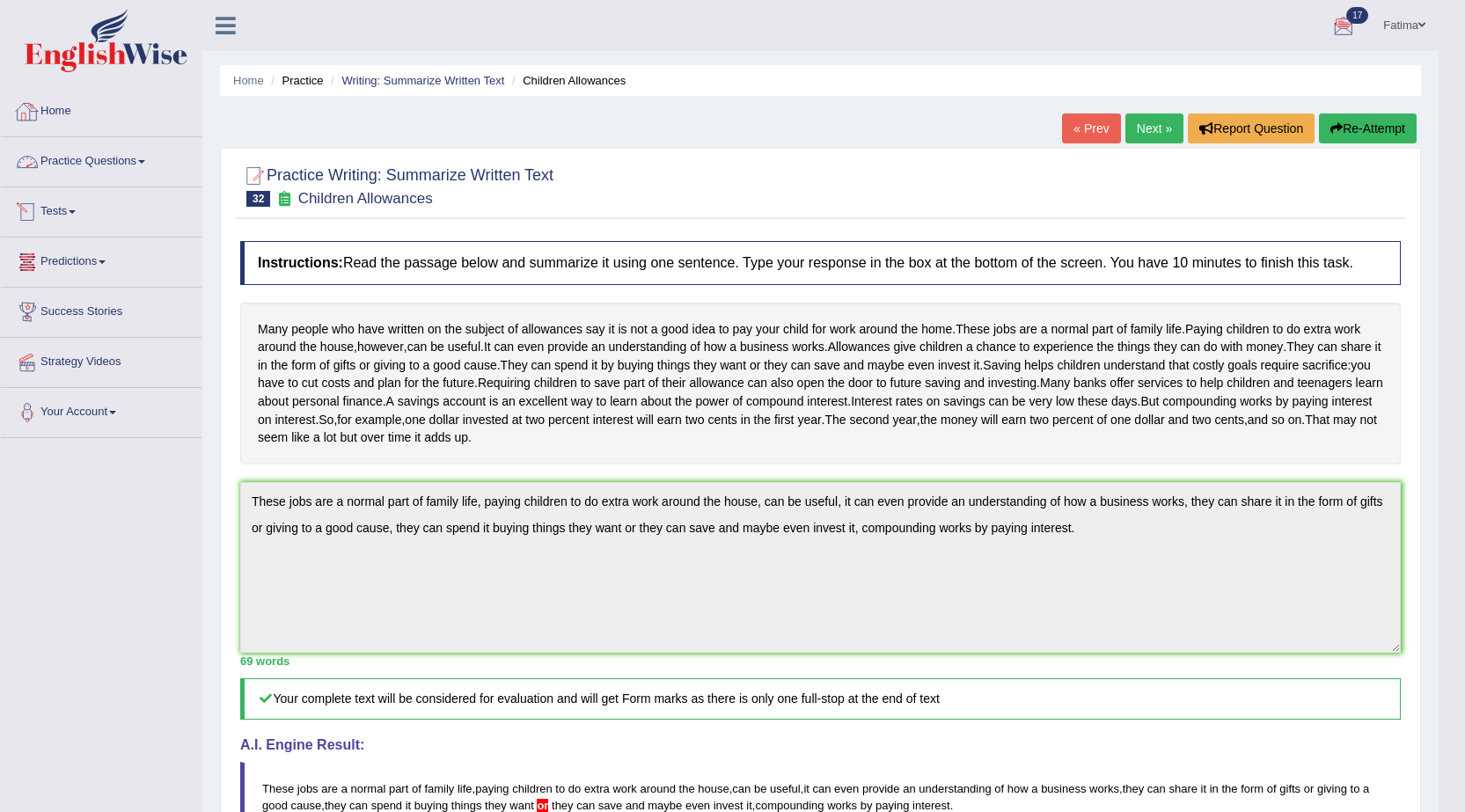
click at [73, 217] on link "Tests" at bounding box center [101, 209] width 201 height 44
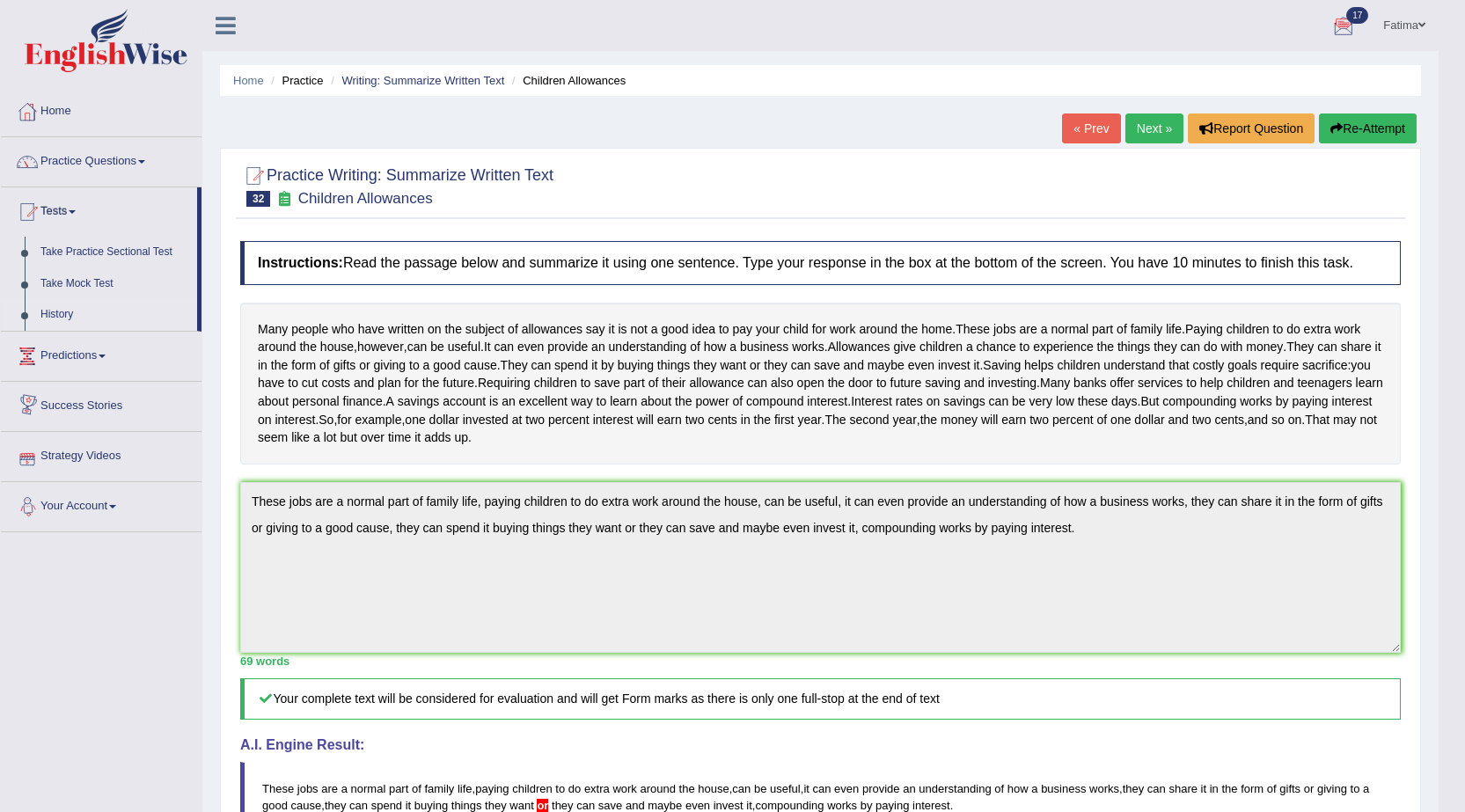
click at [64, 310] on link "History" at bounding box center [115, 314] width 165 height 31
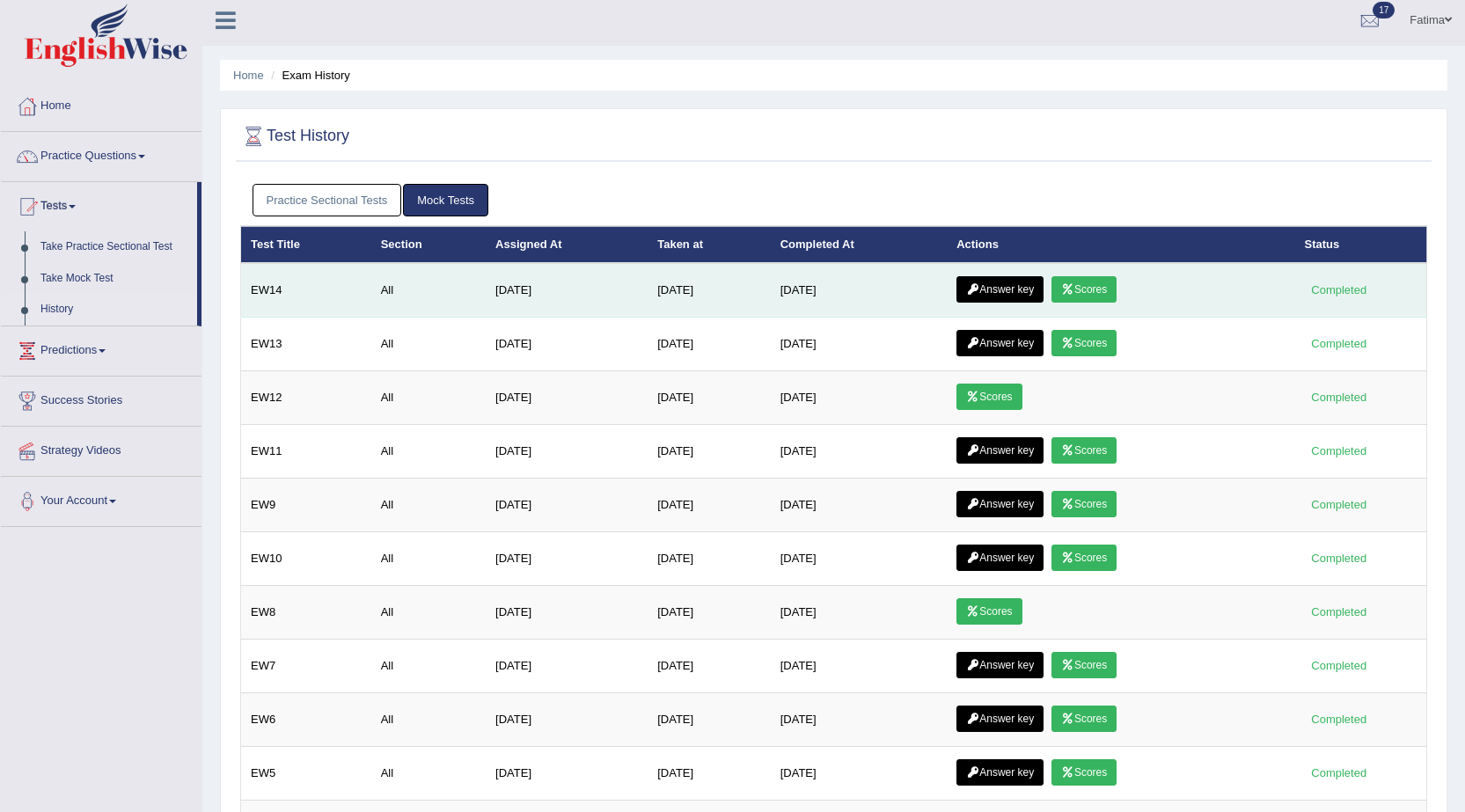
click at [1001, 289] on link "Answer key" at bounding box center [1000, 289] width 87 height 26
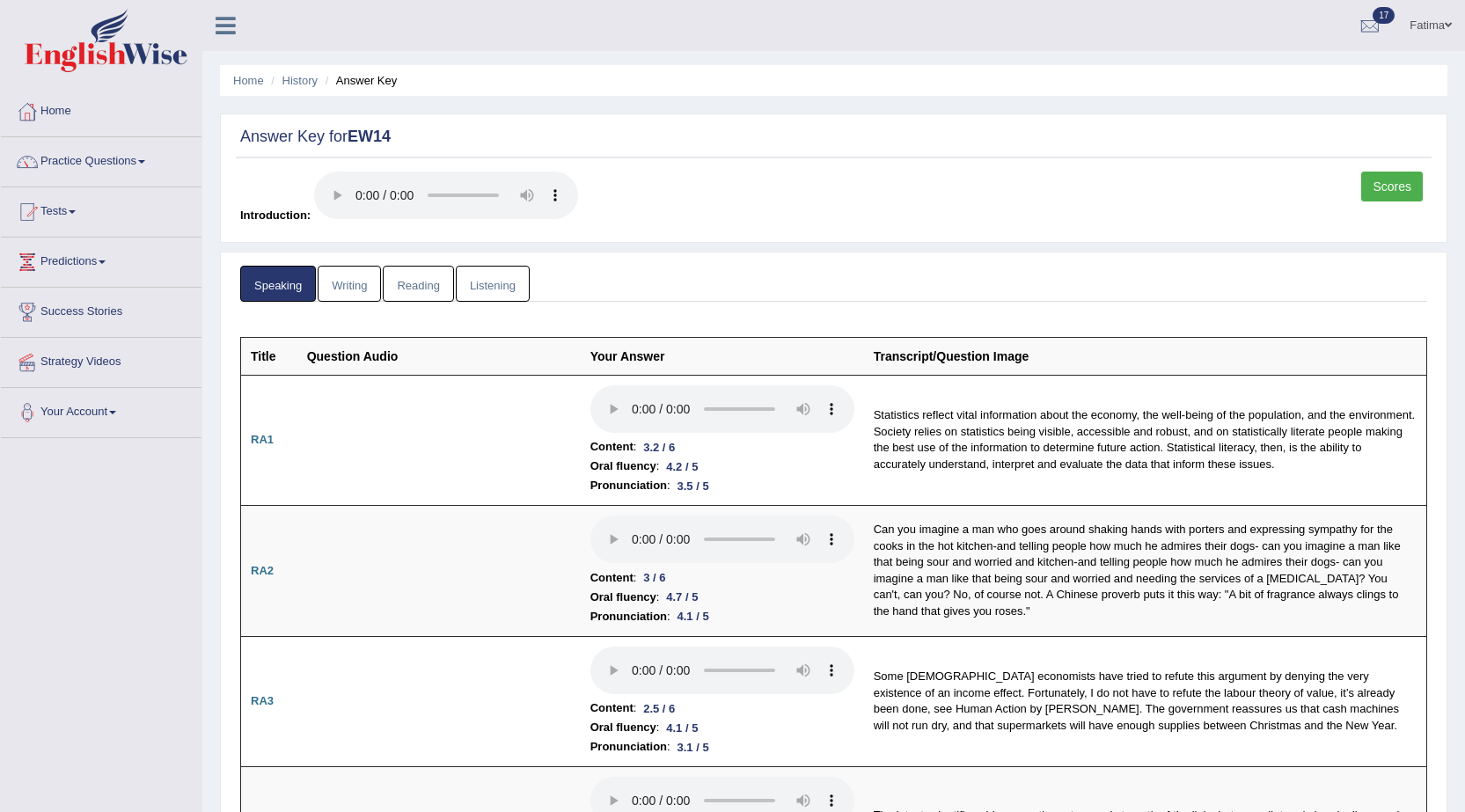
click at [342, 286] on link "Writing" at bounding box center [349, 283] width 64 height 36
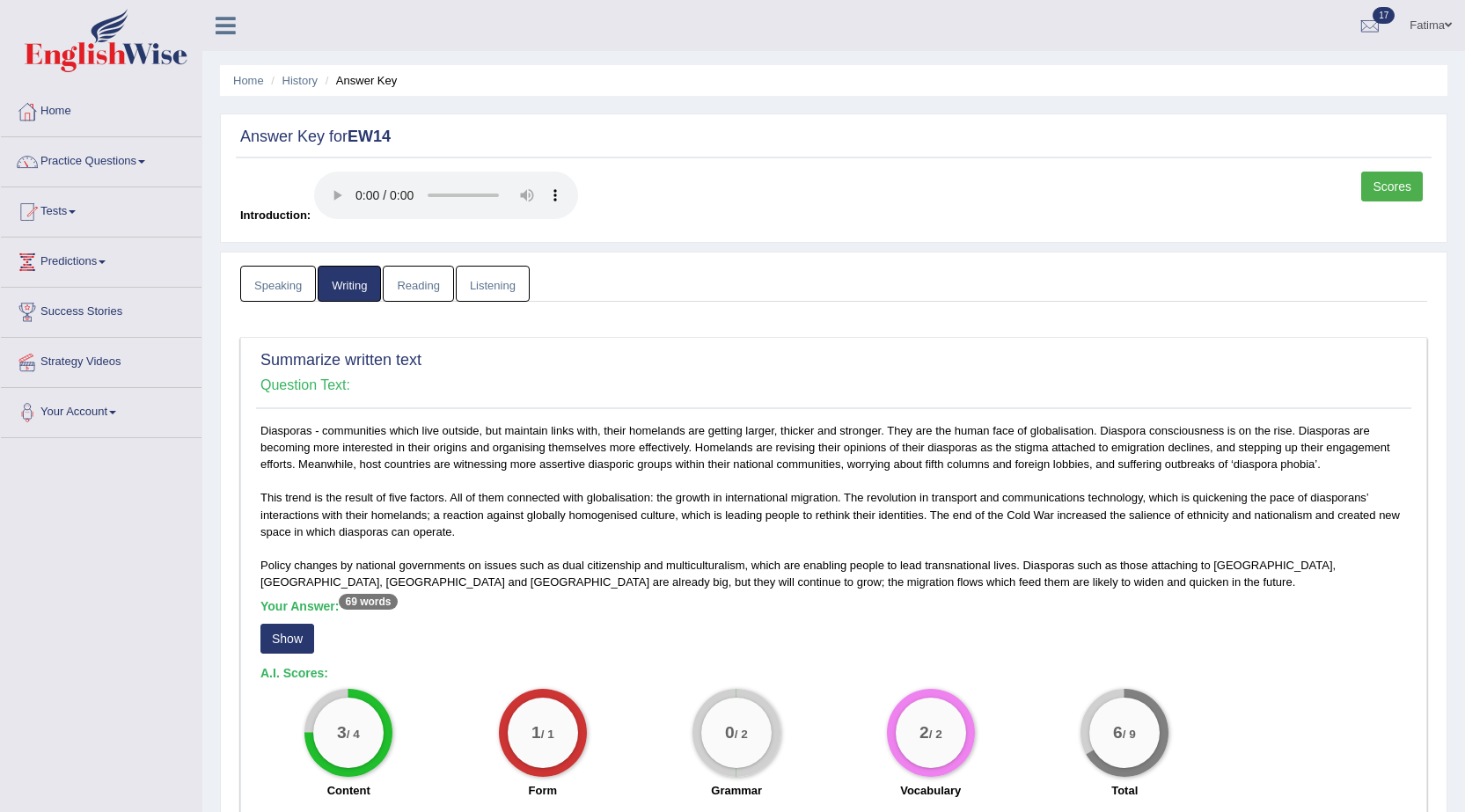
click at [435, 289] on link "Reading" at bounding box center [418, 283] width 71 height 36
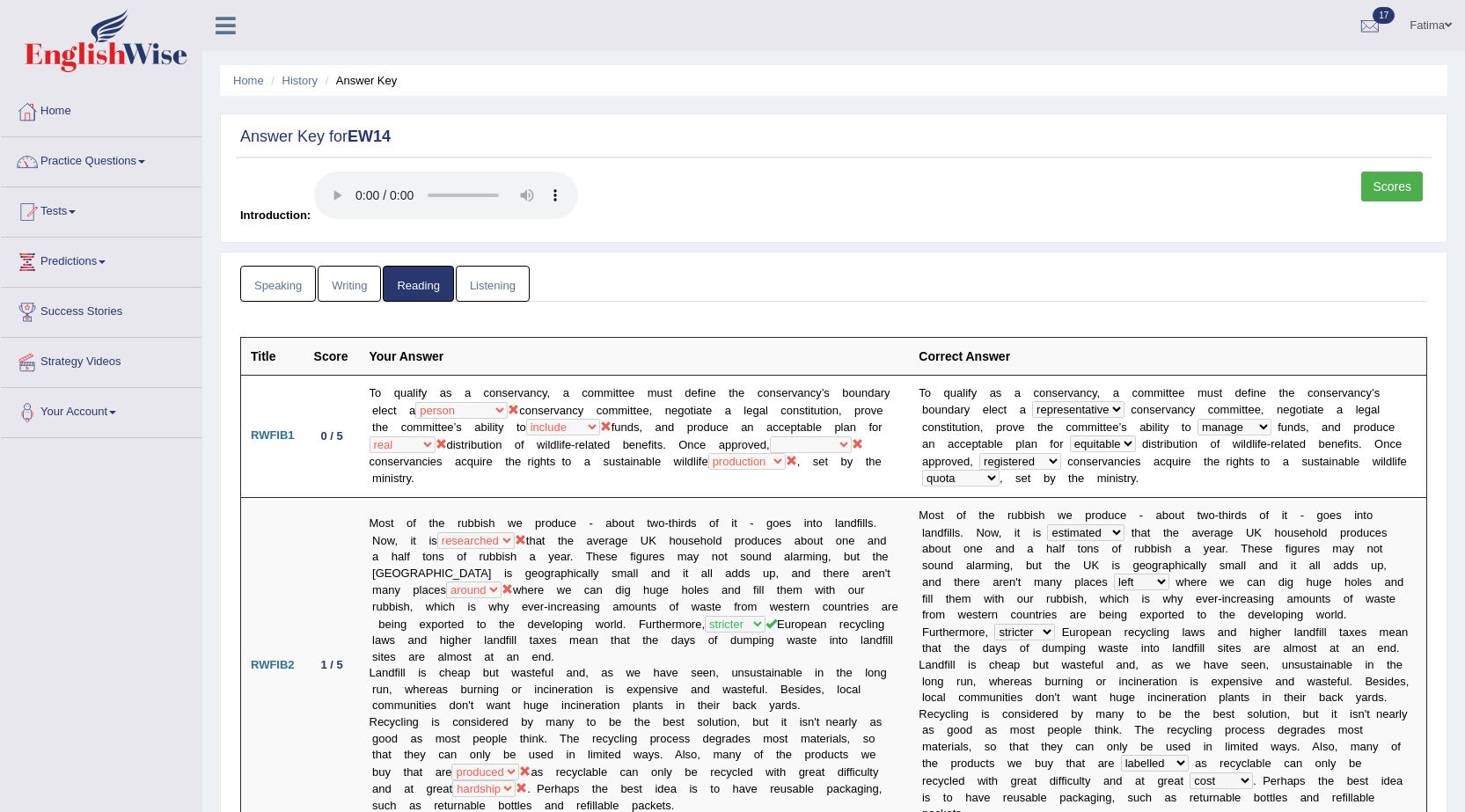
click at [488, 283] on link "Listening" at bounding box center [492, 283] width 73 height 36
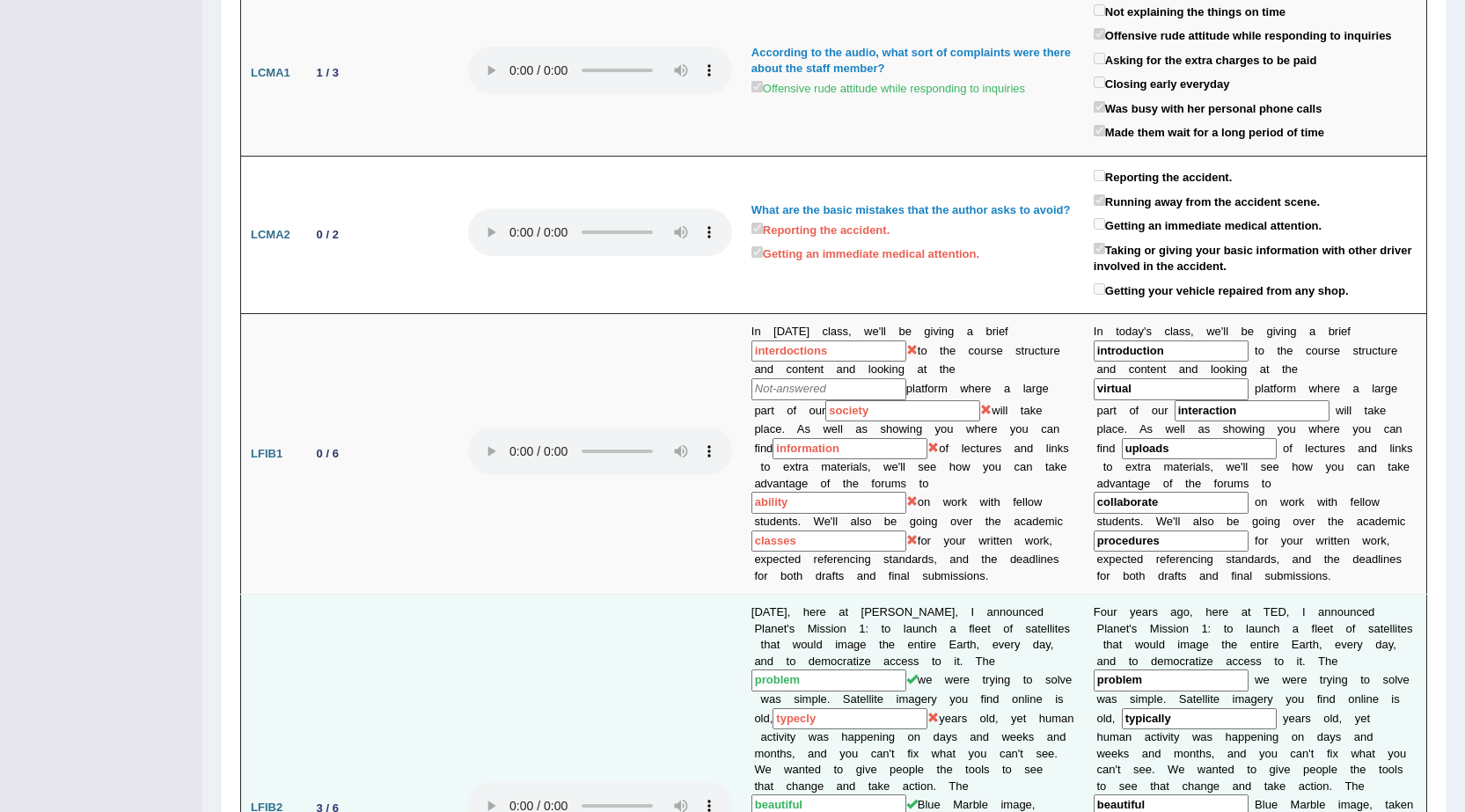
scroll to position [90, 0]
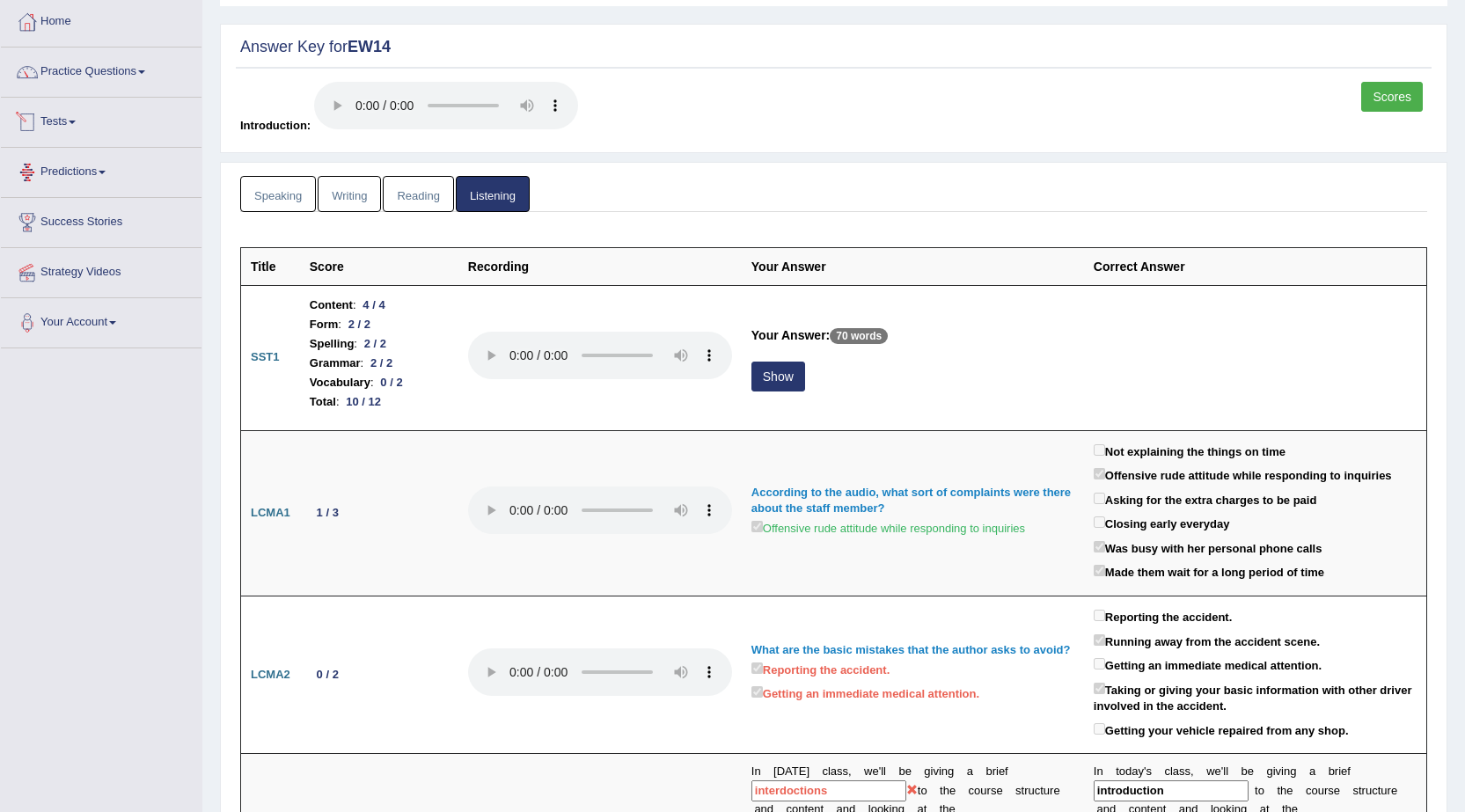
click at [69, 130] on link "Tests" at bounding box center [101, 119] width 201 height 44
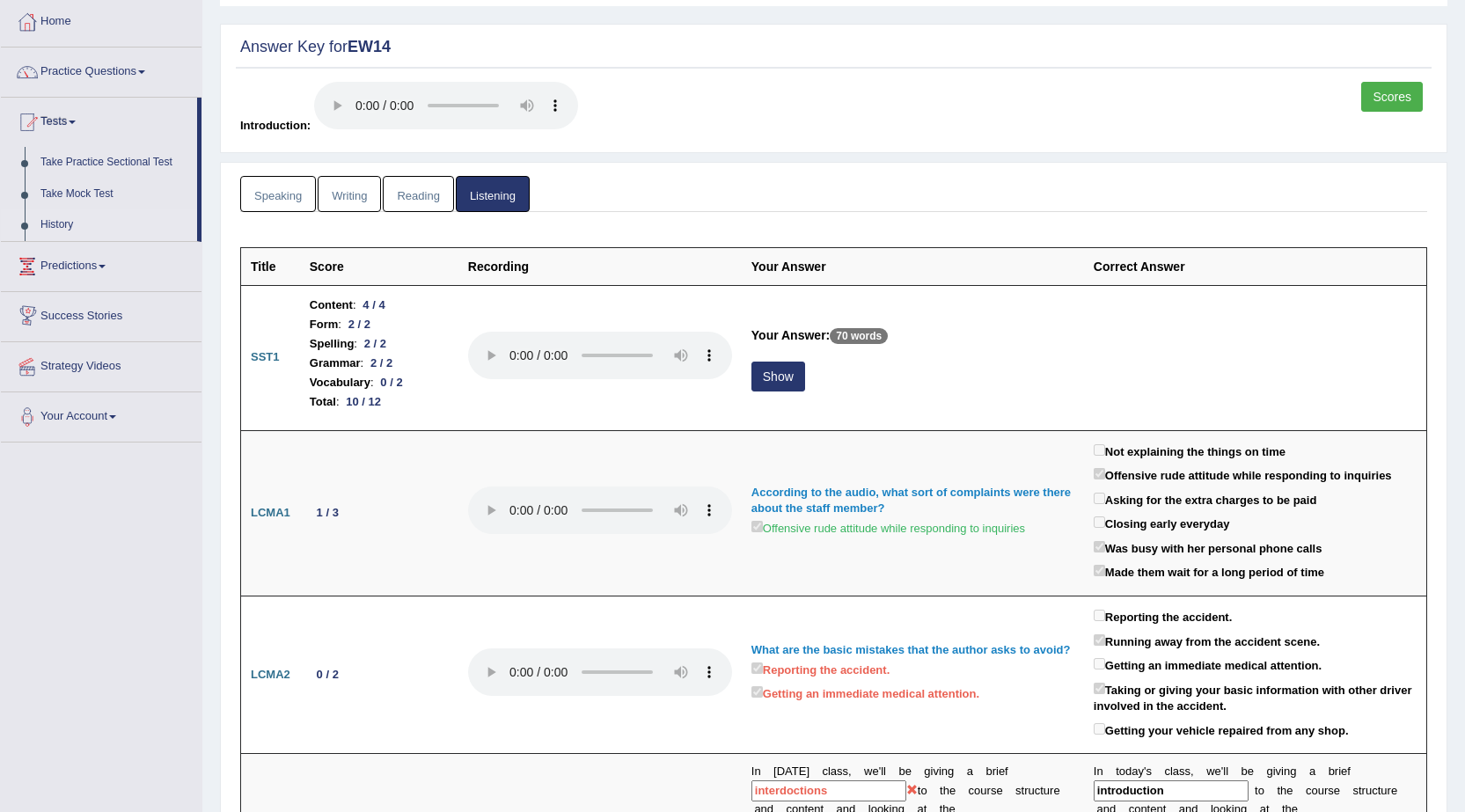
click at [65, 225] on link "History" at bounding box center [115, 225] width 165 height 31
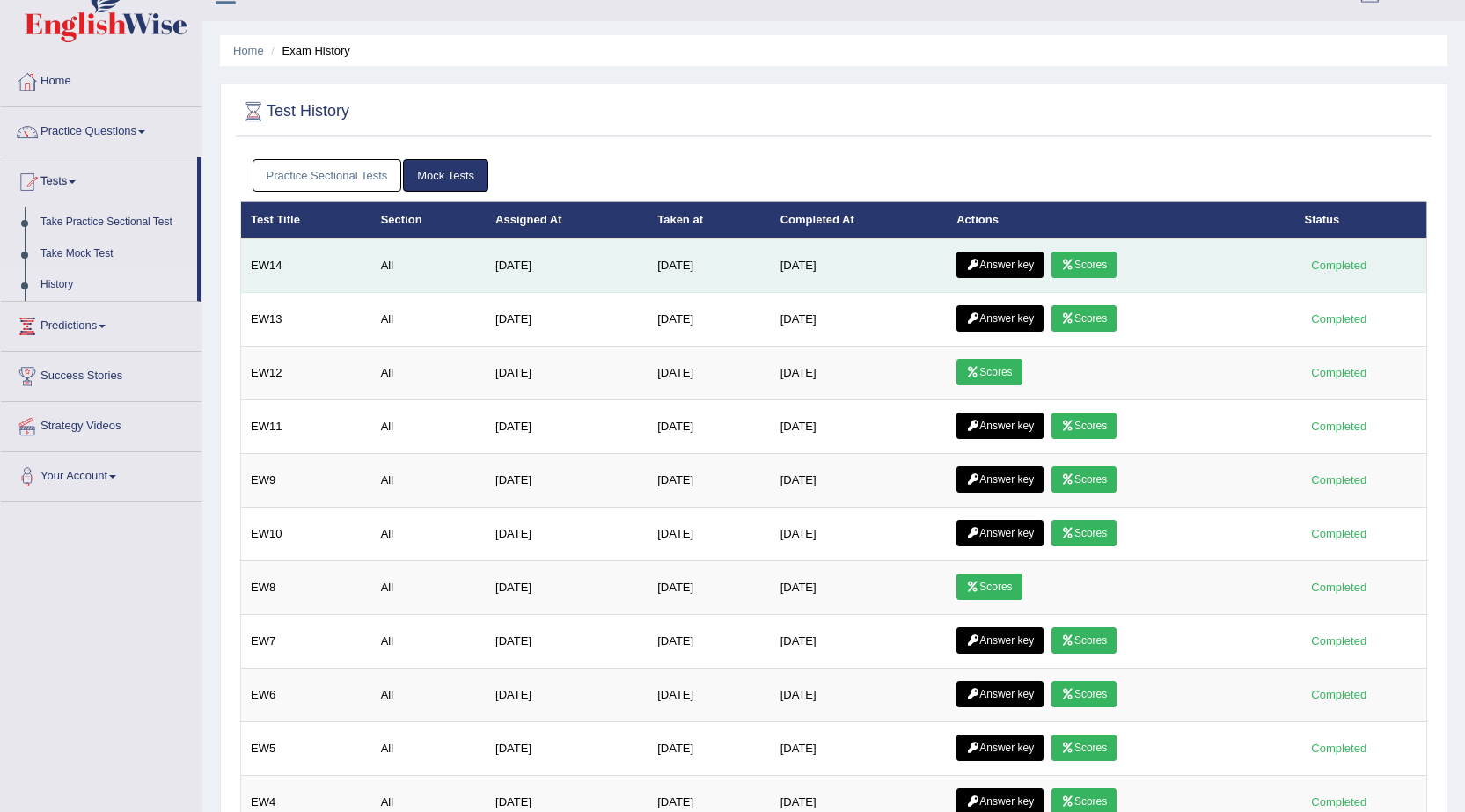
click at [1093, 268] on link "Scores" at bounding box center [1084, 264] width 65 height 26
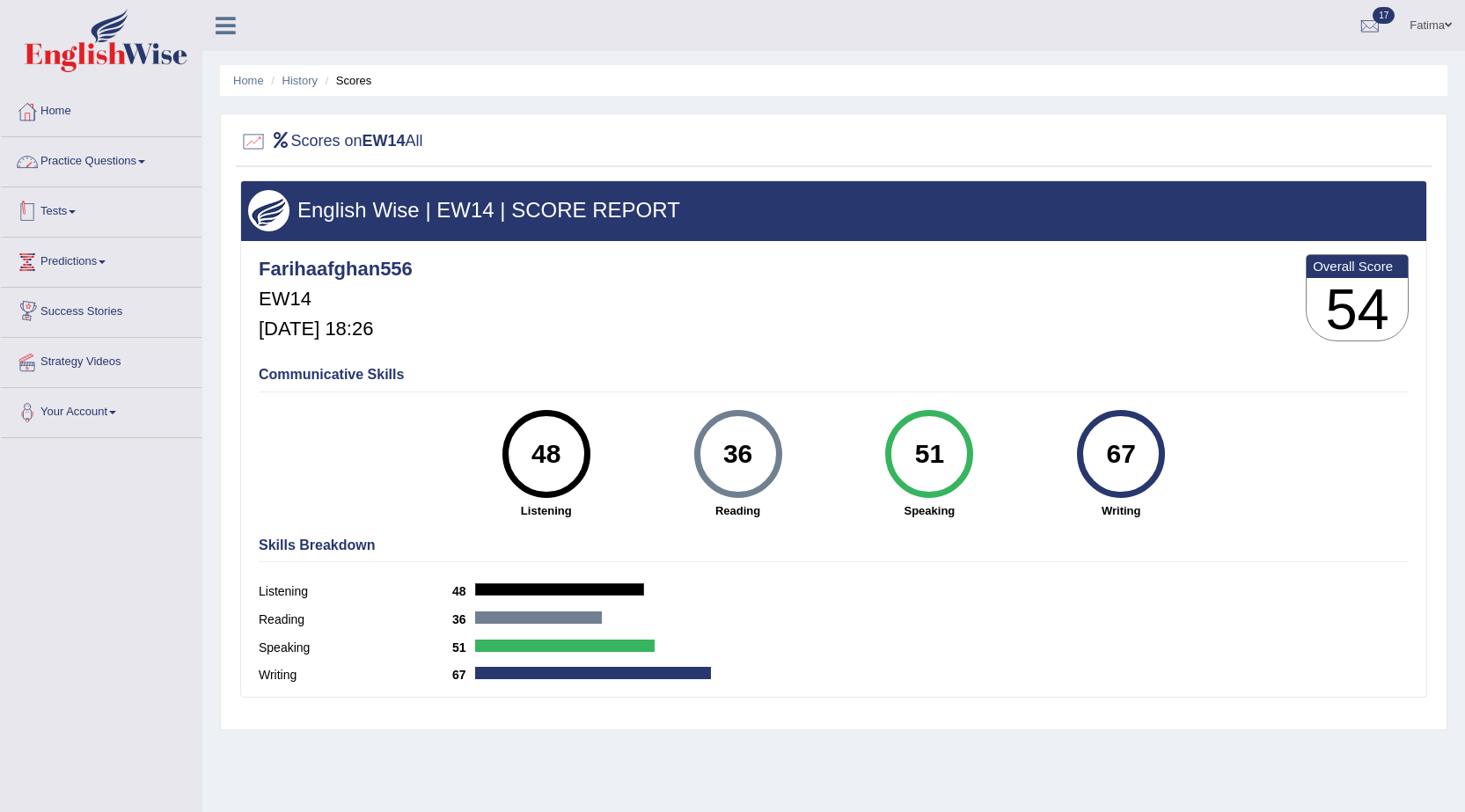
click at [58, 213] on link "Tests" at bounding box center [101, 209] width 201 height 44
click at [53, 306] on link "History" at bounding box center [115, 314] width 165 height 31
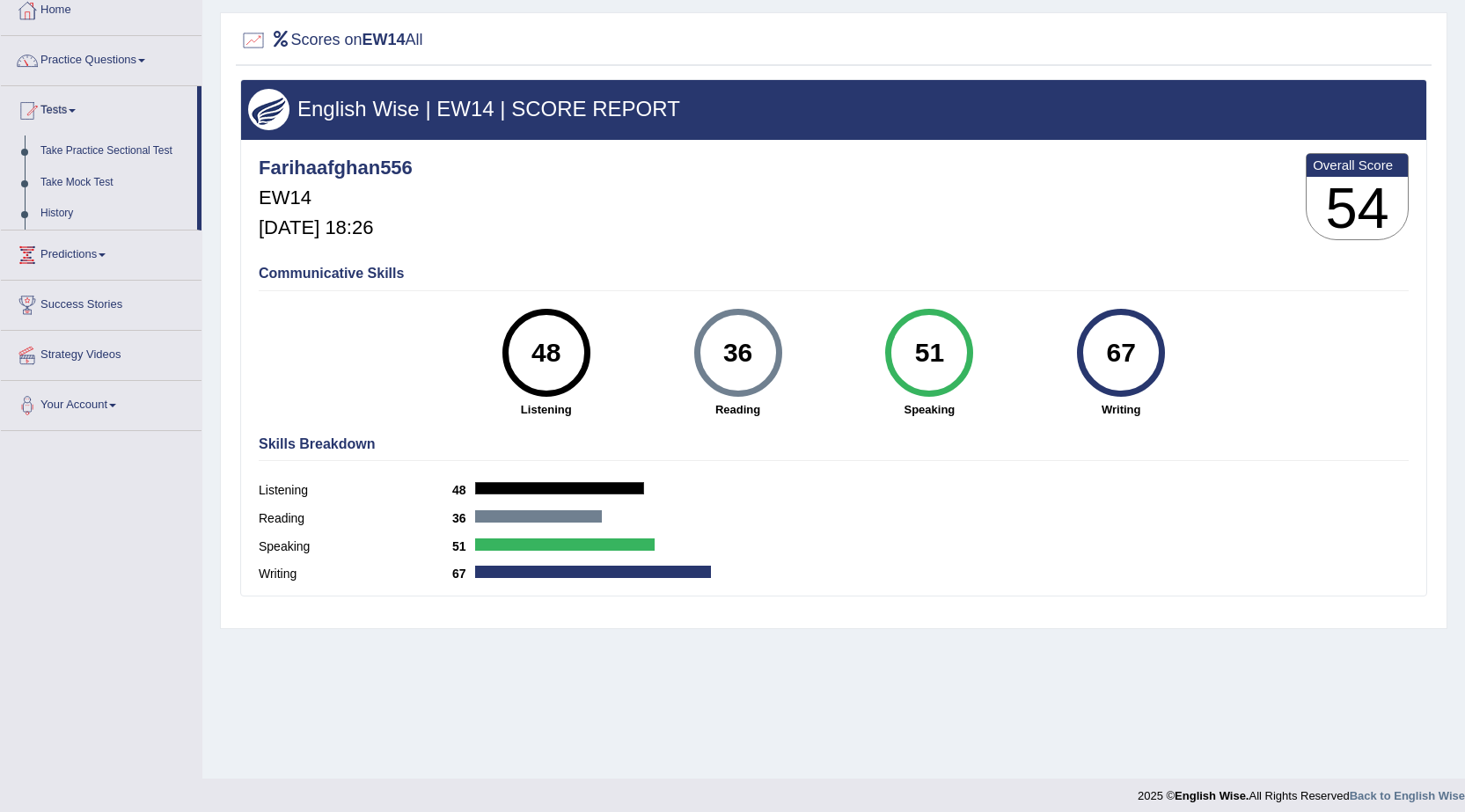
scroll to position [112, 0]
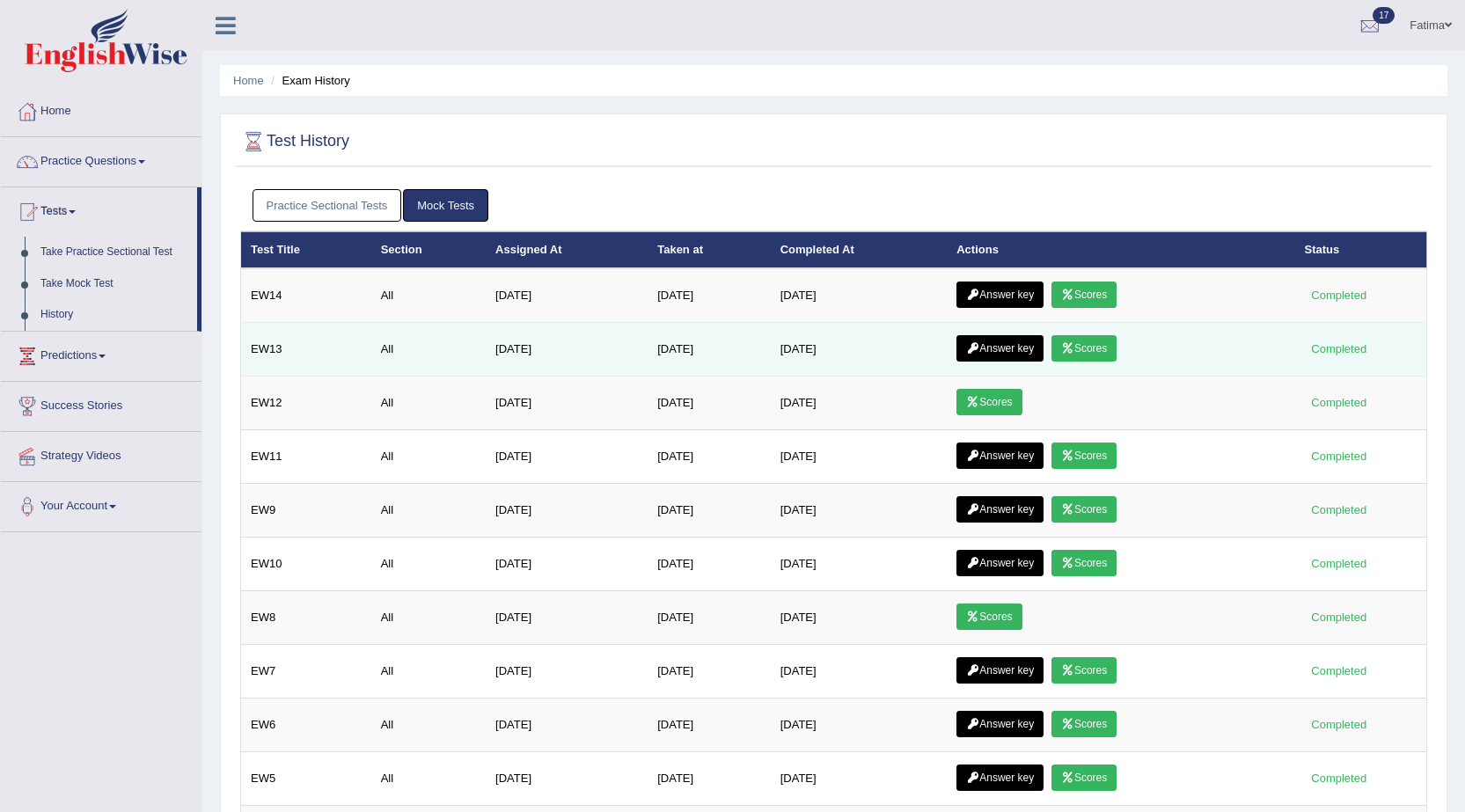
click at [1108, 357] on link "Scores" at bounding box center [1084, 348] width 65 height 26
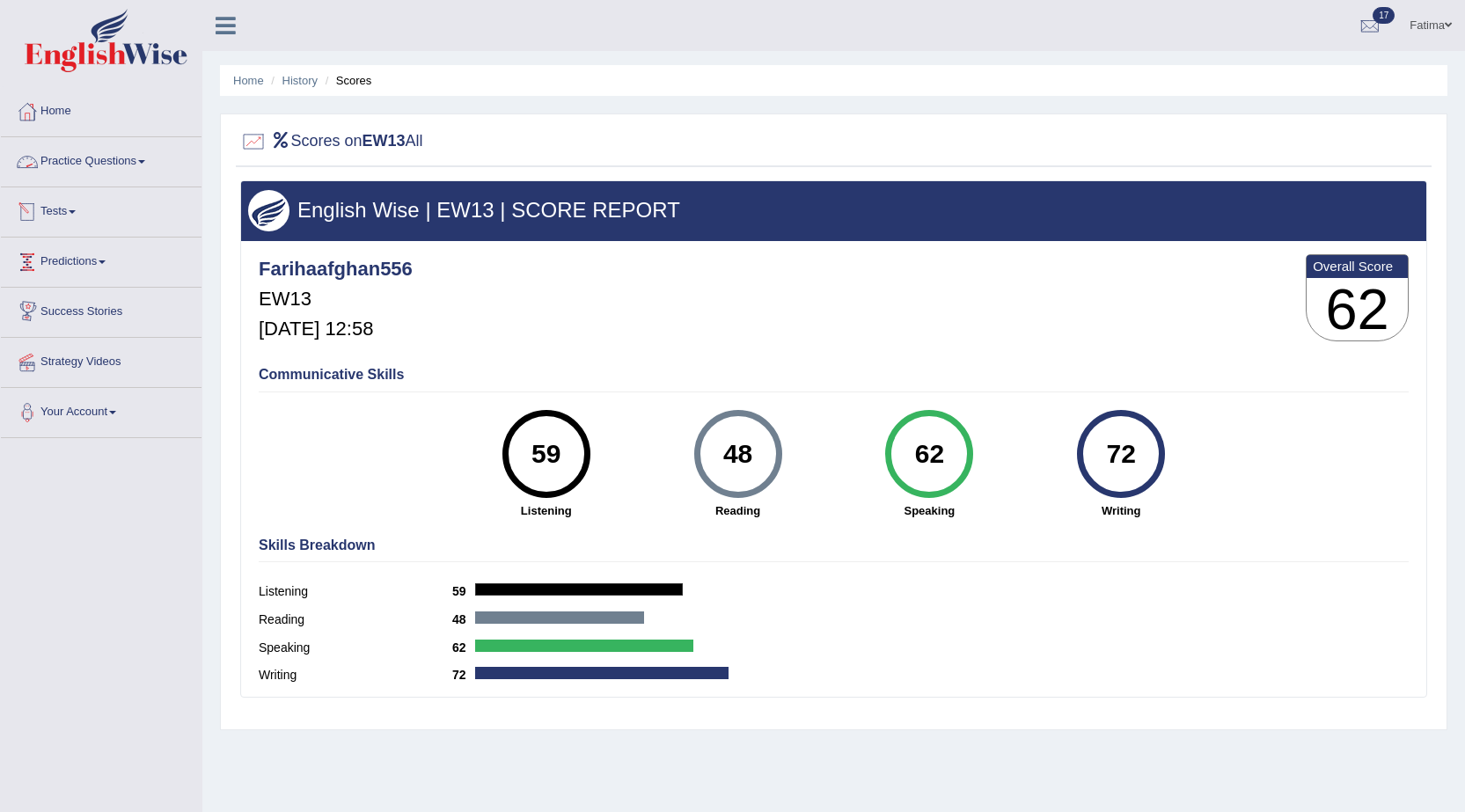
click at [73, 199] on link "Tests" at bounding box center [101, 209] width 201 height 44
click at [68, 313] on link "History" at bounding box center [115, 314] width 165 height 31
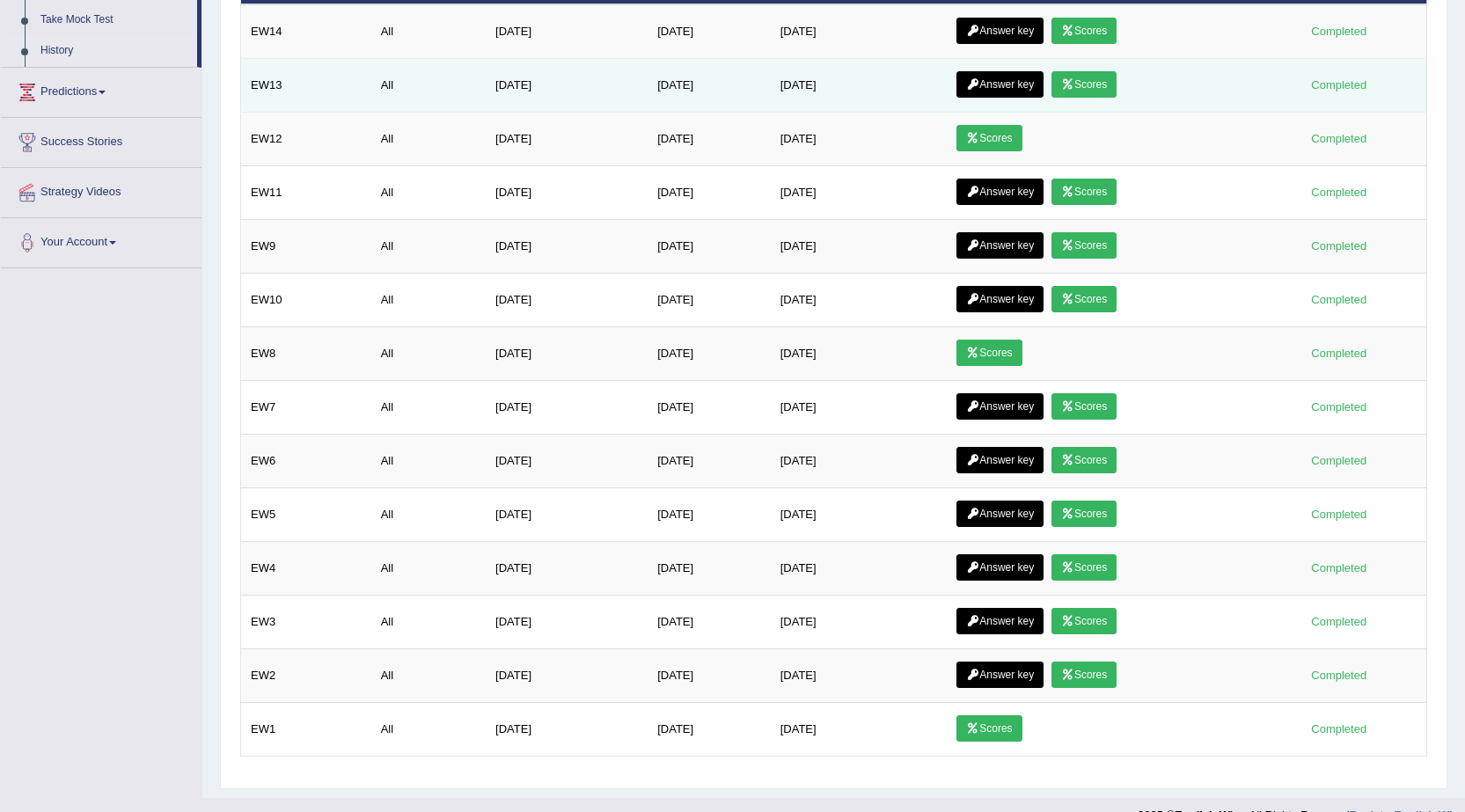
click at [987, 79] on link "Answer key" at bounding box center [1000, 84] width 87 height 26
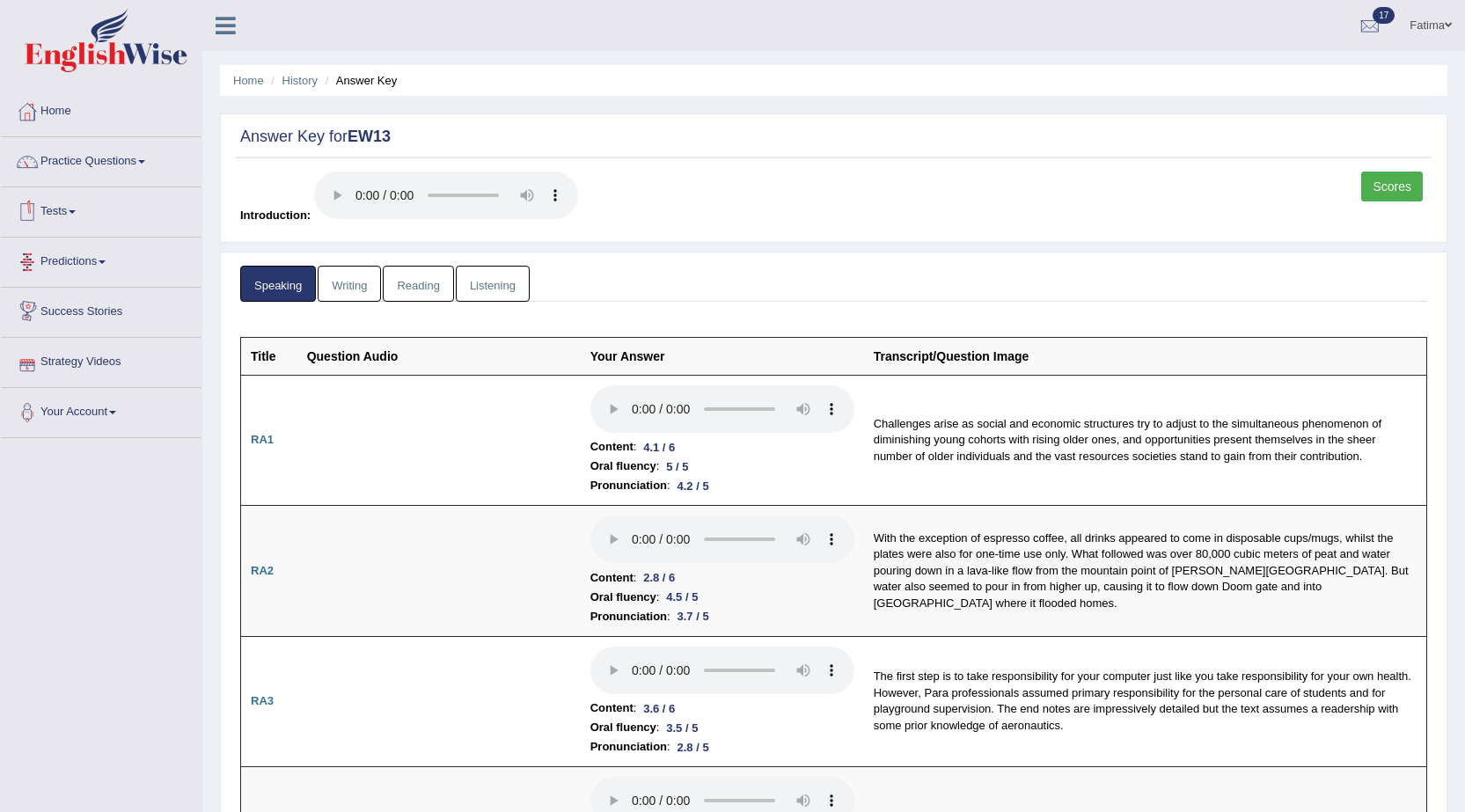
click at [355, 282] on link "Writing" at bounding box center [349, 283] width 64 height 36
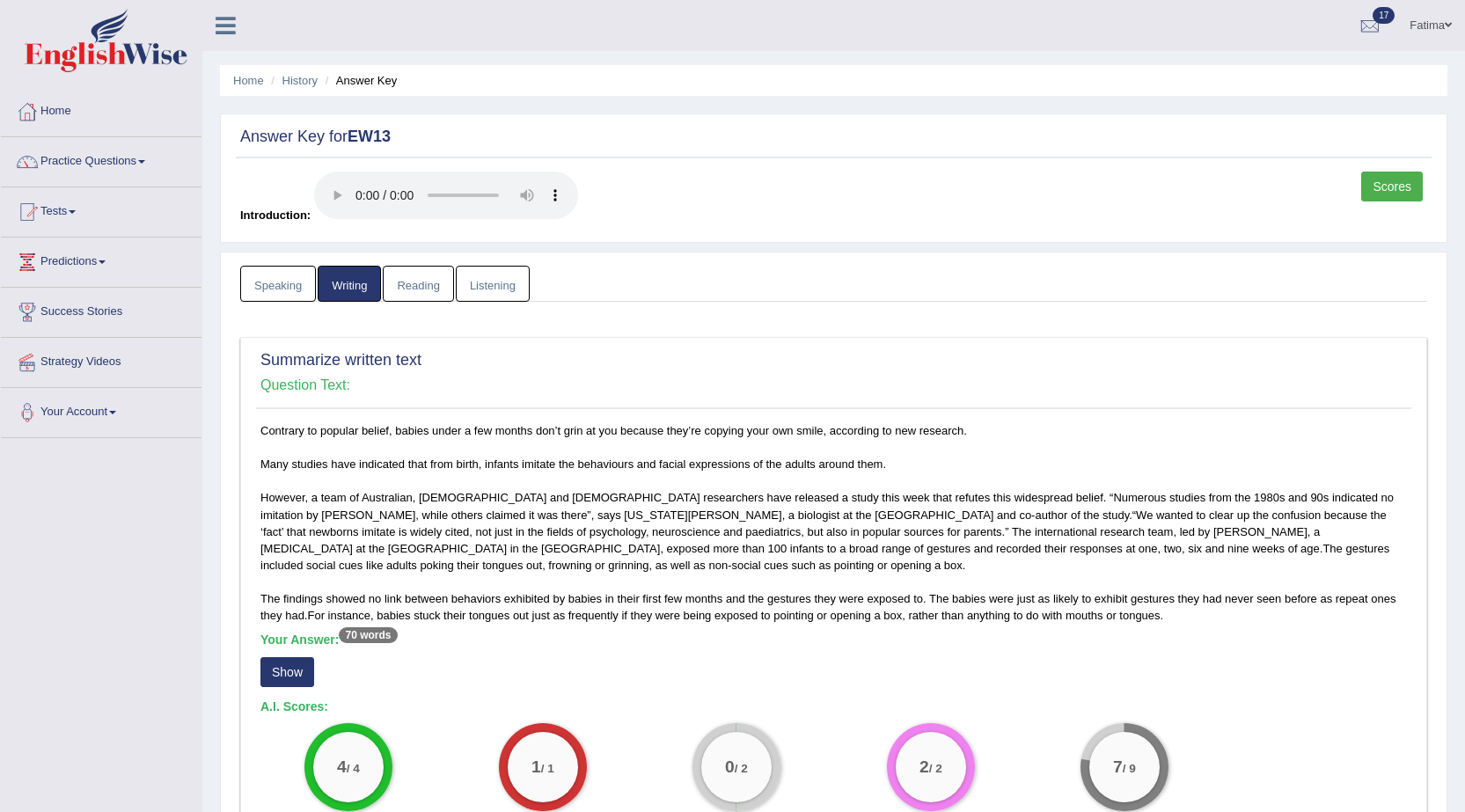
click at [417, 297] on link "Reading" at bounding box center [418, 283] width 71 height 36
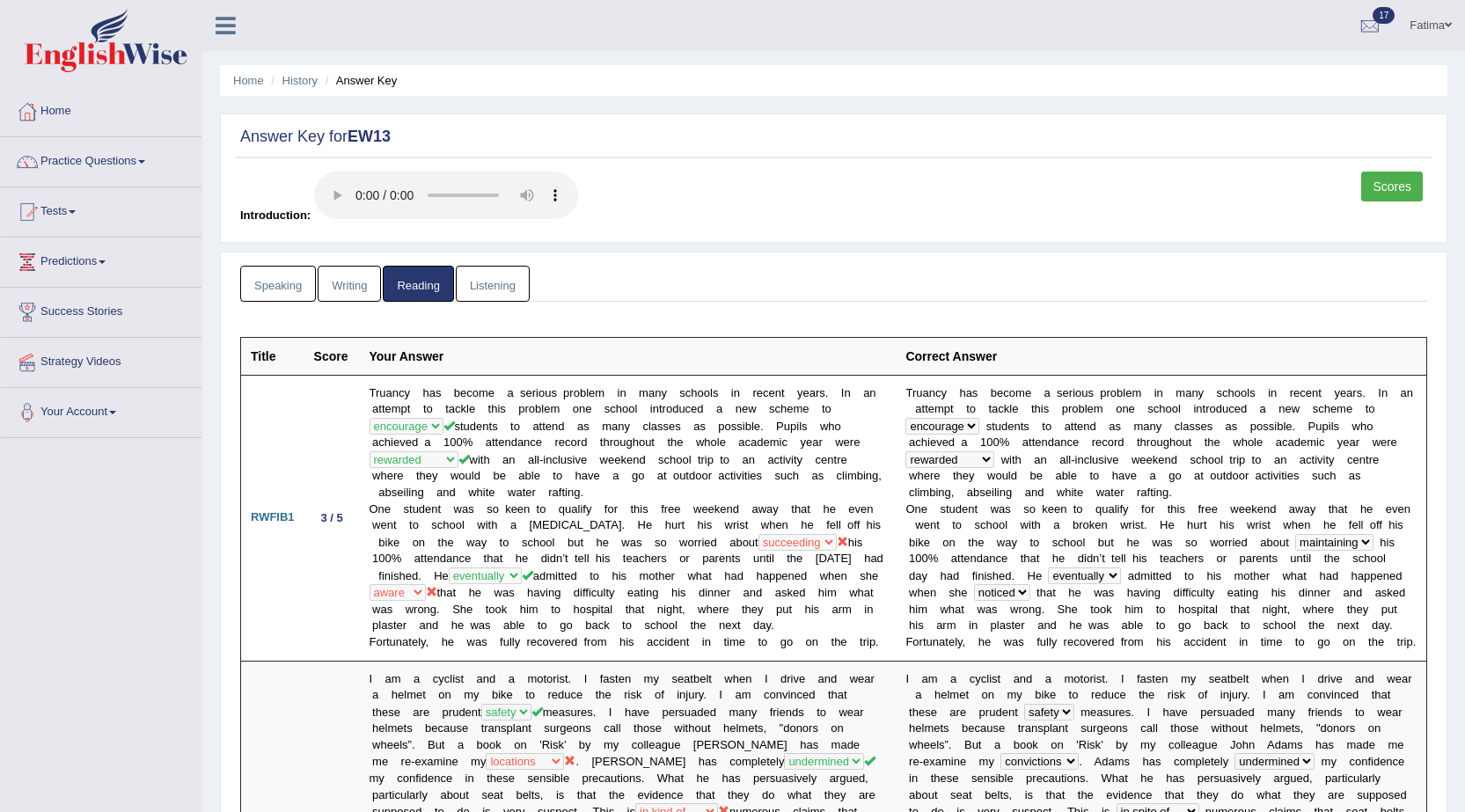
click at [472, 278] on link "Listening" at bounding box center [492, 283] width 73 height 36
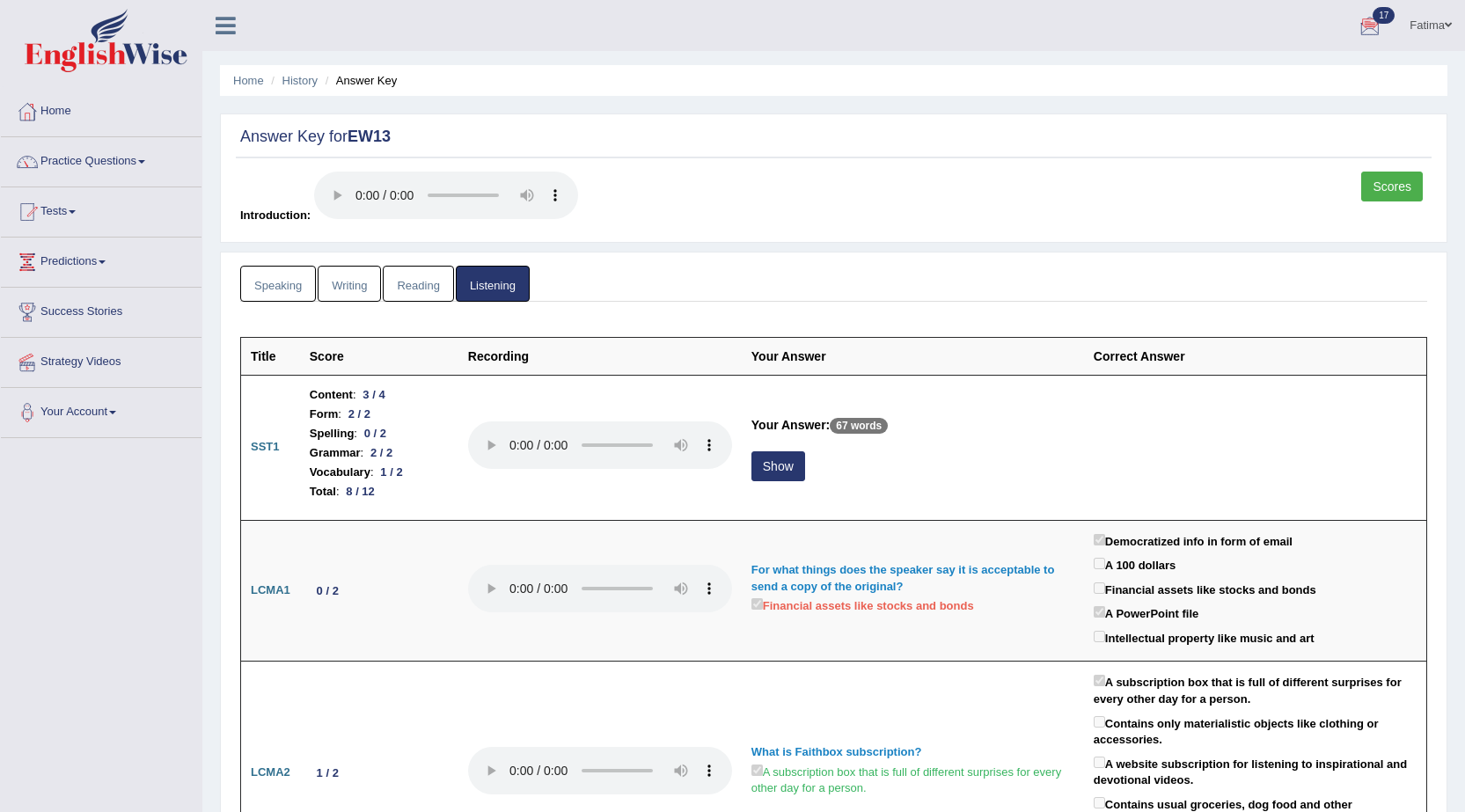
click at [1428, 16] on link "Fatima" at bounding box center [1431, 23] width 69 height 46
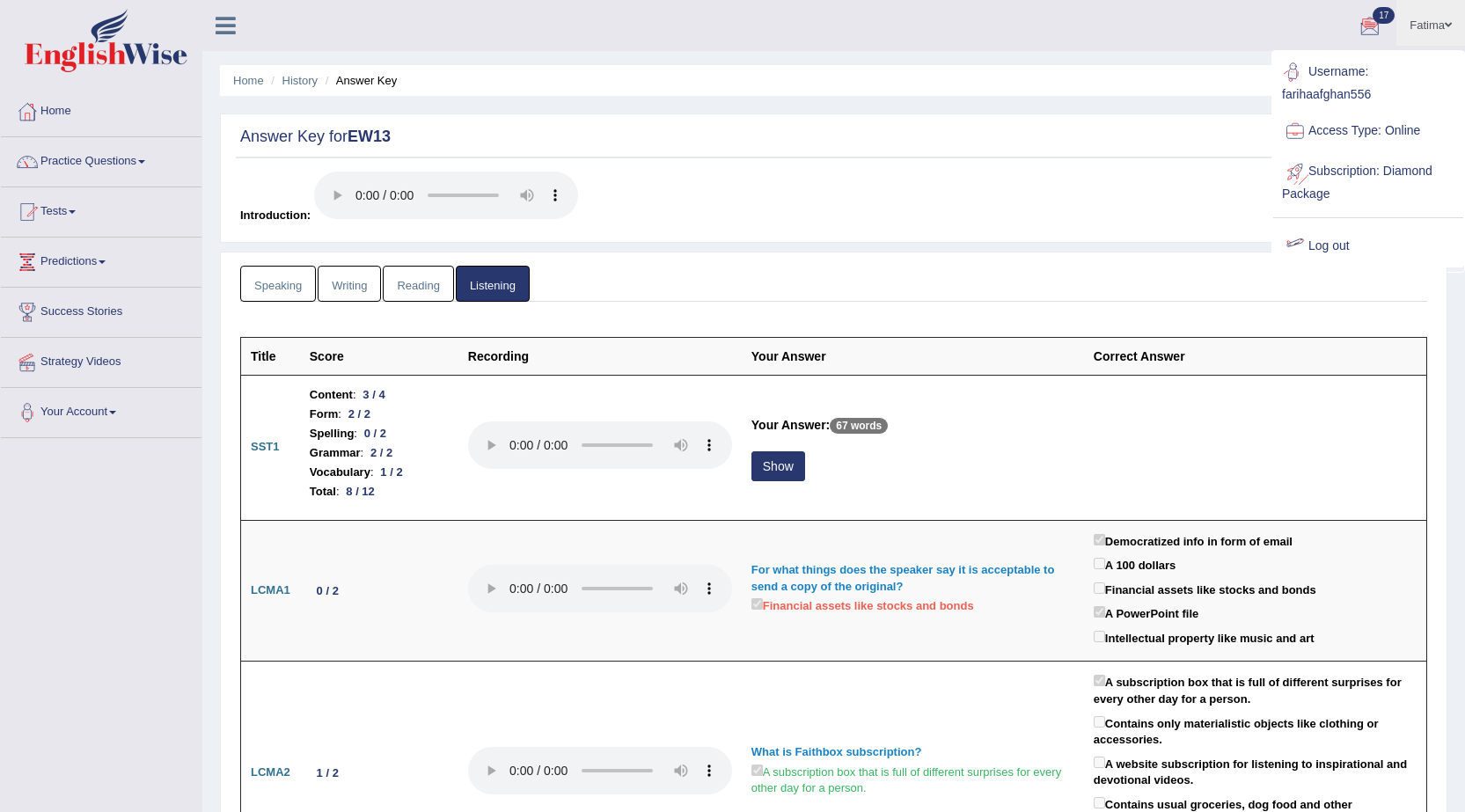
click at [1330, 245] on link "Log out" at bounding box center [1368, 246] width 190 height 40
